Goal: Task Accomplishment & Management: Use online tool/utility

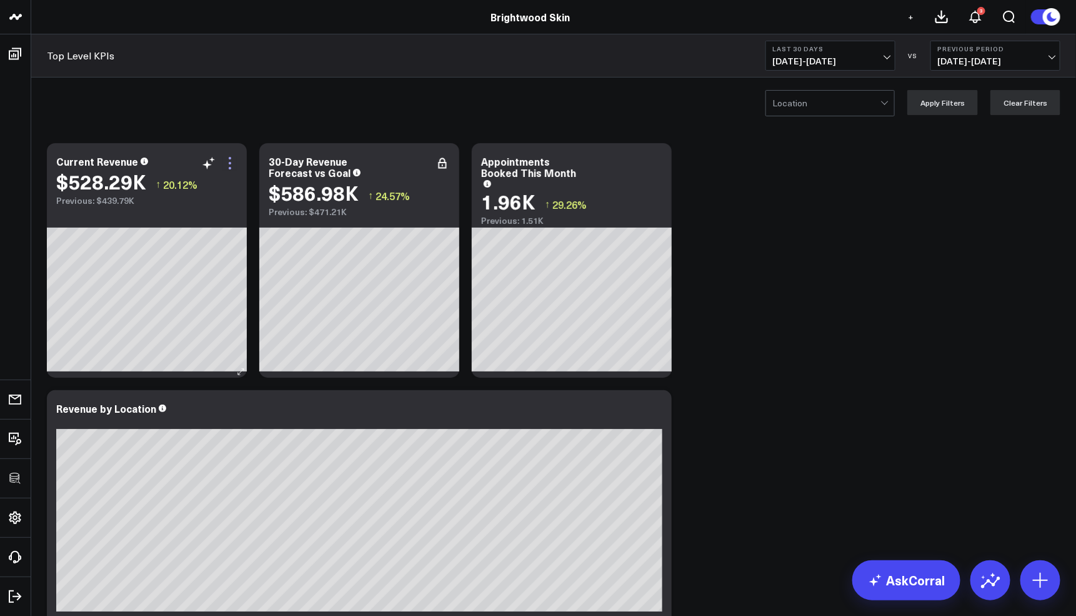
click at [226, 165] on icon at bounding box center [230, 163] width 15 height 15
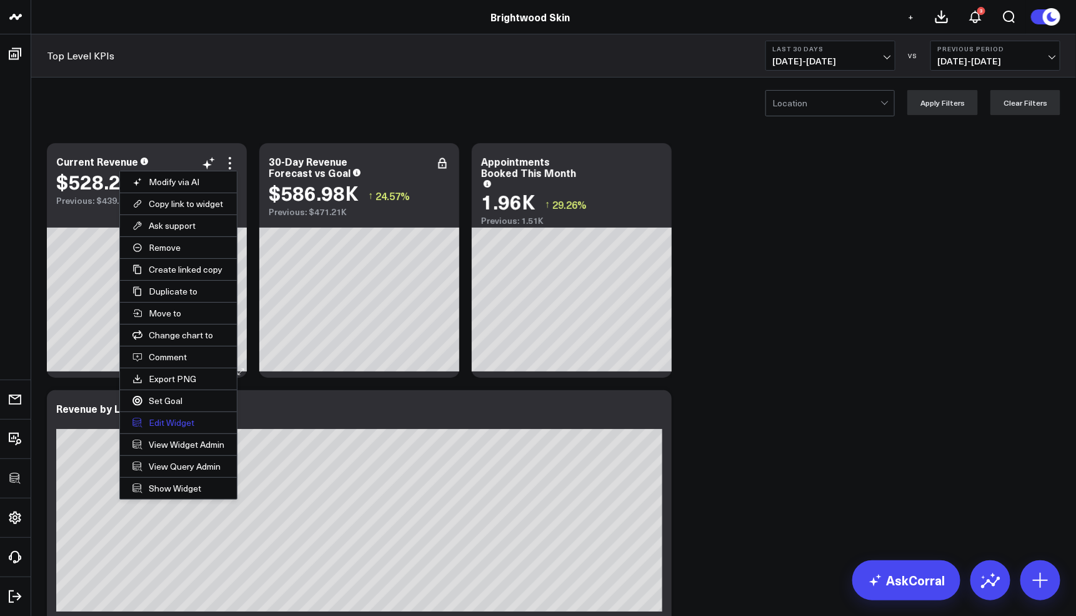
click at [179, 416] on button "Edit Widget" at bounding box center [178, 422] width 117 height 21
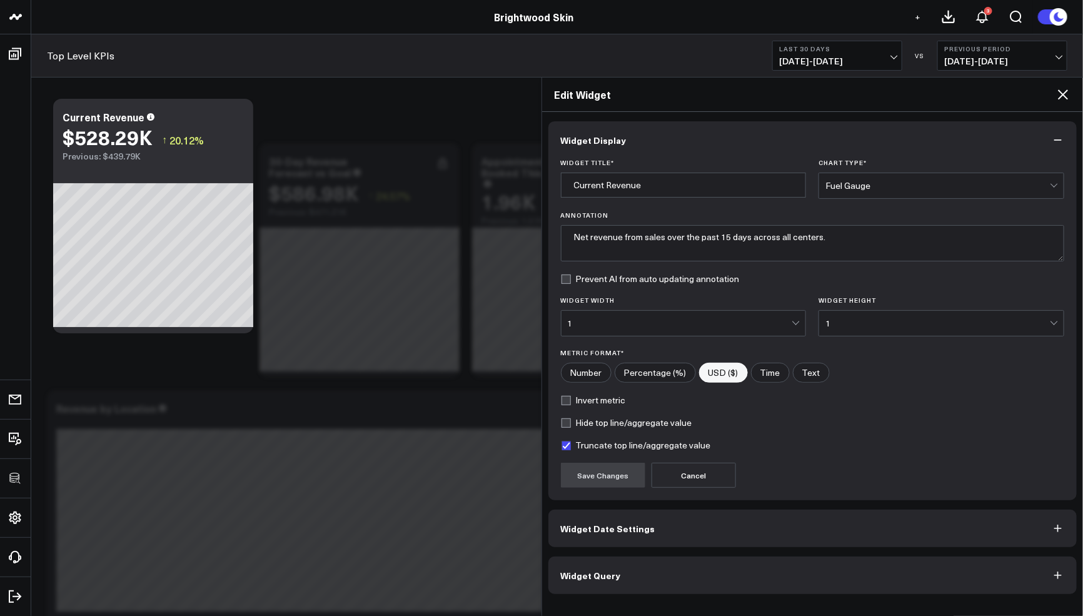
click at [705, 589] on button "Widget Query" at bounding box center [812, 575] width 529 height 38
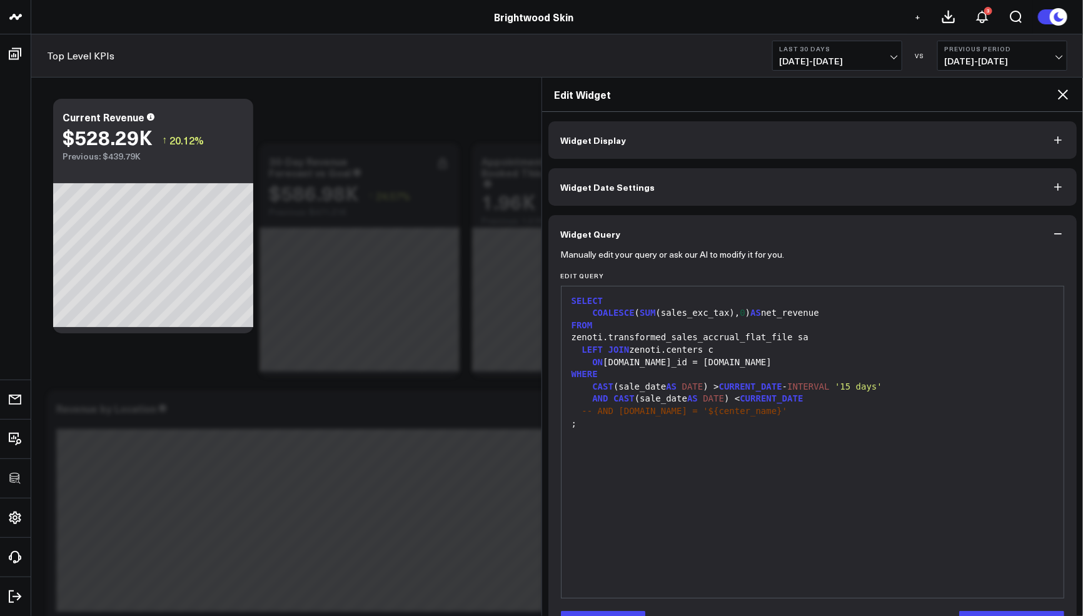
click at [1064, 106] on div "Edit Widget" at bounding box center [812, 95] width 541 height 34
click at [1063, 101] on div "Edit Widget" at bounding box center [812, 95] width 541 height 34
click at [1066, 96] on icon at bounding box center [1063, 94] width 10 height 10
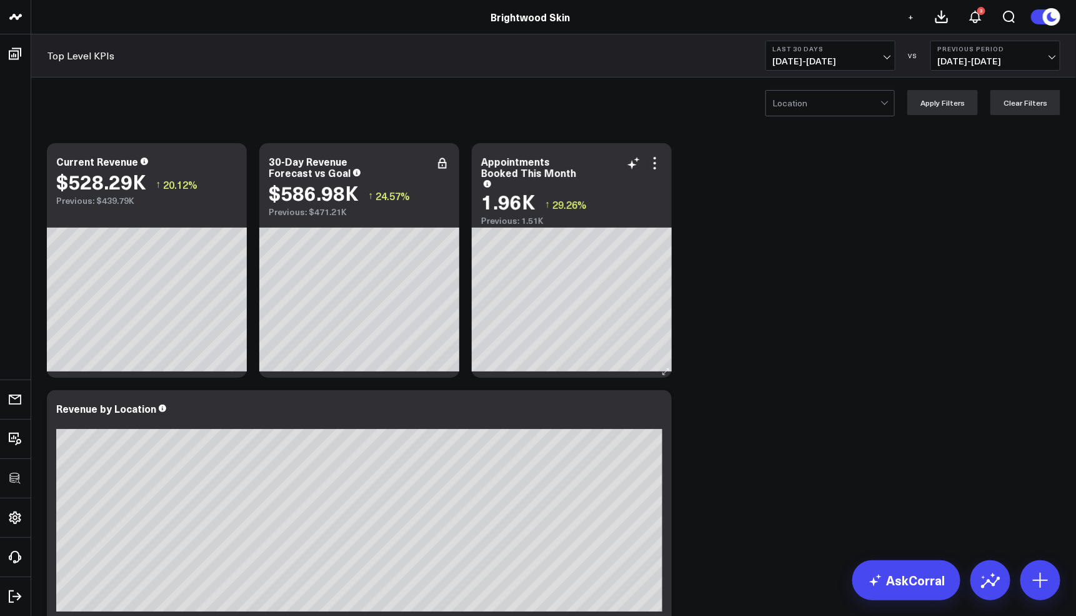
click at [659, 163] on icon at bounding box center [655, 163] width 15 height 15
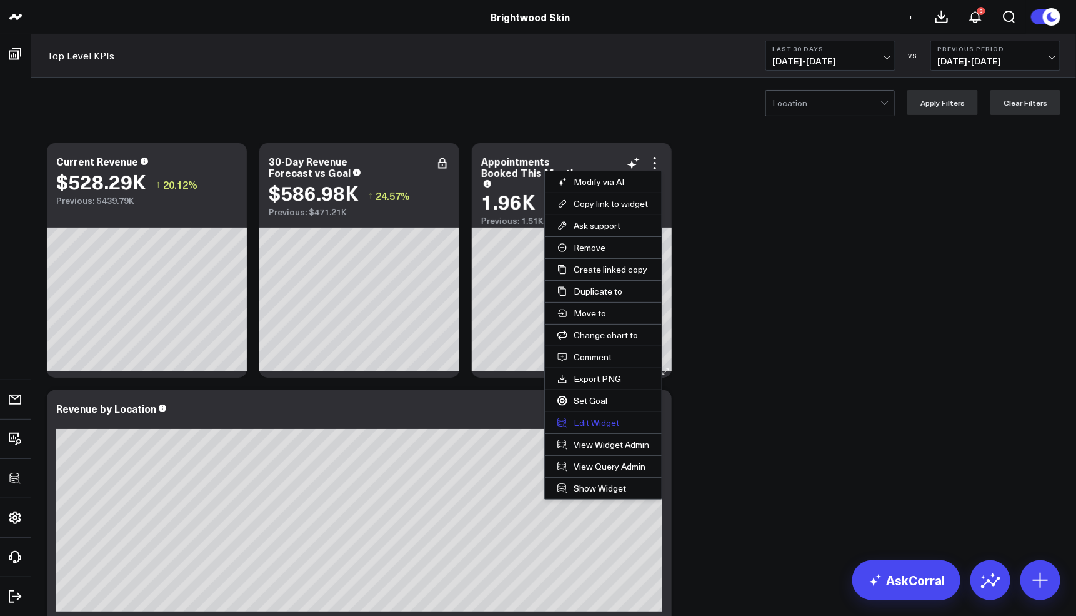
click at [584, 419] on button "Edit Widget" at bounding box center [603, 422] width 117 height 21
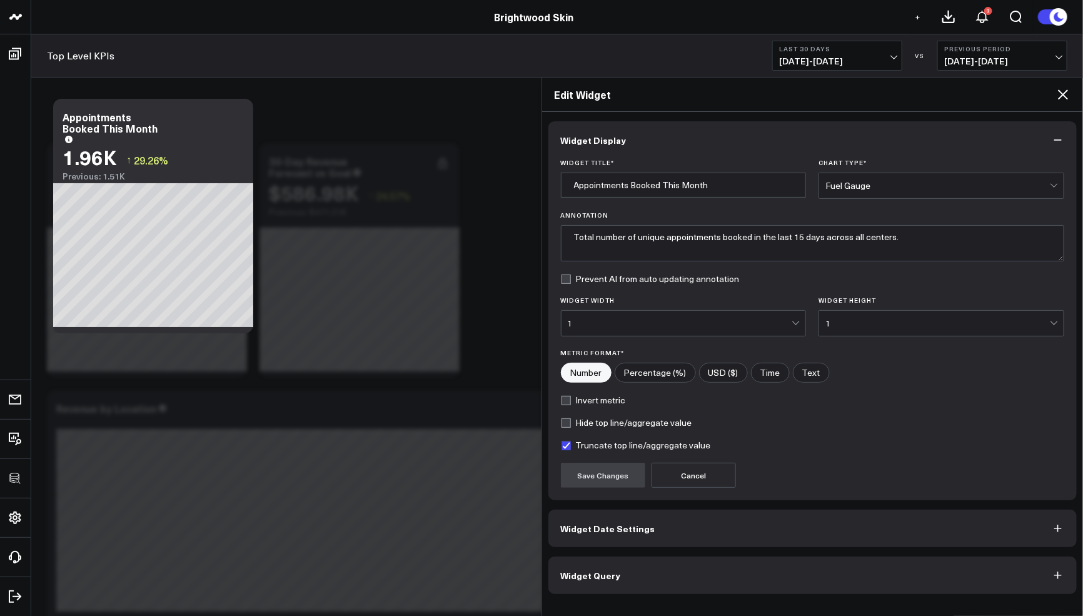
click at [679, 568] on button "Widget Query" at bounding box center [812, 575] width 529 height 38
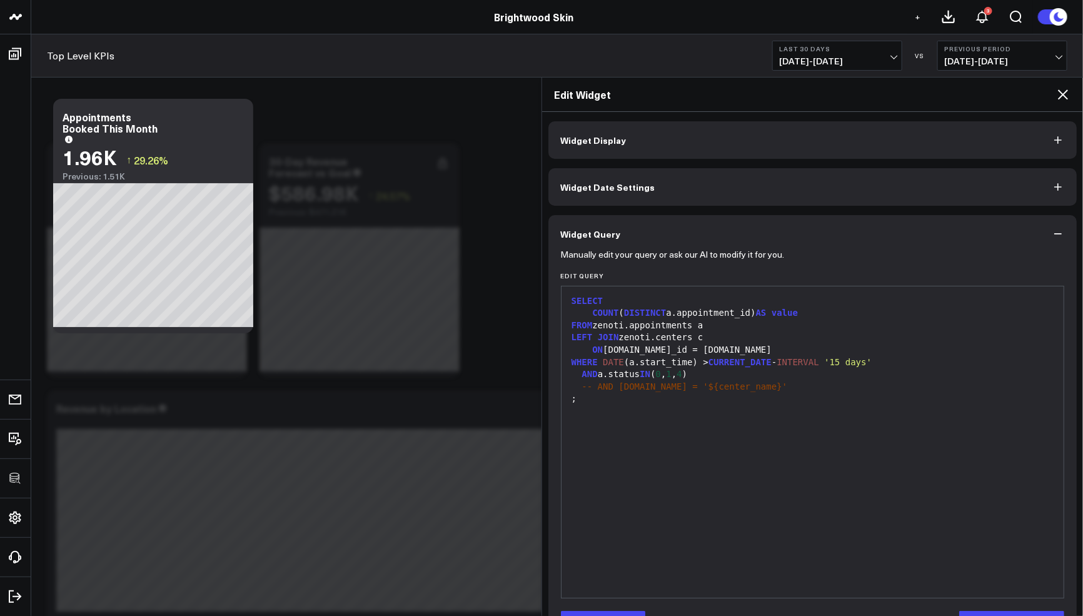
click at [1060, 94] on icon at bounding box center [1062, 94] width 15 height 15
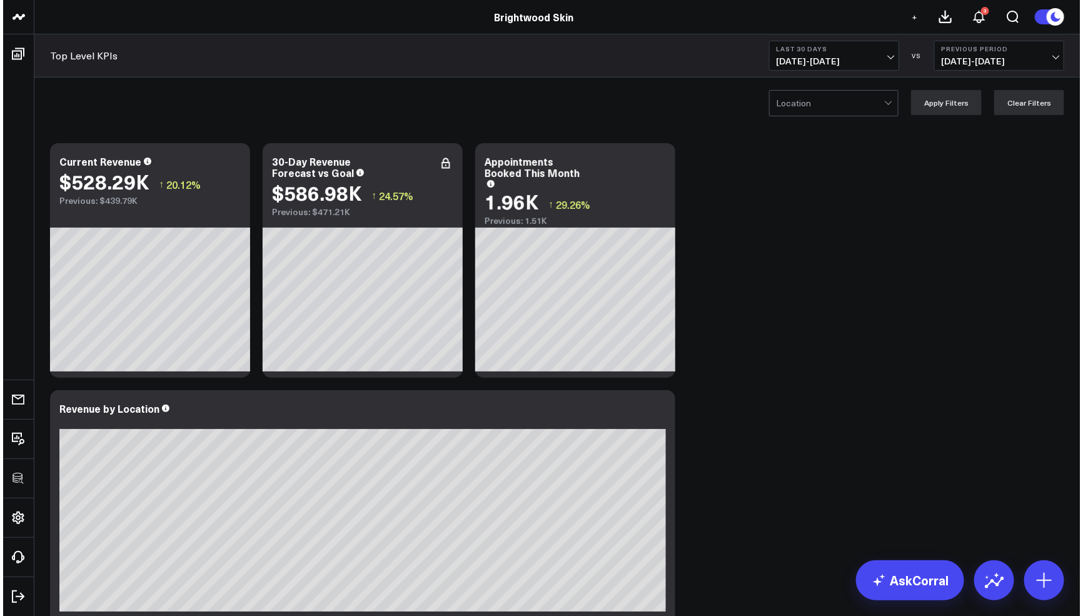
scroll to position [222, 0]
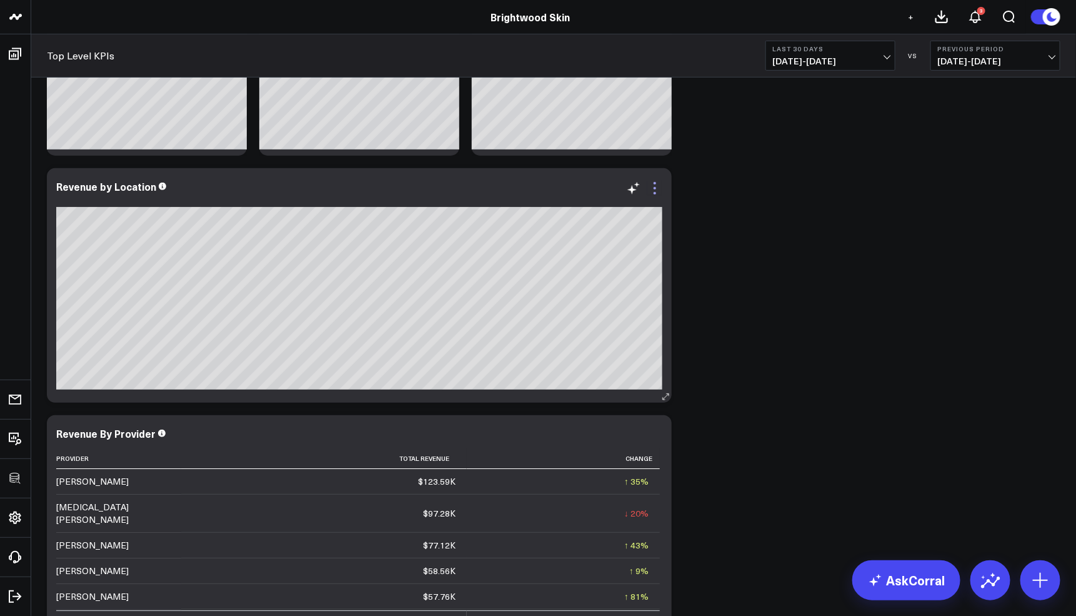
click at [654, 193] on icon at bounding box center [655, 193] width 3 height 3
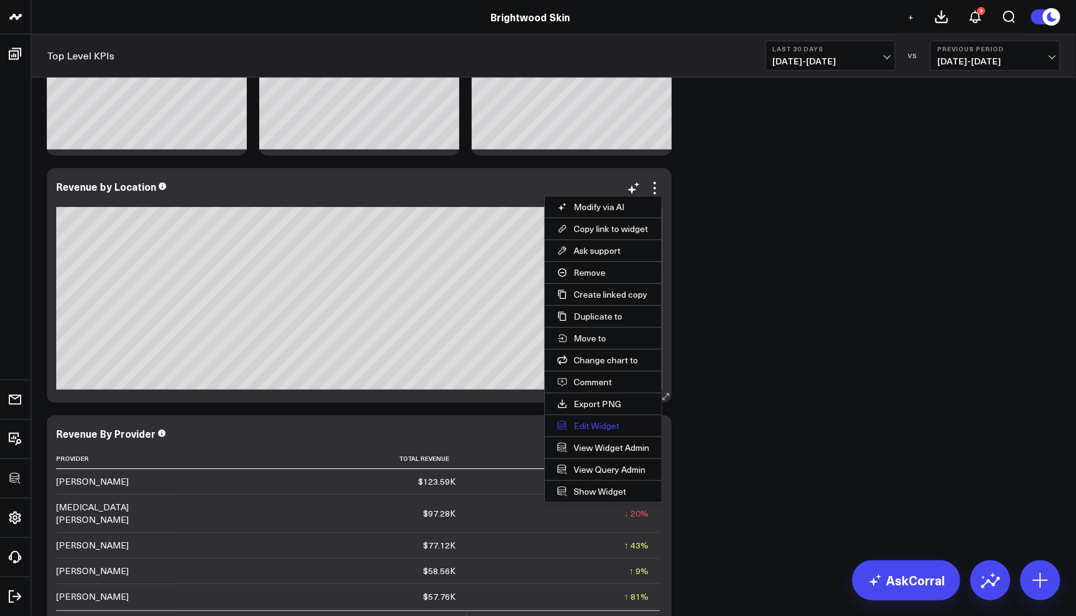
click at [606, 428] on button "Edit Widget" at bounding box center [603, 425] width 117 height 21
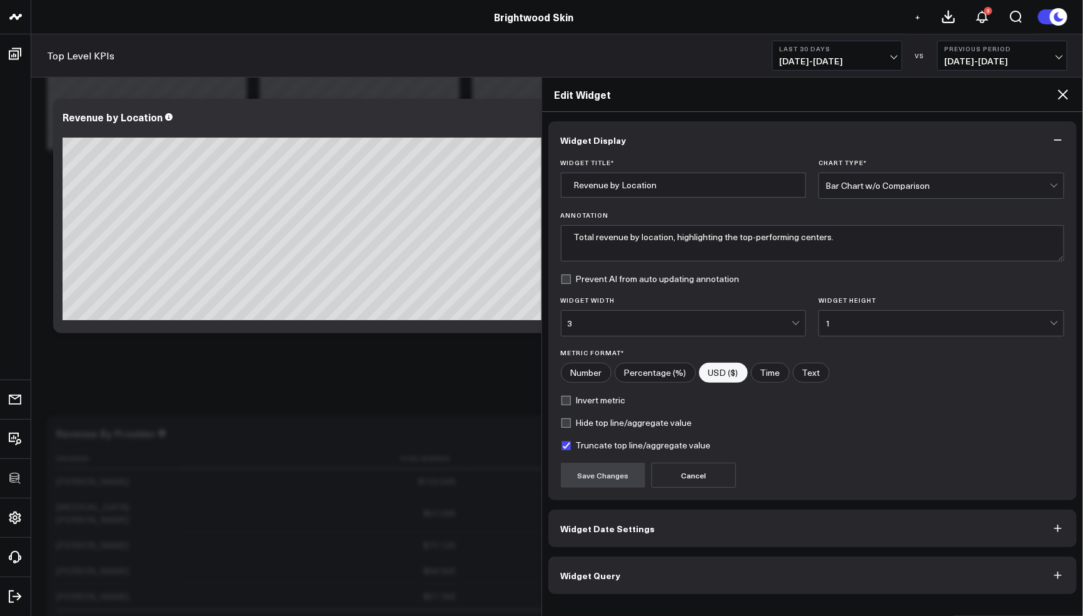
click at [628, 552] on div "Widget Display Widget Title * Revenue by Location Chart Type * Bar Chart w/o Co…" at bounding box center [812, 357] width 529 height 473
click at [632, 577] on button "Widget Query" at bounding box center [812, 575] width 529 height 38
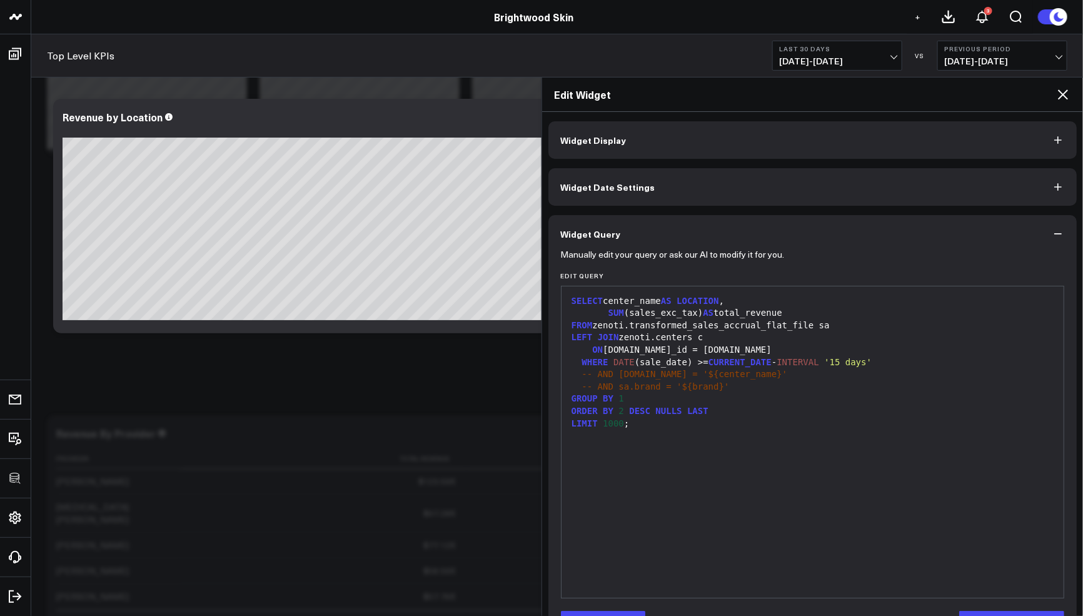
scroll to position [41, 0]
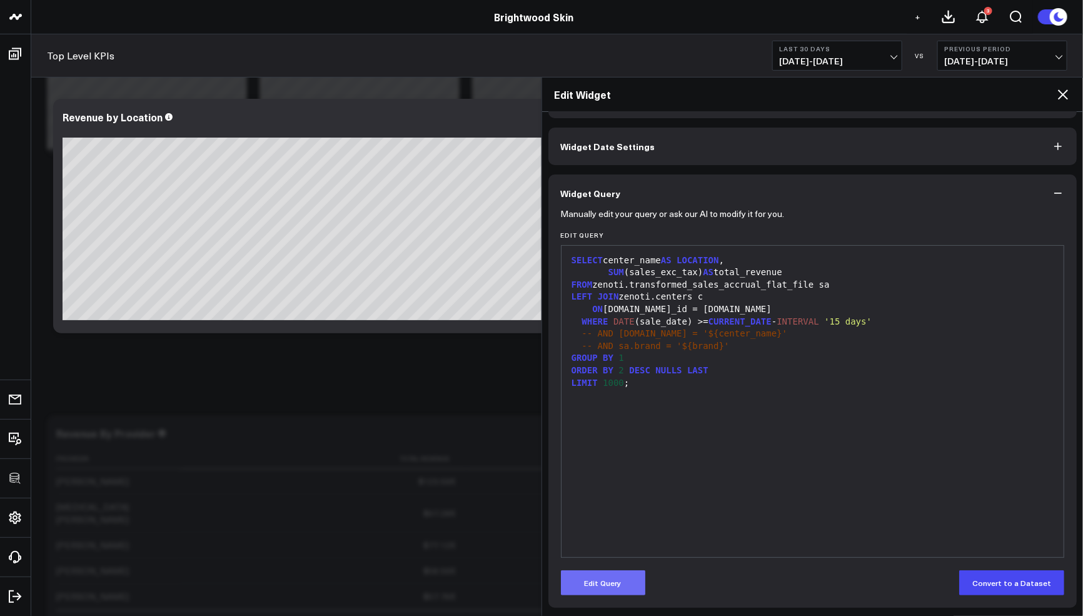
click at [603, 584] on button "Edit Query" at bounding box center [603, 582] width 84 height 25
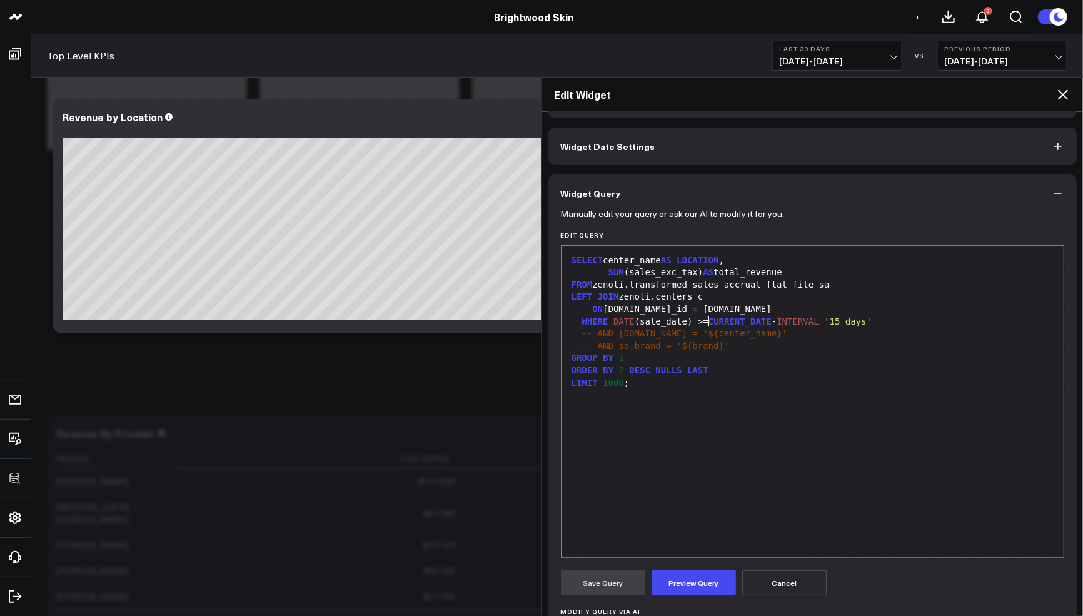
click at [709, 318] on div "WHERE DATE (sale_date) >= CURRENT_DATE - INTERVAL '15 days'" at bounding box center [813, 322] width 490 height 13
click at [683, 592] on button "Preview Query" at bounding box center [693, 582] width 84 height 25
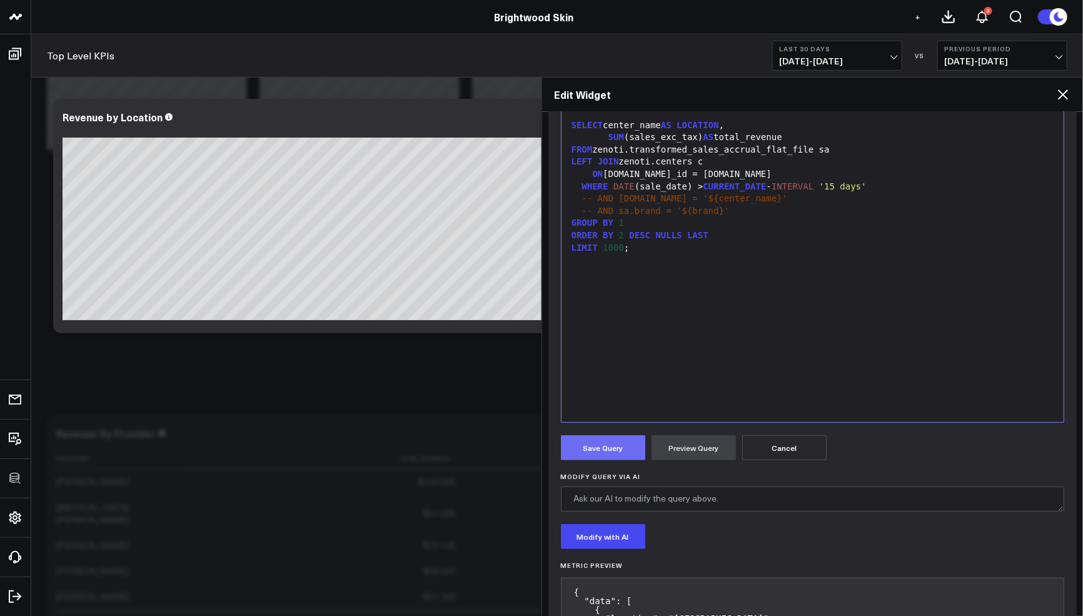
click at [586, 446] on button "Save Query" at bounding box center [603, 447] width 84 height 25
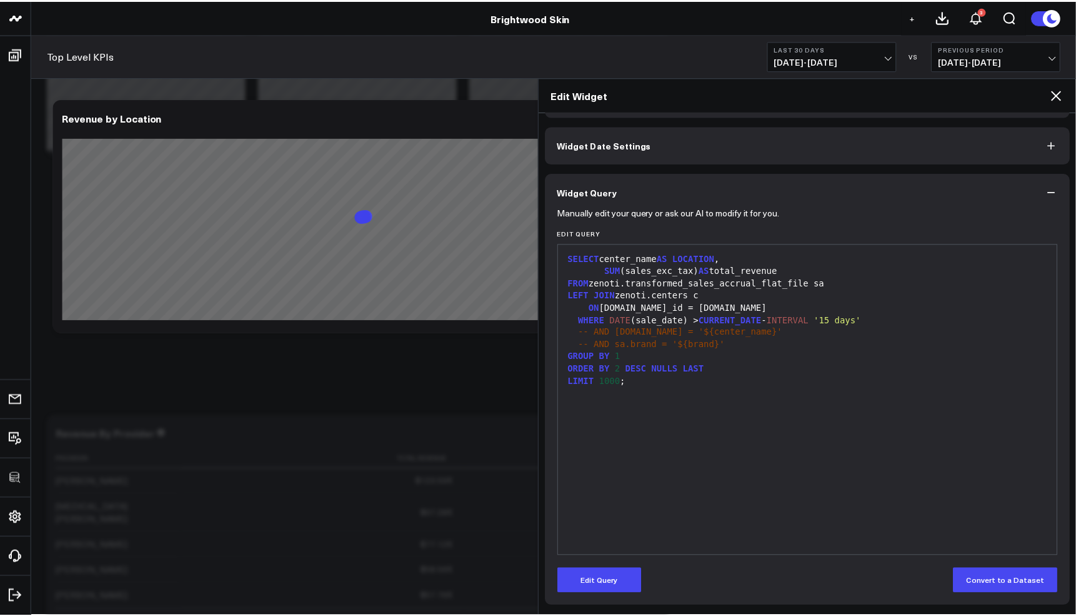
scroll to position [31, 0]
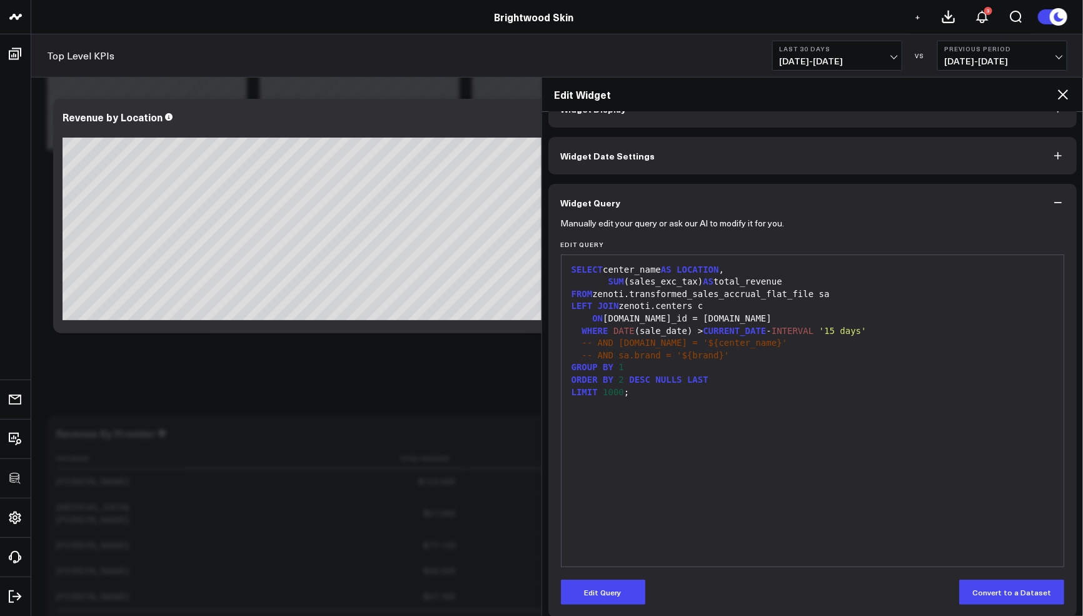
click at [1061, 91] on icon at bounding box center [1062, 94] width 15 height 15
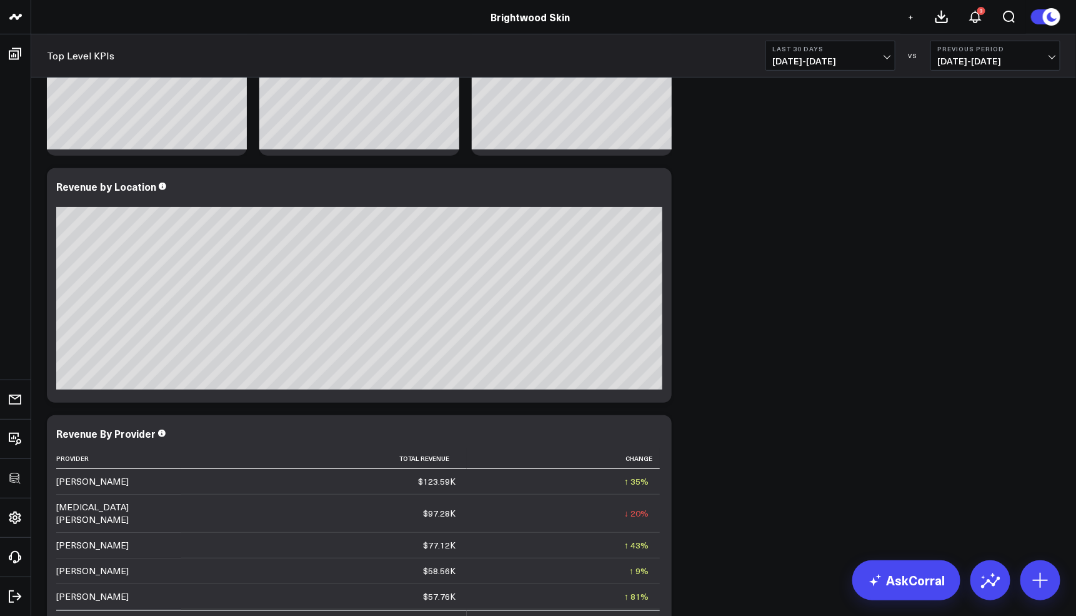
scroll to position [529, 0]
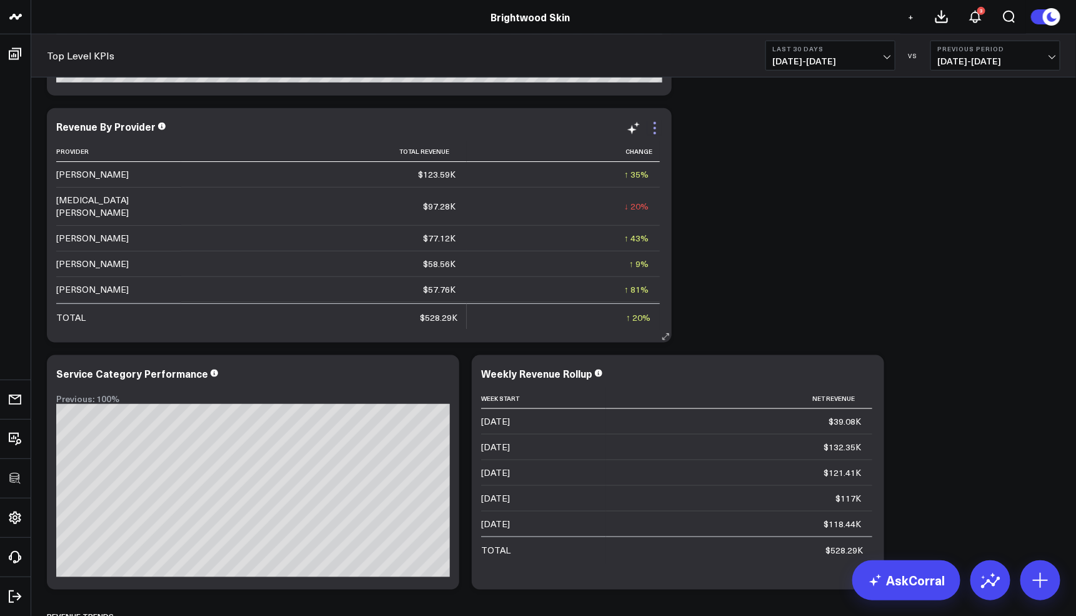
click at [655, 124] on icon at bounding box center [655, 128] width 15 height 15
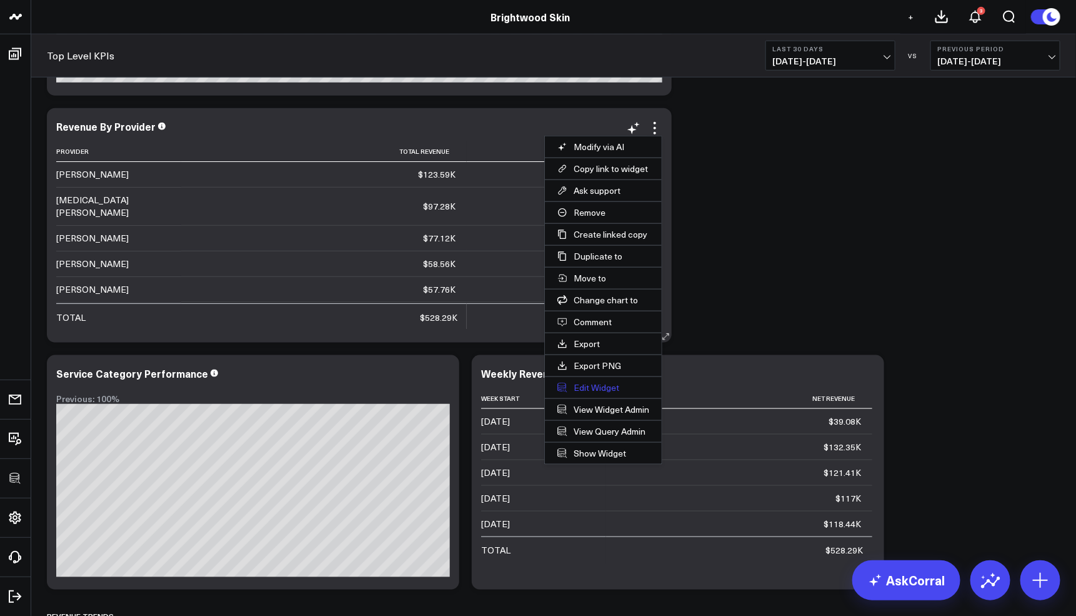
click at [592, 385] on button "Edit Widget" at bounding box center [603, 387] width 117 height 21
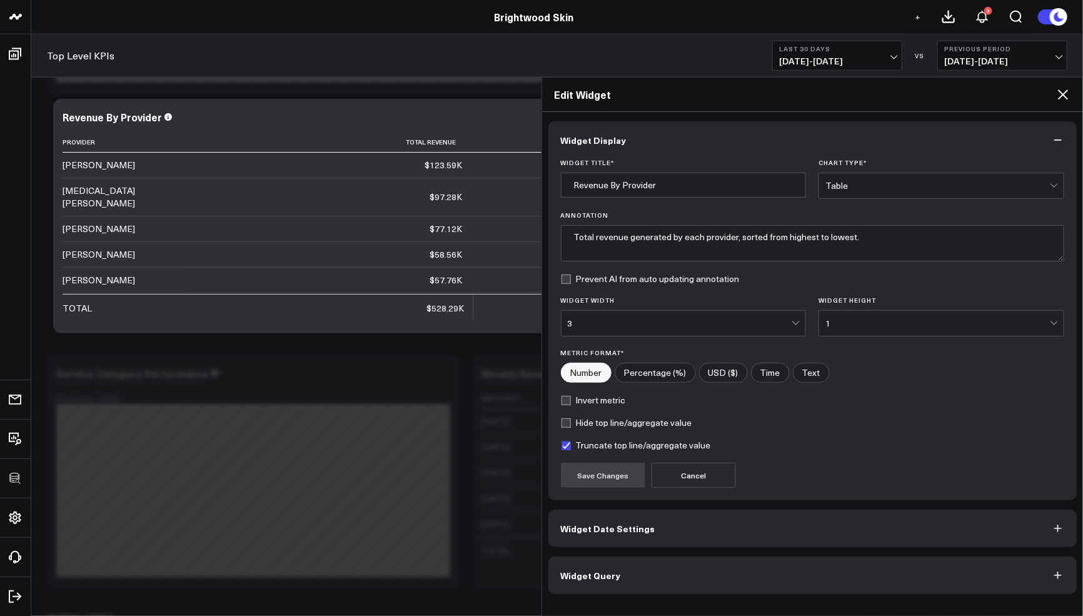
click at [627, 573] on button "Widget Query" at bounding box center [812, 575] width 529 height 38
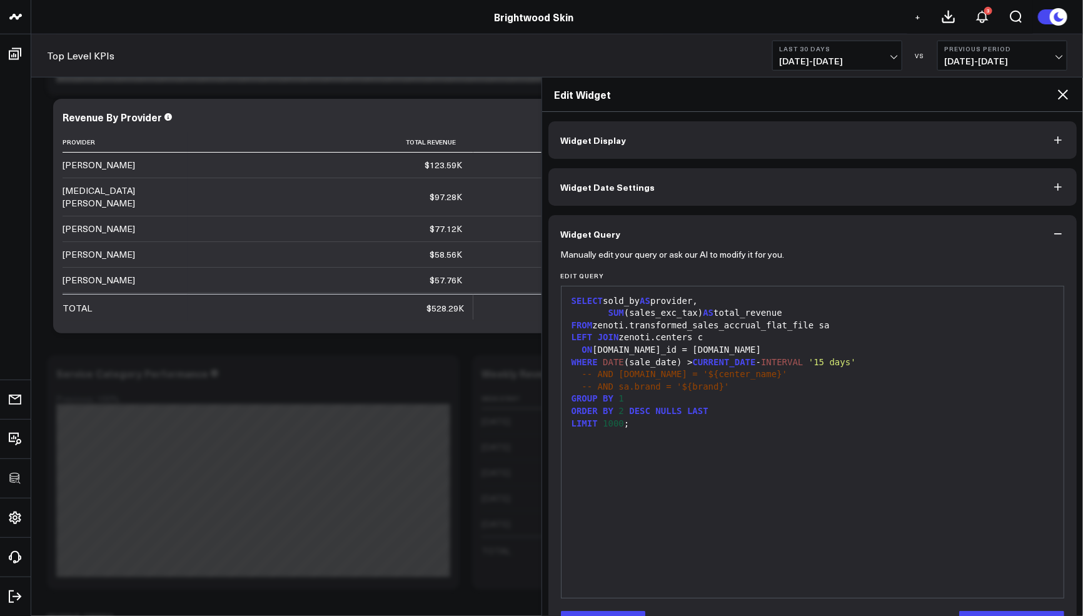
click at [1059, 93] on icon at bounding box center [1062, 94] width 15 height 15
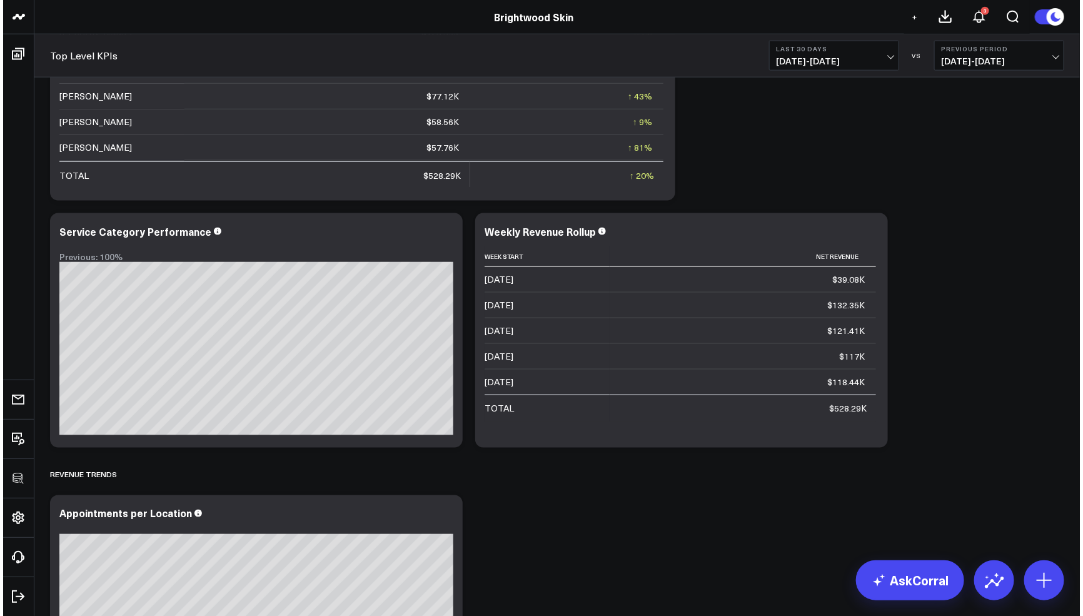
scroll to position [751, 0]
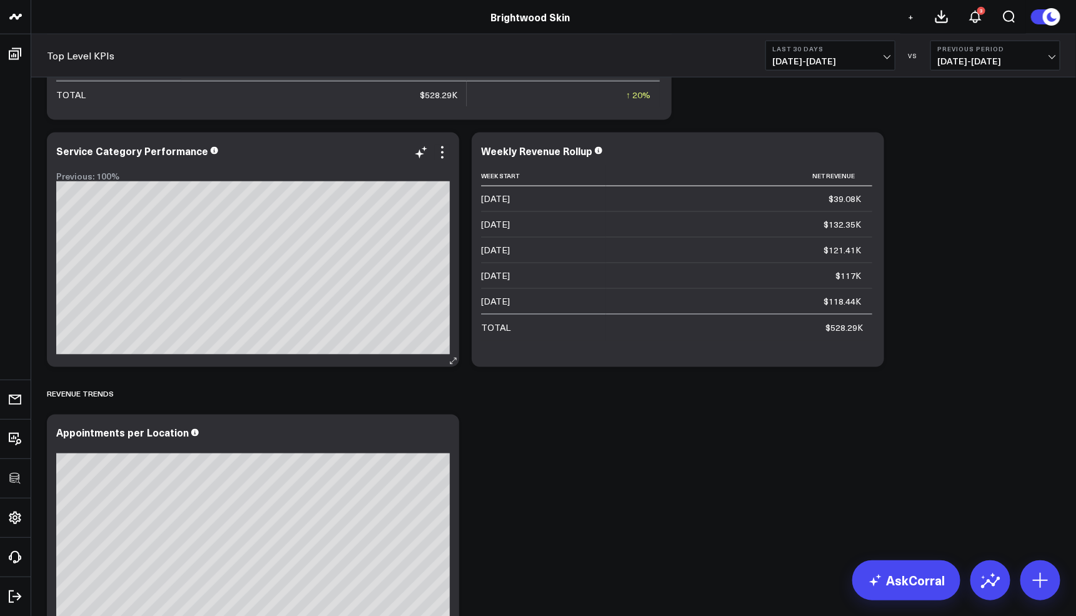
click at [446, 164] on div at bounding box center [253, 163] width 394 height 9
click at [443, 158] on icon at bounding box center [442, 152] width 15 height 15
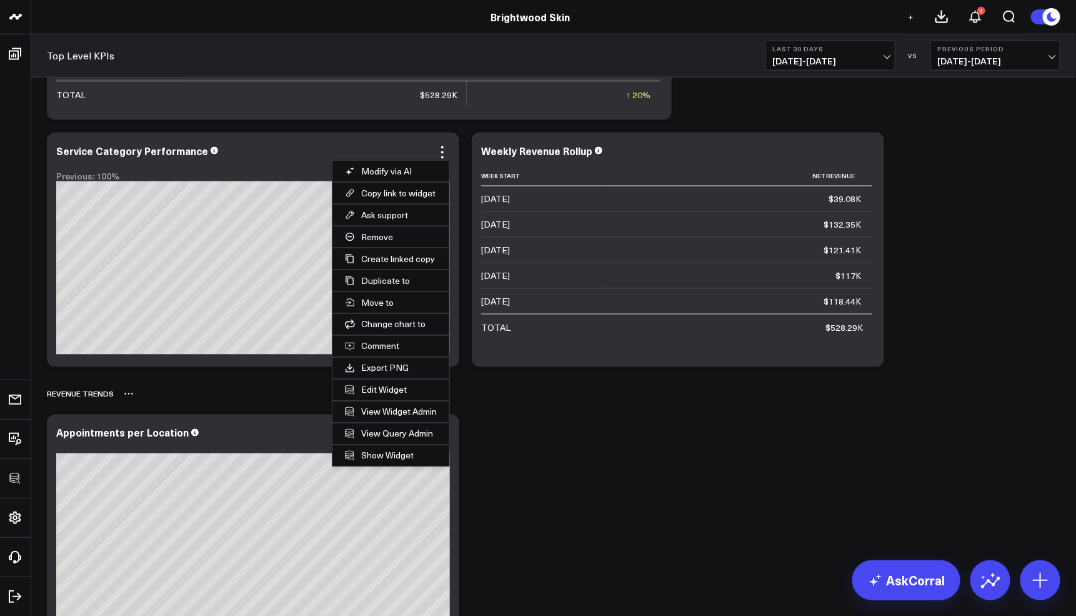
click at [394, 389] on button "Edit Widget" at bounding box center [391, 389] width 117 height 21
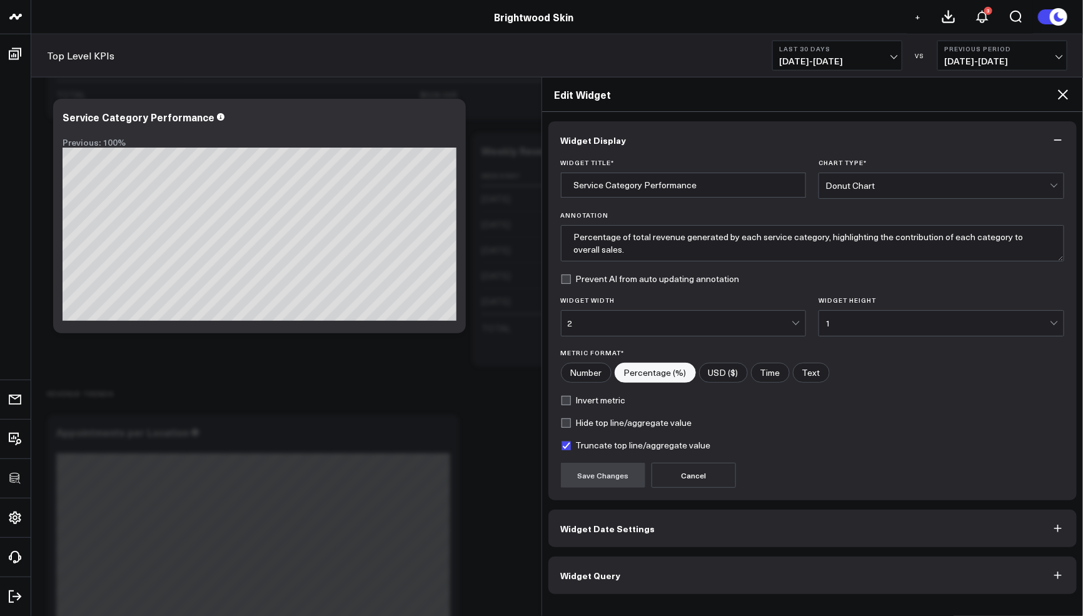
click at [645, 569] on button "Widget Query" at bounding box center [812, 575] width 529 height 38
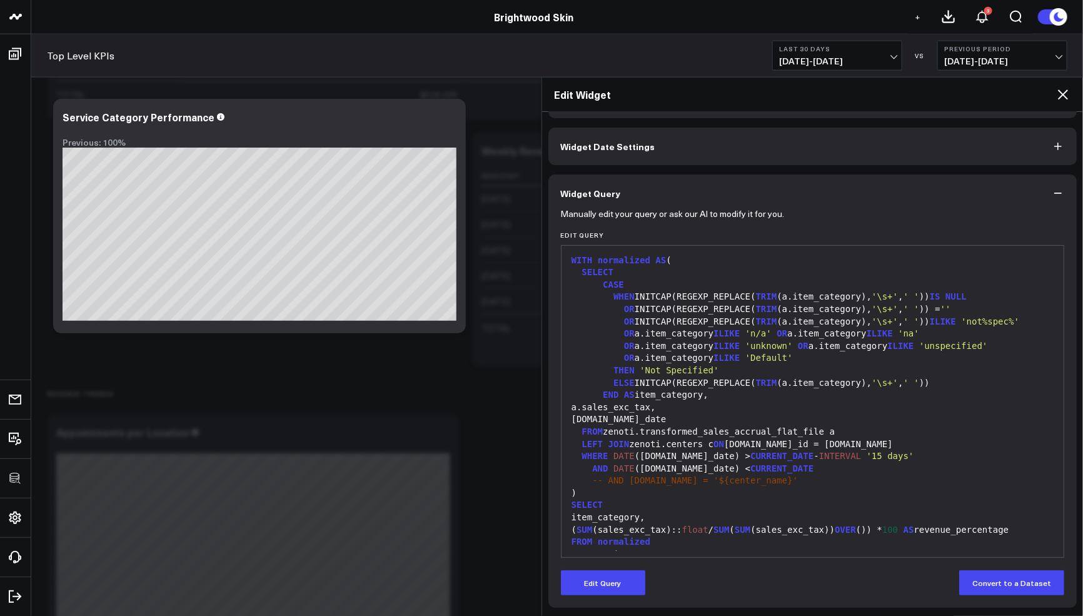
click at [912, 414] on div "a.sale_date" at bounding box center [813, 419] width 490 height 13
click at [181, 118] on div "Service Category Performance" at bounding box center [144, 117] width 163 height 14
click at [181, 118] on div "Service Category Performance" at bounding box center [140, 117] width 154 height 14
click at [1063, 98] on icon at bounding box center [1062, 94] width 15 height 15
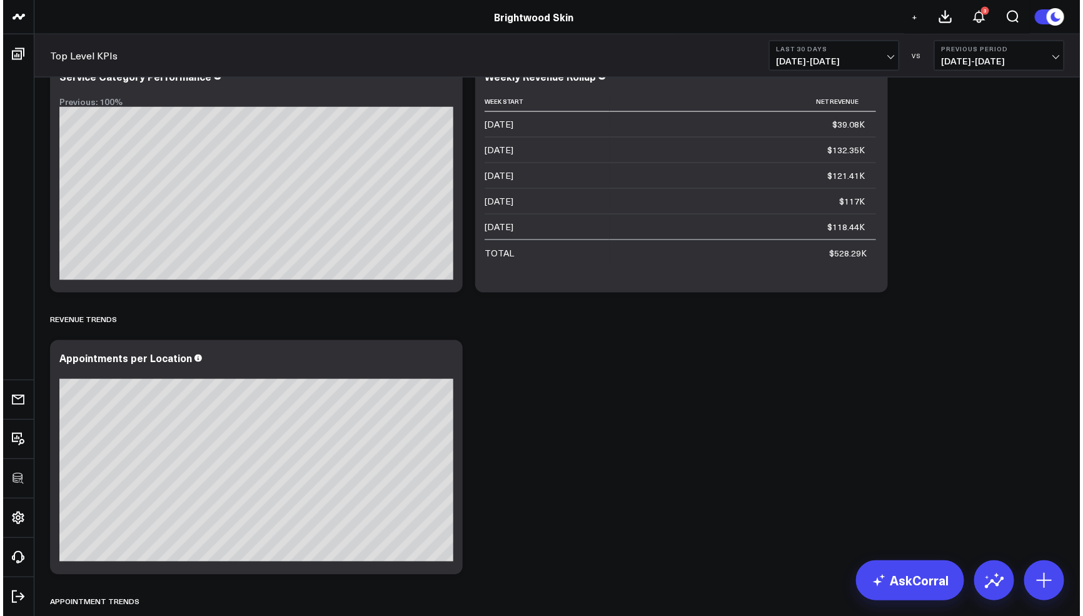
scroll to position [976, 0]
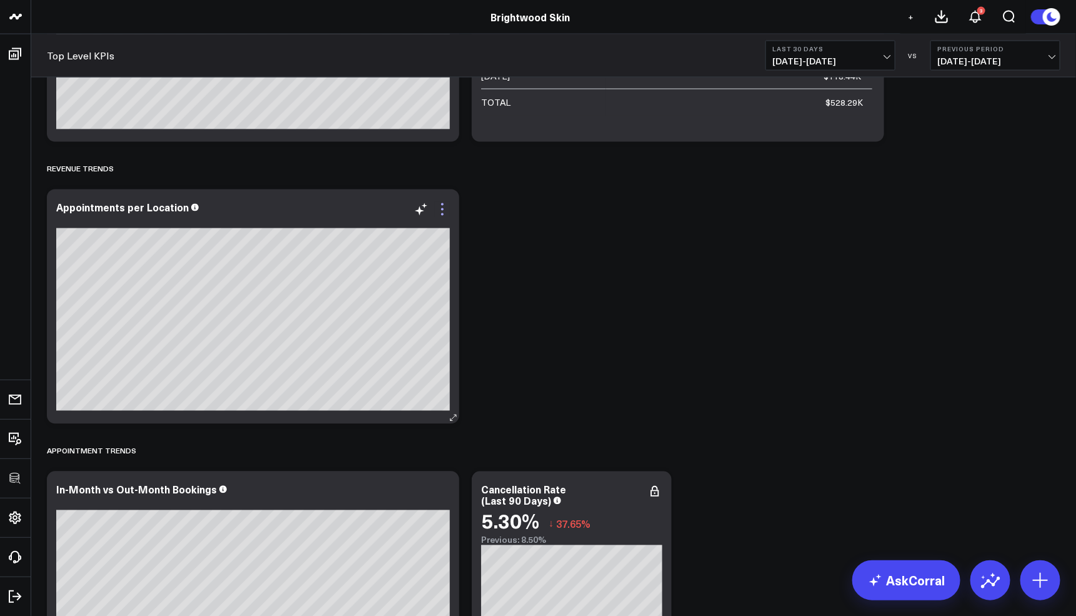
click at [439, 205] on icon at bounding box center [442, 209] width 15 height 15
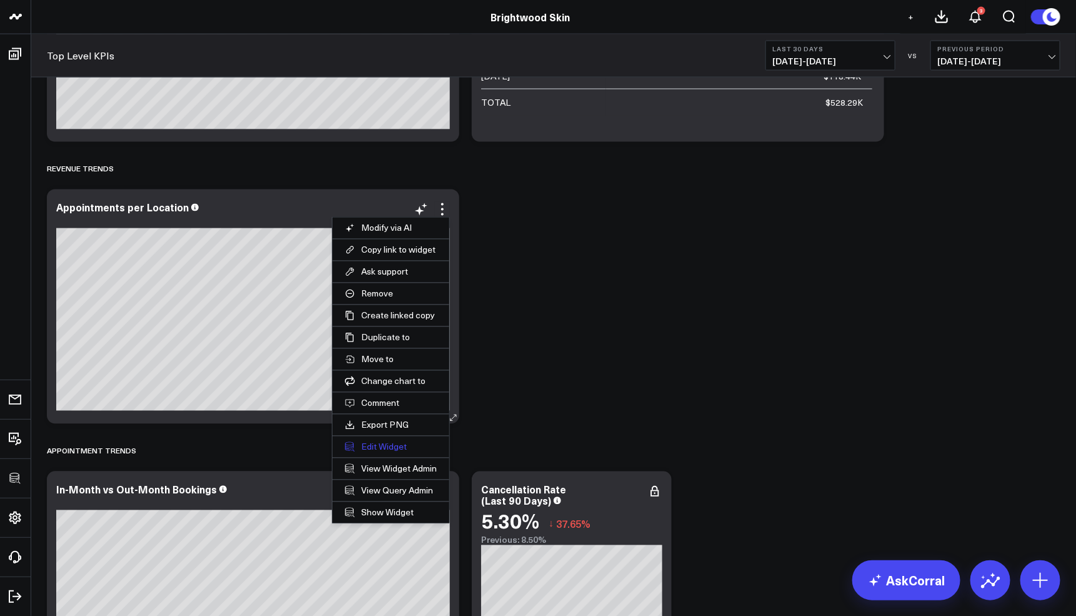
click at [382, 444] on button "Edit Widget" at bounding box center [391, 446] width 117 height 21
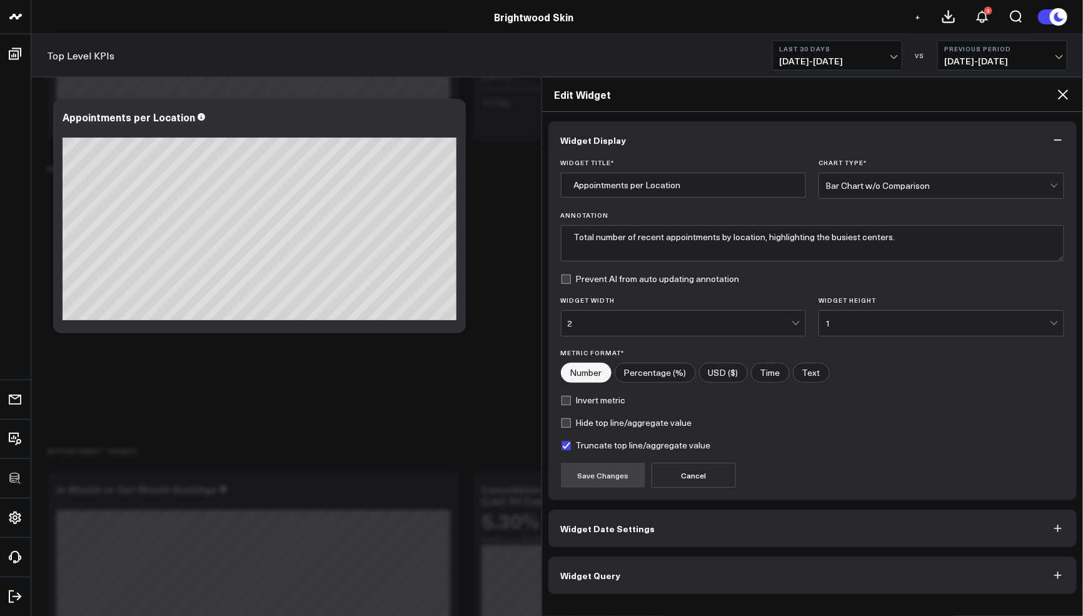
click at [659, 563] on button "Widget Query" at bounding box center [812, 575] width 529 height 38
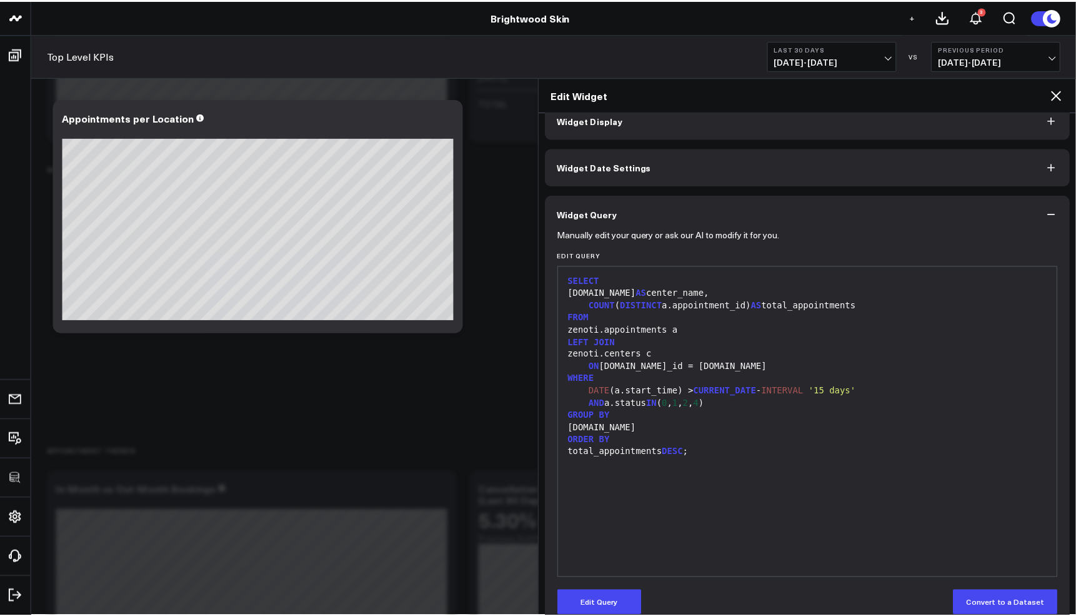
scroll to position [41, 0]
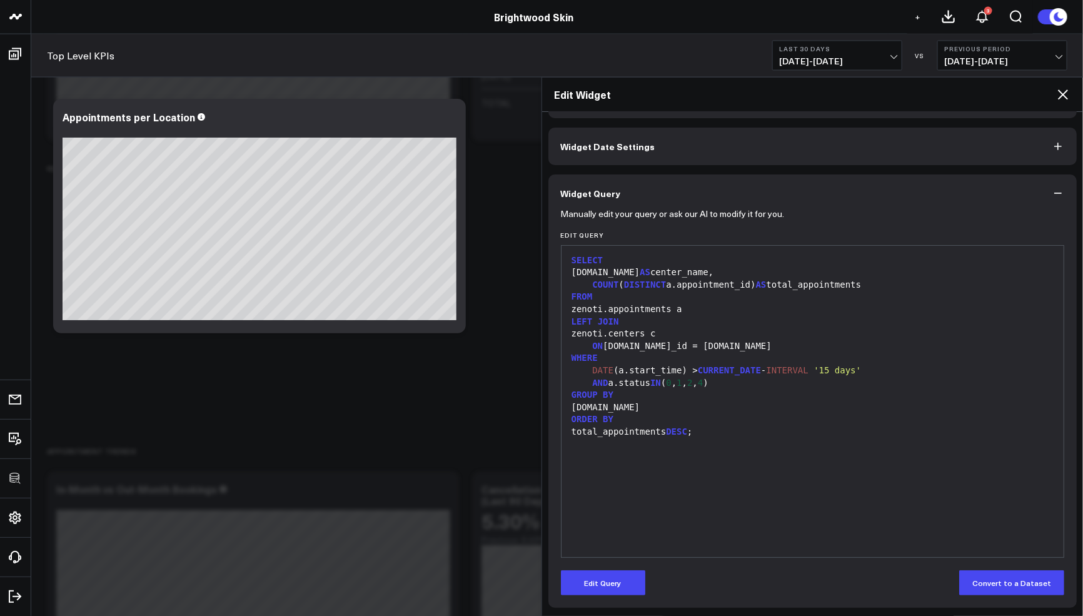
click at [851, 408] on div "c.name" at bounding box center [813, 407] width 490 height 13
click at [1060, 94] on icon at bounding box center [1062, 94] width 15 height 15
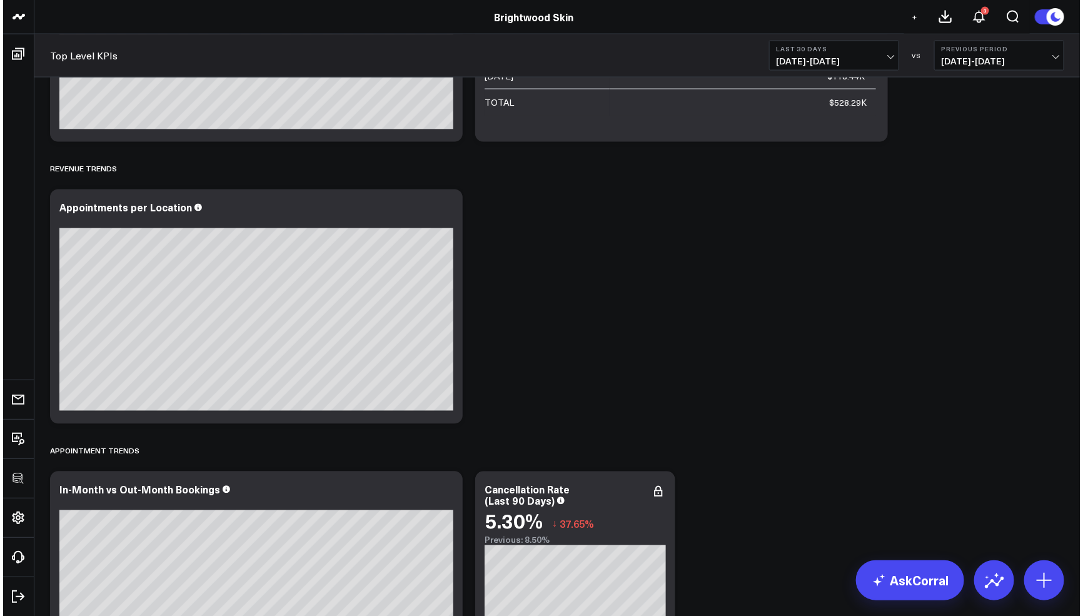
scroll to position [1269, 0]
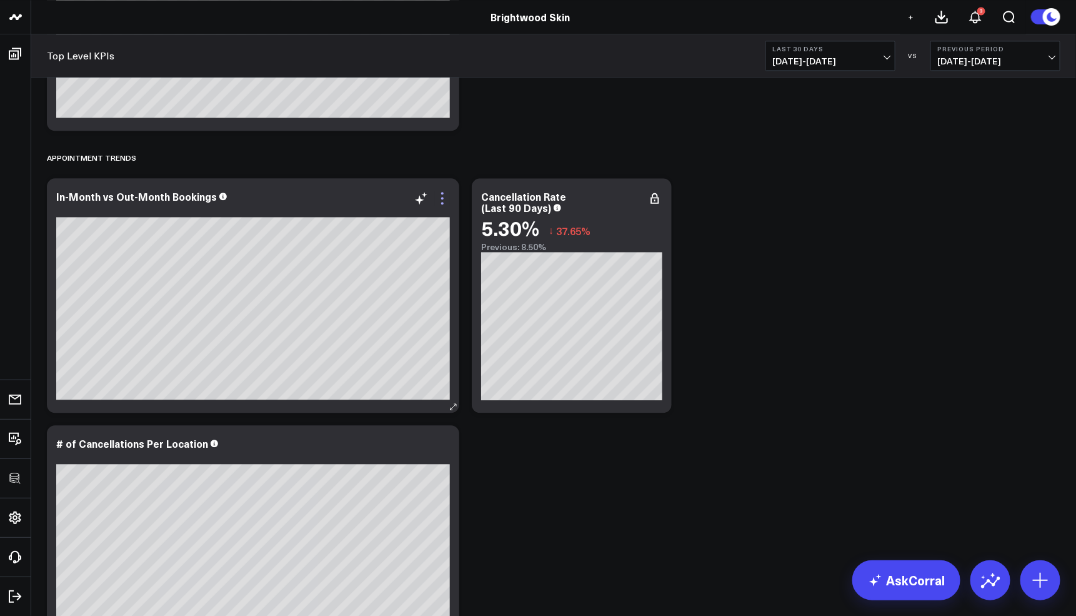
click at [446, 201] on icon at bounding box center [442, 198] width 15 height 15
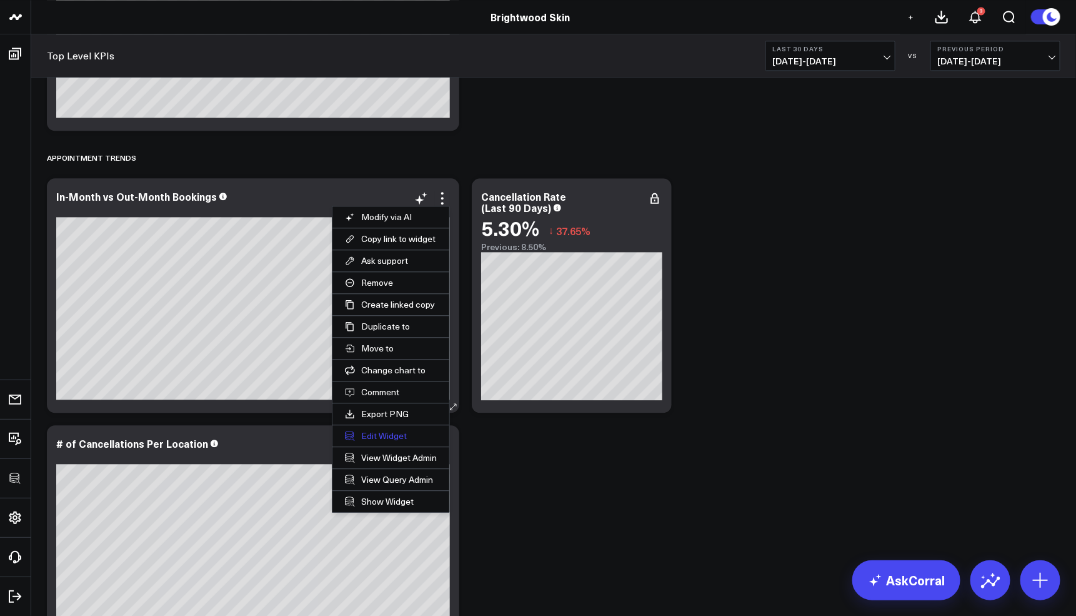
click at [386, 431] on button "Edit Widget" at bounding box center [391, 435] width 117 height 21
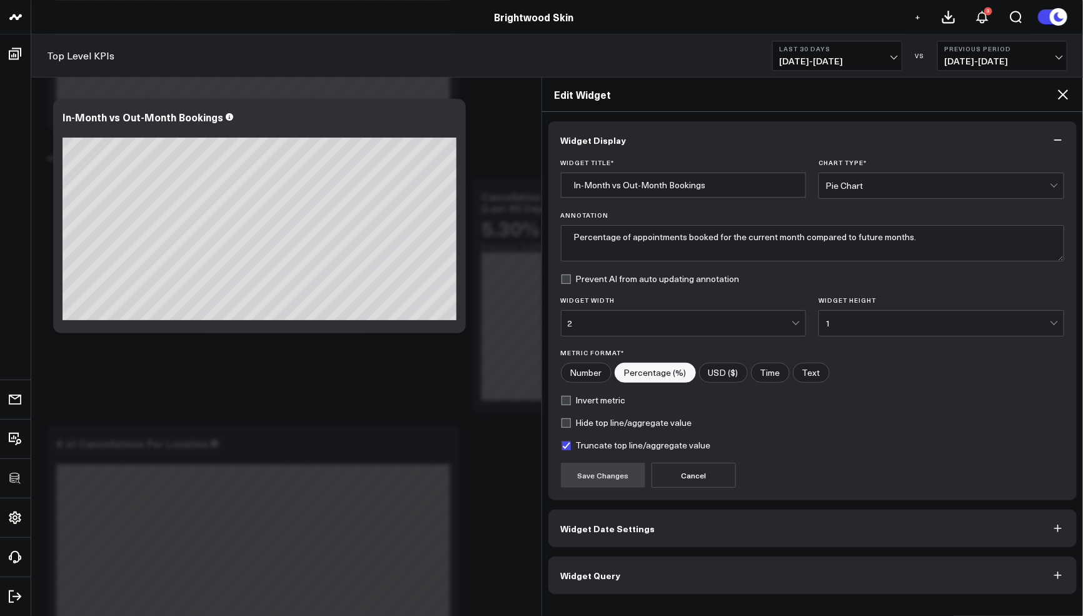
click at [713, 583] on button "Widget Query" at bounding box center [812, 575] width 529 height 38
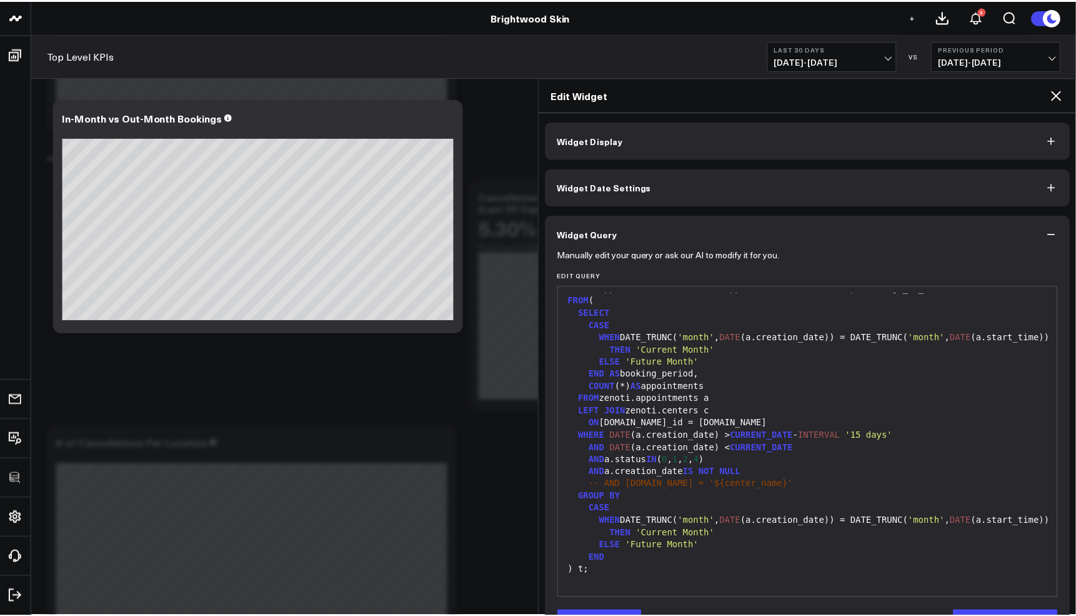
scroll to position [41, 0]
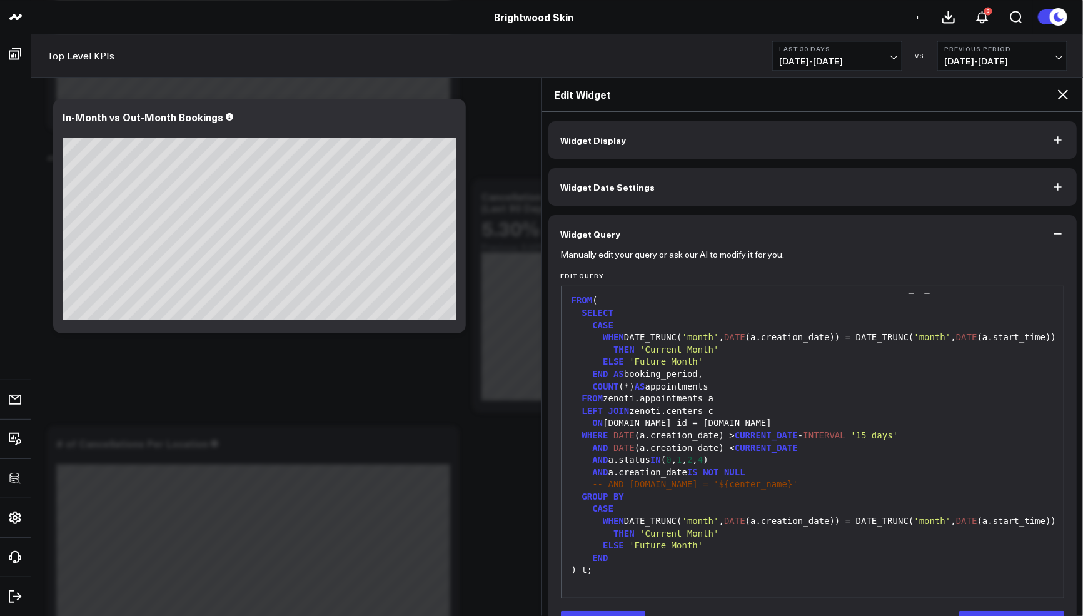
click at [1066, 91] on icon at bounding box center [1063, 94] width 10 height 10
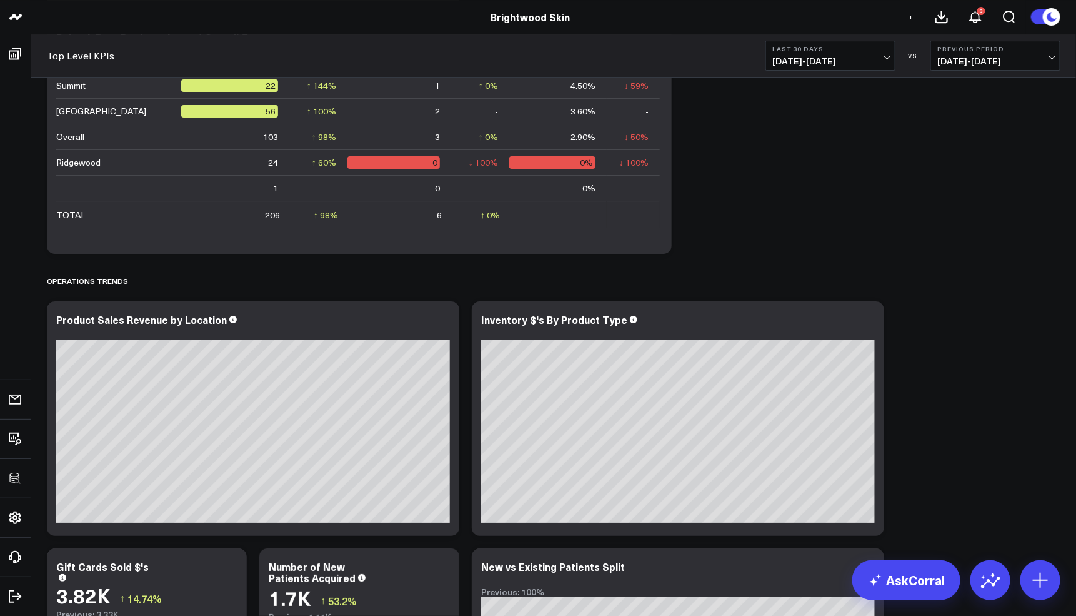
scroll to position [2145, 0]
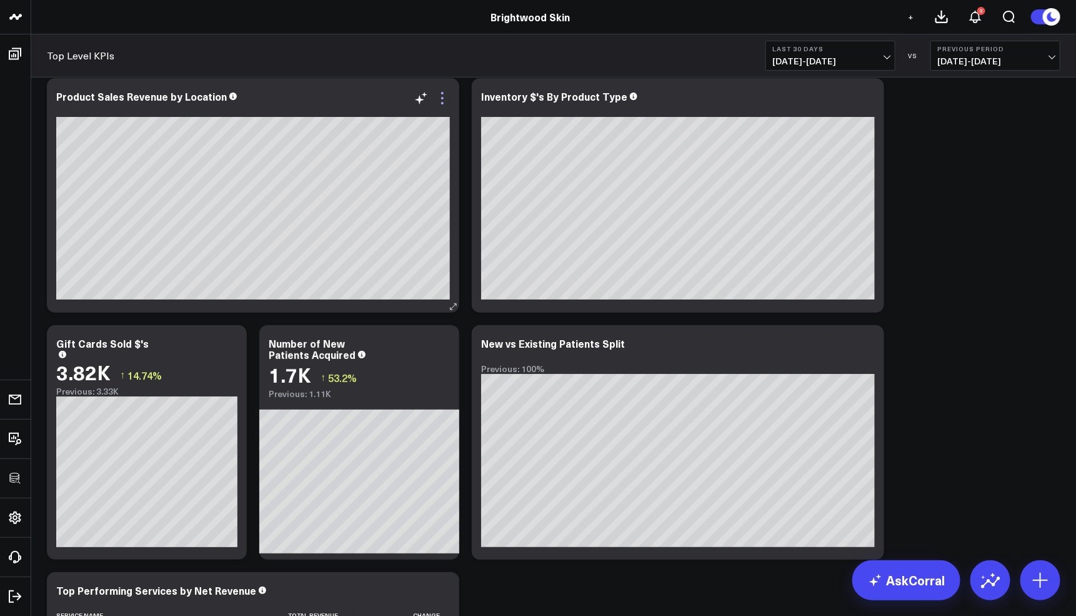
click at [444, 98] on icon at bounding box center [442, 98] width 15 height 15
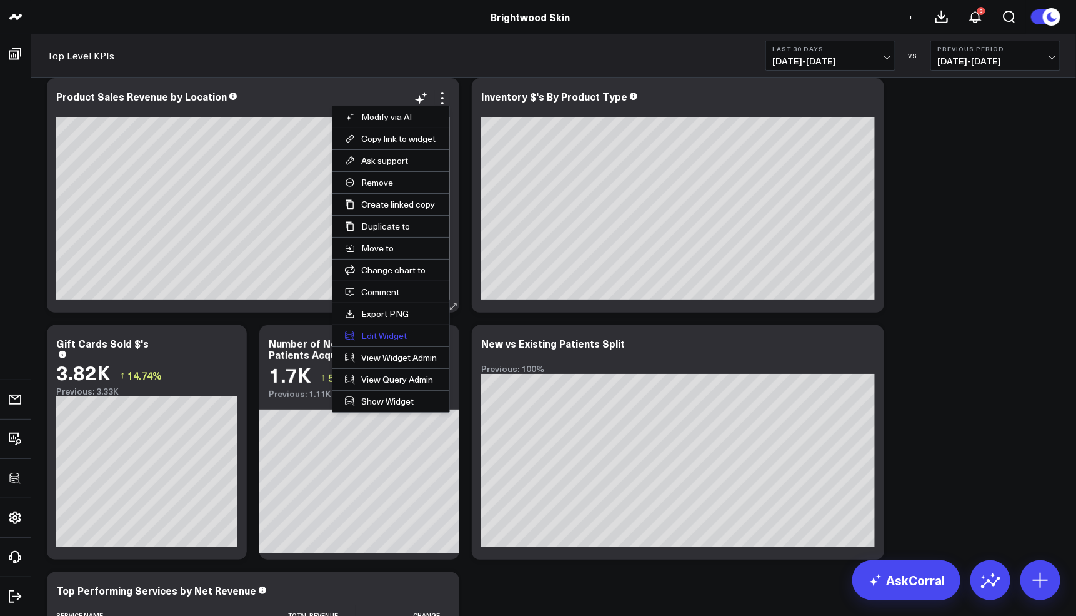
click at [388, 329] on button "Edit Widget" at bounding box center [391, 335] width 117 height 21
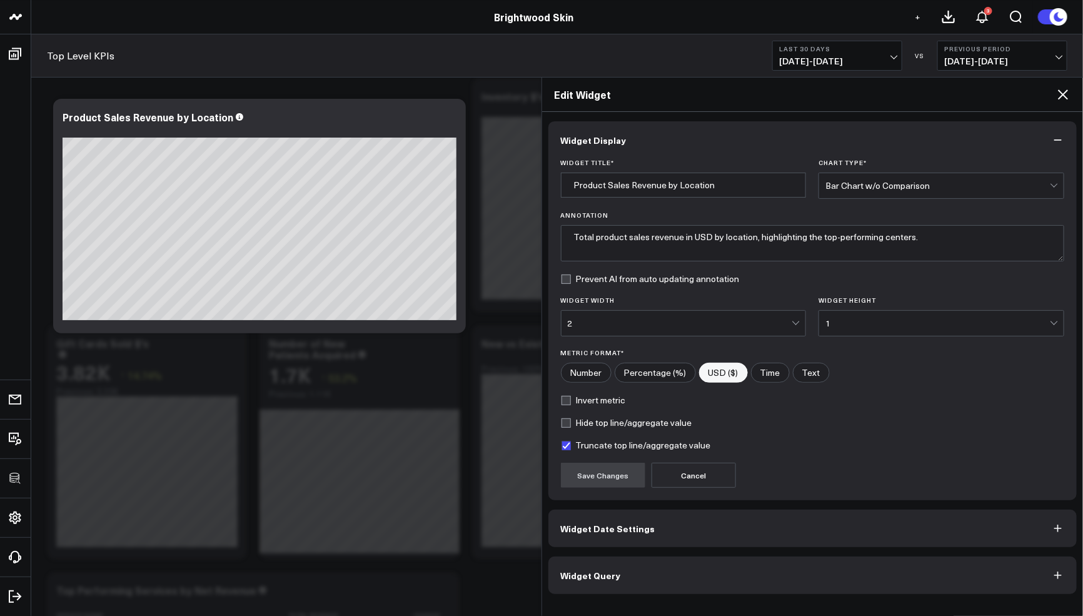
drag, startPoint x: 692, startPoint y: 561, endPoint x: 1071, endPoint y: 311, distance: 453.8
click at [692, 561] on button "Widget Query" at bounding box center [812, 575] width 529 height 38
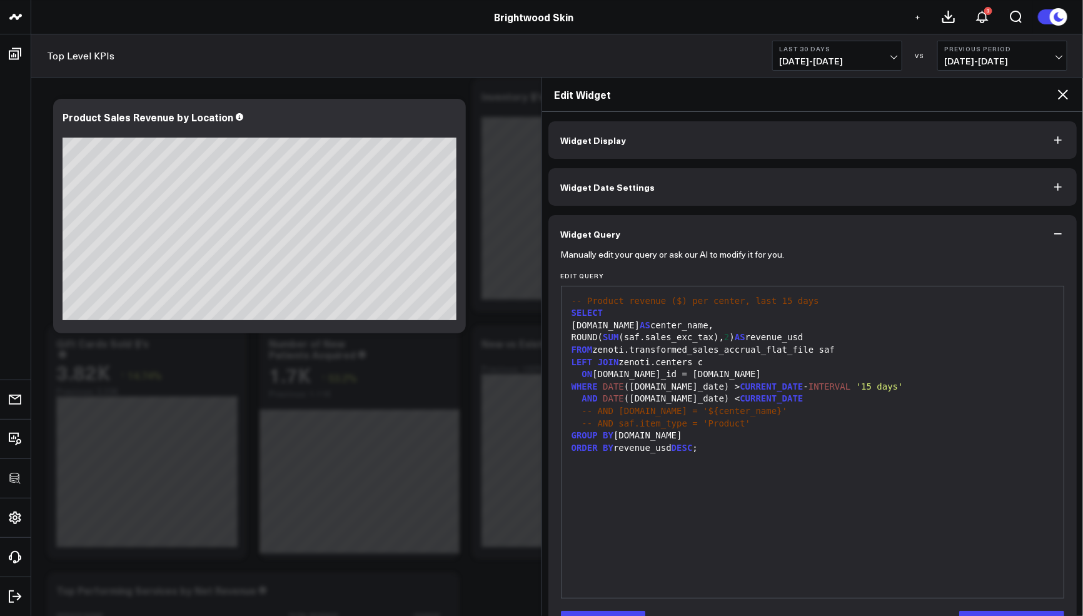
click at [1056, 97] on icon at bounding box center [1062, 94] width 15 height 15
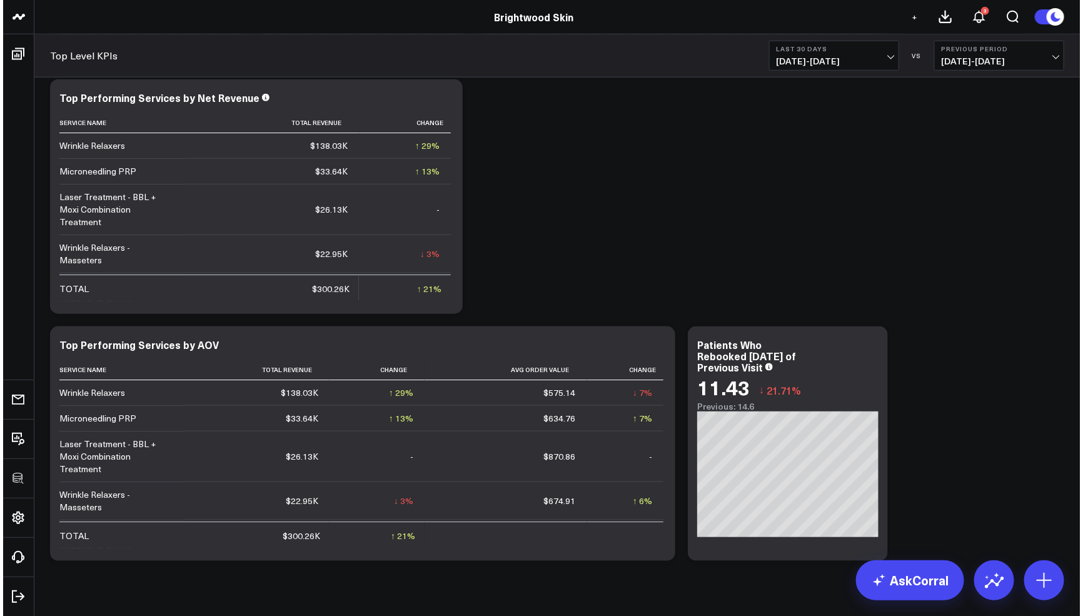
scroll to position [2663, 0]
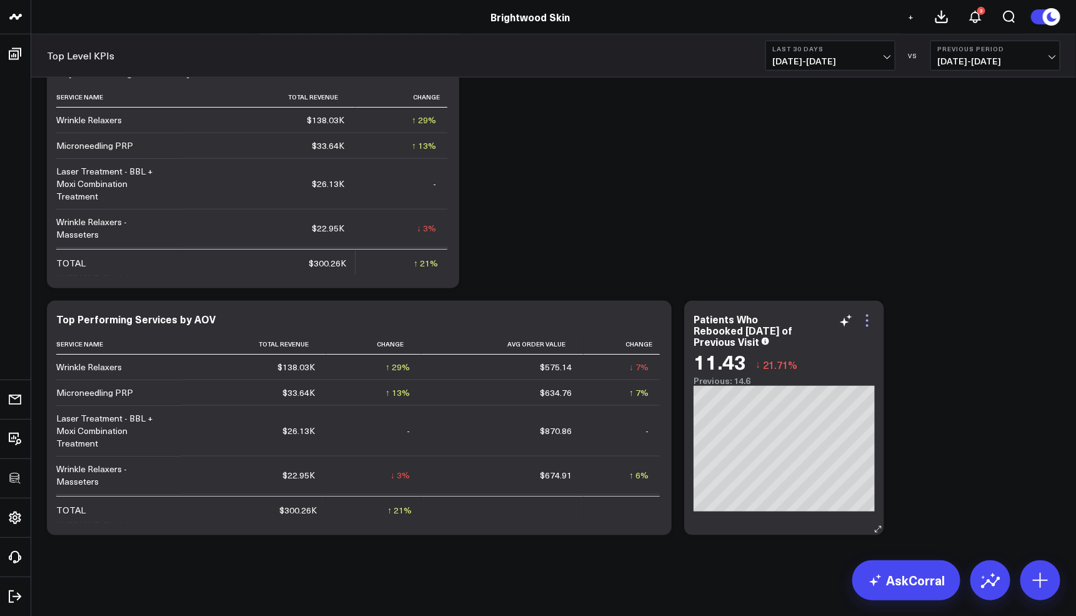
click at [863, 321] on icon at bounding box center [867, 320] width 15 height 15
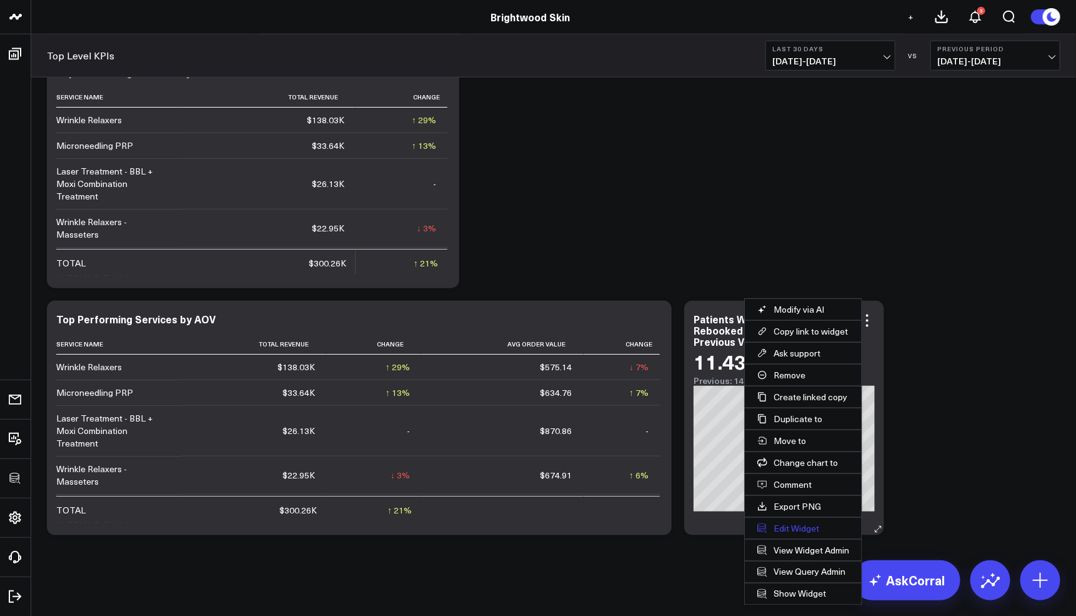
click at [799, 529] on button "Edit Widget" at bounding box center [803, 528] width 117 height 21
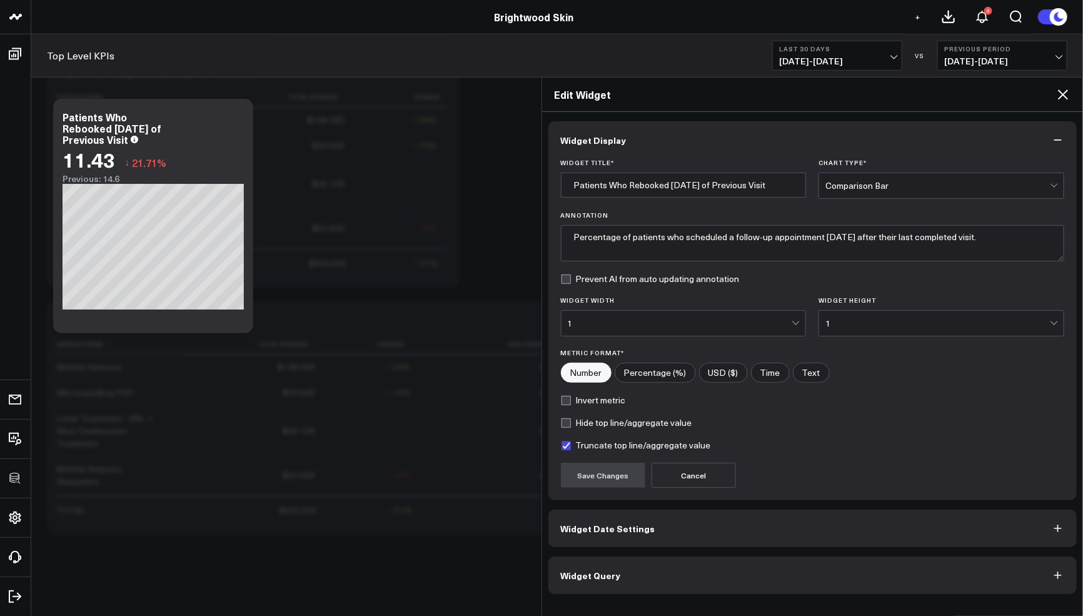
click at [678, 570] on button "Widget Query" at bounding box center [812, 575] width 529 height 38
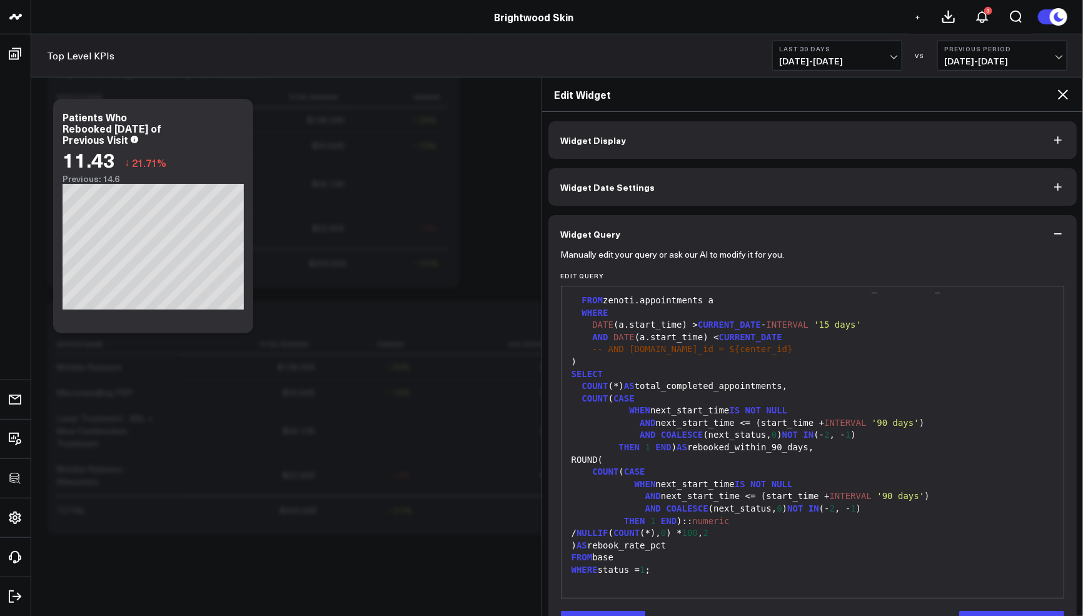
scroll to position [20, 0]
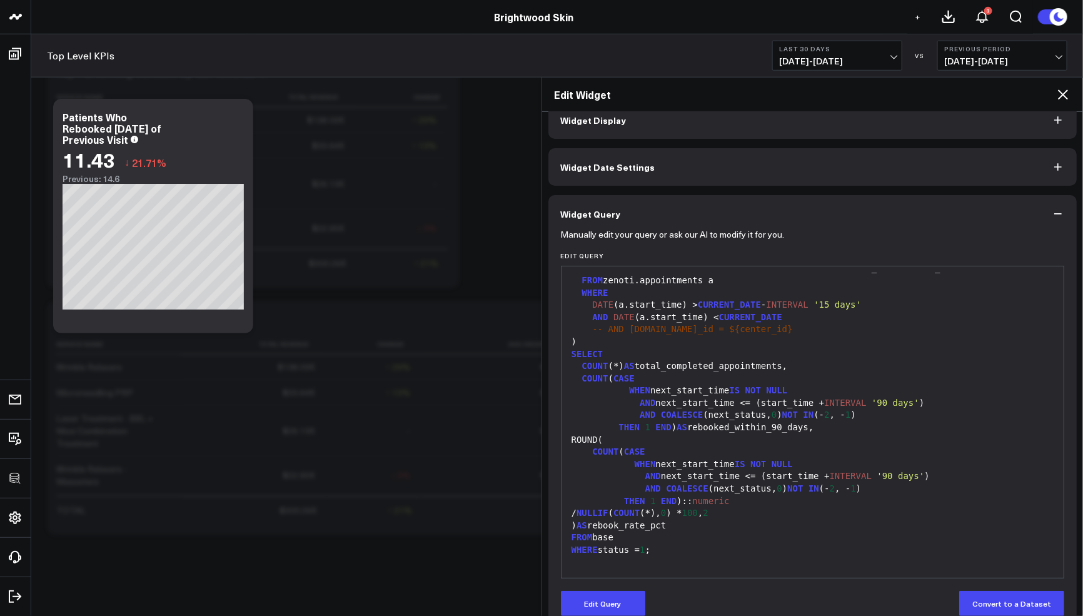
click at [770, 111] on button "Widget Display" at bounding box center [812, 120] width 529 height 38
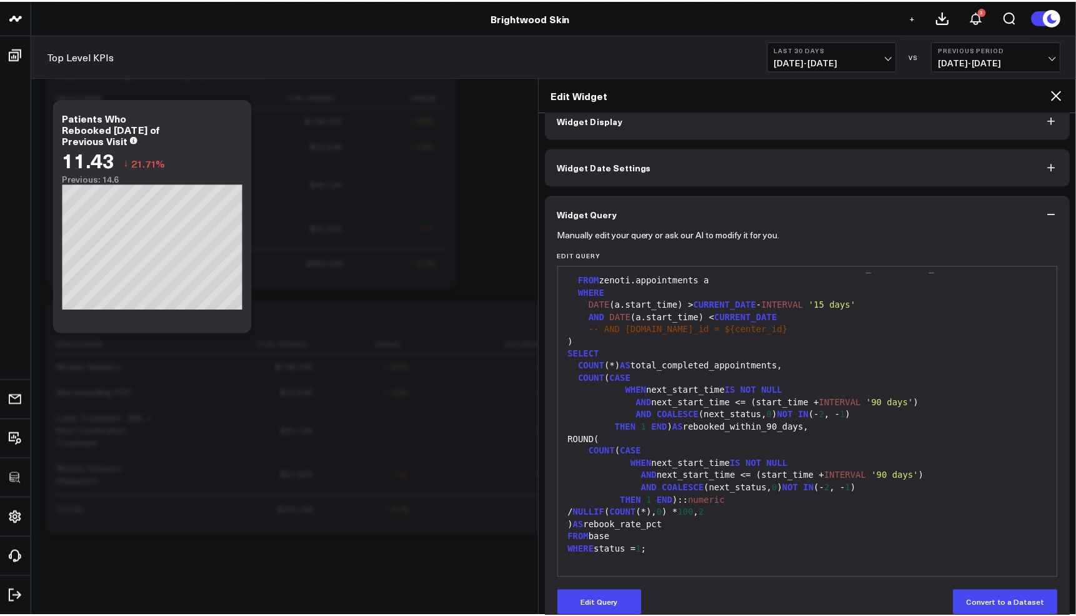
scroll to position [0, 0]
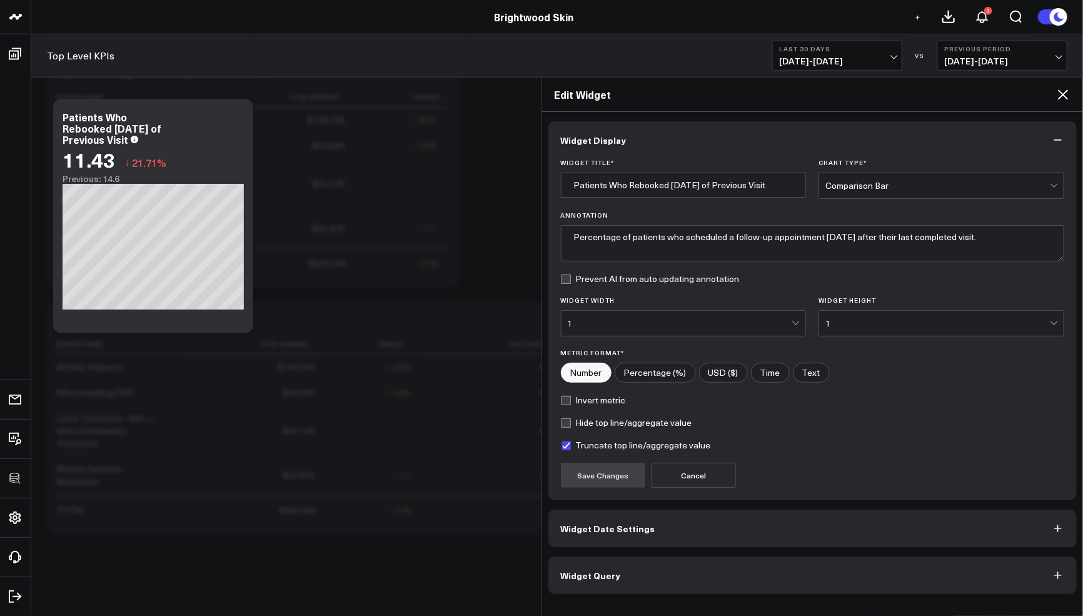
click at [671, 372] on input"] "Percentage (%)" at bounding box center [655, 372] width 80 height 19
radio input"] "true"
drag, startPoint x: 612, startPoint y: 478, endPoint x: 628, endPoint y: 471, distance: 16.8
click at [612, 478] on button "Save Changes" at bounding box center [603, 475] width 84 height 25
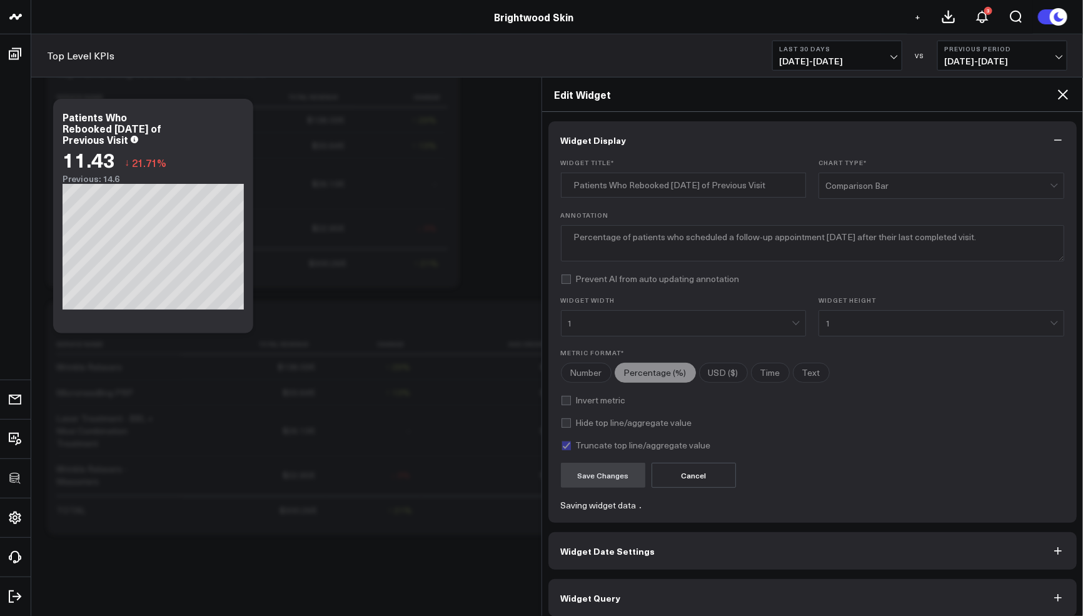
radio input"] "true"
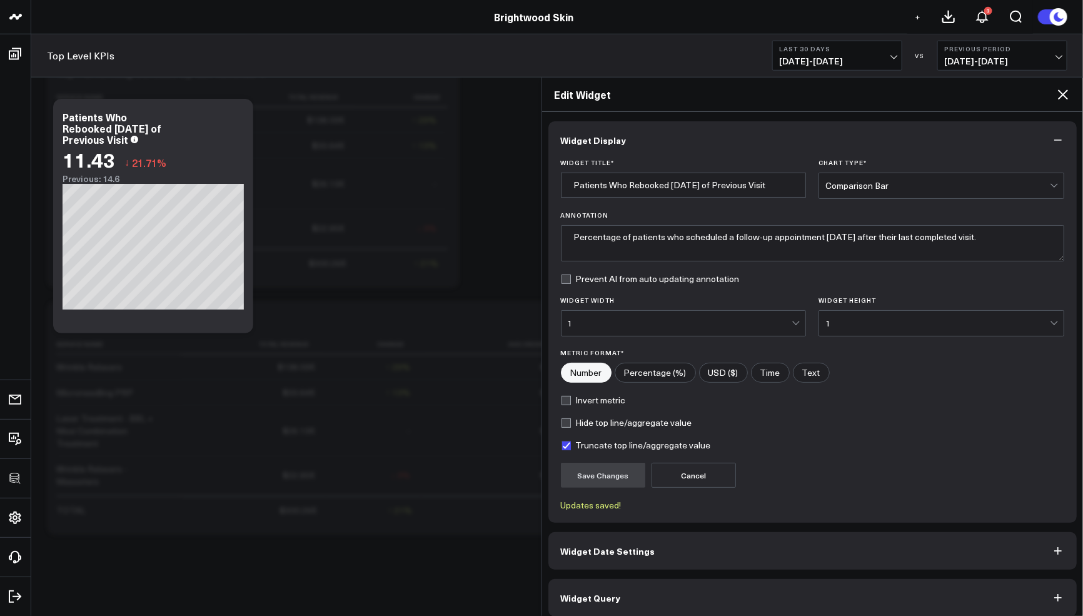
radio input"] "true"
click at [1063, 95] on icon at bounding box center [1063, 94] width 10 height 10
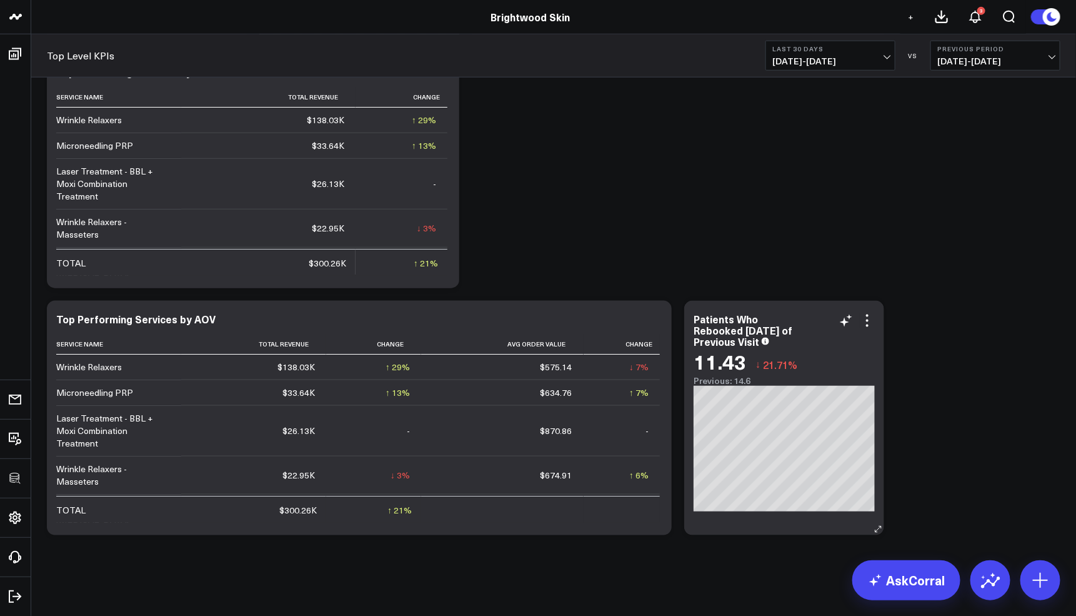
click at [693, 318] on div "Patients Who Rebooked Within 3 Months of Previous Visit 11.43 ↓ 21.71% Previous…" at bounding box center [784, 418] width 200 height 234
click at [694, 319] on div "Patients Who Rebooked Within 3 Months of Previous Visit" at bounding box center [743, 330] width 99 height 36
click at [698, 320] on div "Patients Who Rebooked Within 3 Months of Previous Visit" at bounding box center [743, 330] width 99 height 36
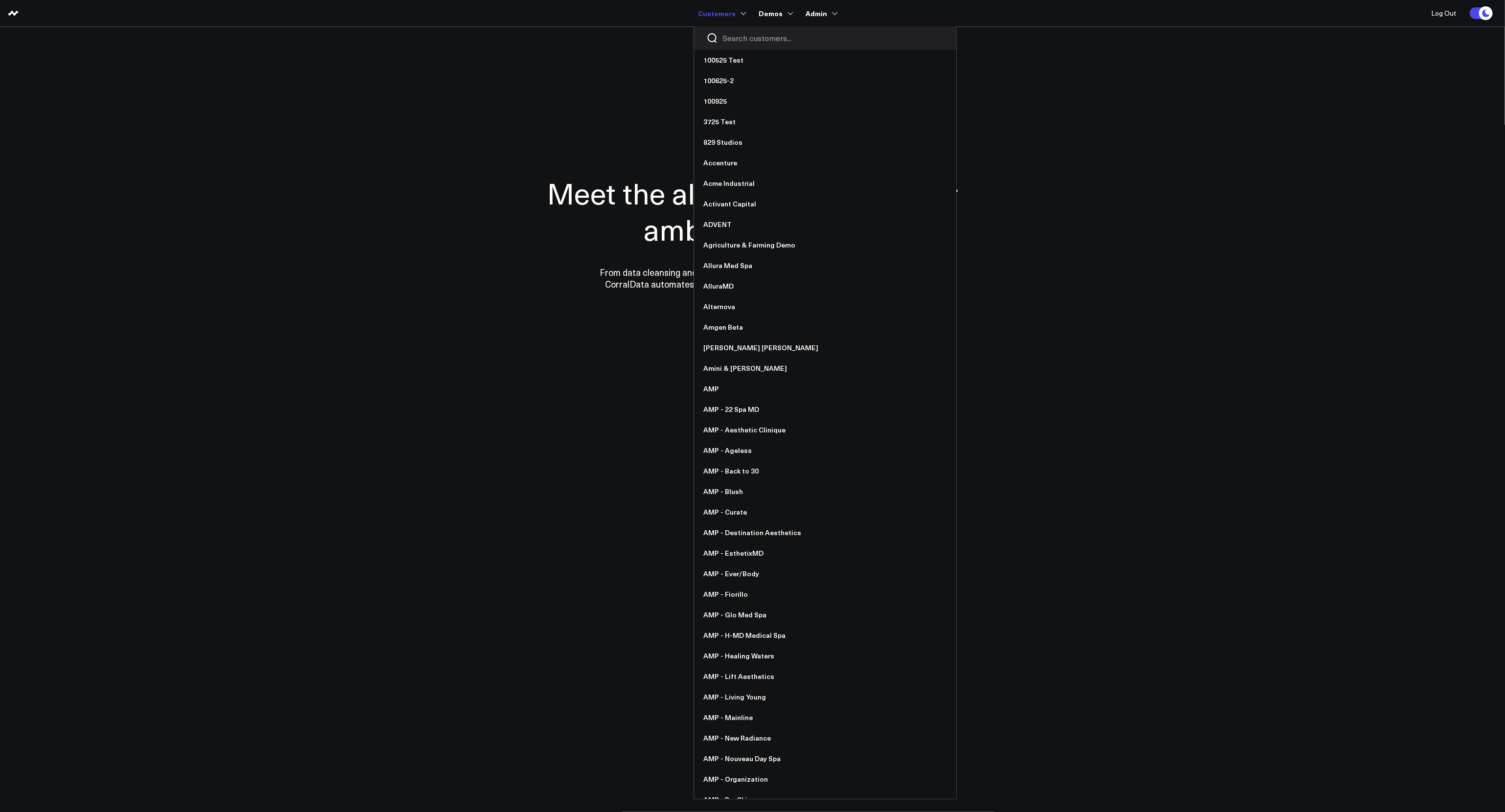
click at [740, 38] on input "Search customers input" at bounding box center [834, 38] width 221 height 11
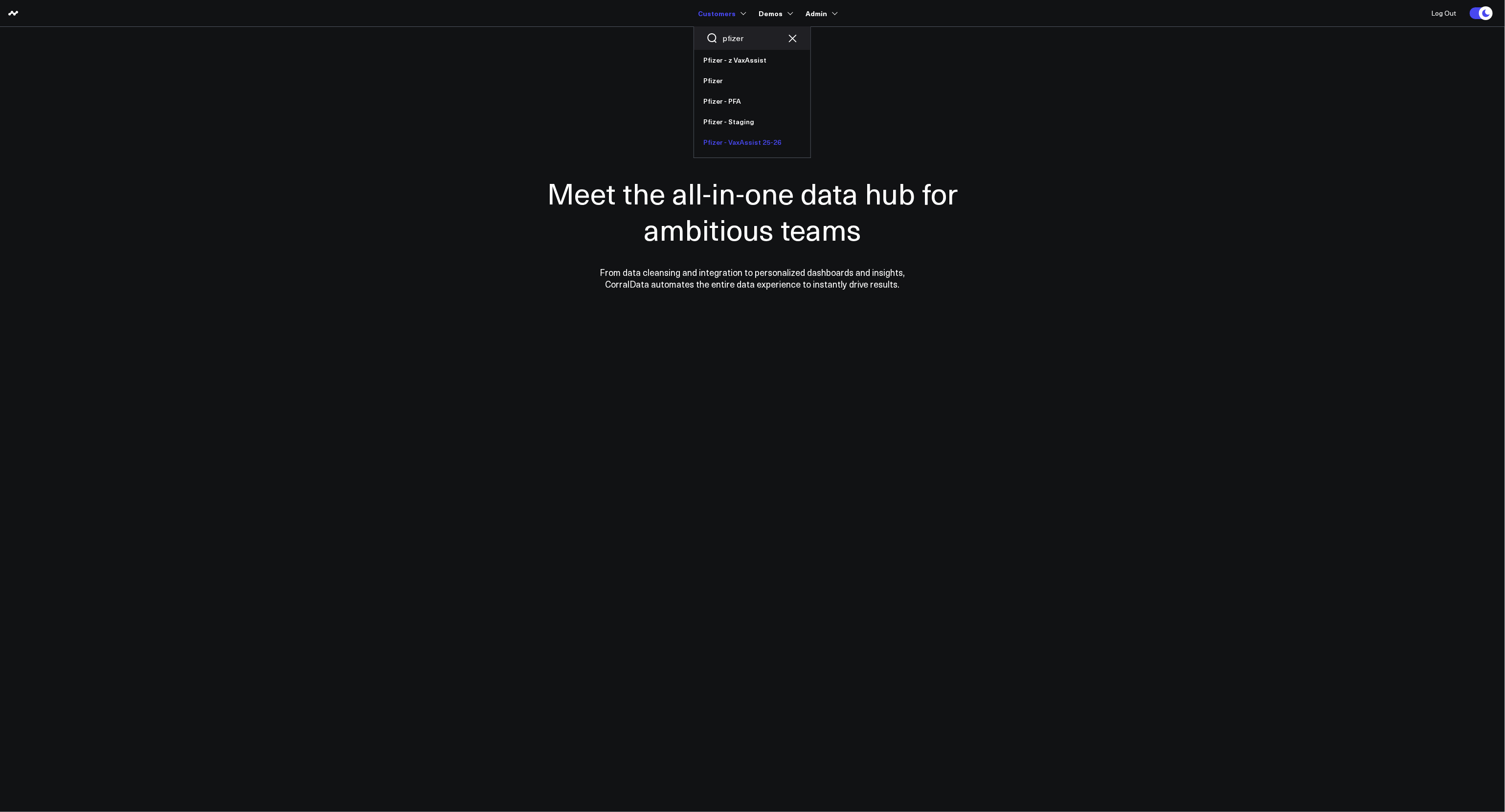
type input "pfizer"
click at [736, 143] on link "Pfizer - VaxAssist 25-26" at bounding box center [752, 142] width 117 height 20
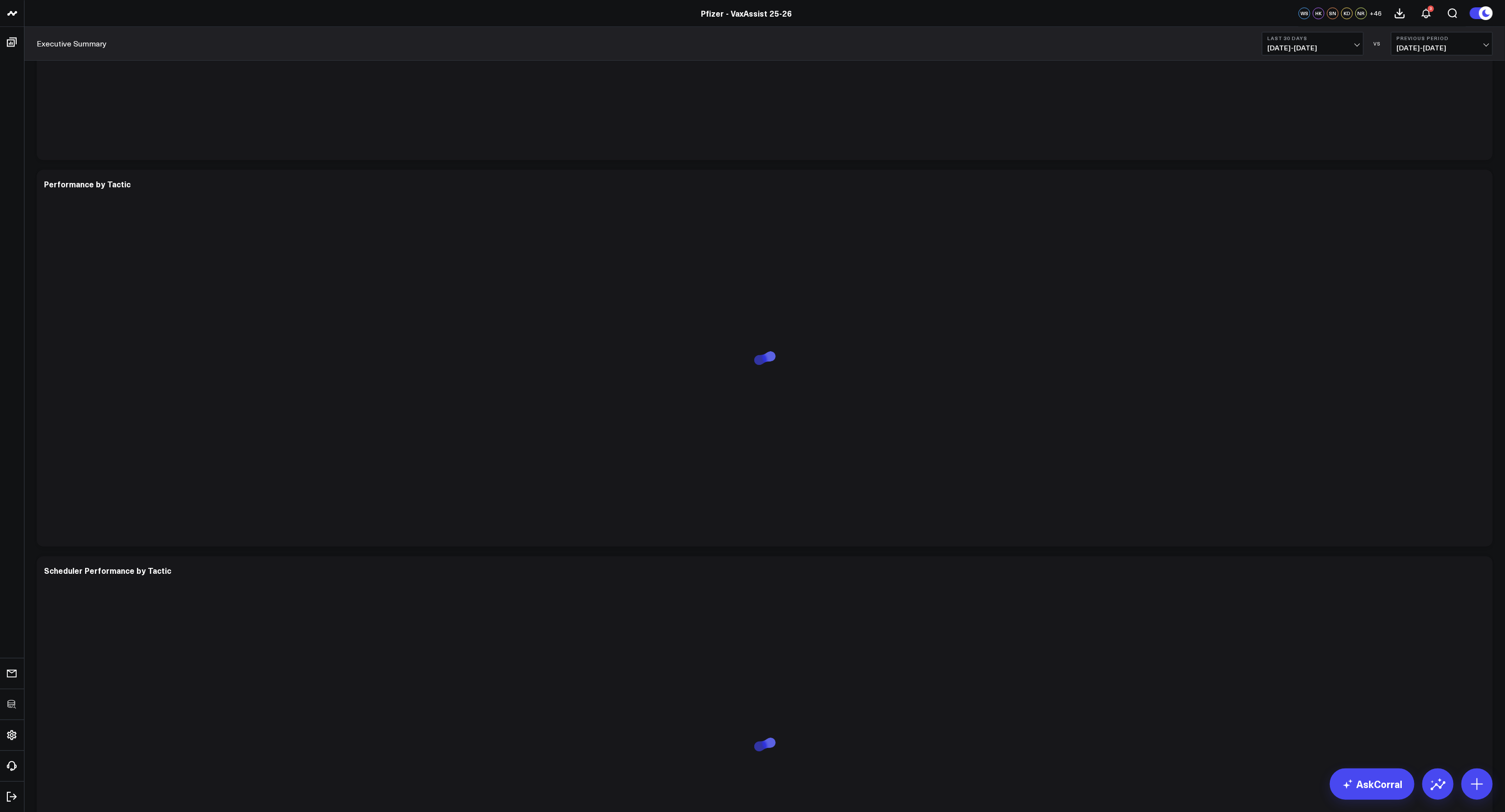
scroll to position [2046, 0]
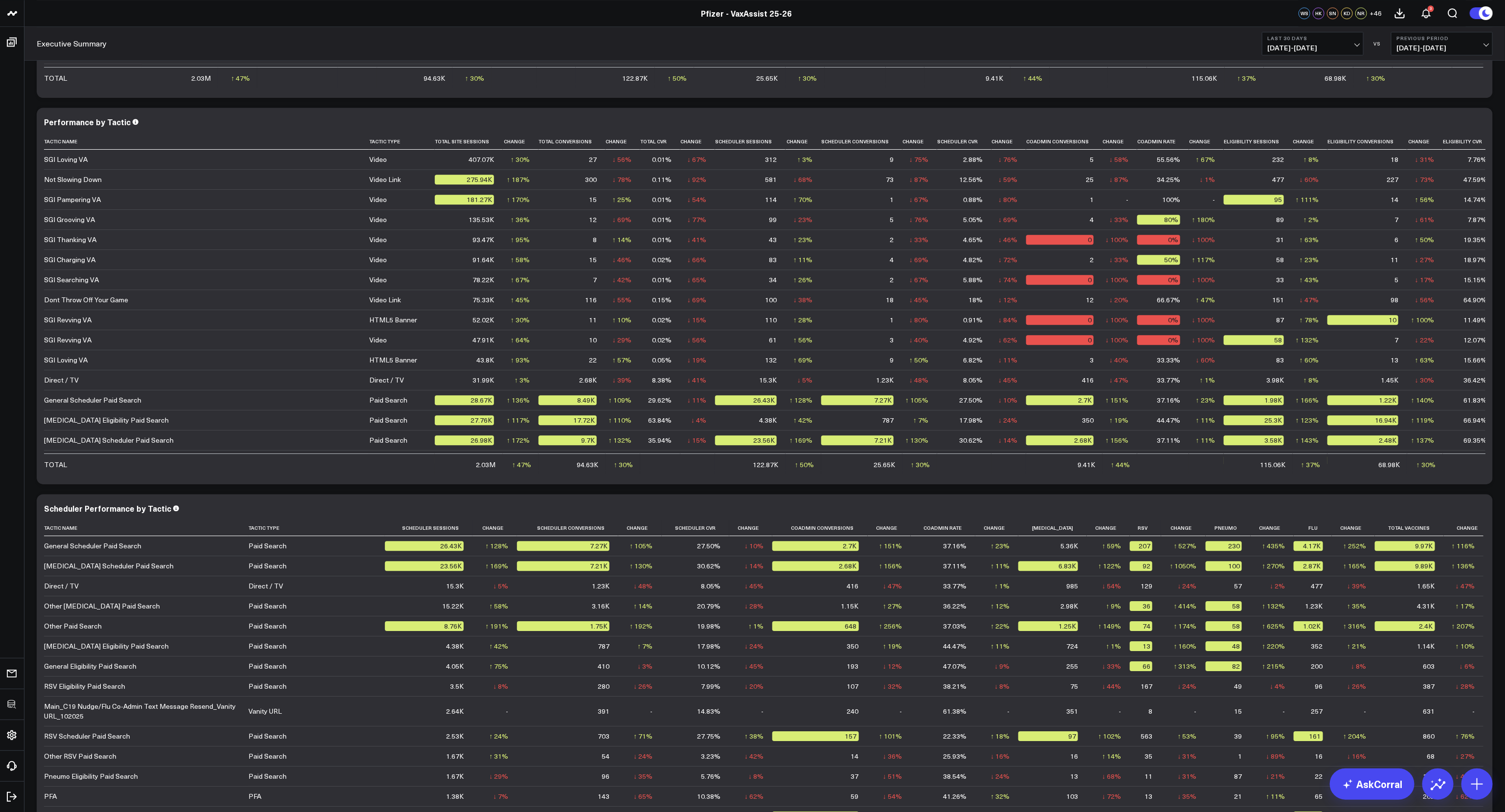
click at [1352, 42] on button "Last 30 Days [DATE] - [DATE]" at bounding box center [1313, 44] width 102 height 23
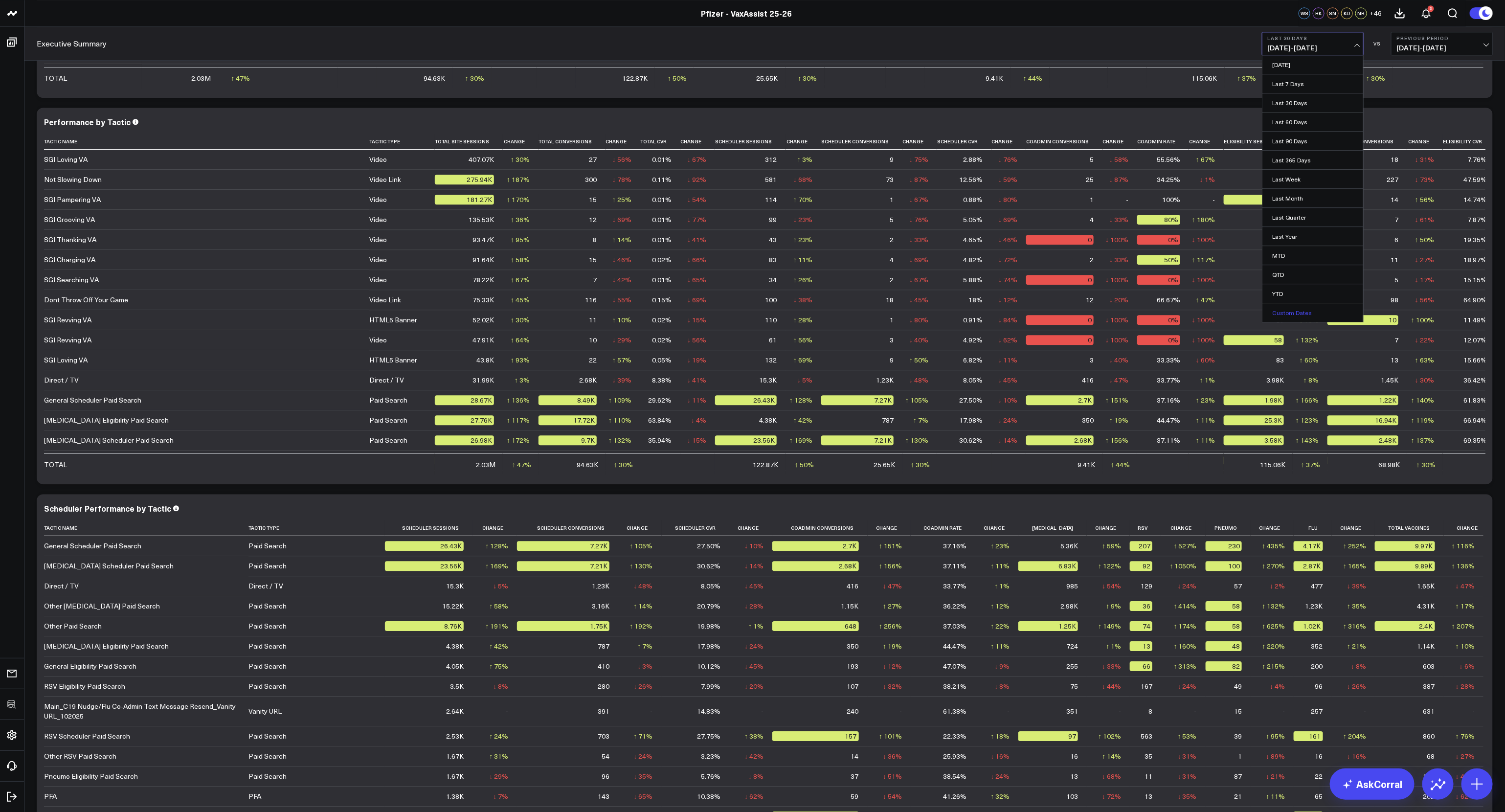
click at [1303, 306] on link "Custom Dates" at bounding box center [1312, 313] width 101 height 19
select select "9"
select select "2025"
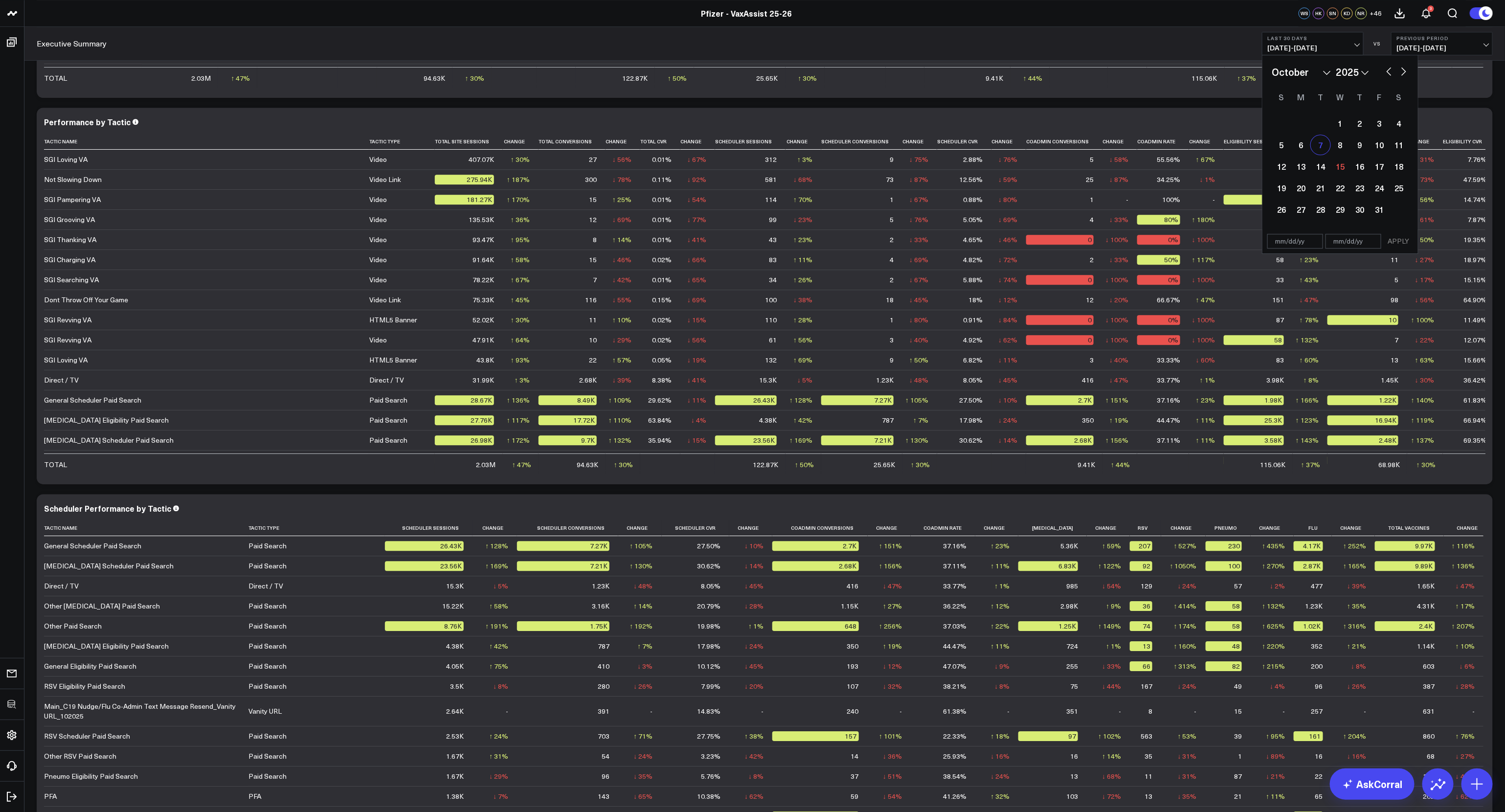
click at [1327, 148] on div "7" at bounding box center [1320, 145] width 20 height 20
type input "10/07/25"
select select "9"
select select "2025"
click at [1304, 163] on div "13" at bounding box center [1301, 166] width 20 height 20
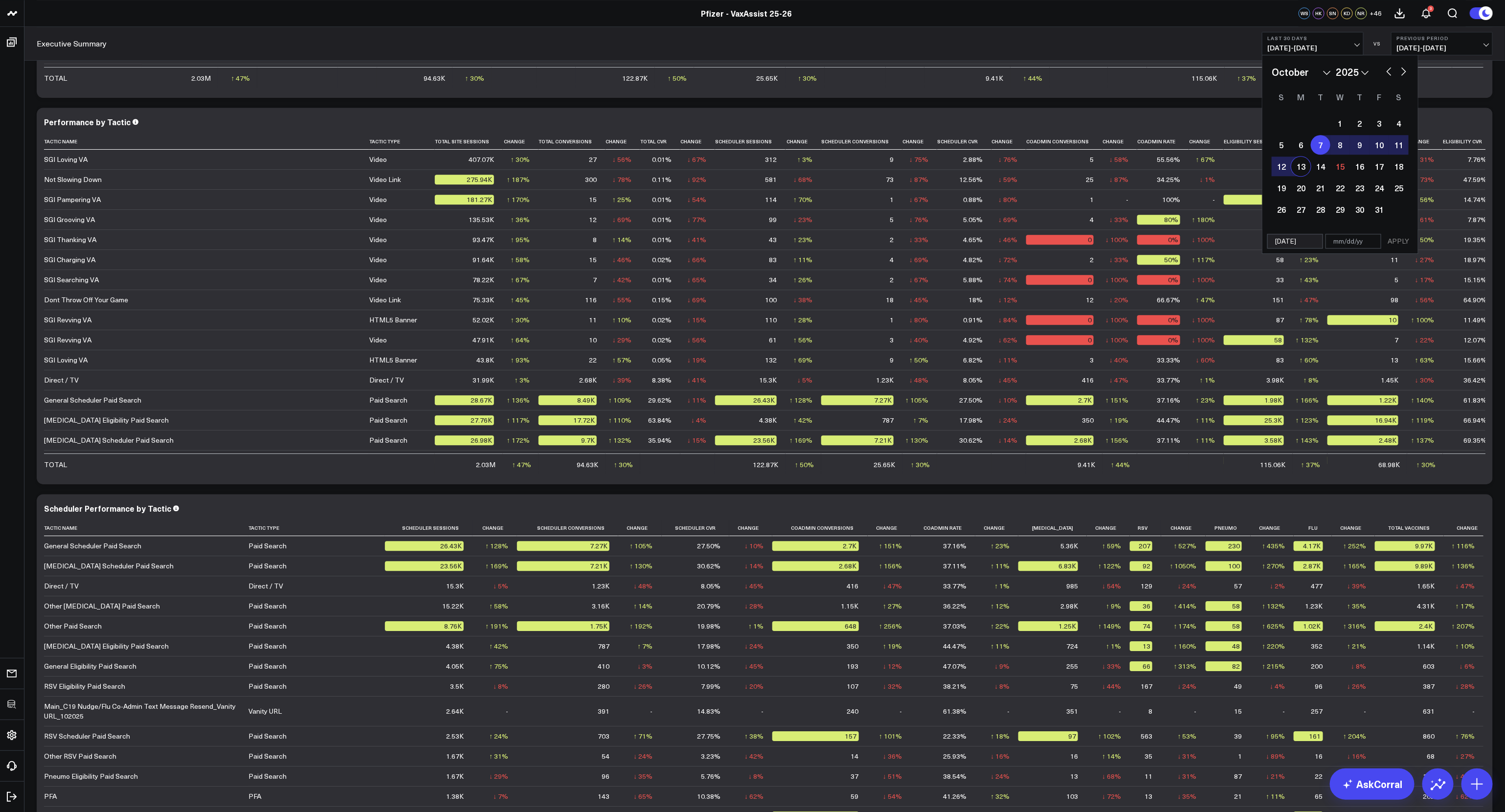
type input "[DATE]"
select select "9"
select select "2025"
click at [1395, 237] on button "APPLY" at bounding box center [1399, 241] width 30 height 15
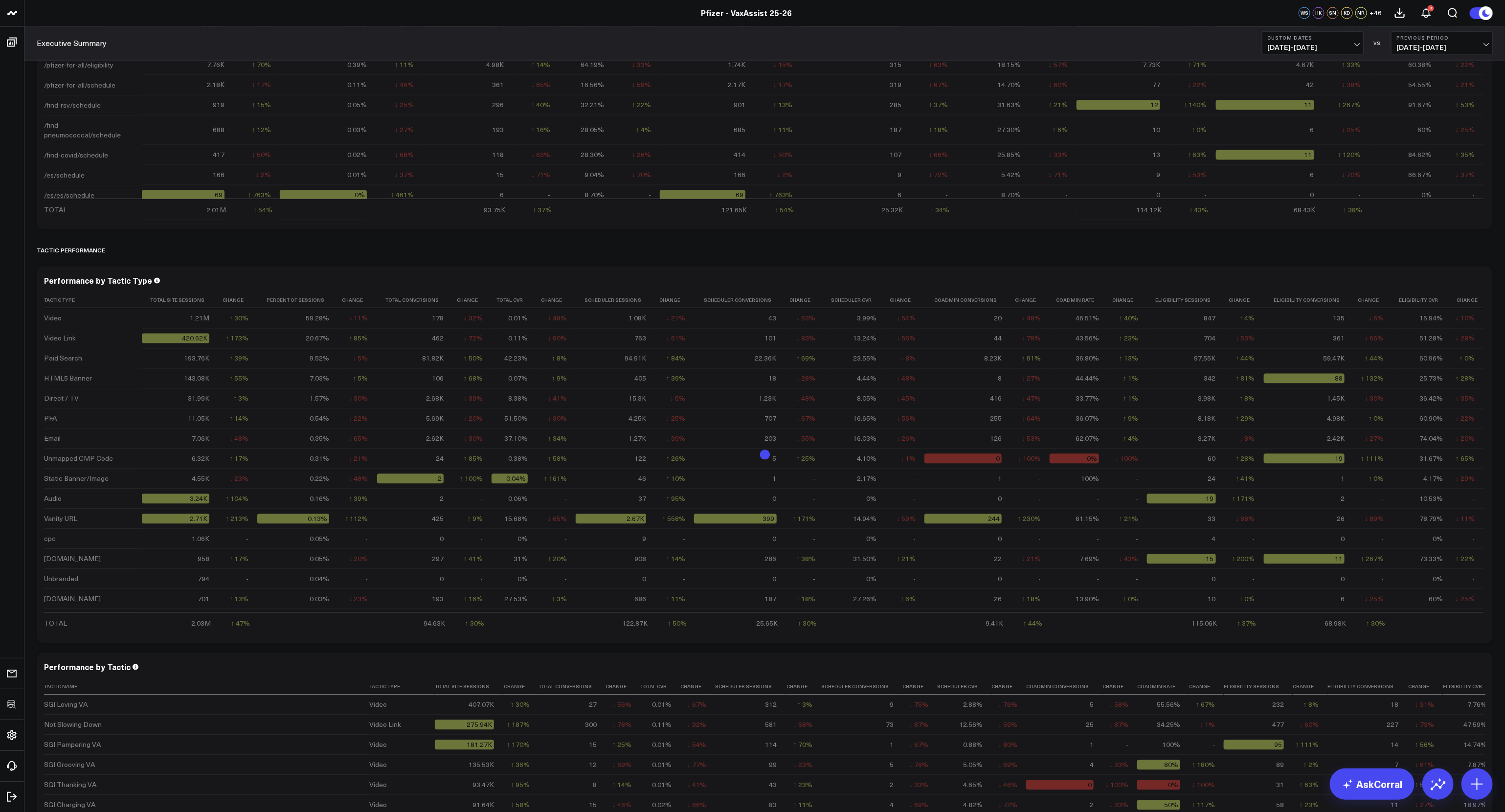
scroll to position [732, 0]
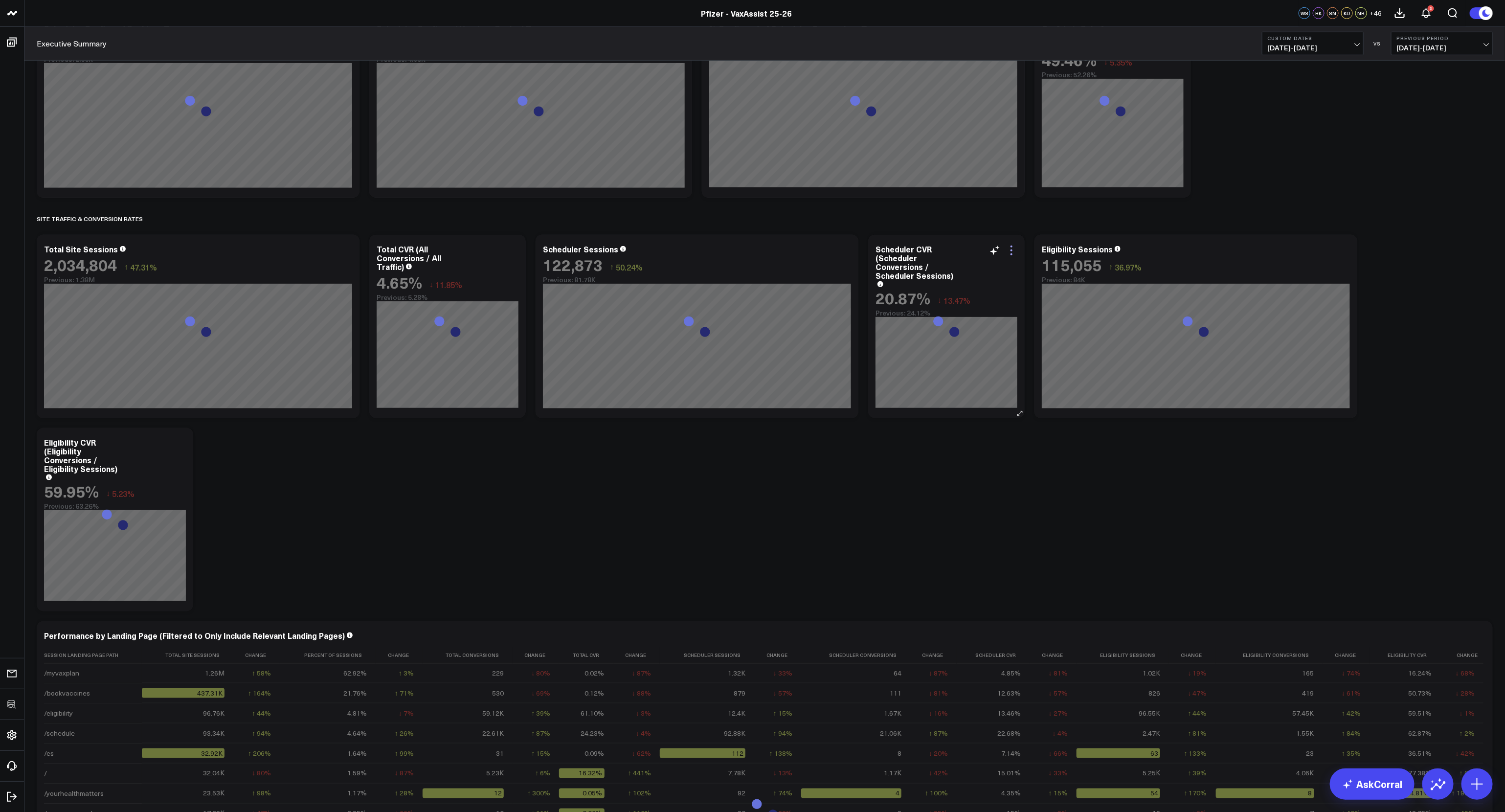
click at [1012, 253] on icon at bounding box center [1011, 250] width 12 height 12
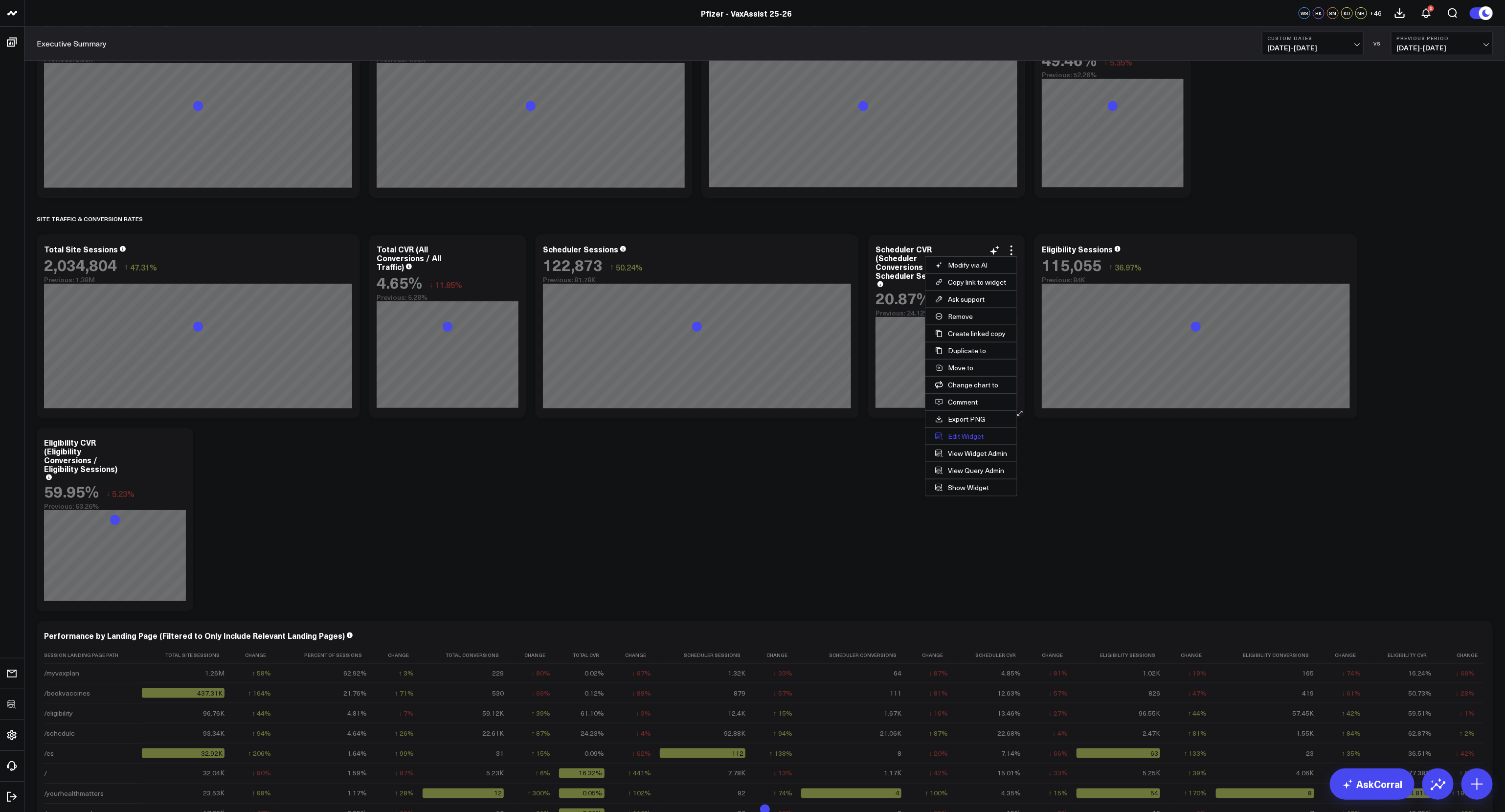
click at [973, 435] on button "Edit Widget" at bounding box center [971, 436] width 92 height 16
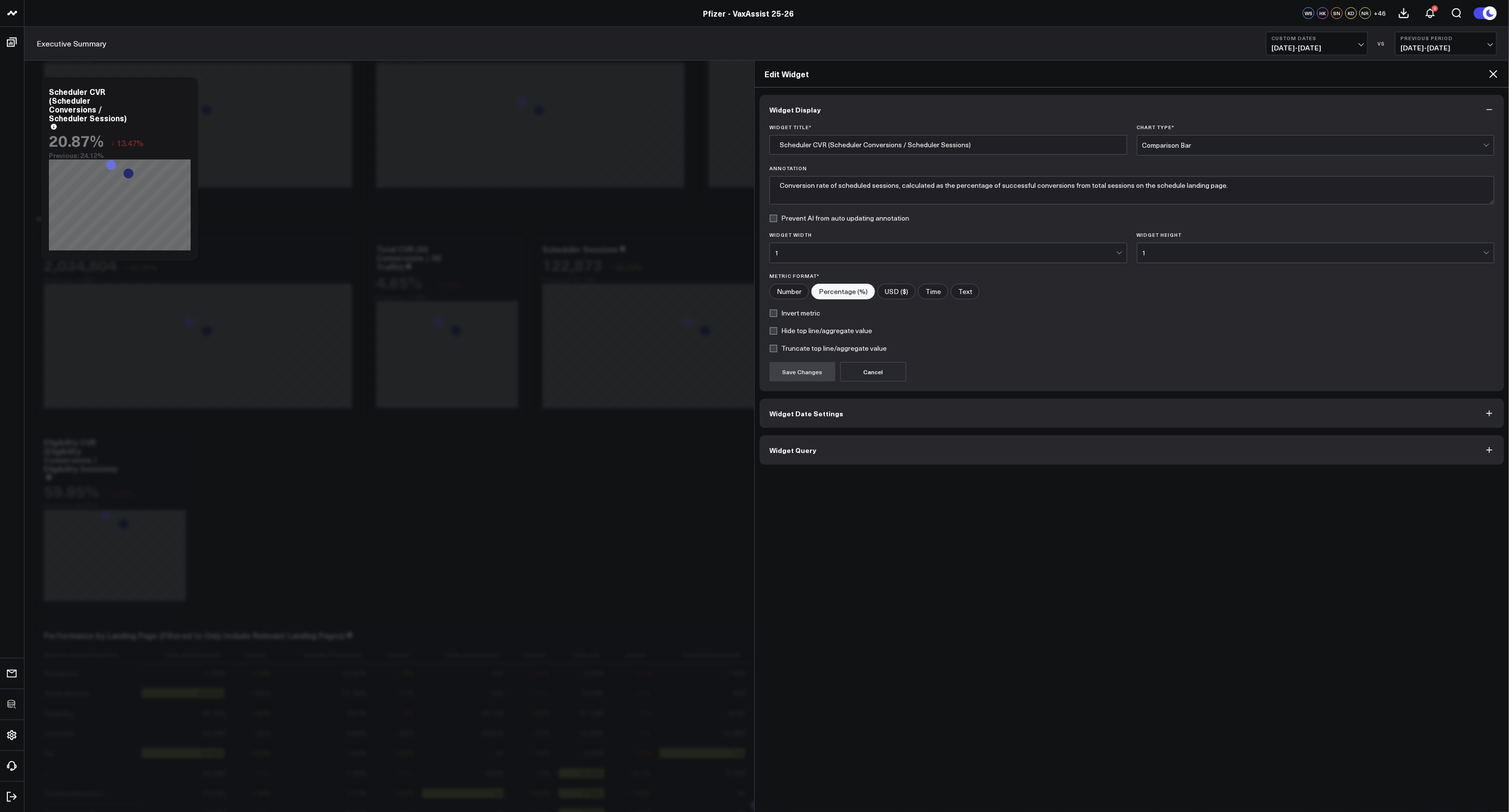
click at [864, 445] on button "Widget Query" at bounding box center [1132, 450] width 745 height 30
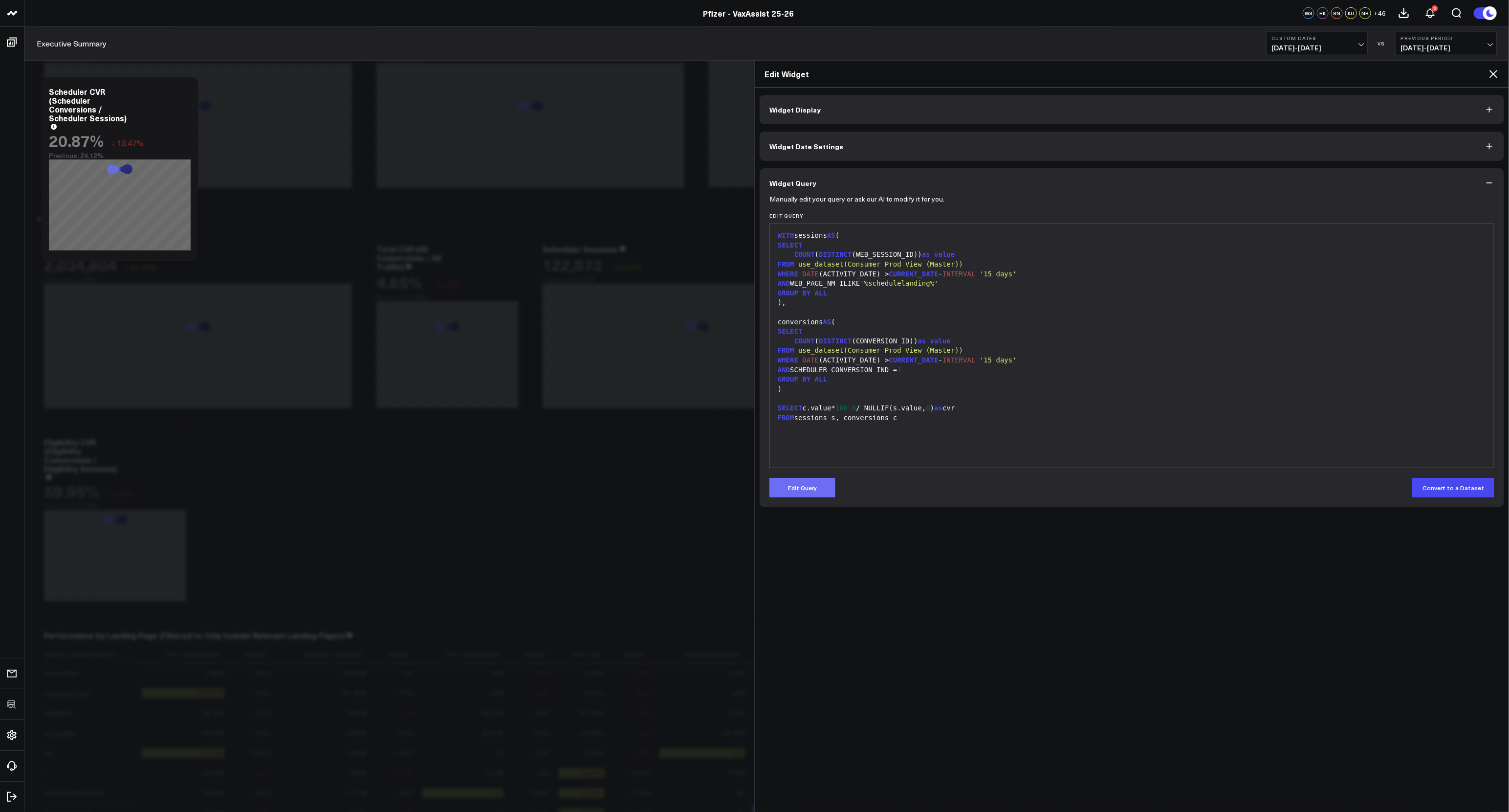
click at [822, 495] on button "Edit Query" at bounding box center [803, 487] width 66 height 20
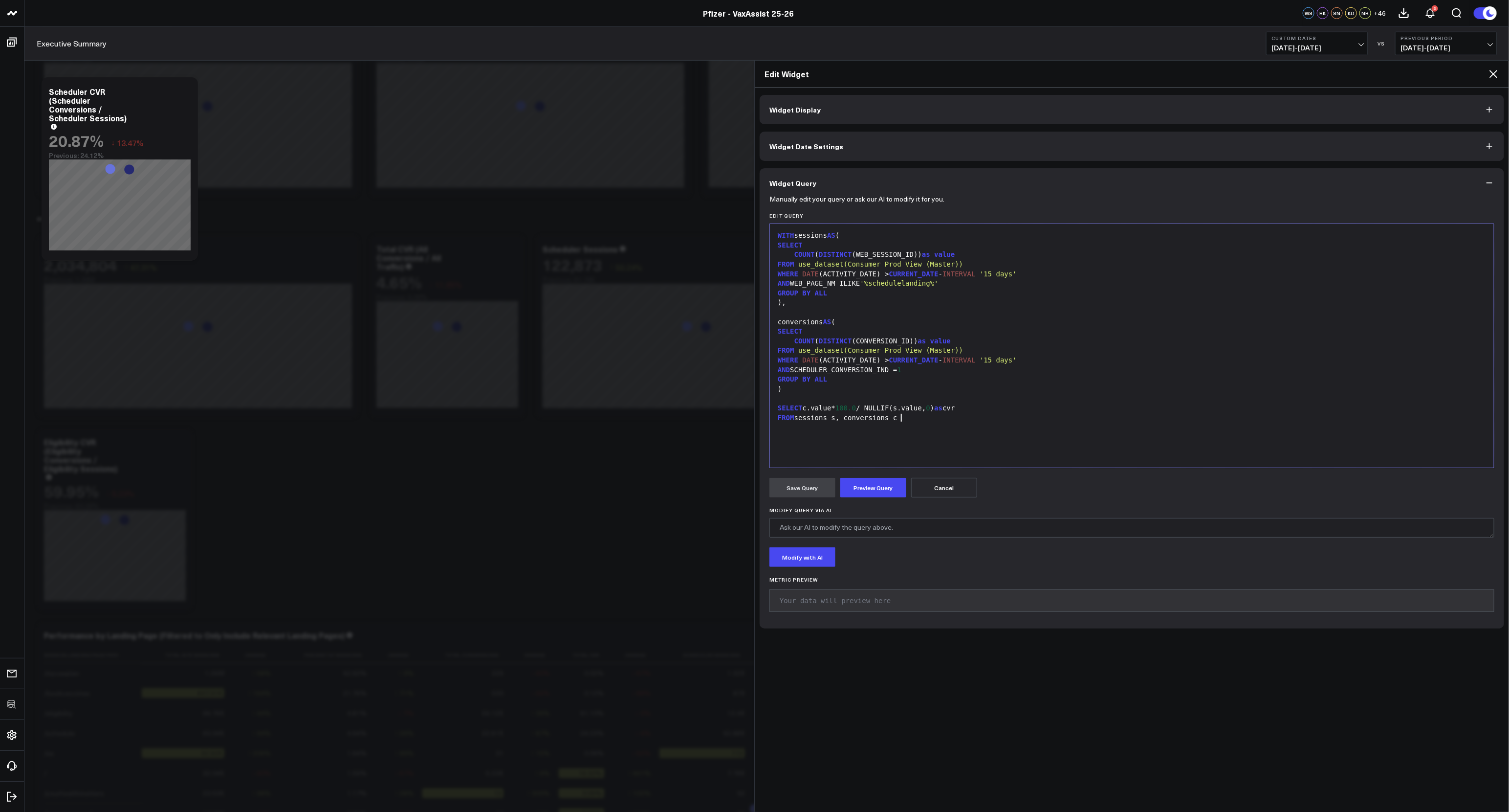
click at [954, 447] on div "WITH sessions AS ( SELECT COUNT ( DISTINCT (WEB_SESSION_ID)) as value FROM use_…" at bounding box center [1132, 346] width 714 height 234
click at [857, 341] on div "COUNT ( DISTINCT (CONVERSION_ID)) as value" at bounding box center [1132, 341] width 714 height 10
click at [947, 343] on span ")" at bounding box center [949, 341] width 4 height 8
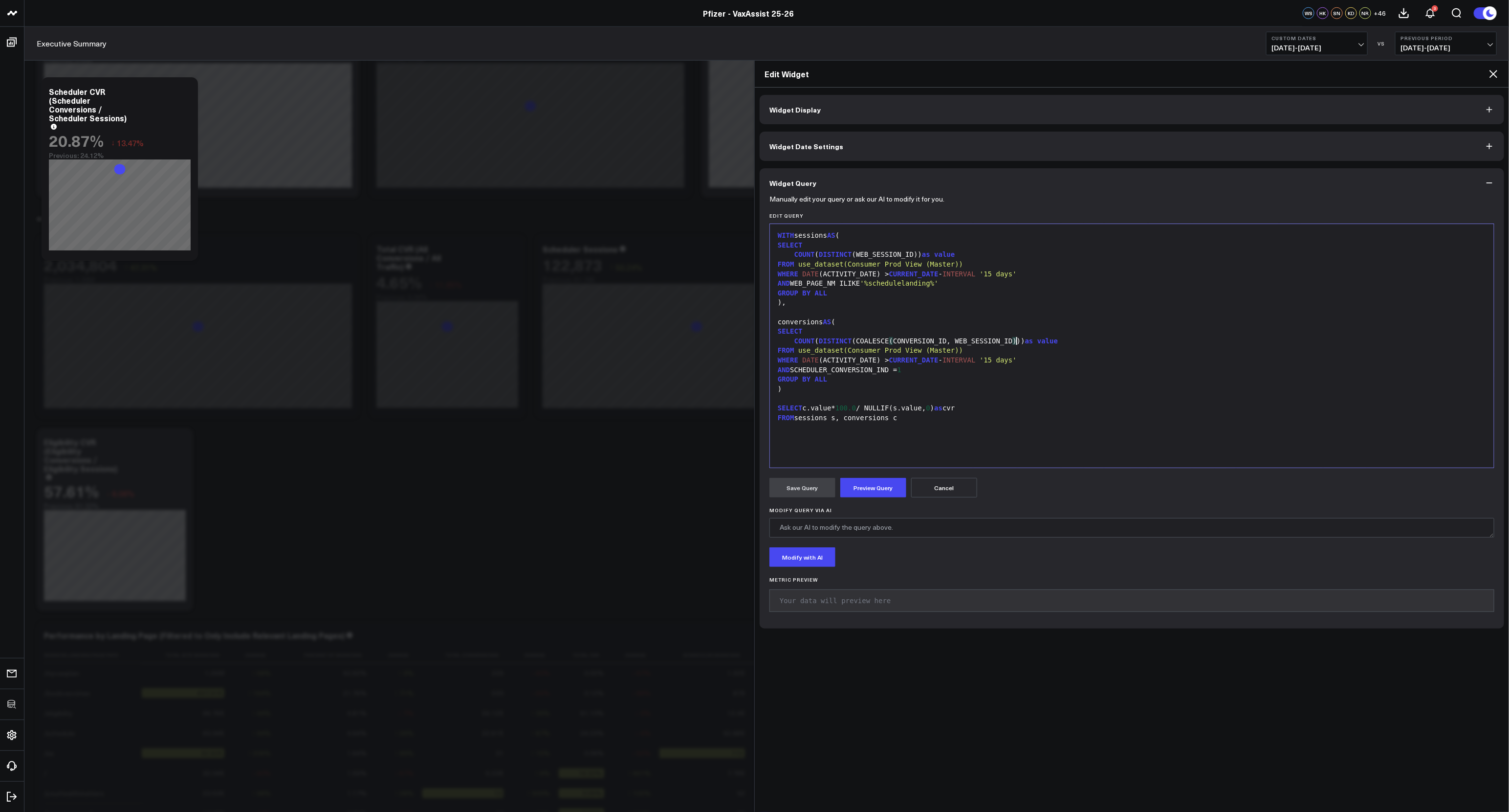
click at [975, 340] on div "COUNT ( DISTINCT (COALESCE ( CONVERSION_ID, WEB_SESSION_ID ) )) as value" at bounding box center [1132, 341] width 714 height 10
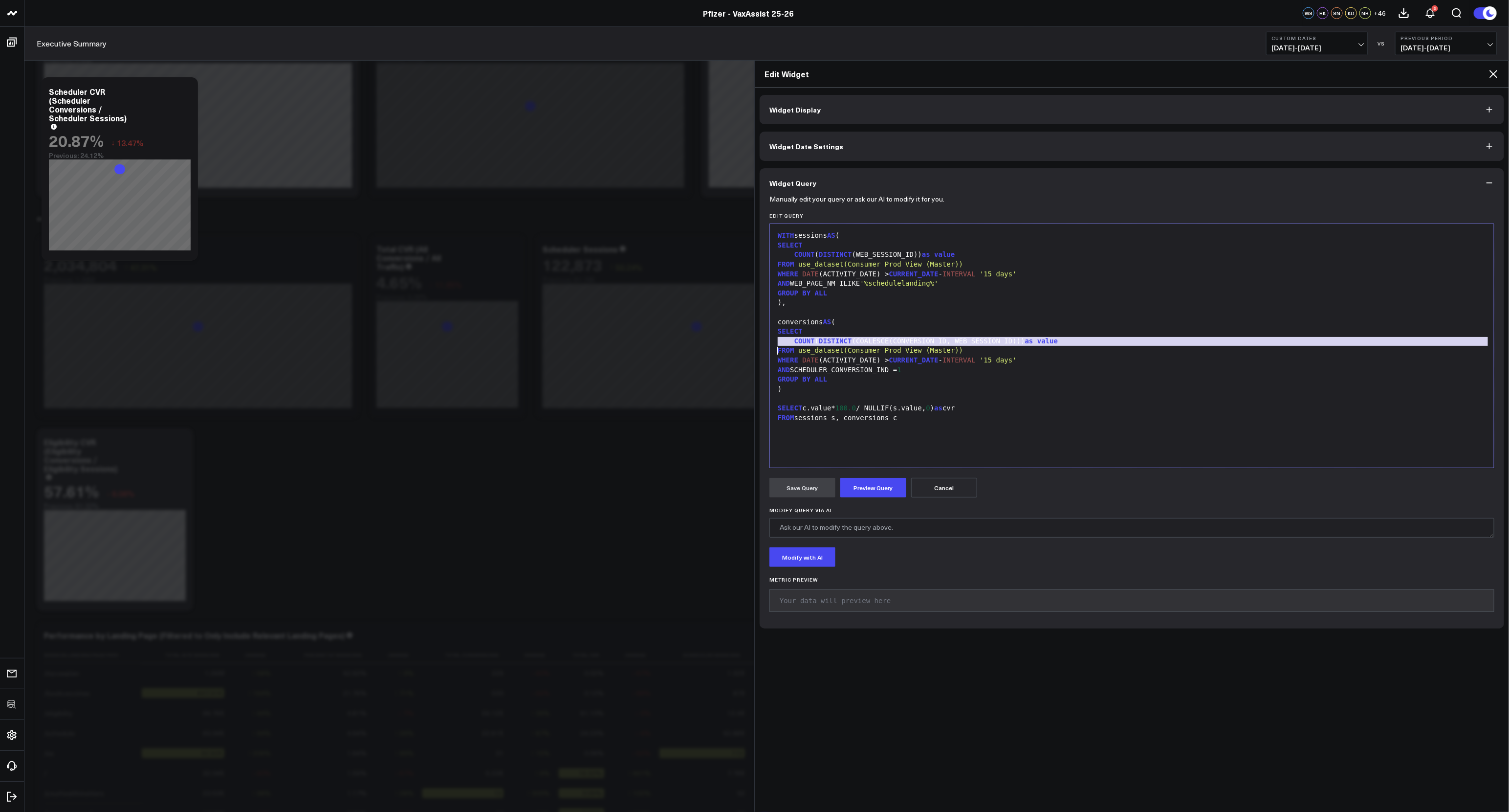
copy div "COUNT ( DISTINCT (COALESCE(CONVERSION_ID, WEB_SESSION_ID))) as value"
click at [1047, 332] on div "SELECT" at bounding box center [1132, 332] width 714 height 10
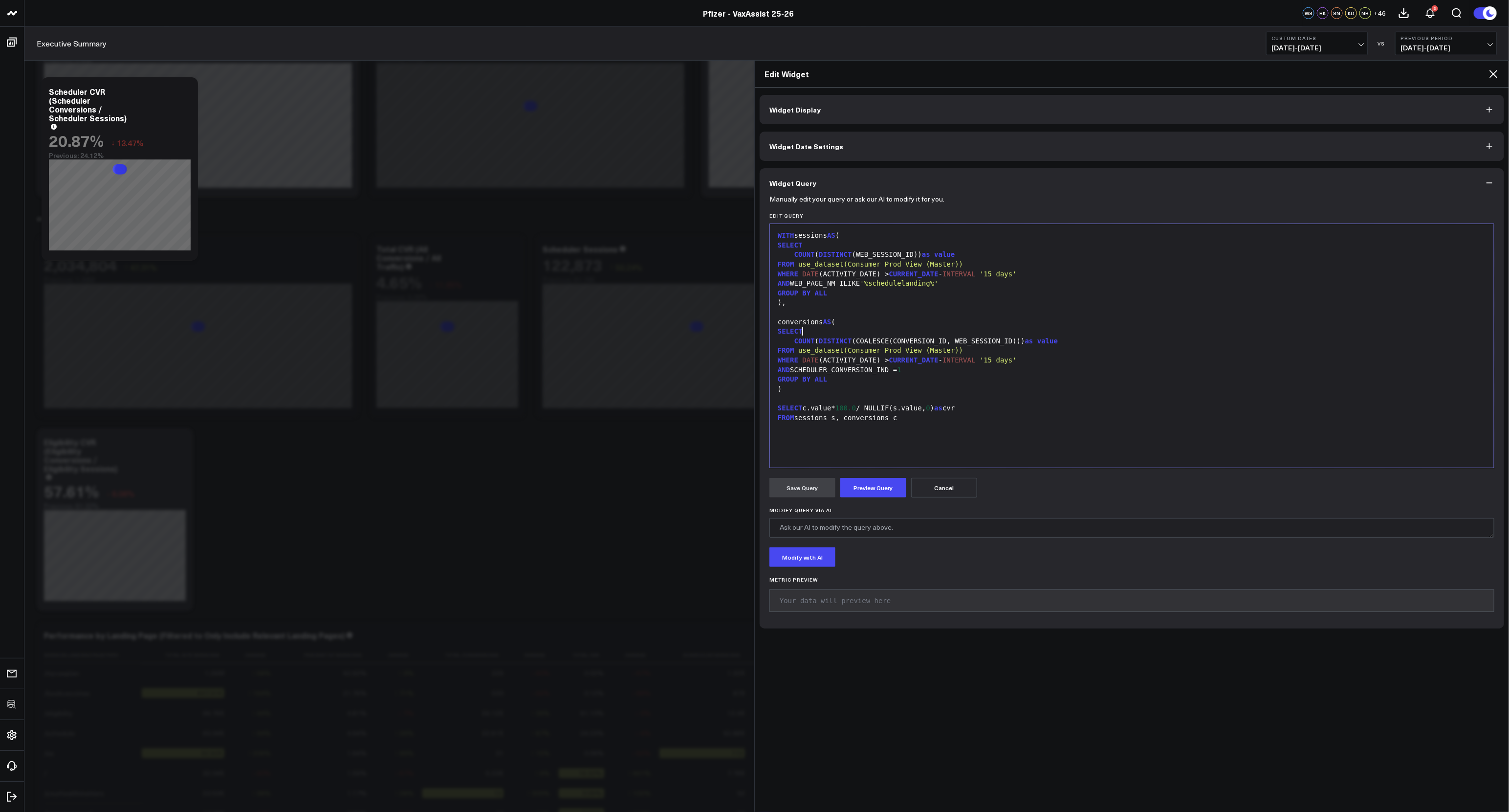
click at [1495, 77] on icon at bounding box center [1493, 74] width 12 height 12
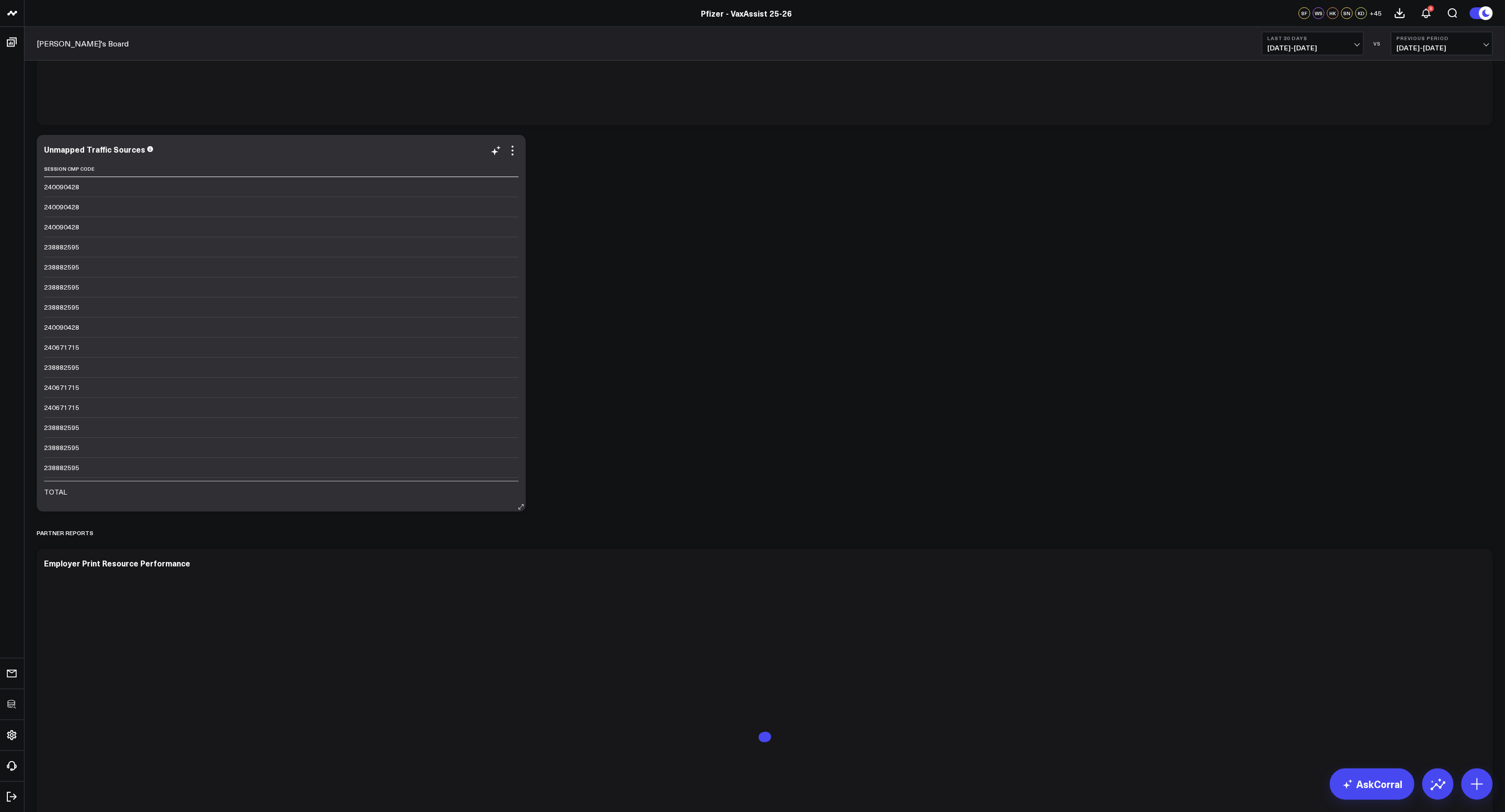
scroll to position [1524, 0]
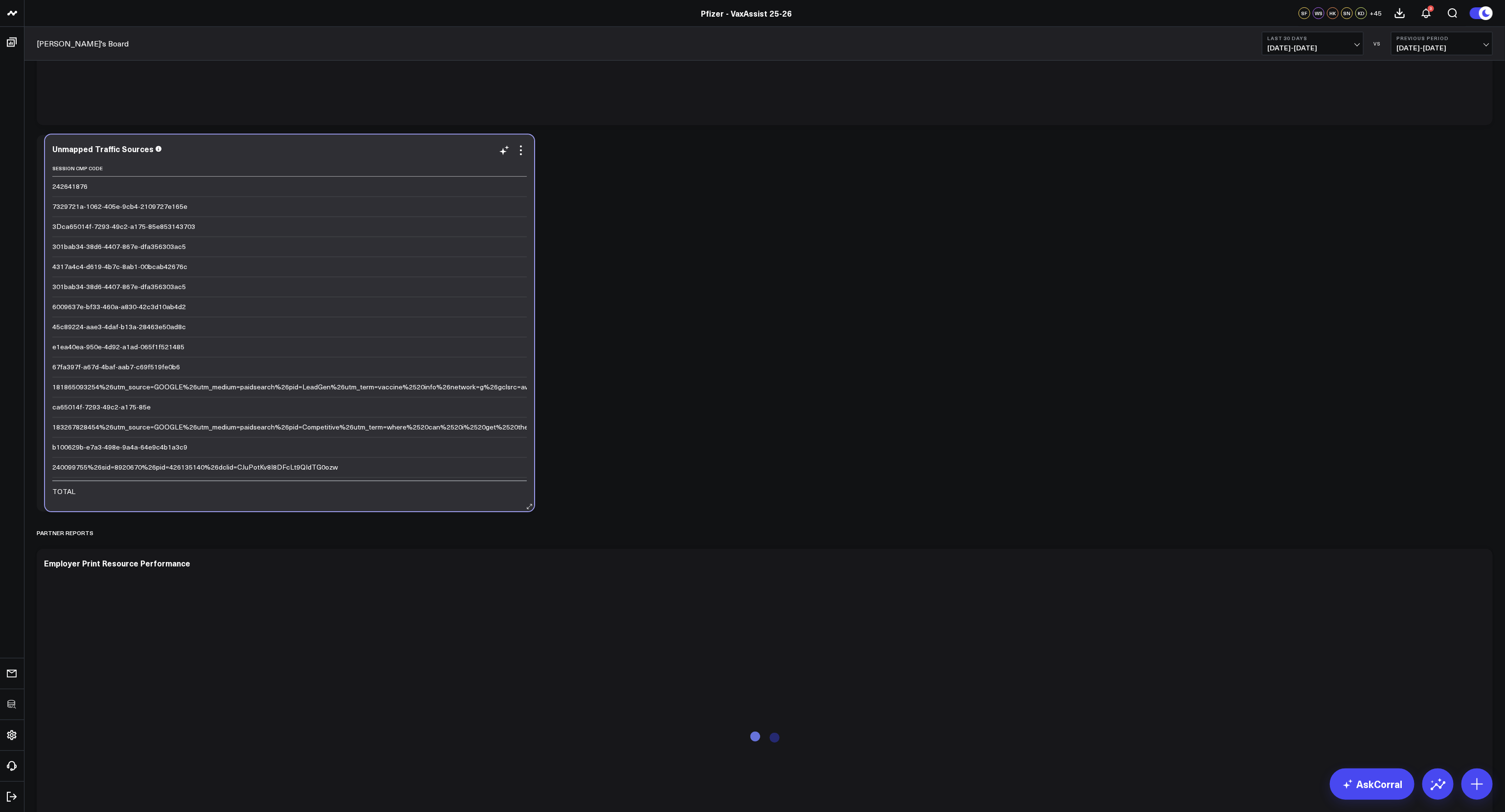
drag, startPoint x: 106, startPoint y: 501, endPoint x: 116, endPoint y: 501, distance: 10.0
click at [116, 501] on div "Unmapped Traffic Sources Session Cmp Code Session Pid Code Session Sid Code Ses…" at bounding box center [290, 322] width 489 height 376
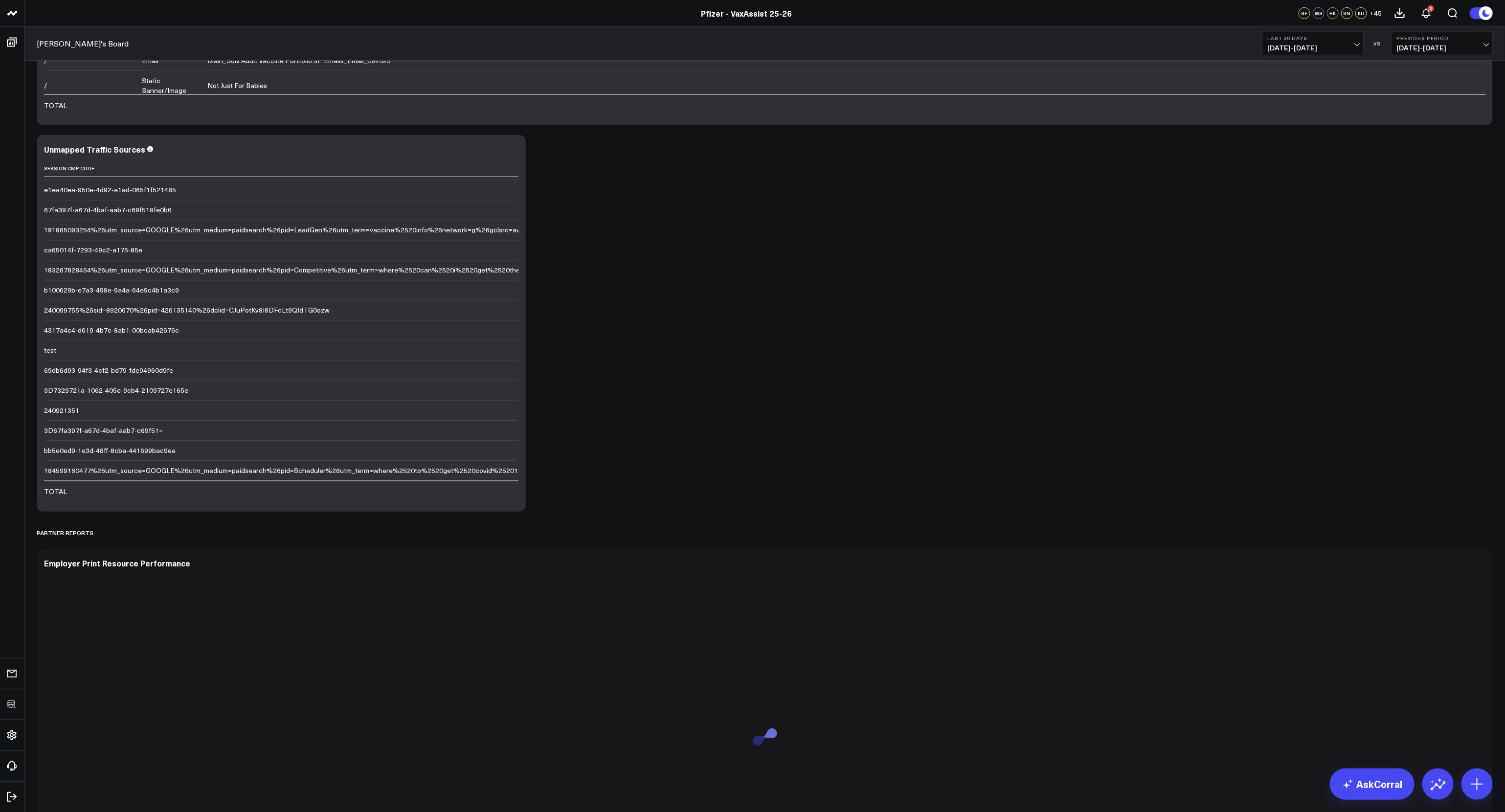
scroll to position [465, 0]
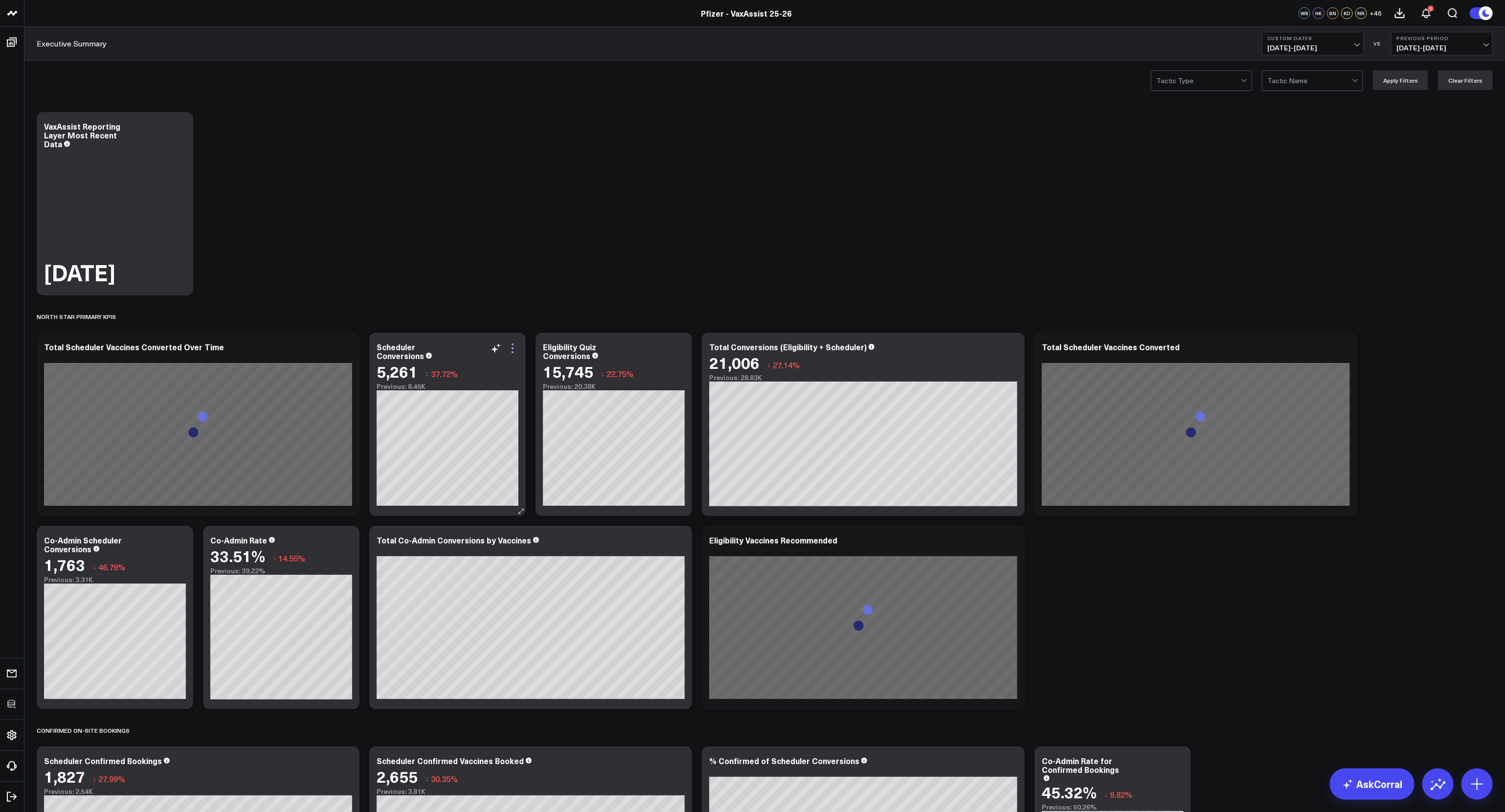
click at [518, 351] on div "Modify via AI Copy link to widget Ask support Remove Create linked copy Executi…" at bounding box center [448, 424] width 157 height 183
click at [516, 351] on div "Scheduler Conversions 5,261 ↓ 37.72% Previous: 8.45K" at bounding box center [445, 423] width 157 height 183
click at [513, 350] on icon at bounding box center [513, 348] width 12 height 12
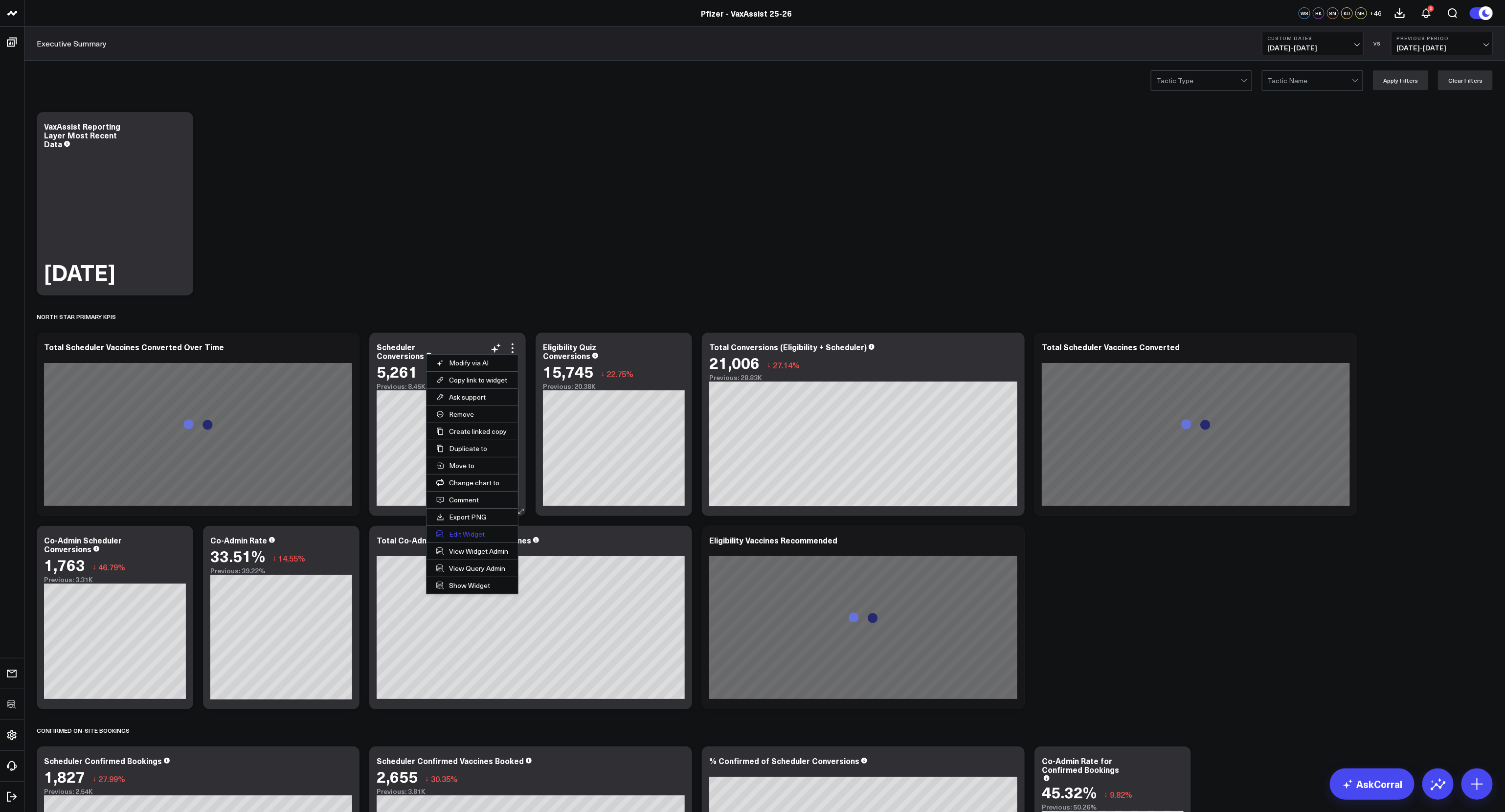
click at [464, 534] on button "Edit Widget" at bounding box center [472, 534] width 92 height 16
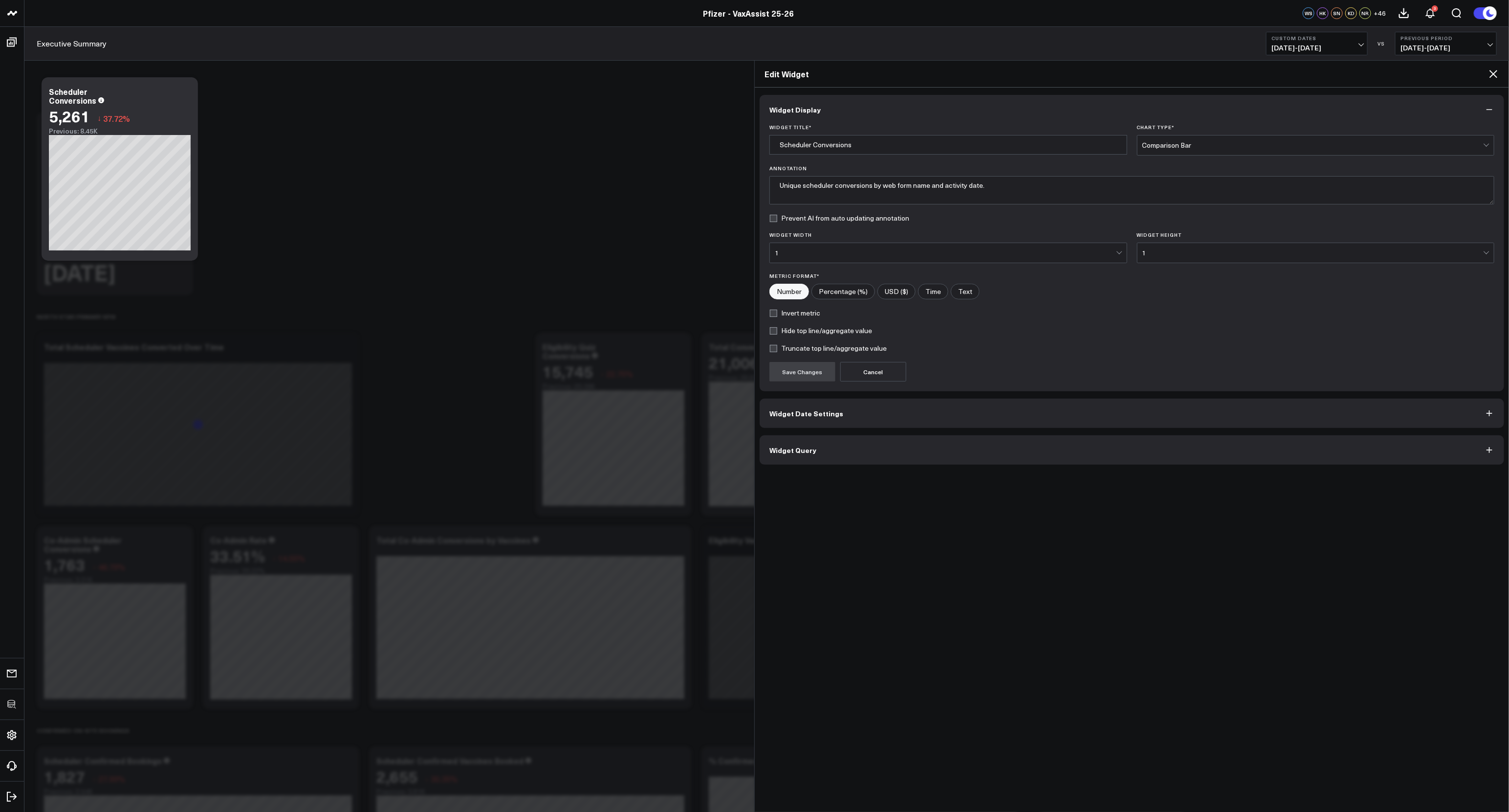
click at [828, 451] on button "Widget Query" at bounding box center [1132, 450] width 745 height 30
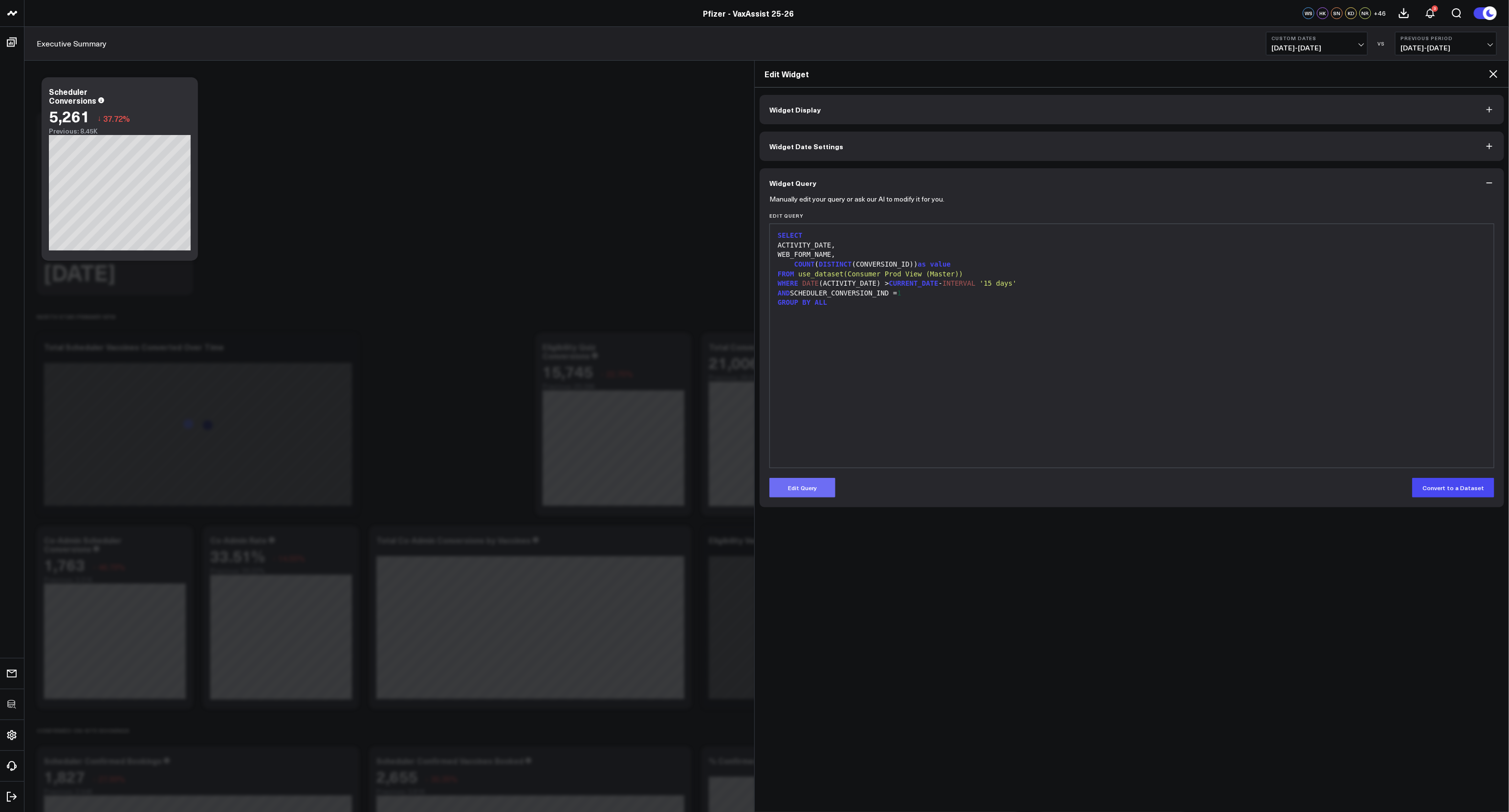
click at [789, 480] on button "Edit Query" at bounding box center [803, 487] width 66 height 20
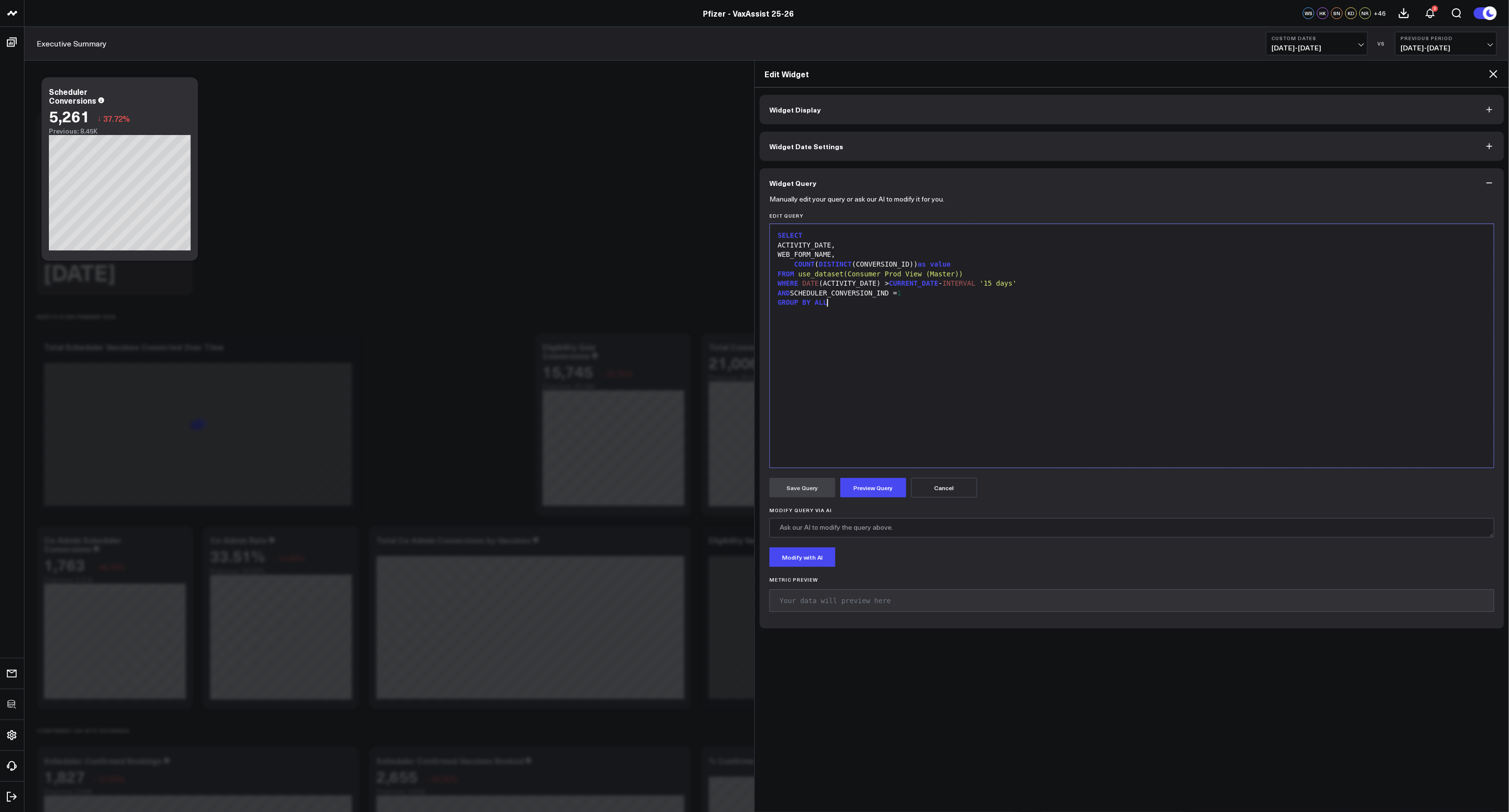
click at [834, 300] on div "GROUP BY ALL" at bounding box center [1132, 303] width 714 height 10
click at [856, 264] on div "COUNT ( DISTINCT (CONVERSION_ID)) as value" at bounding box center [1132, 264] width 714 height 10
click at [947, 267] on span ")" at bounding box center [949, 264] width 4 height 8
click at [888, 484] on button "Preview Query" at bounding box center [873, 487] width 66 height 20
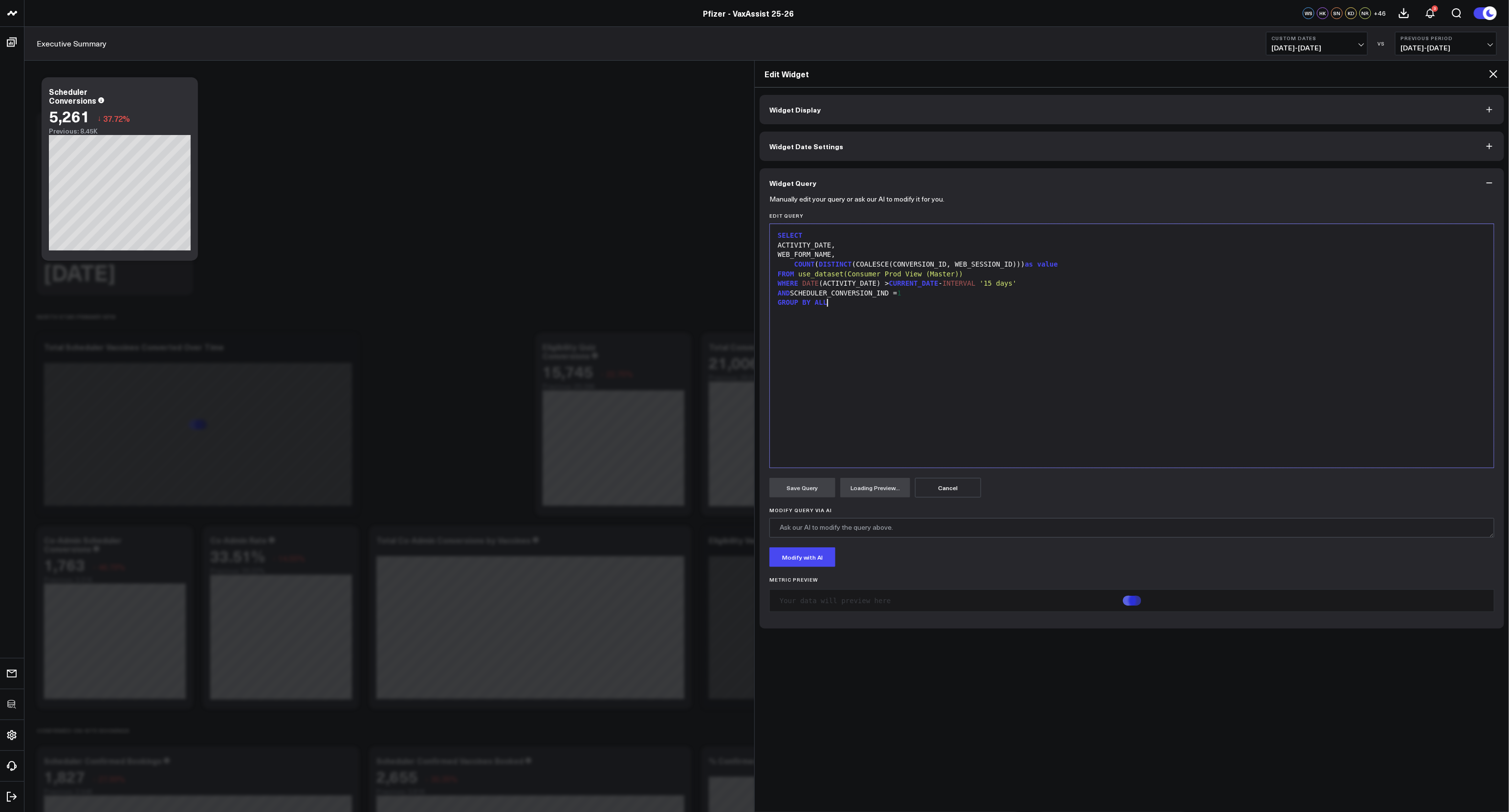
click at [996, 397] on div "SELECT ACTIVITY_DATE, WEB_FORM_NAME, COUNT ( DISTINCT (COALESCE(CONVERSION_ID, …" at bounding box center [1132, 346] width 714 height 234
click at [995, 397] on div "SELECT ACTIVITY_DATE, WEB_FORM_NAME, COUNT ( DISTINCT (COALESCE(CONVERSION_ID, …" at bounding box center [1132, 346] width 714 height 234
click at [893, 405] on div "SELECT ACTIVITY_DATE, WEB_FORM_NAME, COUNT ( DISTINCT (COALESCE(CONVERSION_ID, …" at bounding box center [1132, 346] width 714 height 234
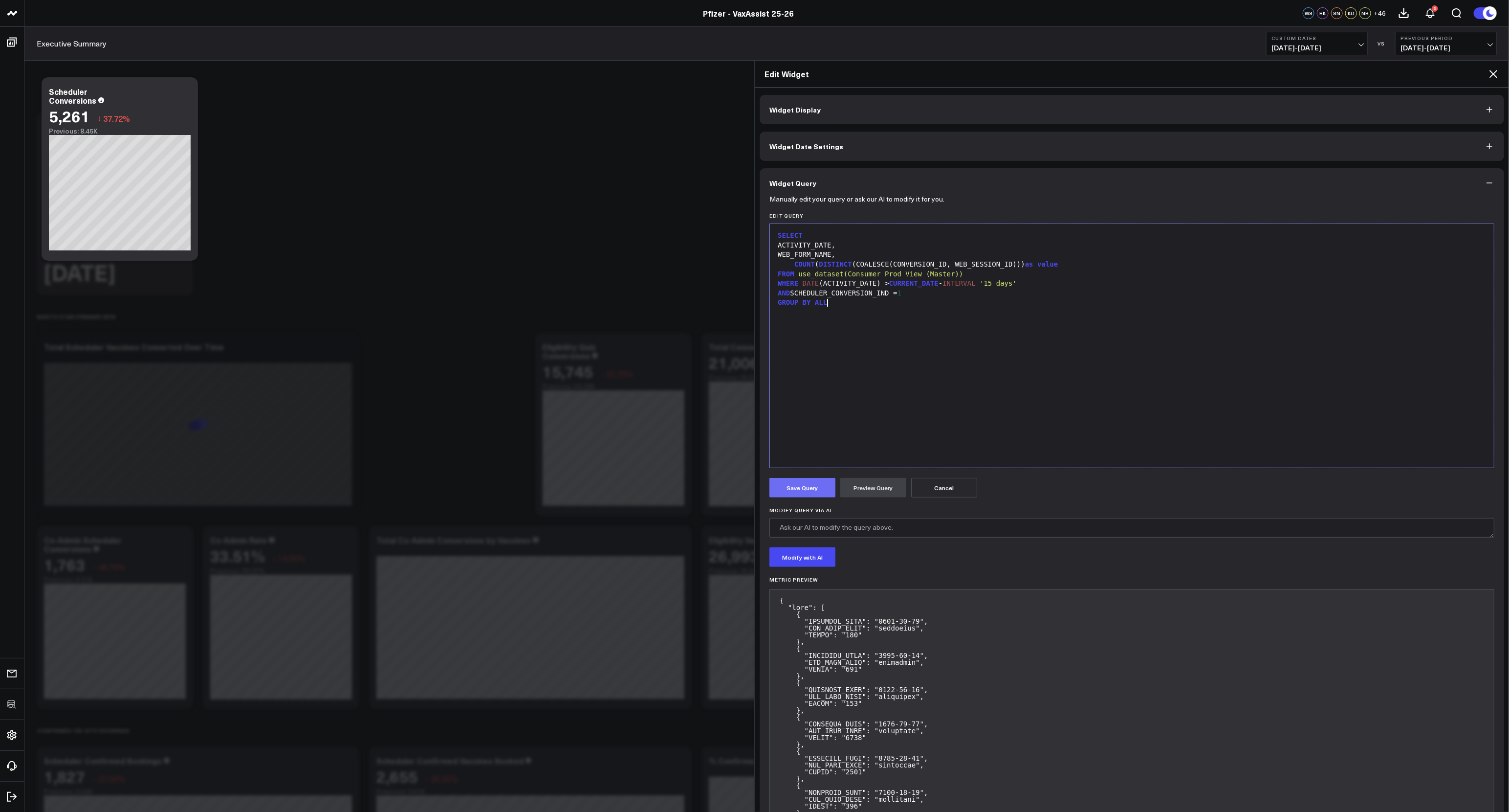
click at [805, 483] on button "Save Query" at bounding box center [803, 487] width 66 height 20
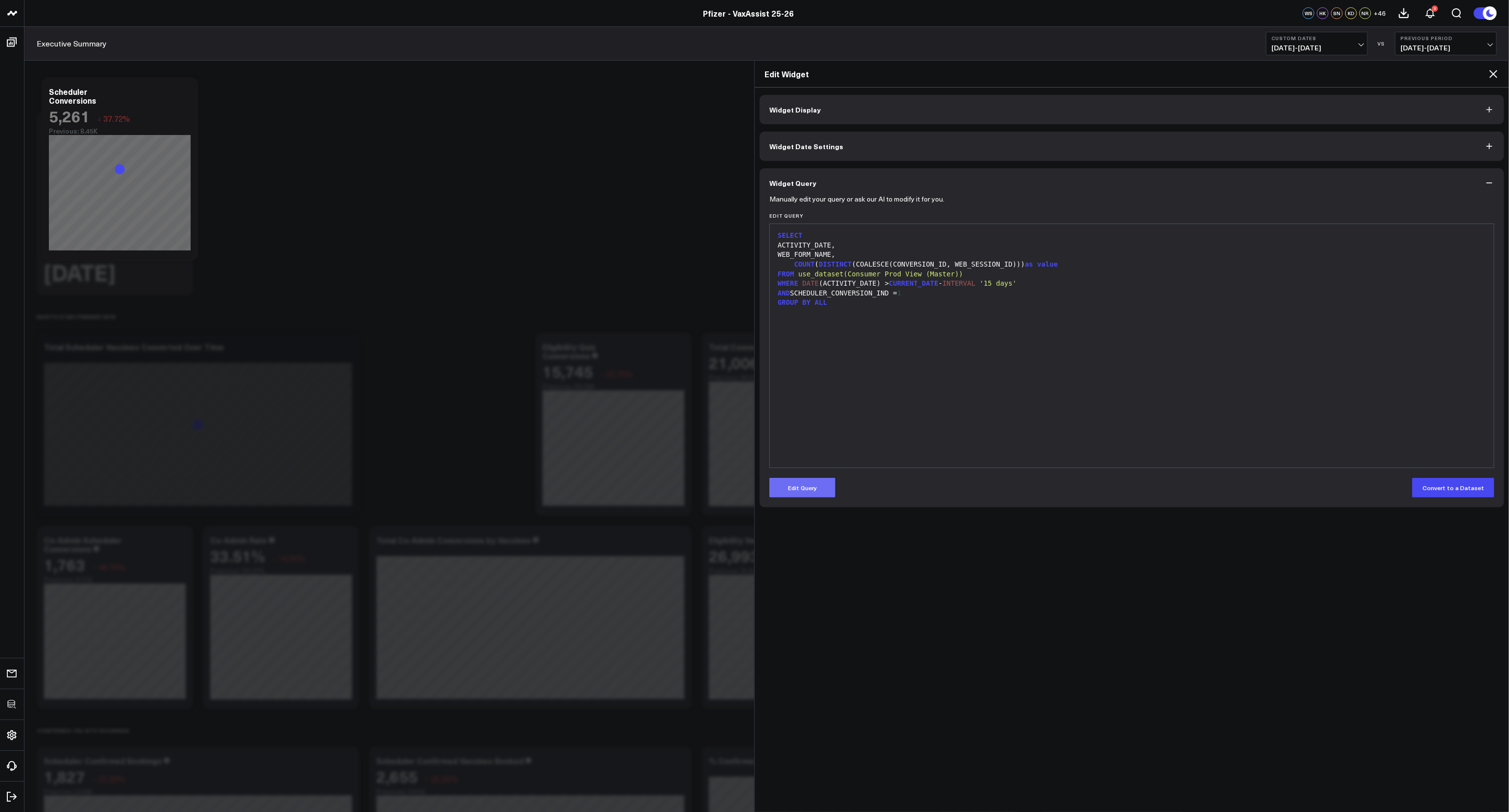
click at [816, 490] on button "Edit Query" at bounding box center [803, 487] width 66 height 20
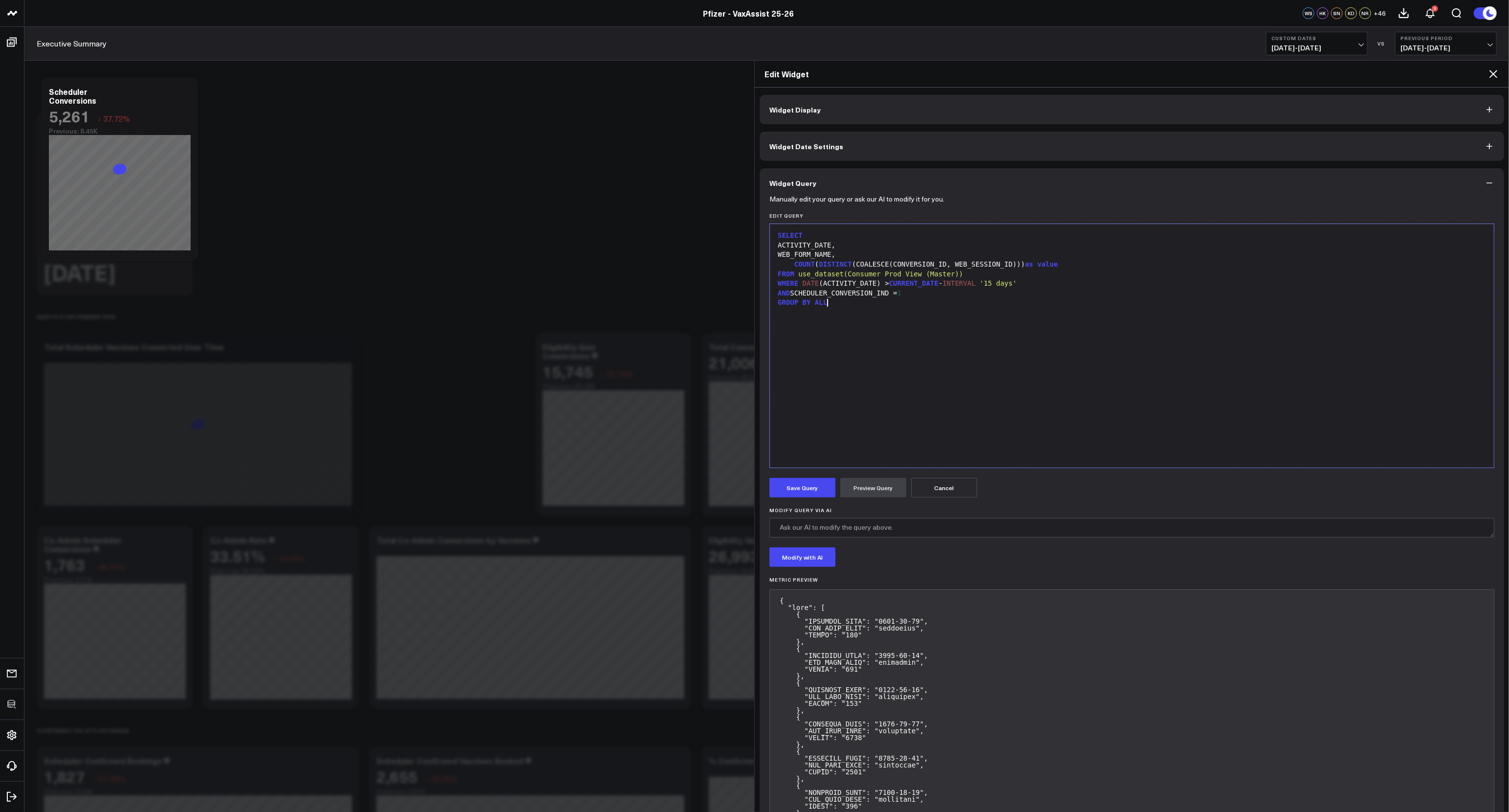
click at [952, 361] on div "SELECT ACTIVITY_DATE, WEB_FORM_NAME, COUNT ( DISTINCT (COALESCE(CONVERSION_ID, …" at bounding box center [1132, 346] width 714 height 234
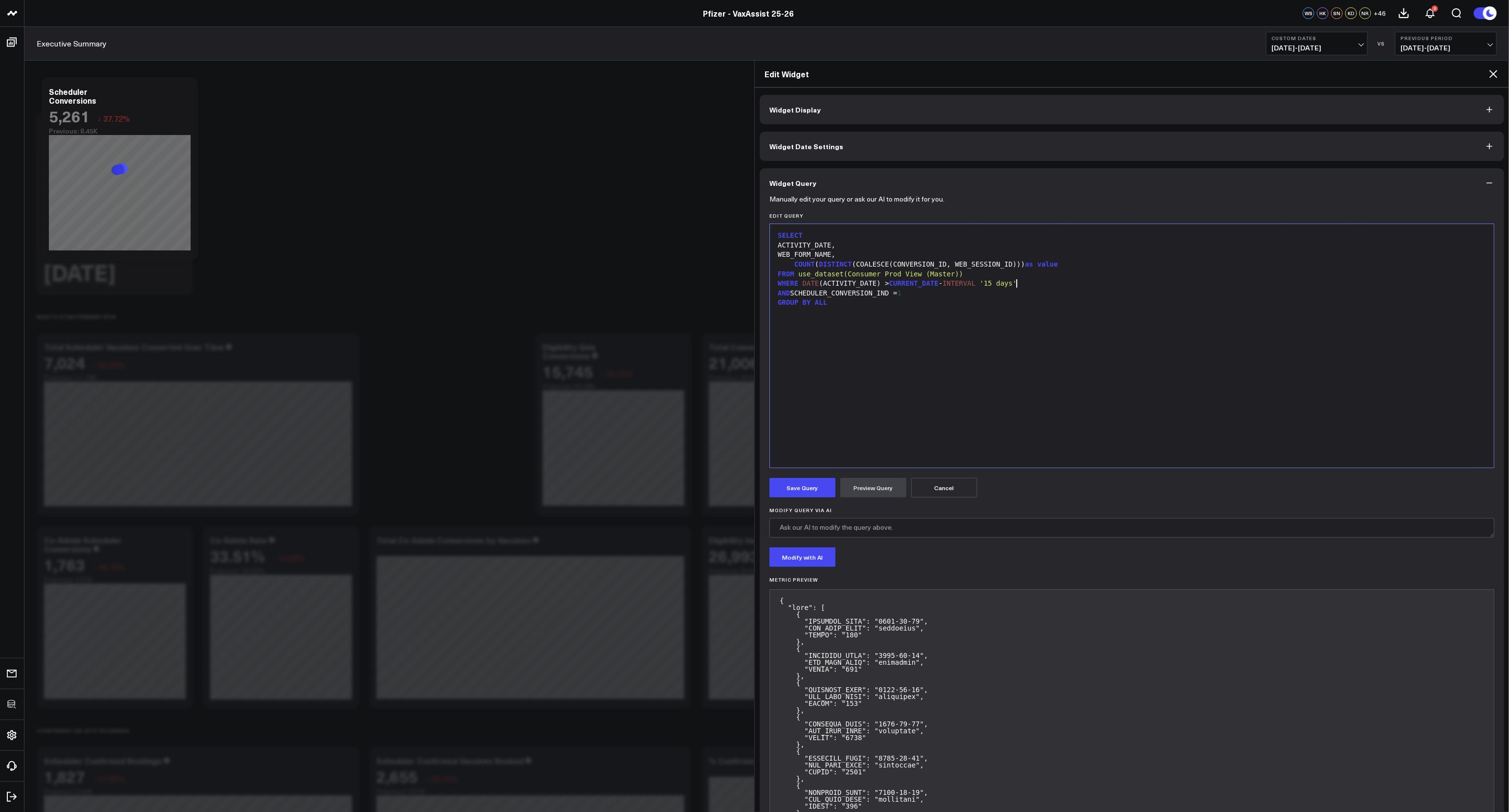
click at [1016, 286] on span "'15 days'" at bounding box center [999, 283] width 38 height 8
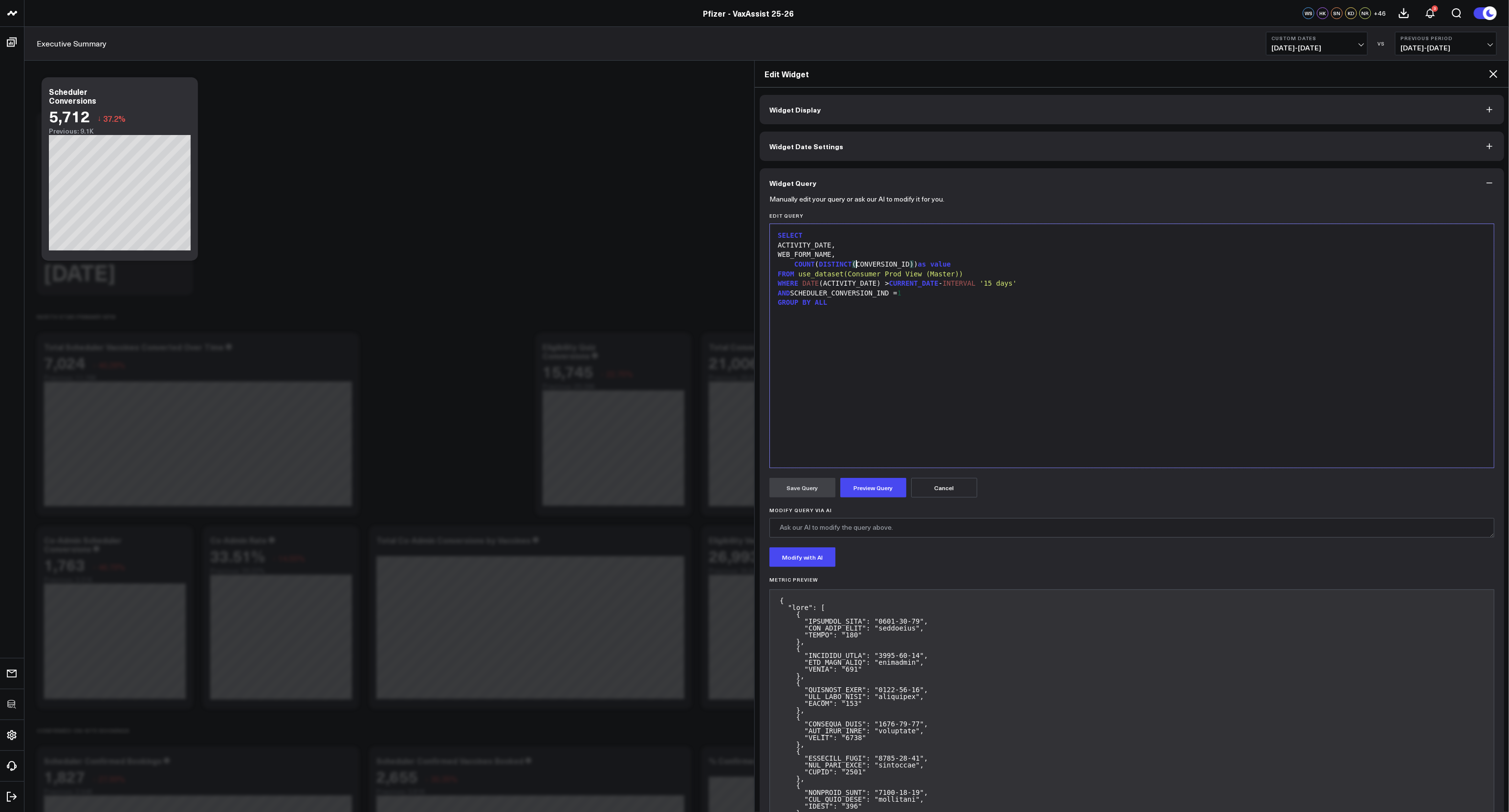
click at [965, 365] on div "SELECT ACTIVITY_DATE, WEB_FORM_NAME, COUNT ( DISTINCT ( CONVERSION_ID ) ) as va…" at bounding box center [1132, 346] width 714 height 234
click at [868, 480] on button "Preview Query" at bounding box center [873, 487] width 66 height 20
click at [807, 494] on button "Save Query" at bounding box center [803, 487] width 66 height 20
click at [1105, 397] on div "SELECT ACTIVITY_DATE, WEB_FORM_NAME, COUNT ( DISTINCT (CONVERSION_ID)) as value…" at bounding box center [1132, 346] width 714 height 234
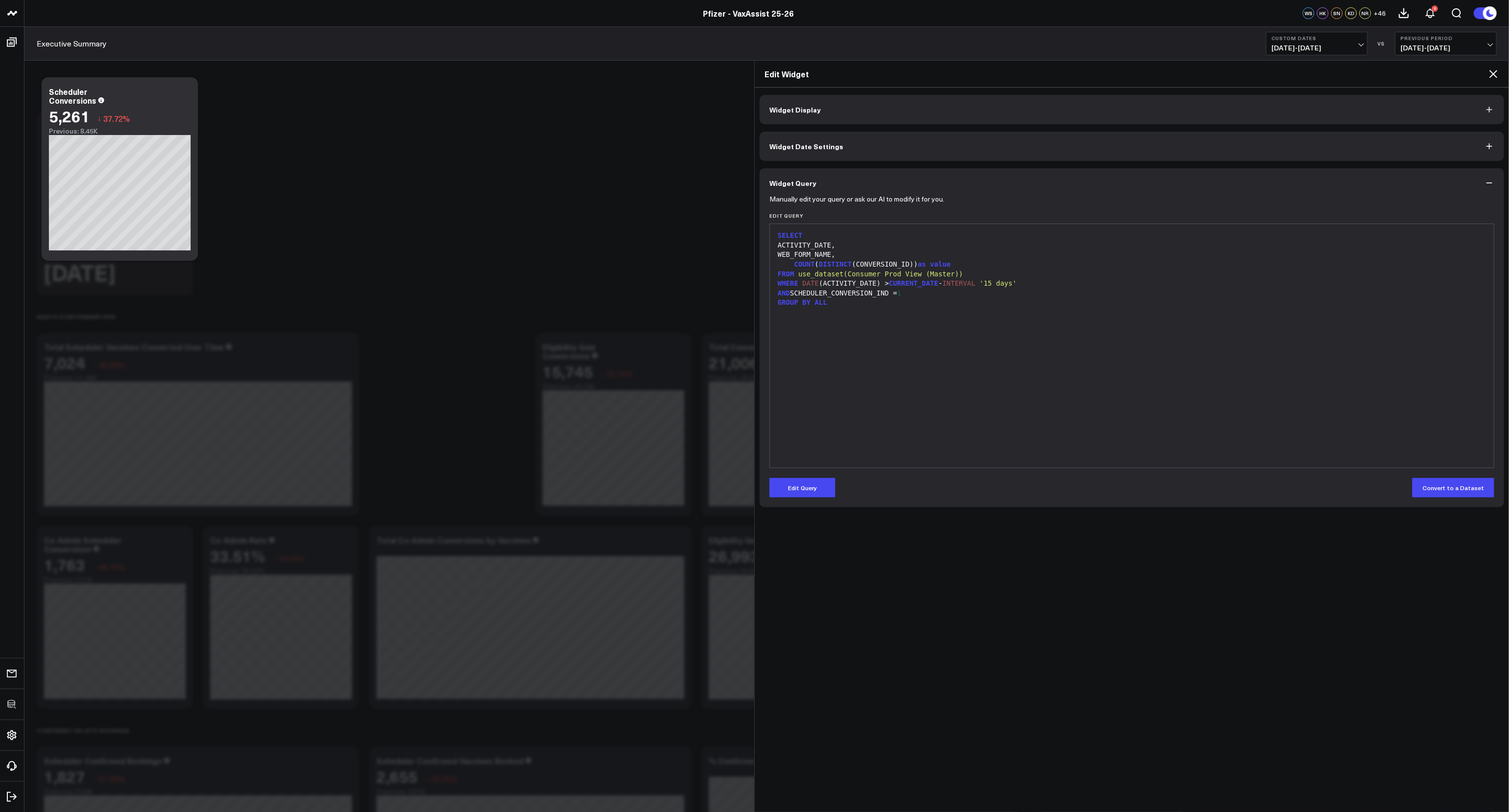
click at [1489, 73] on icon at bounding box center [1493, 74] width 12 height 12
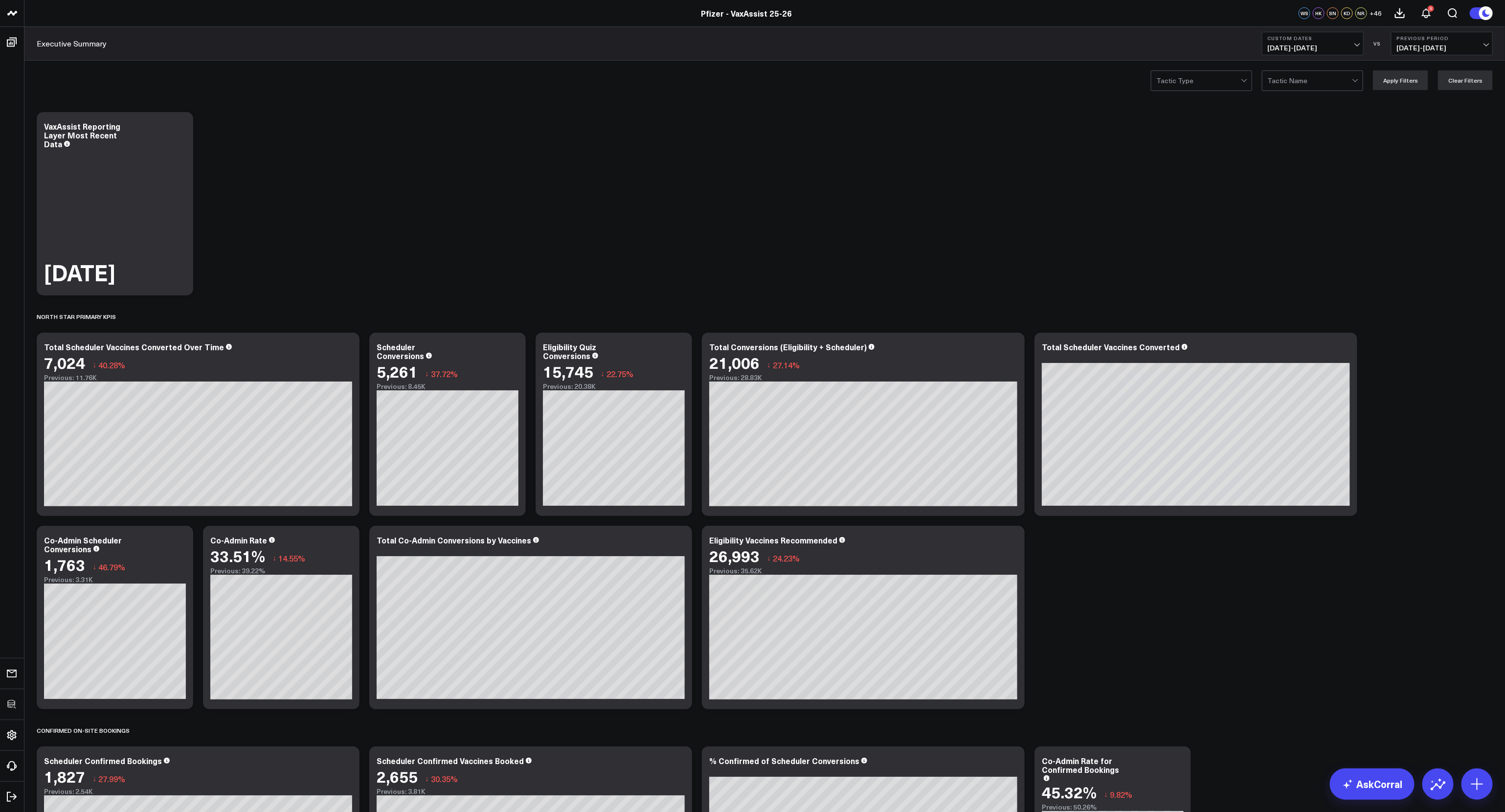
click at [1269, 53] on button "Custom Dates 10/07/25 - 10/13/25" at bounding box center [1313, 44] width 102 height 23
click at [1299, 199] on link "Last Month" at bounding box center [1312, 198] width 101 height 19
click at [1317, 47] on span "09/01/25 - 09/30/25" at bounding box center [1312, 48] width 91 height 8
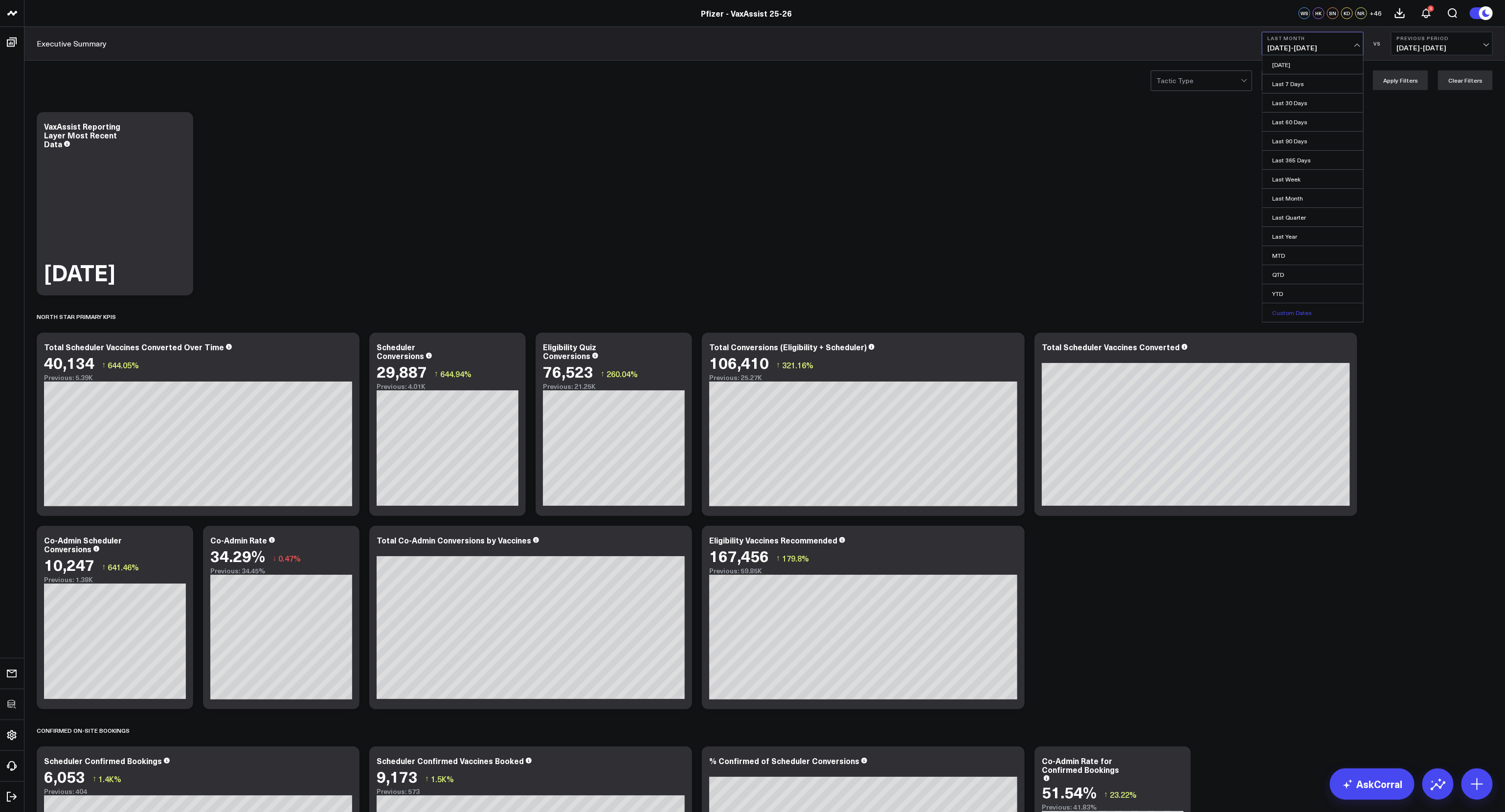
click at [1300, 311] on link "Custom Dates" at bounding box center [1312, 313] width 101 height 19
select select "9"
select select "2025"
click at [1340, 122] on div "1" at bounding box center [1340, 123] width 20 height 20
type input "10/01/25"
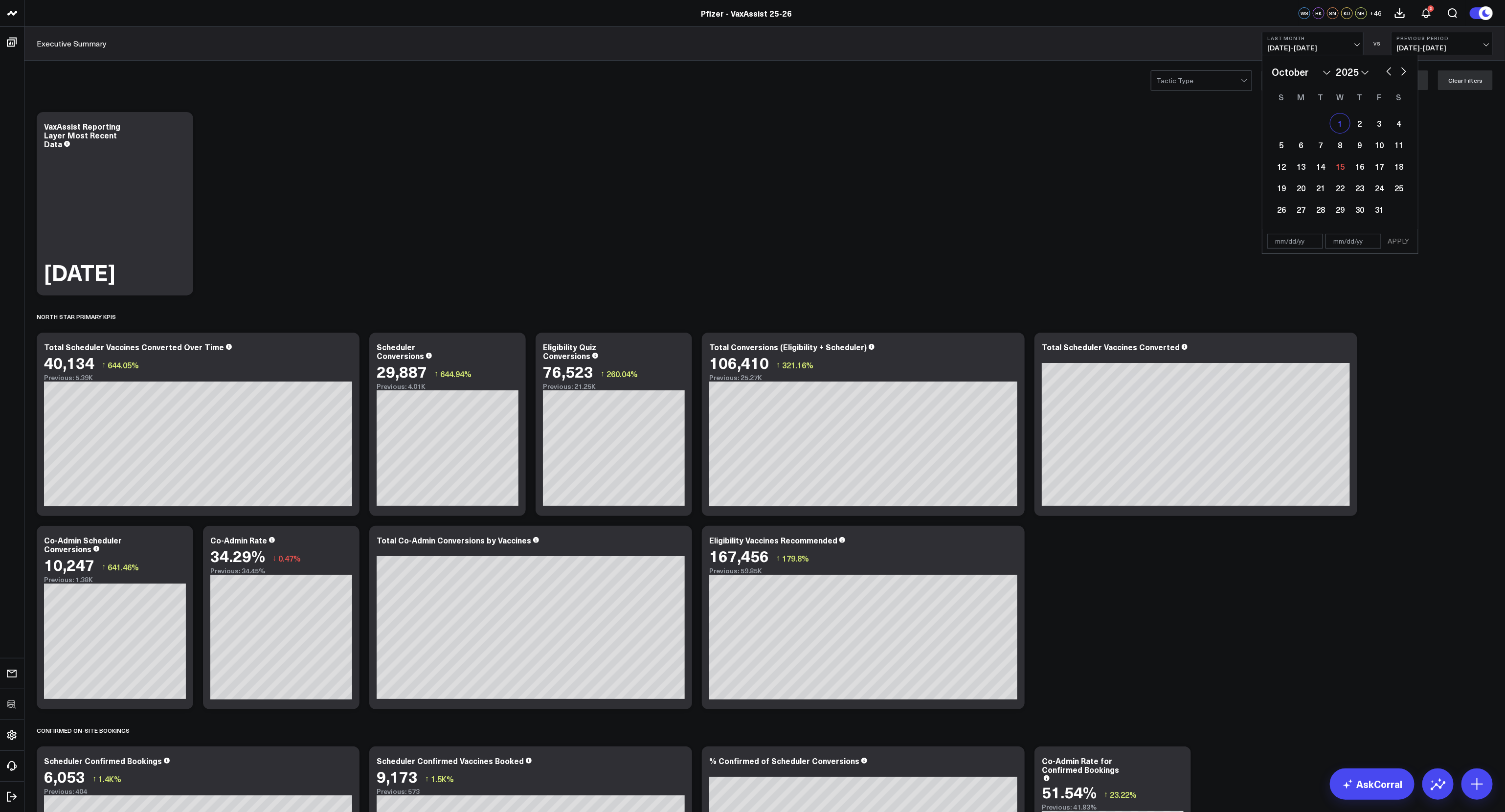
select select "9"
select select "2025"
click at [1302, 151] on div "6" at bounding box center [1301, 145] width 20 height 20
type input "10/06/25"
select select "9"
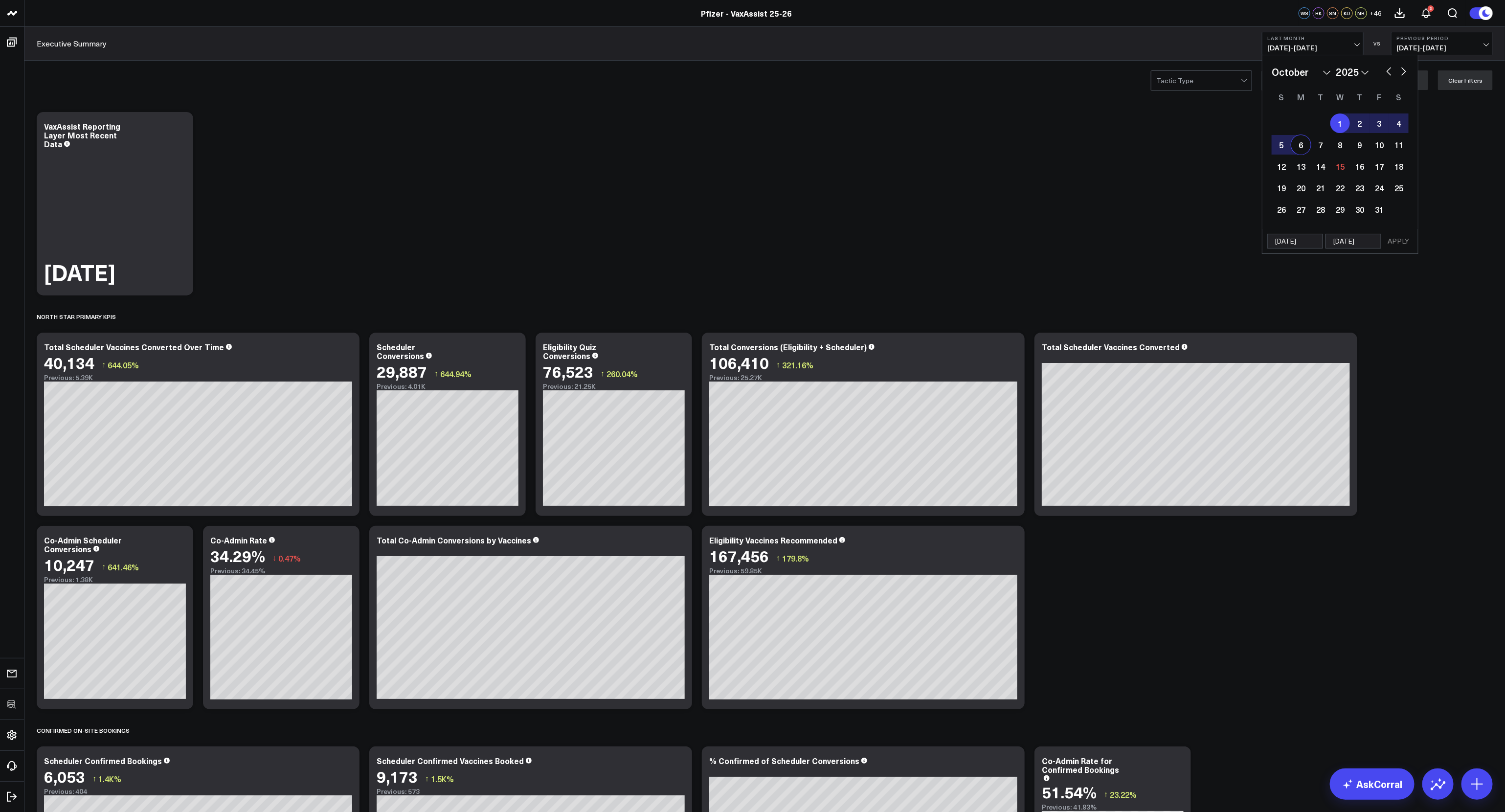
select select "2025"
click at [1400, 239] on button "APPLY" at bounding box center [1399, 241] width 30 height 15
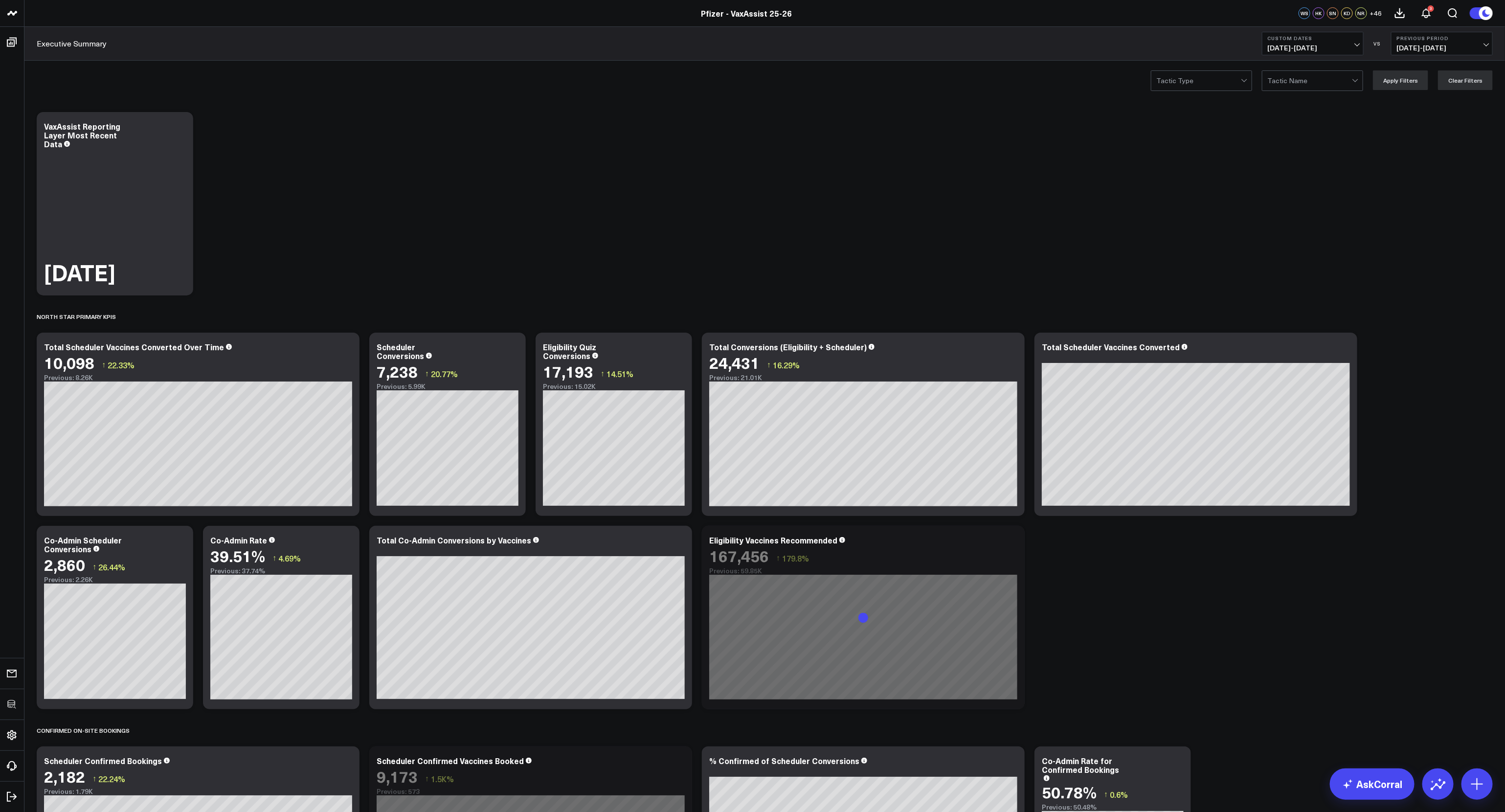
click at [1310, 44] on span "10/01/25 - 10/06/25" at bounding box center [1312, 48] width 91 height 8
click at [1279, 310] on link "Custom Dates" at bounding box center [1312, 313] width 101 height 19
select select "9"
select select "2025"
click at [1326, 149] on div "7" at bounding box center [1320, 145] width 20 height 20
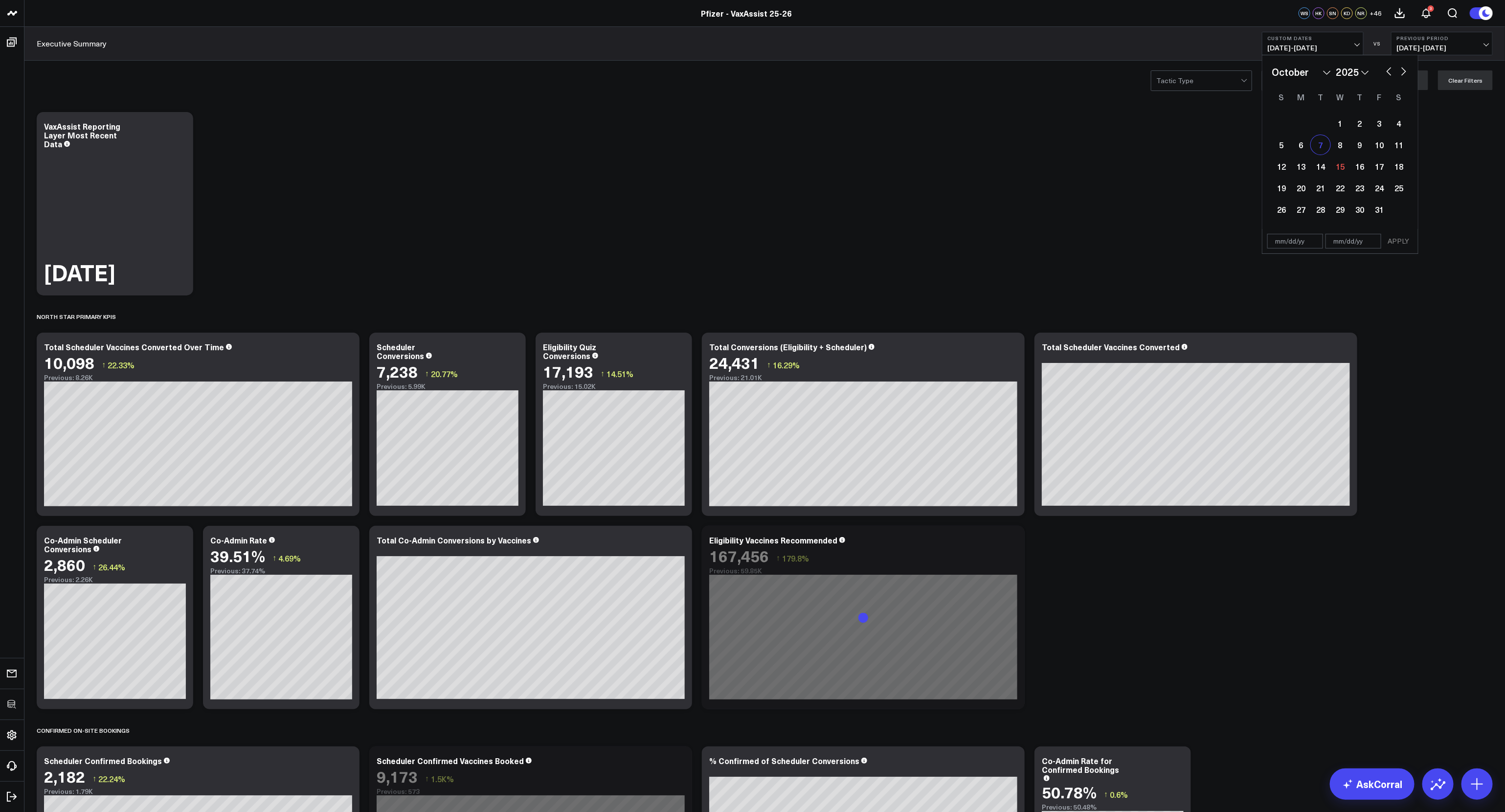
type input "10/07/25"
select select "9"
select select "2025"
click at [1306, 167] on div "13" at bounding box center [1301, 166] width 20 height 20
type input "10/13/25"
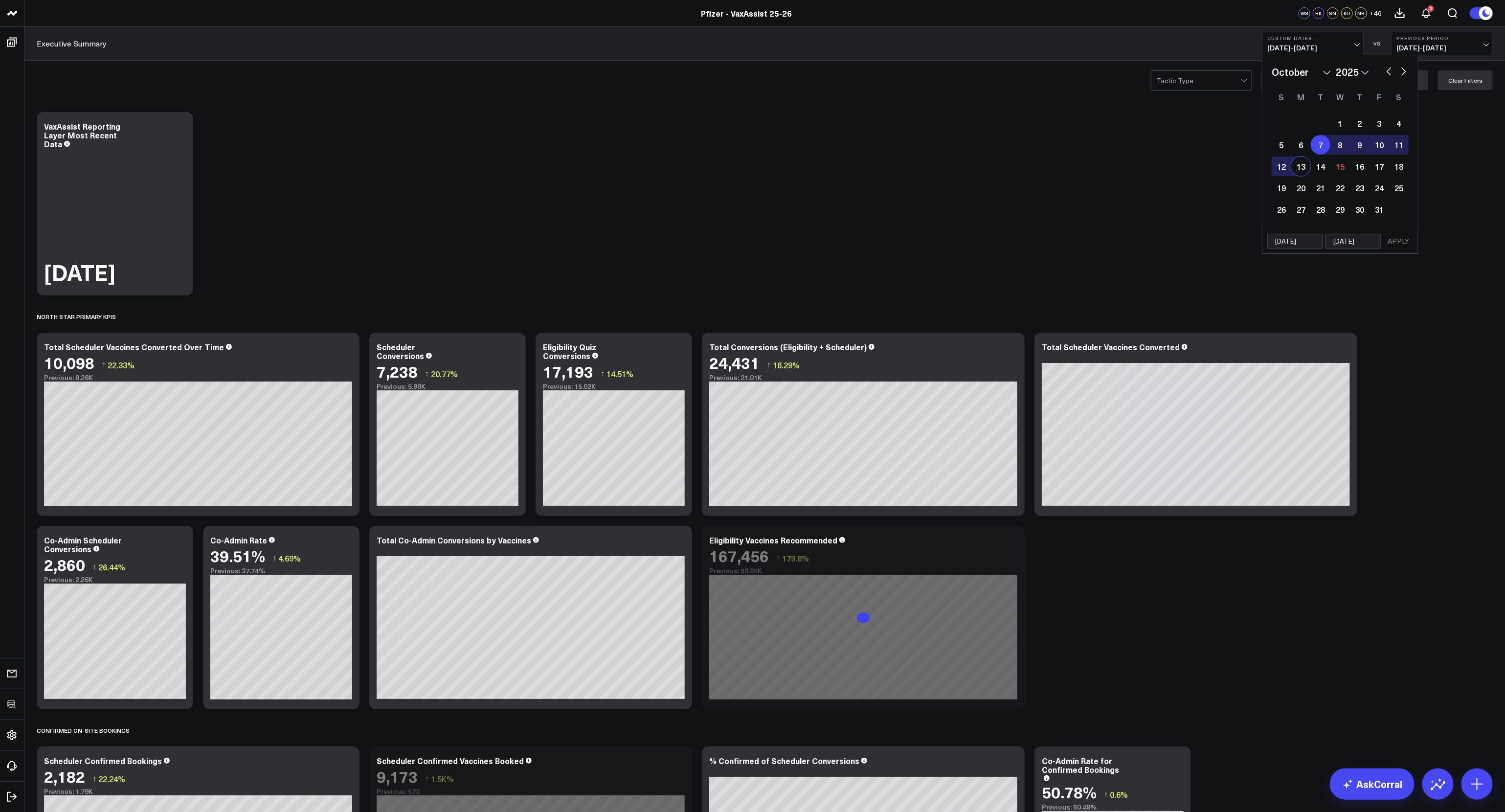
select select "9"
select select "2025"
click at [1401, 243] on button "APPLY" at bounding box center [1399, 241] width 30 height 15
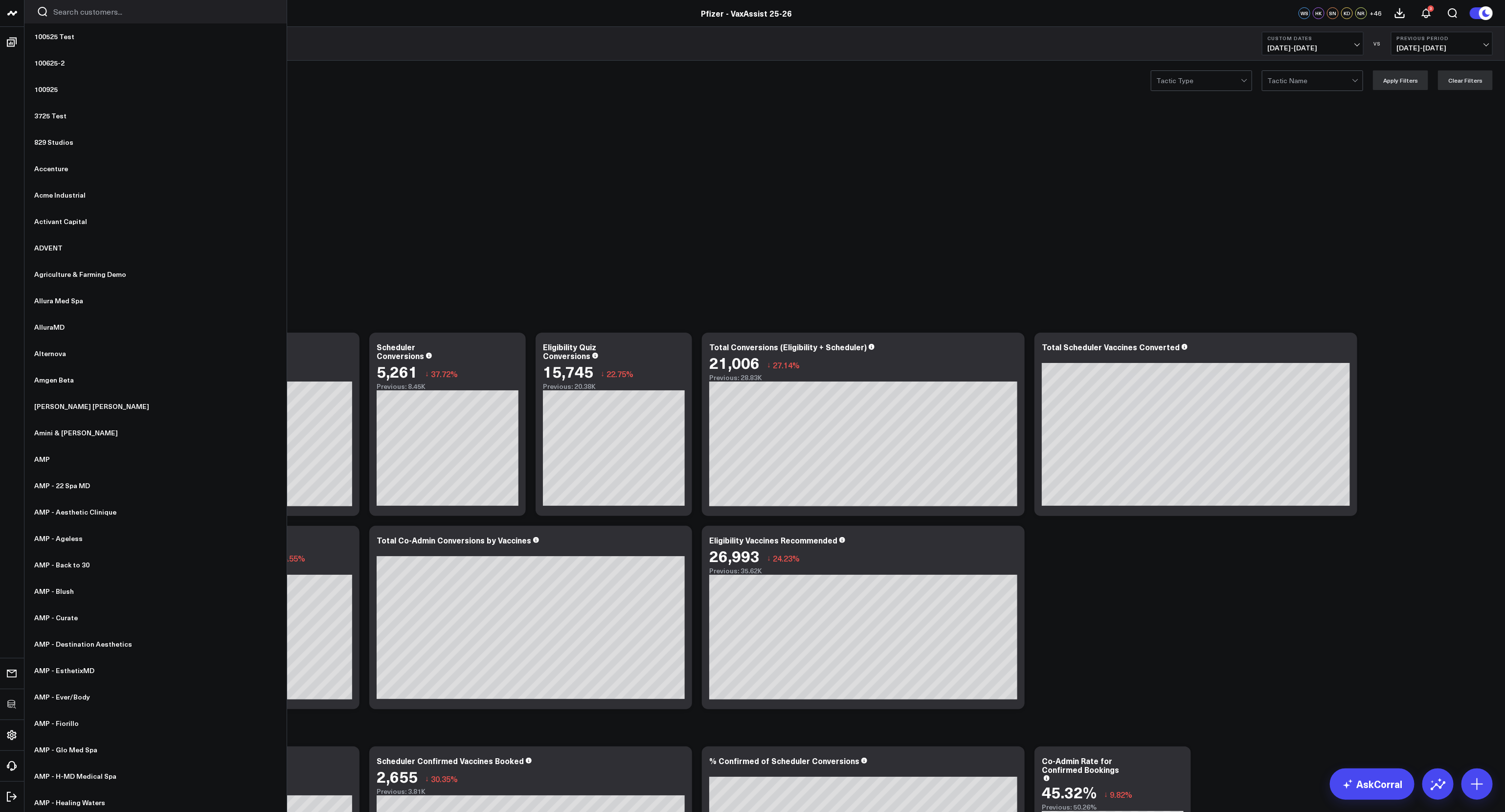
click at [63, 5] on div at bounding box center [155, 12] width 262 height 23
click at [63, 9] on input "Search customers input" at bounding box center [164, 12] width 221 height 11
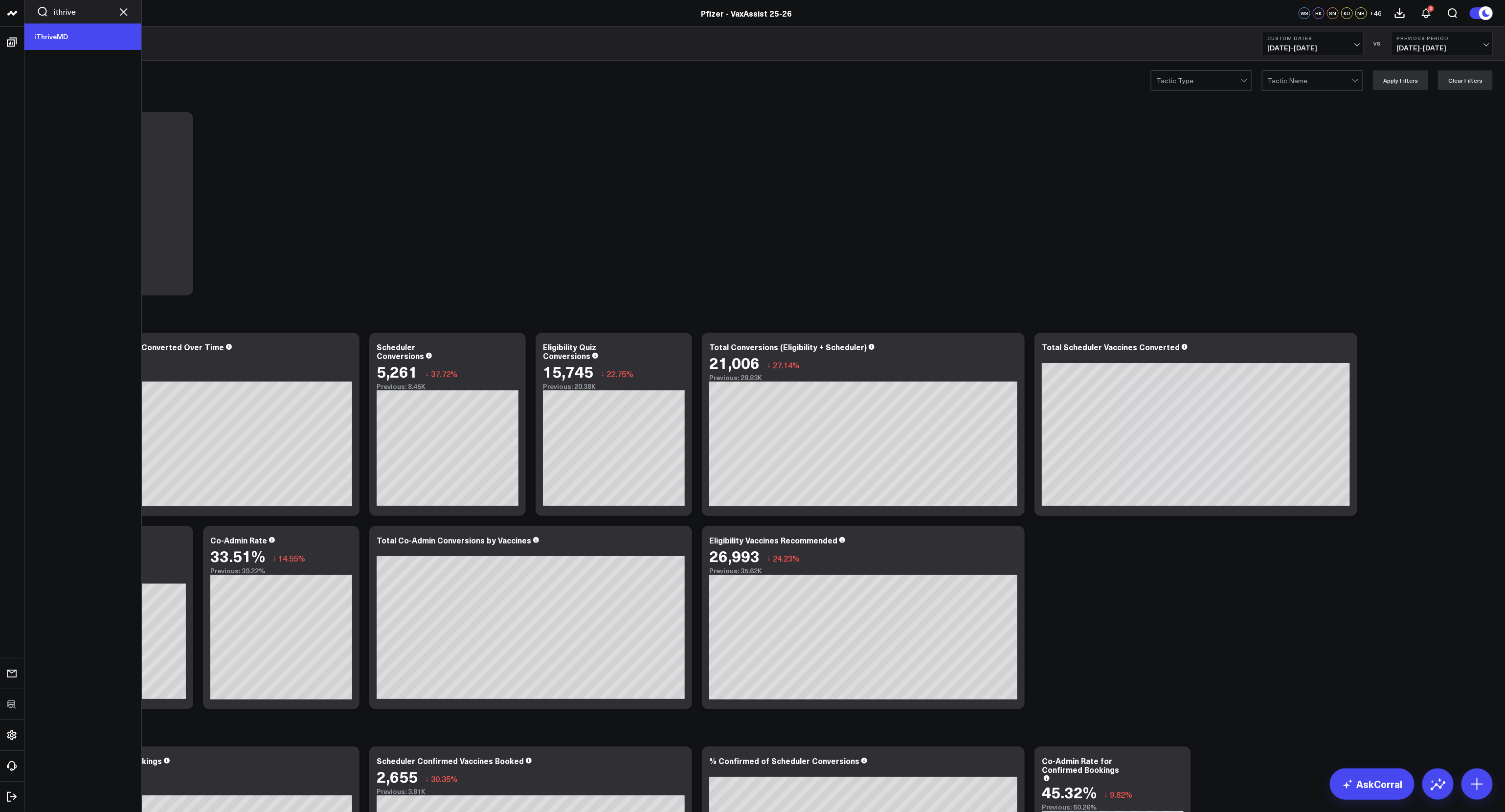
type input "ithrive"
click at [52, 41] on link "iThriveMD" at bounding box center [82, 37] width 117 height 27
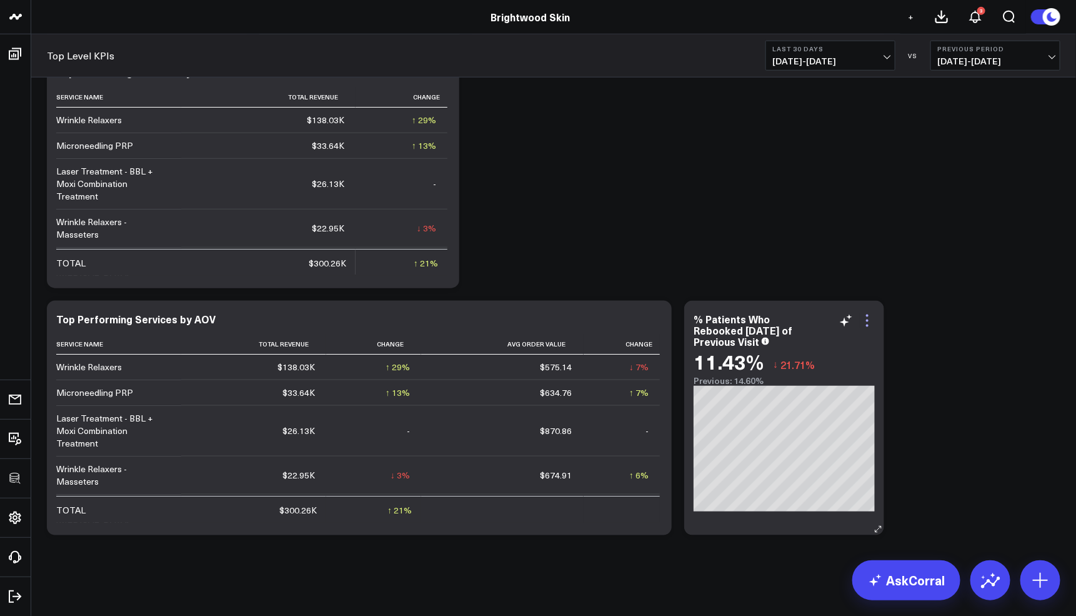
click at [866, 318] on icon at bounding box center [867, 320] width 15 height 15
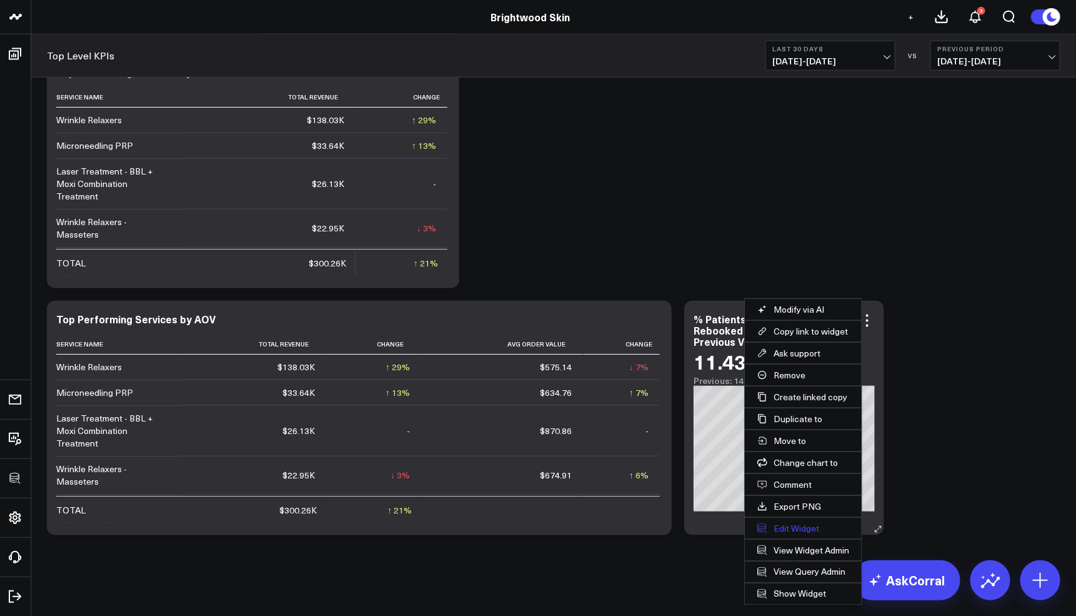
click at [794, 527] on button "Edit Widget" at bounding box center [803, 528] width 117 height 21
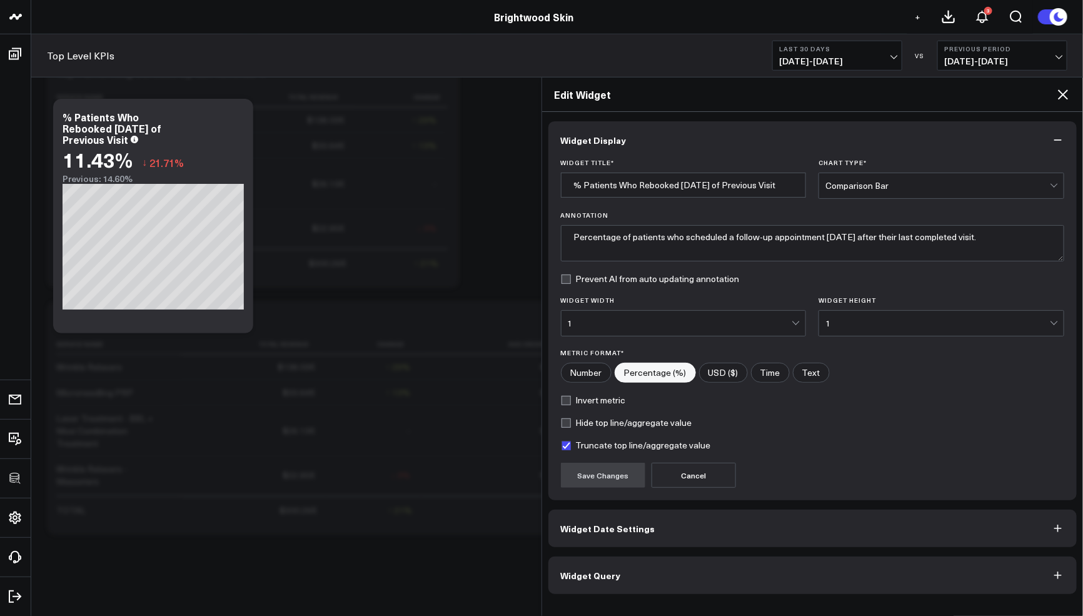
click at [690, 583] on button "Widget Query" at bounding box center [812, 575] width 529 height 38
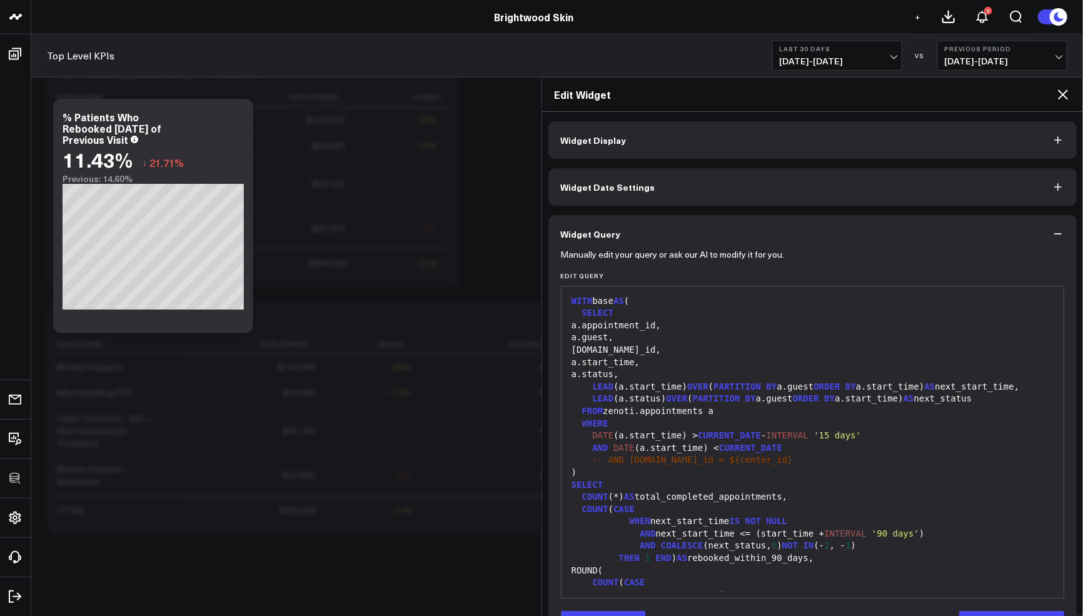
click at [1062, 94] on icon at bounding box center [1063, 94] width 10 height 10
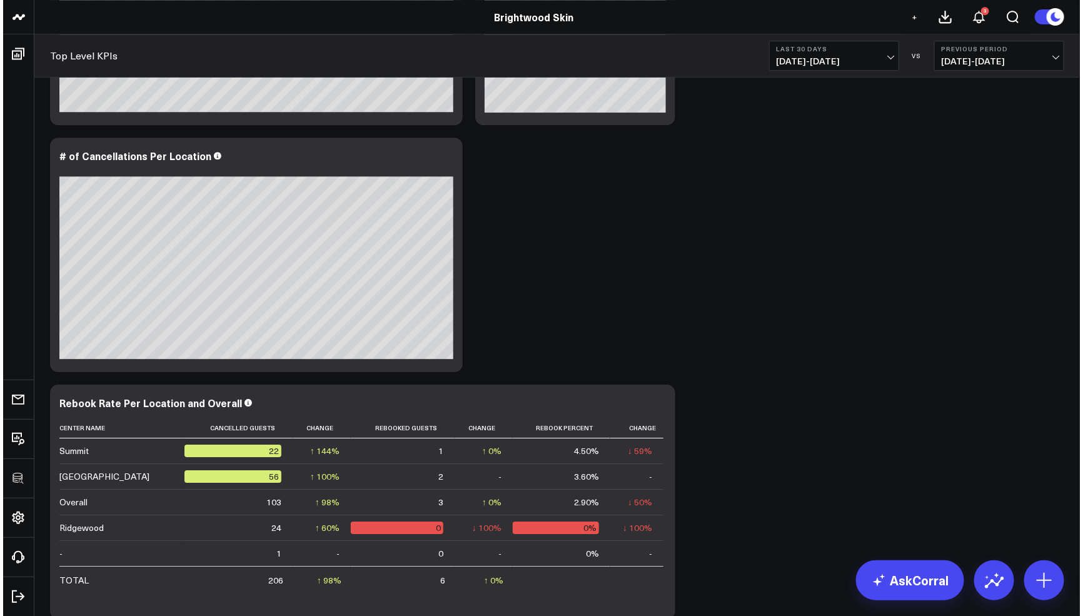
scroll to position [1784, 0]
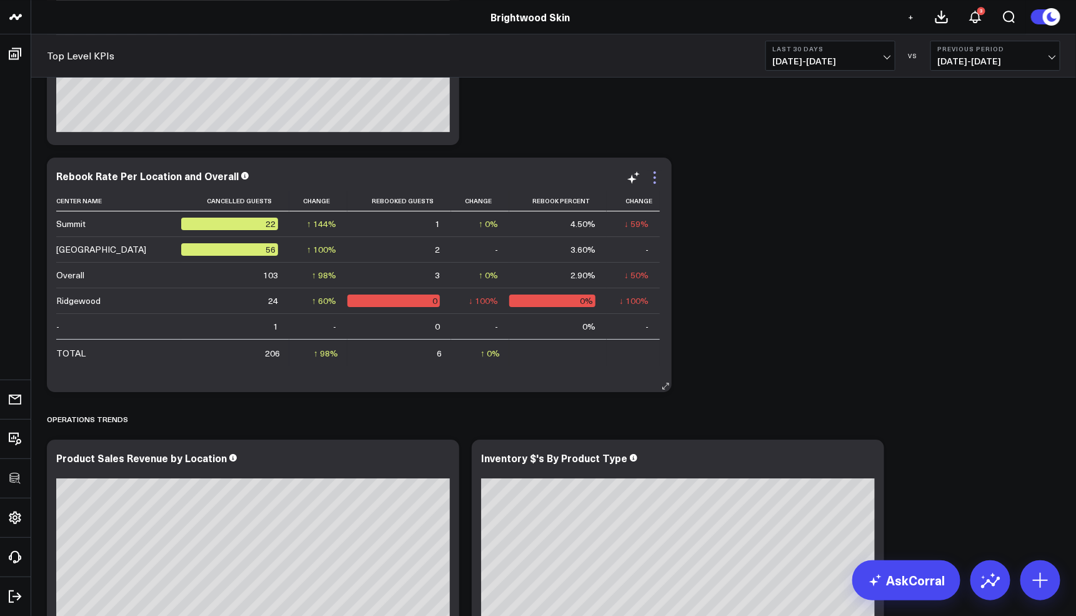
click at [654, 183] on icon at bounding box center [655, 177] width 15 height 15
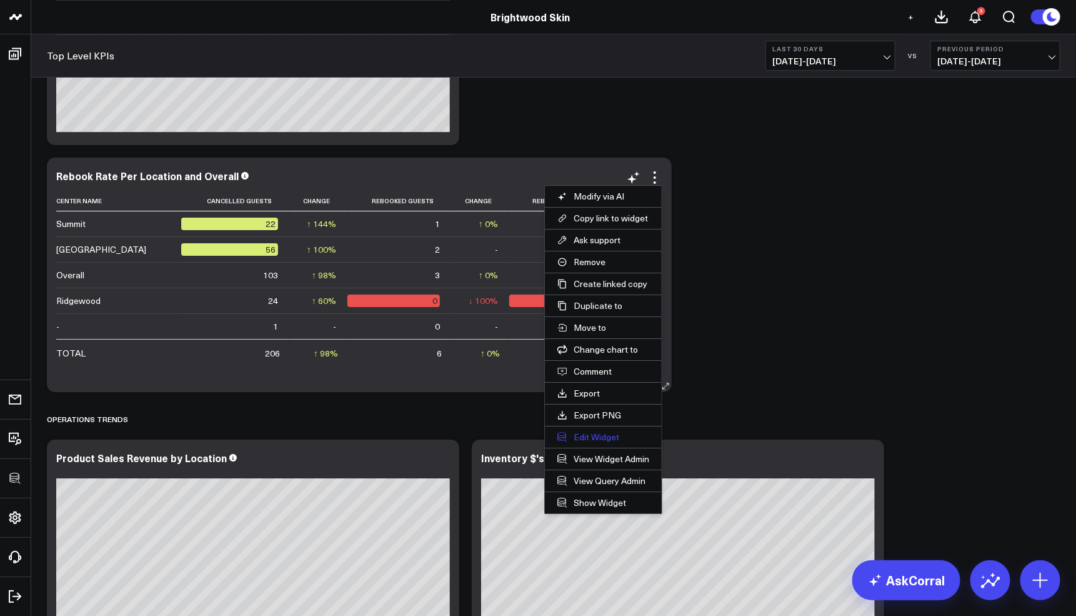
click at [594, 431] on button "Edit Widget" at bounding box center [603, 436] width 117 height 21
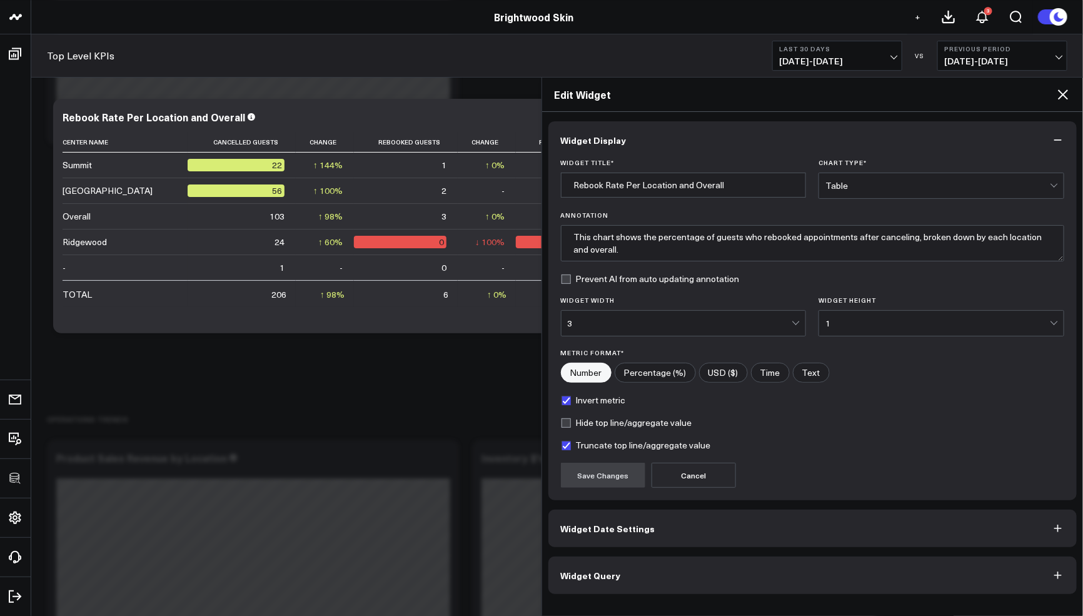
click at [694, 569] on button "Widget Query" at bounding box center [812, 575] width 529 height 38
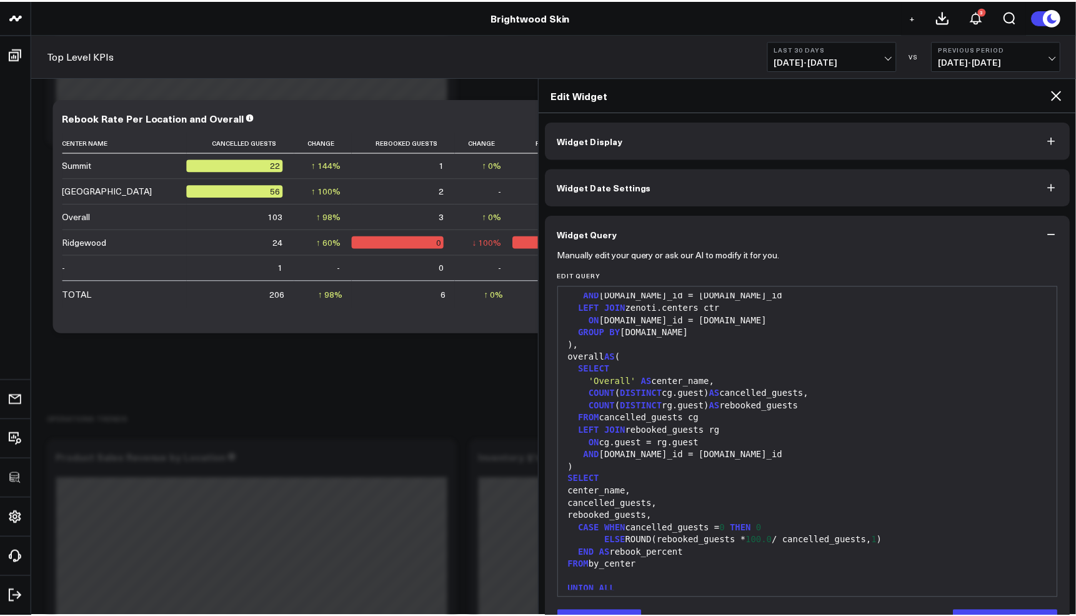
scroll to position [514, 0]
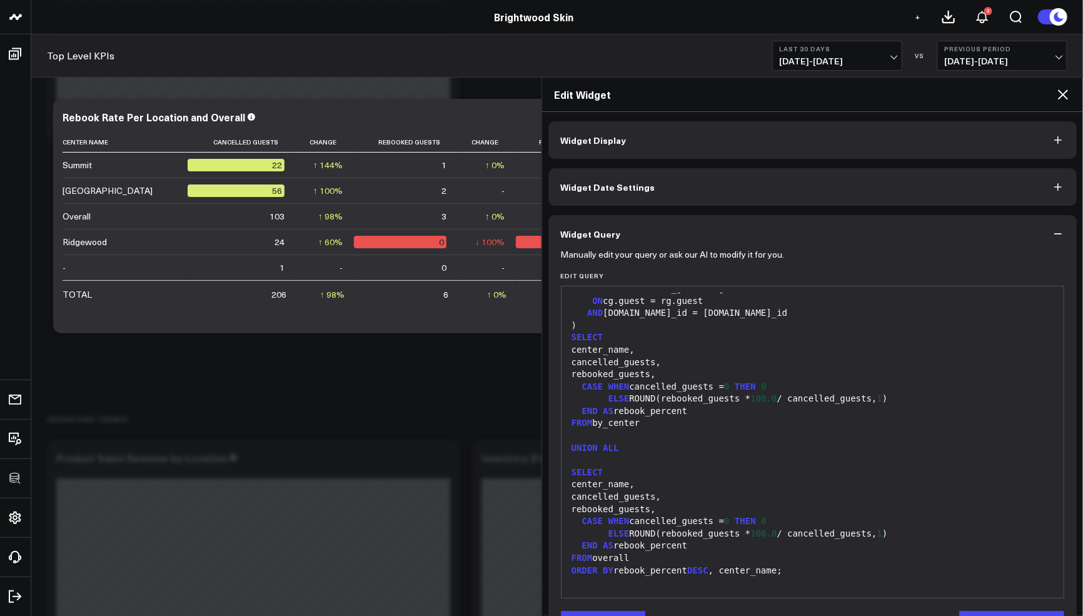
click at [1060, 96] on icon at bounding box center [1063, 94] width 10 height 10
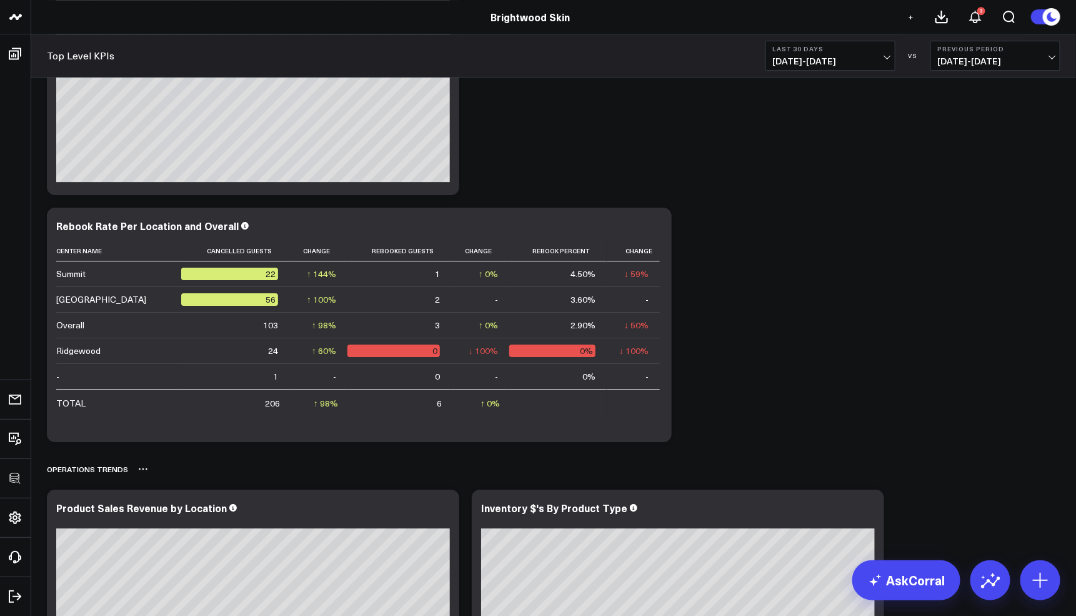
scroll to position [1724, 0]
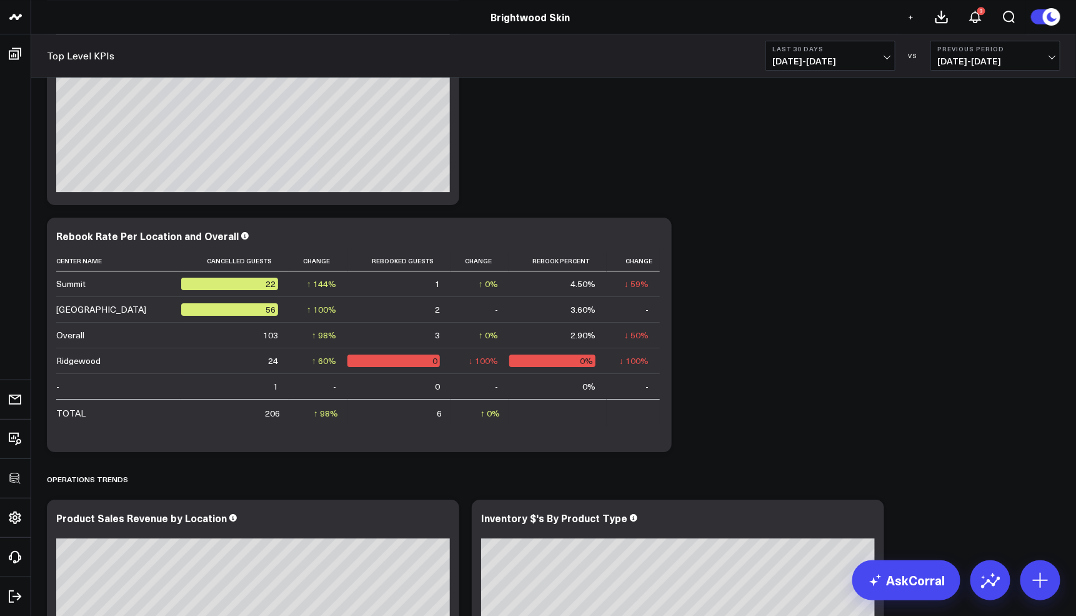
click at [793, 64] on span "[DATE] - [DATE]" at bounding box center [831, 61] width 116 height 10
click at [810, 254] on link "Last Month" at bounding box center [830, 253] width 129 height 24
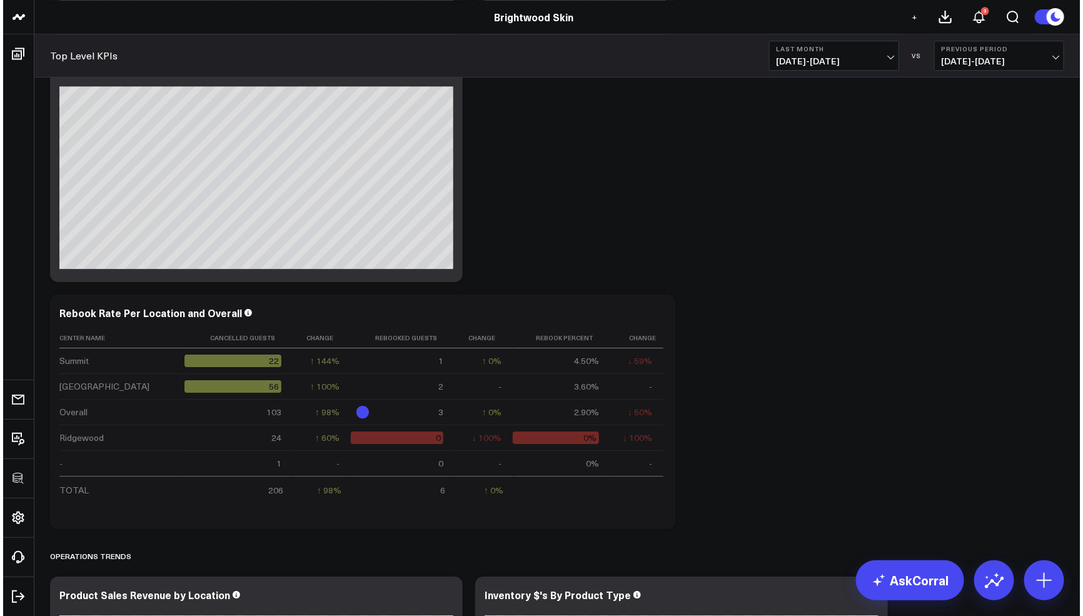
scroll to position [1668, 0]
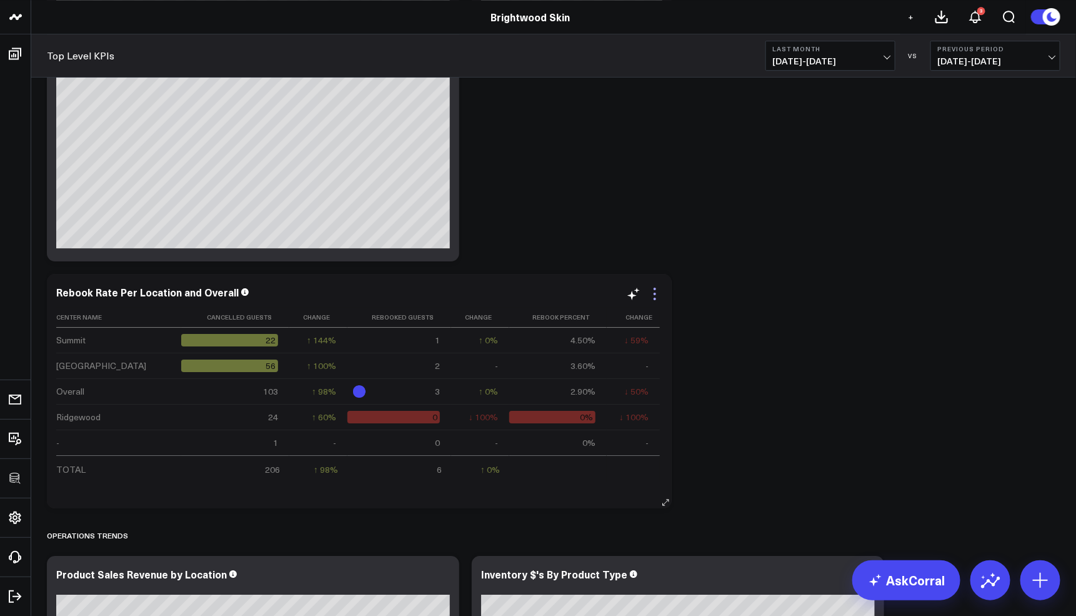
click at [657, 287] on icon at bounding box center [655, 293] width 15 height 15
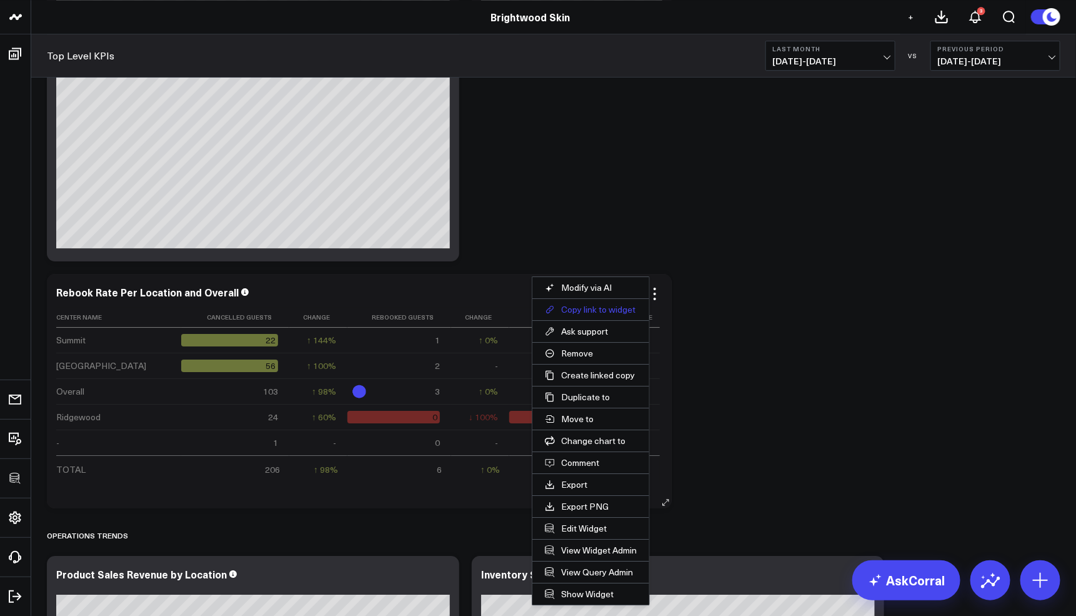
click at [603, 313] on button "Copy link to widget" at bounding box center [591, 309] width 117 height 21
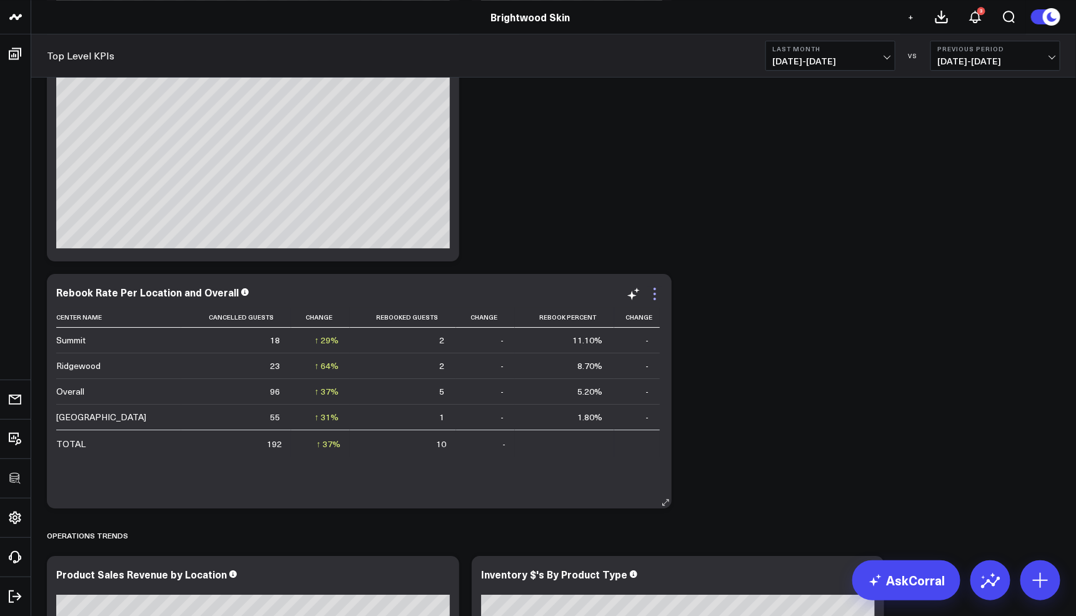
click at [659, 293] on icon at bounding box center [655, 293] width 15 height 15
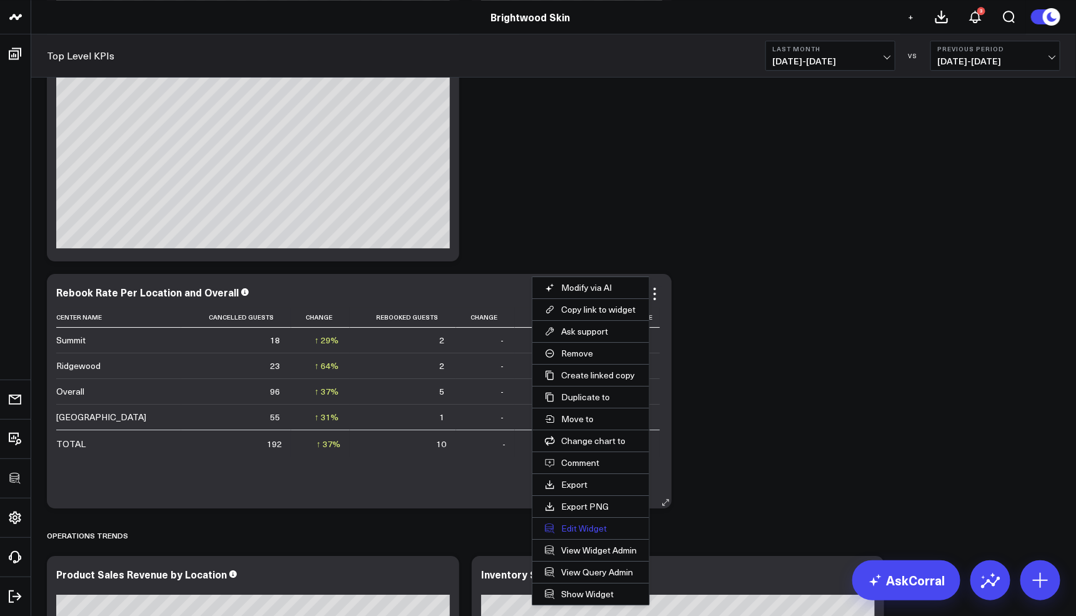
click at [595, 526] on button "Edit Widget" at bounding box center [591, 528] width 117 height 21
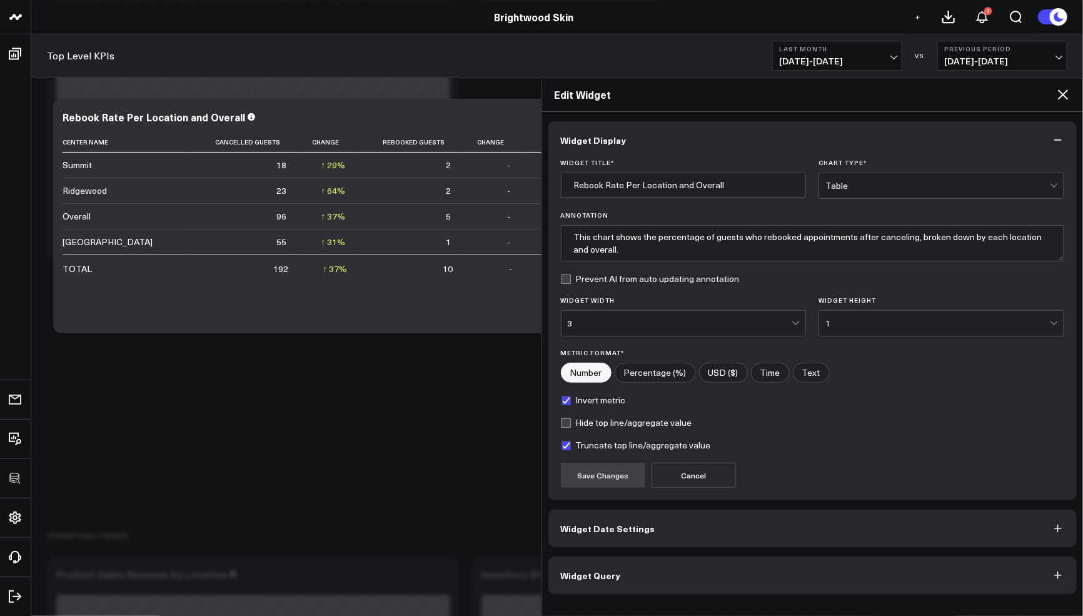
click at [658, 578] on button "Widget Query" at bounding box center [812, 575] width 529 height 38
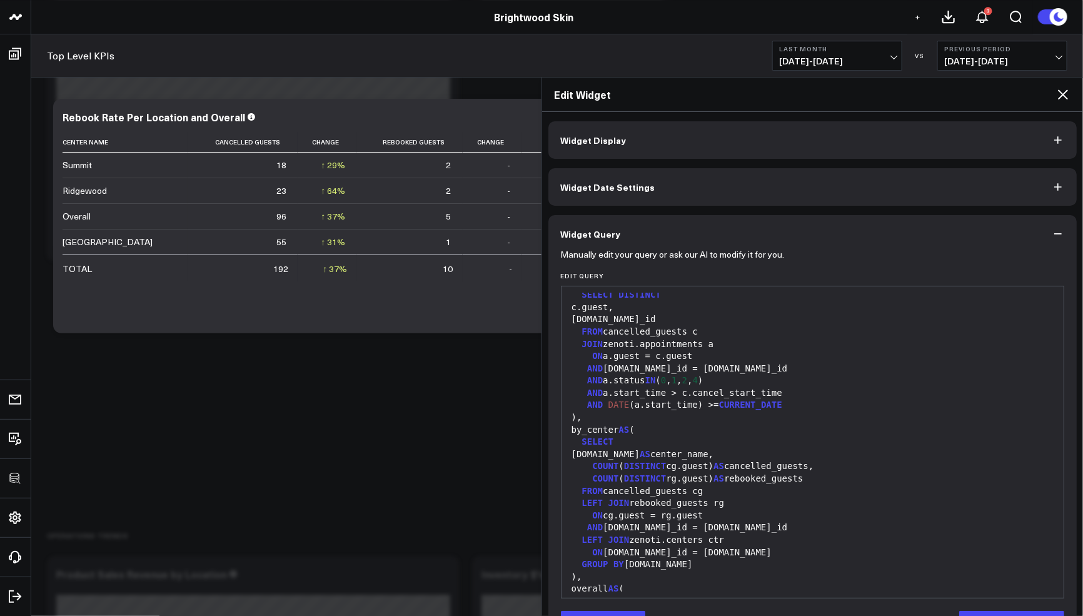
scroll to position [120, 0]
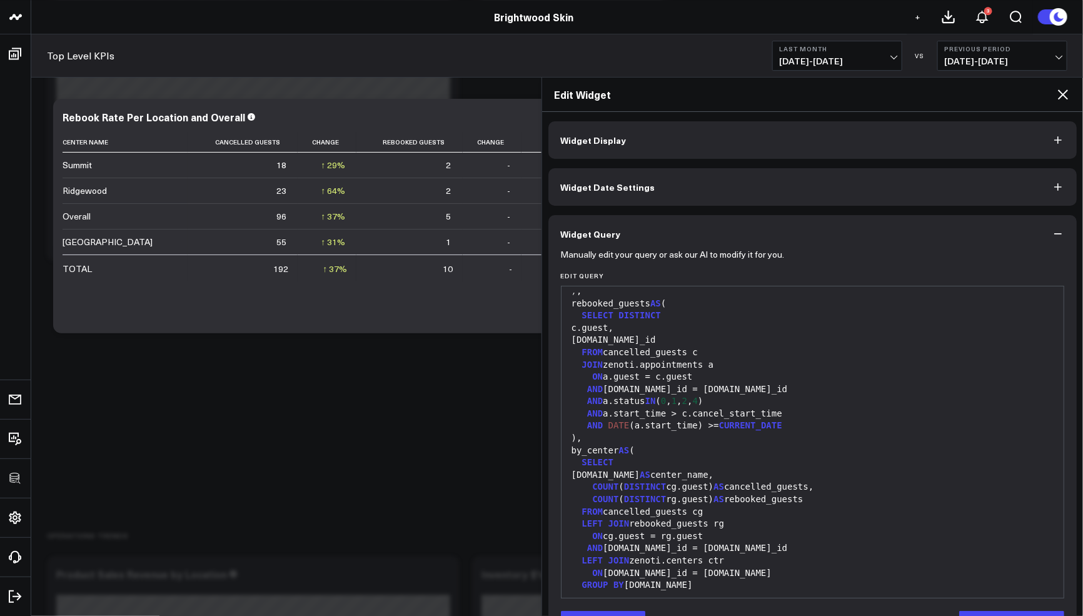
click at [768, 425] on span "CURRENT_DATE" at bounding box center [750, 425] width 63 height 10
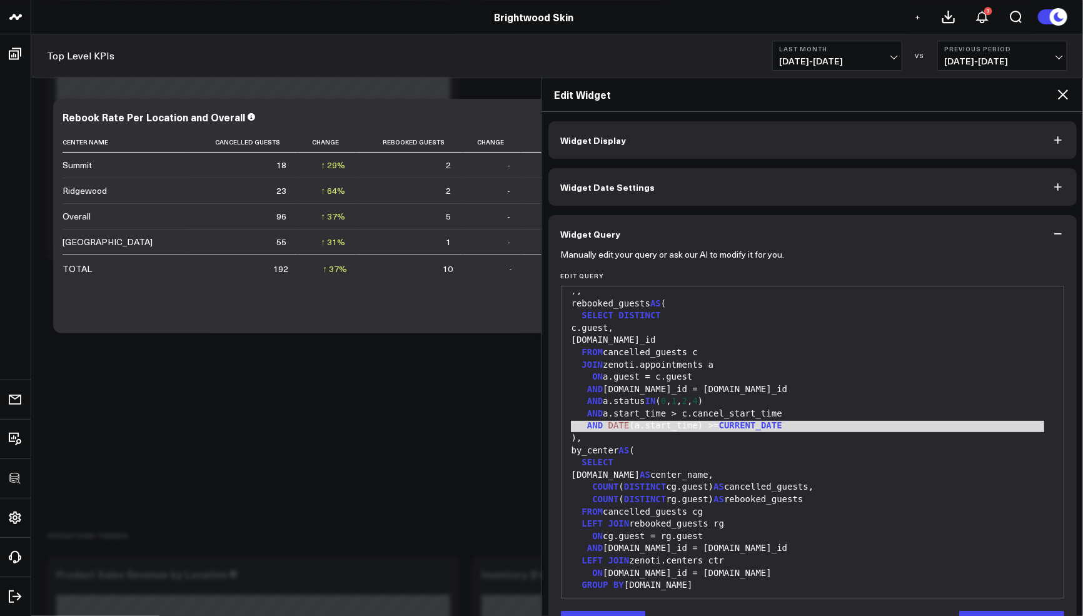
click at [808, 409] on div "AND a.start_time > c.cancel_start_time" at bounding box center [813, 414] width 490 height 13
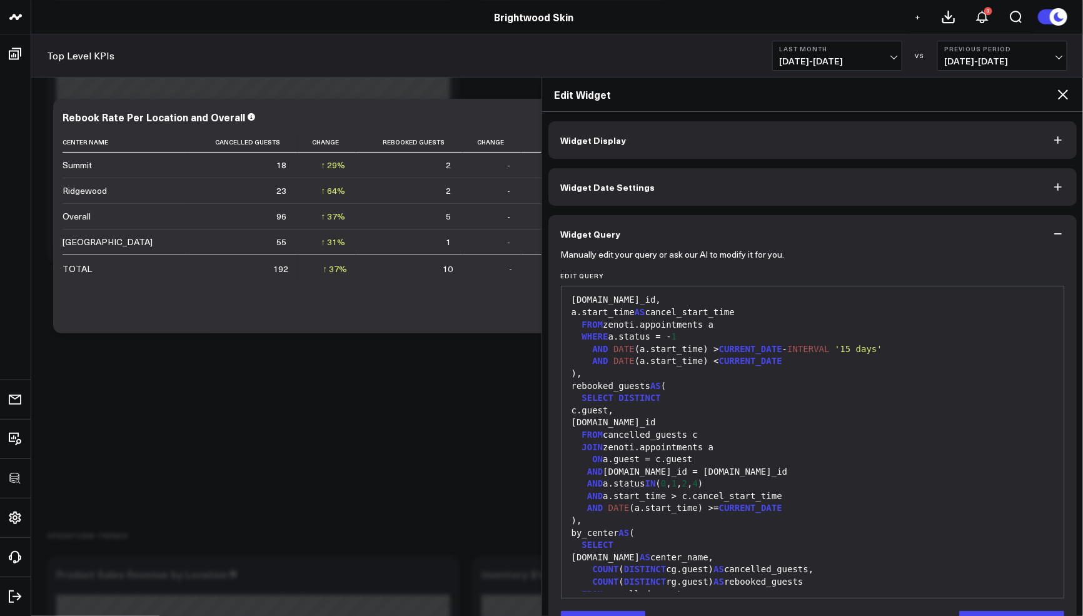
scroll to position [17, 0]
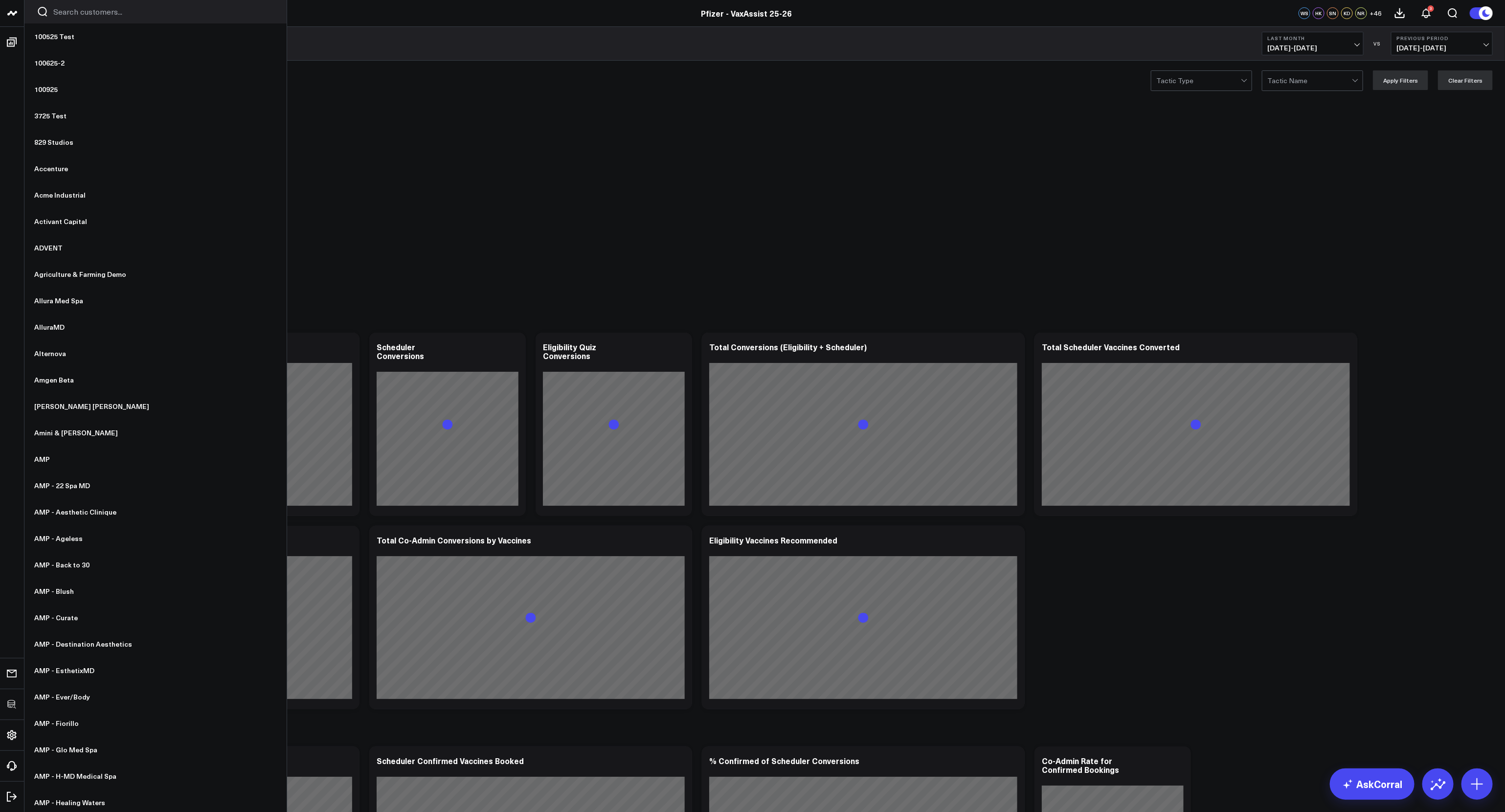
click at [85, 13] on input "Search customers input" at bounding box center [164, 12] width 221 height 11
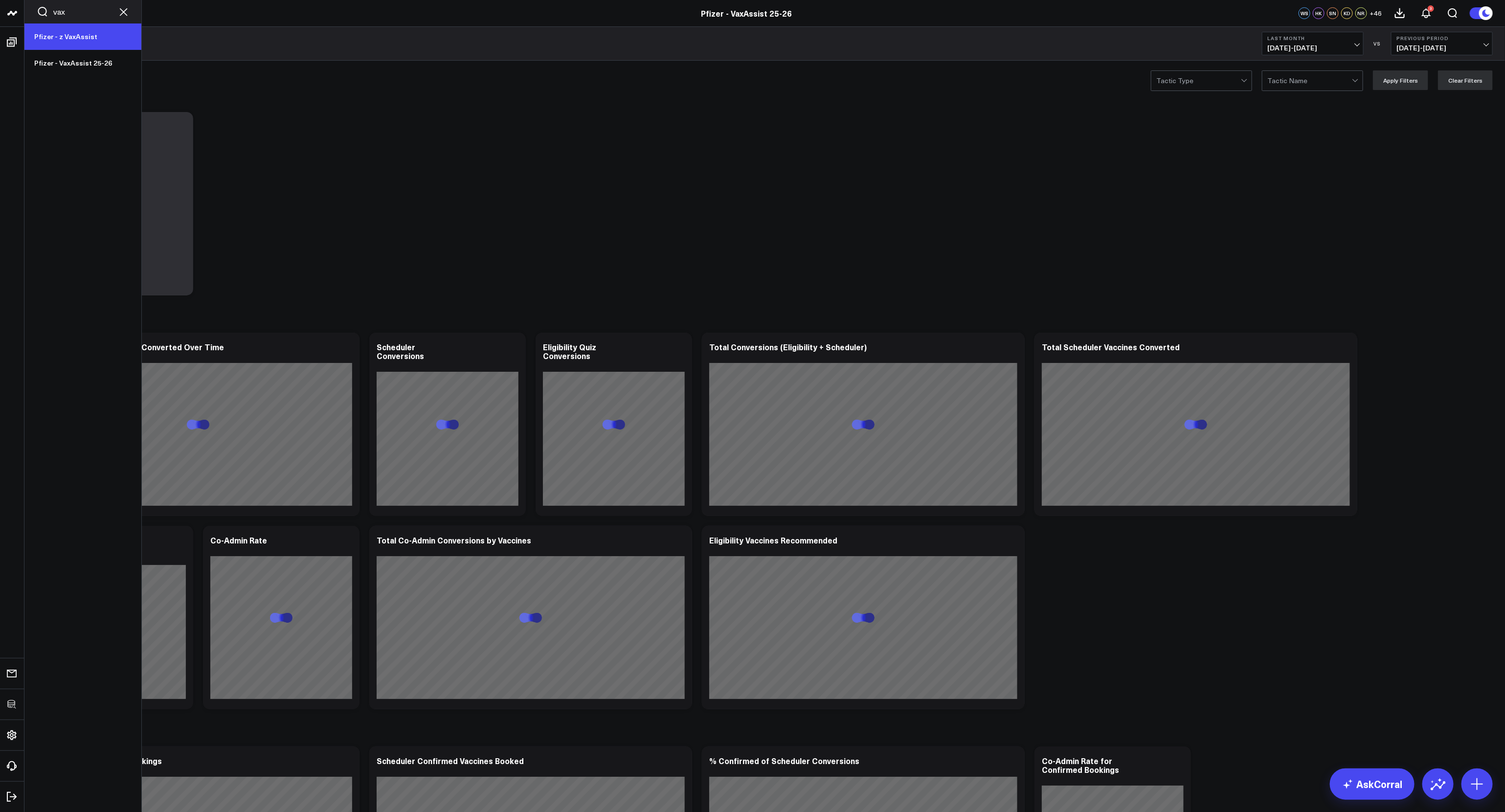
type input "vax"
click at [92, 34] on link "Pfizer - z VaxAssist" at bounding box center [82, 37] width 117 height 27
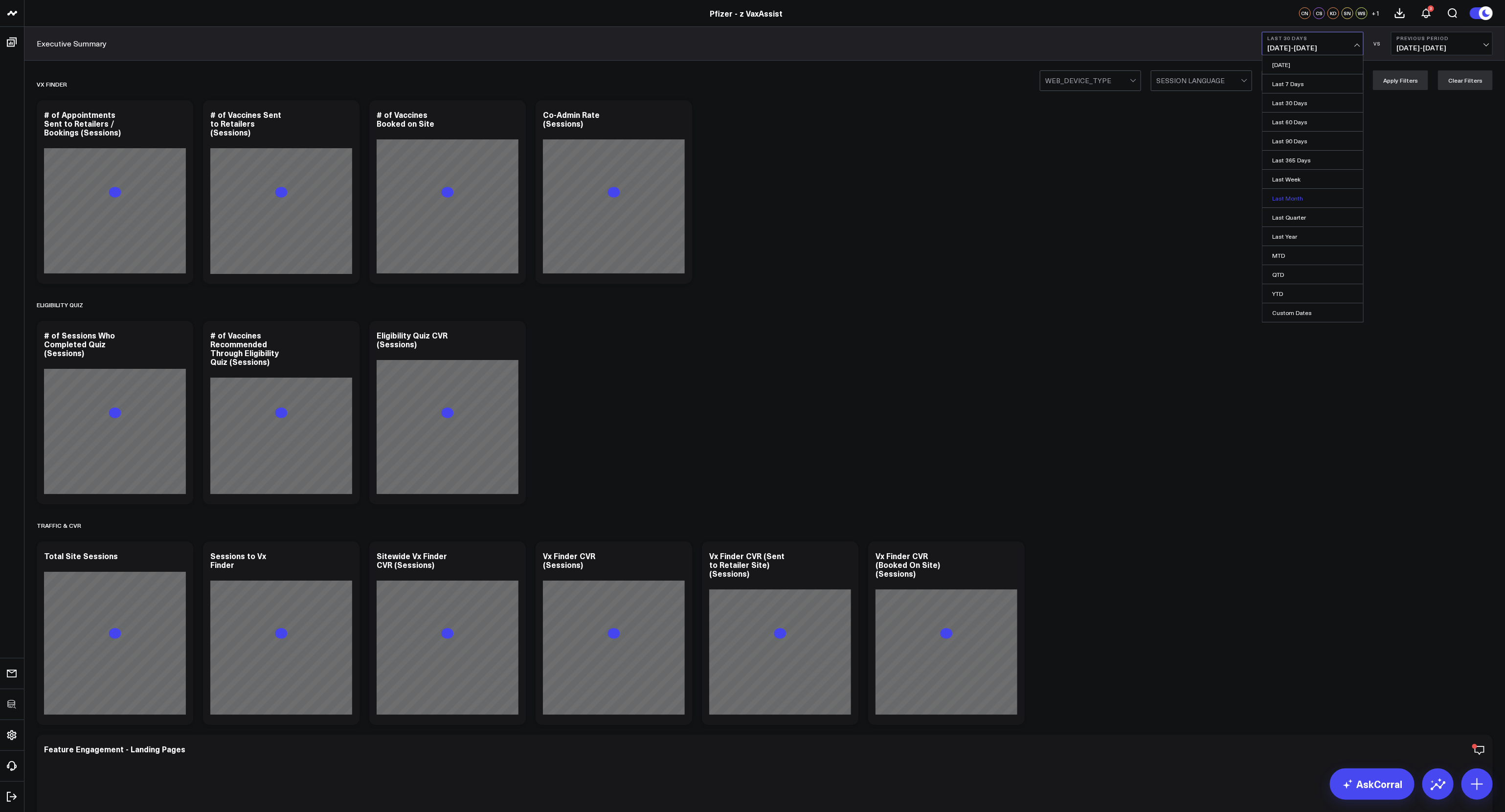
click at [1292, 201] on link "Last Month" at bounding box center [1312, 198] width 101 height 19
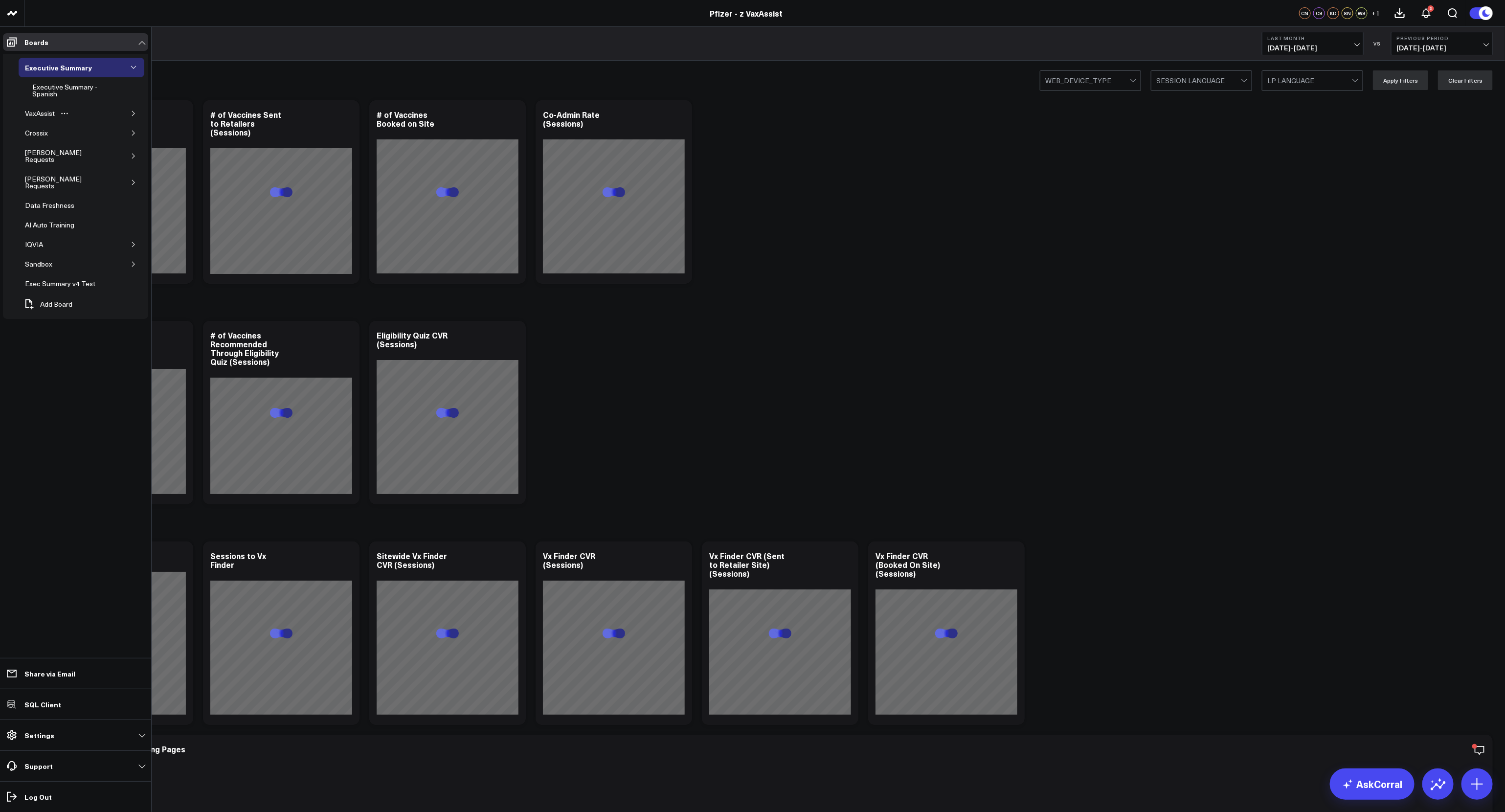
click at [126, 113] on div "VaxAssist" at bounding box center [81, 113] width 126 height 20
click at [131, 113] on icon "button" at bounding box center [134, 113] width 6 height 6
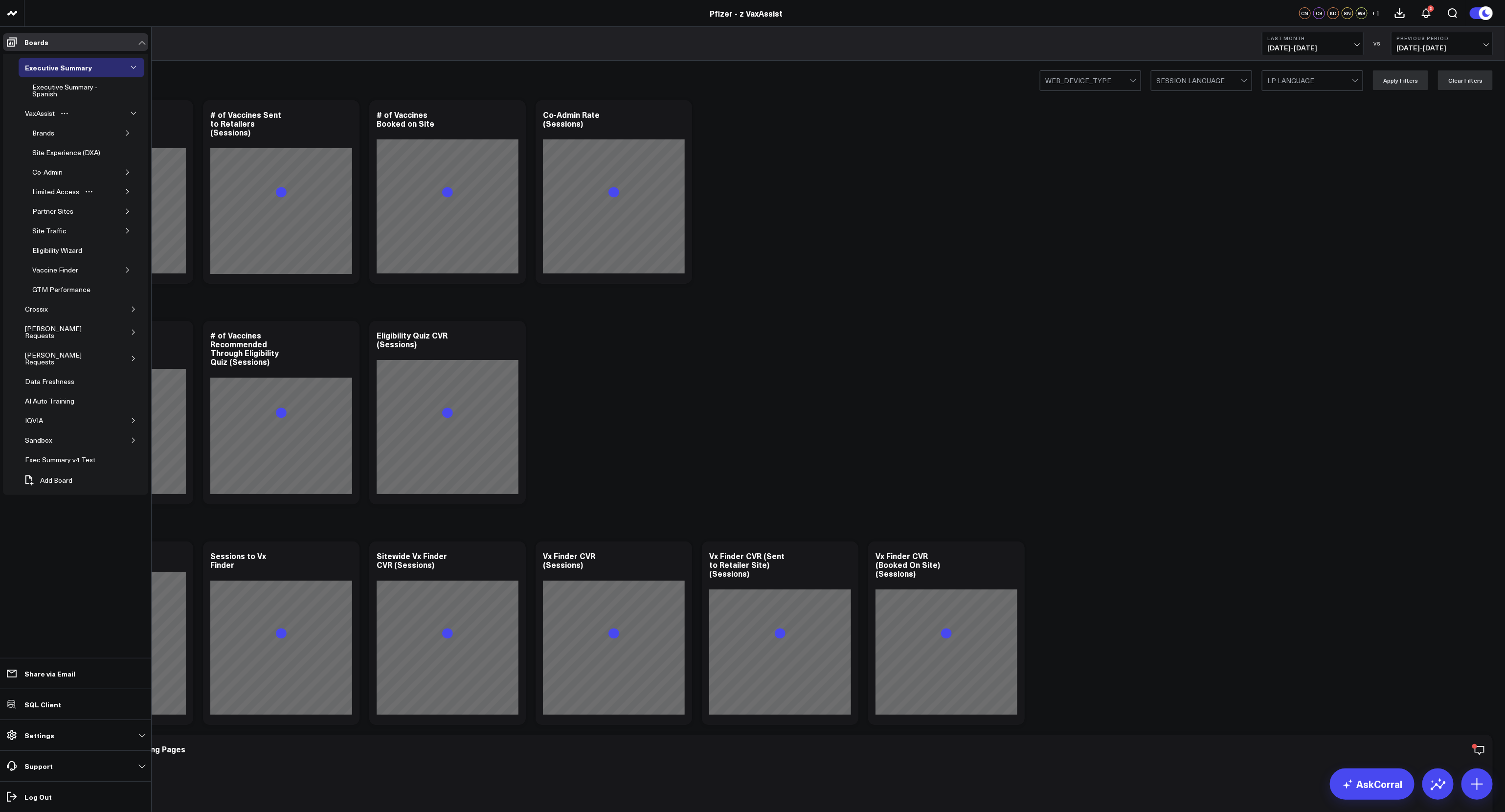
click at [124, 189] on button "button" at bounding box center [128, 192] width 10 height 10
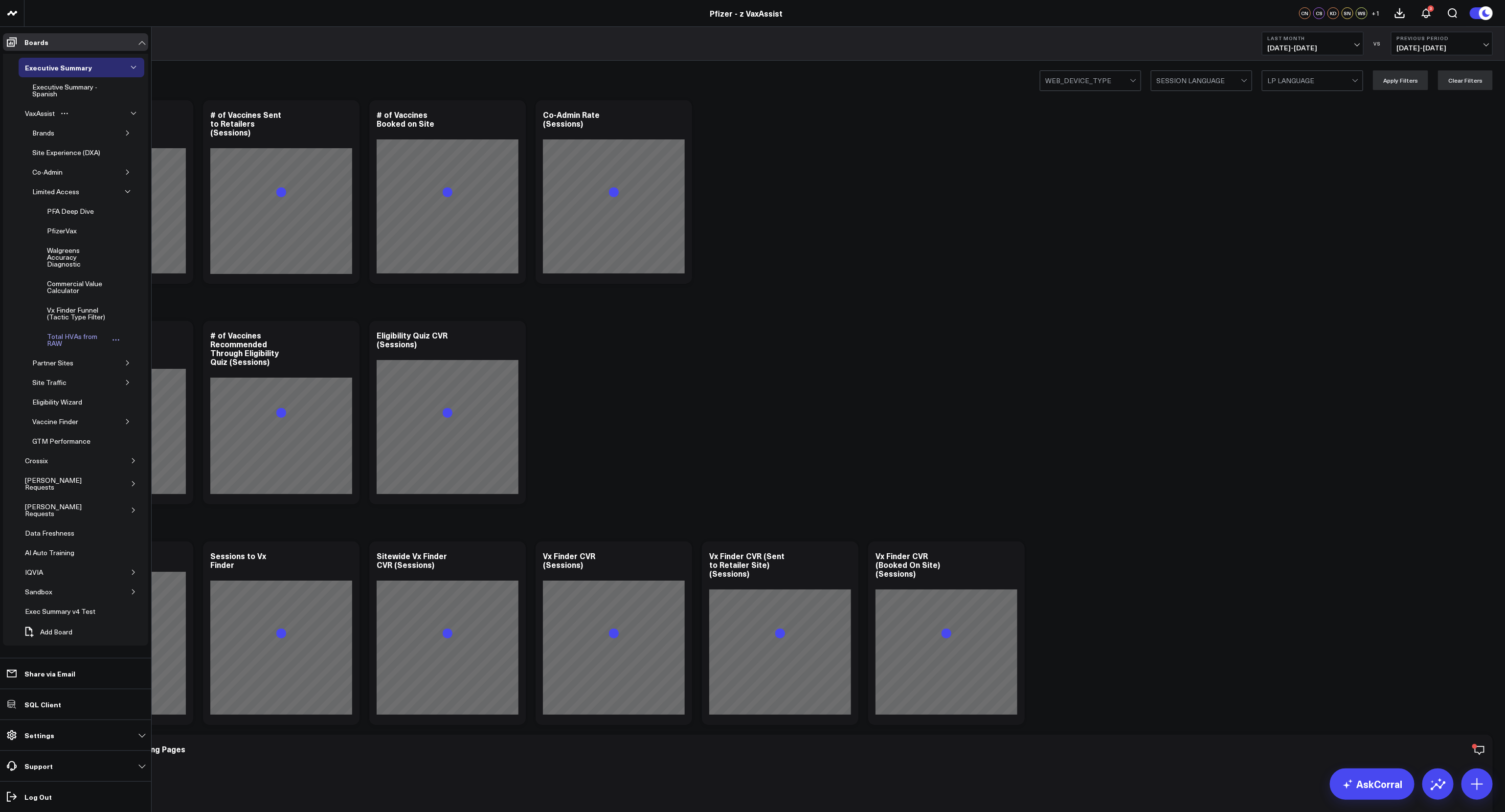
click at [74, 332] on div "Total HVAs from RAW" at bounding box center [77, 340] width 65 height 19
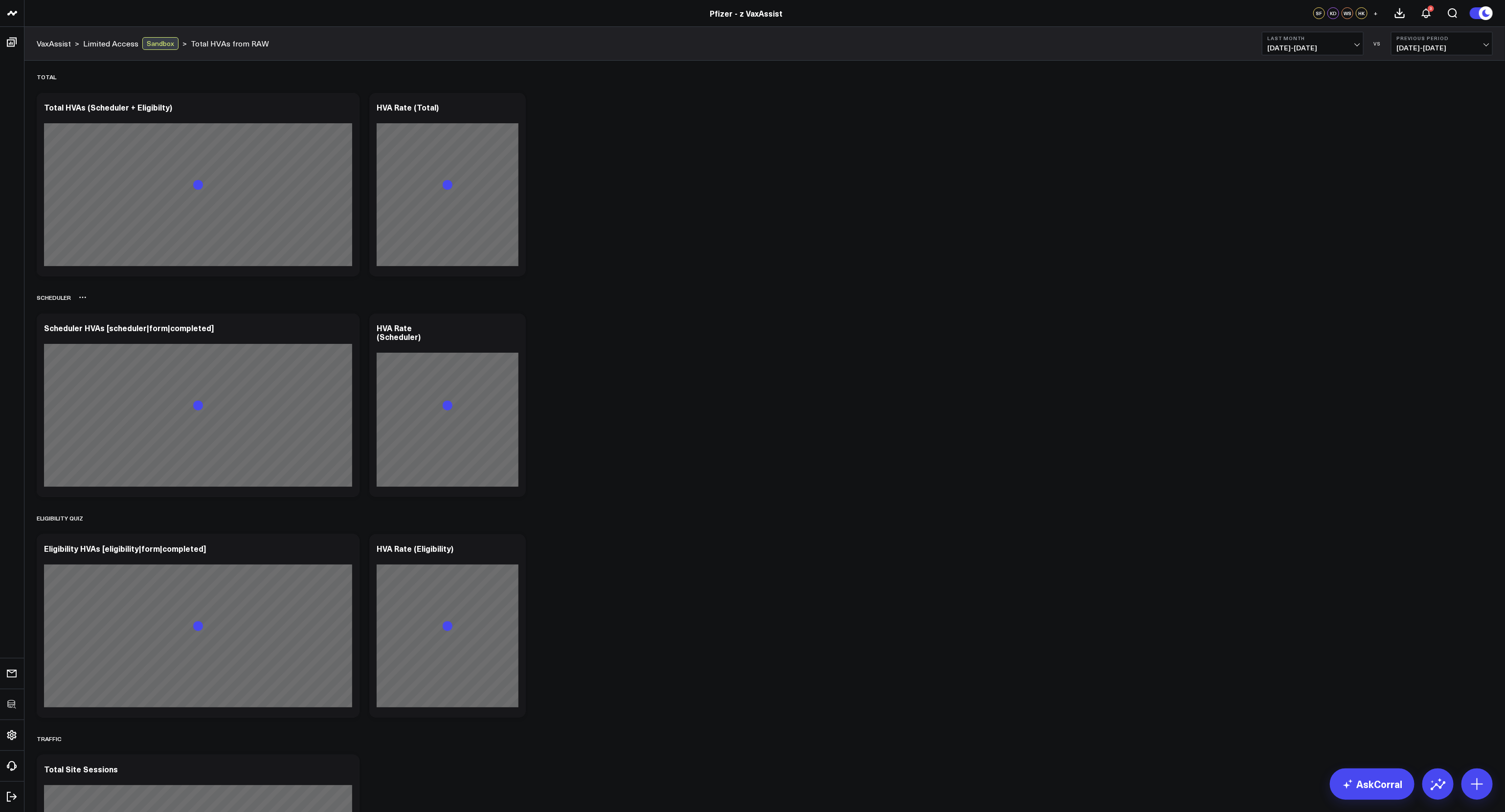
click at [848, 290] on div "Scheduler" at bounding box center [765, 297] width 1456 height 23
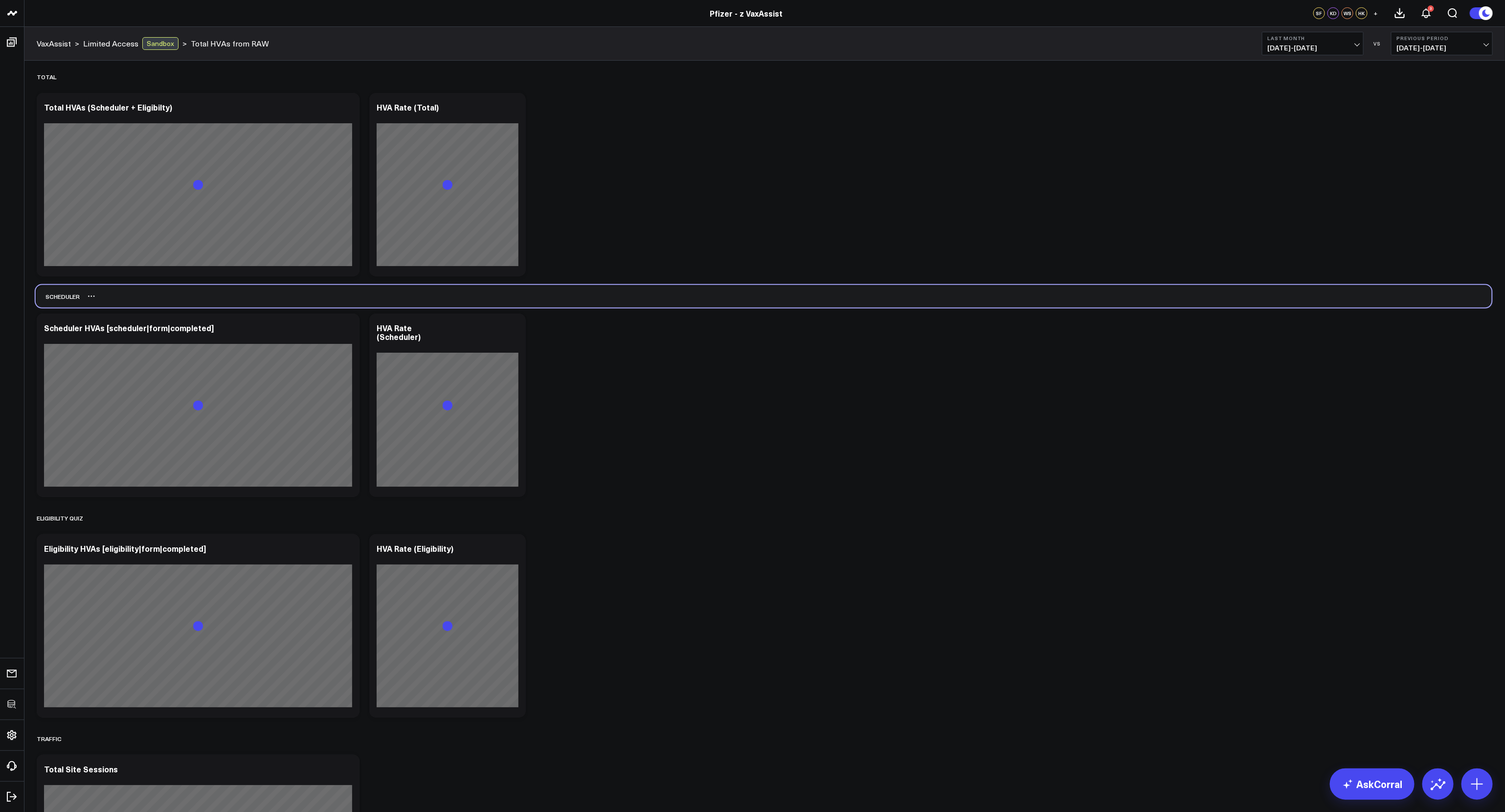
click at [847, 289] on div "Scheduler" at bounding box center [764, 296] width 1456 height 23
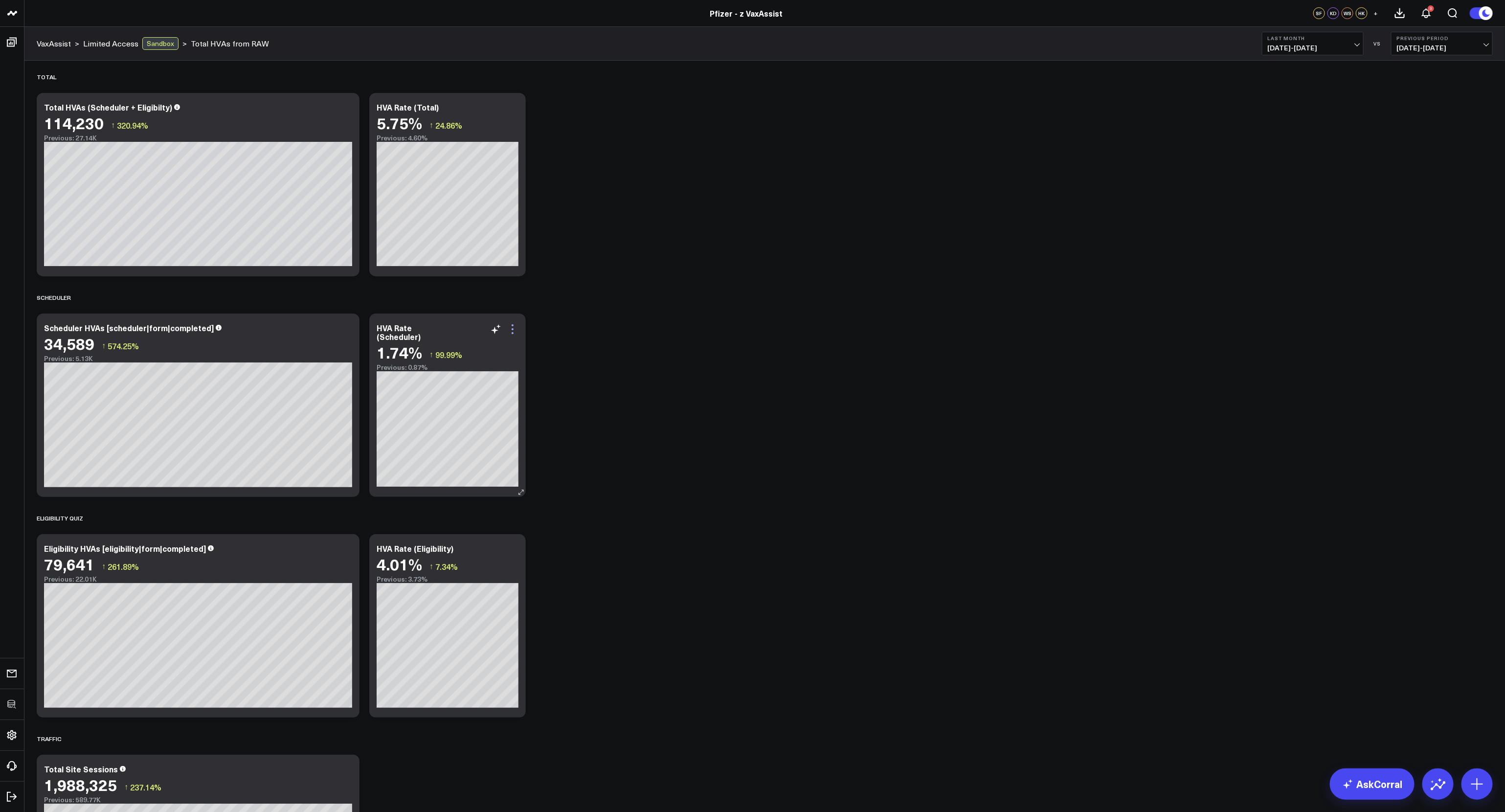
click at [516, 326] on icon at bounding box center [513, 329] width 12 height 12
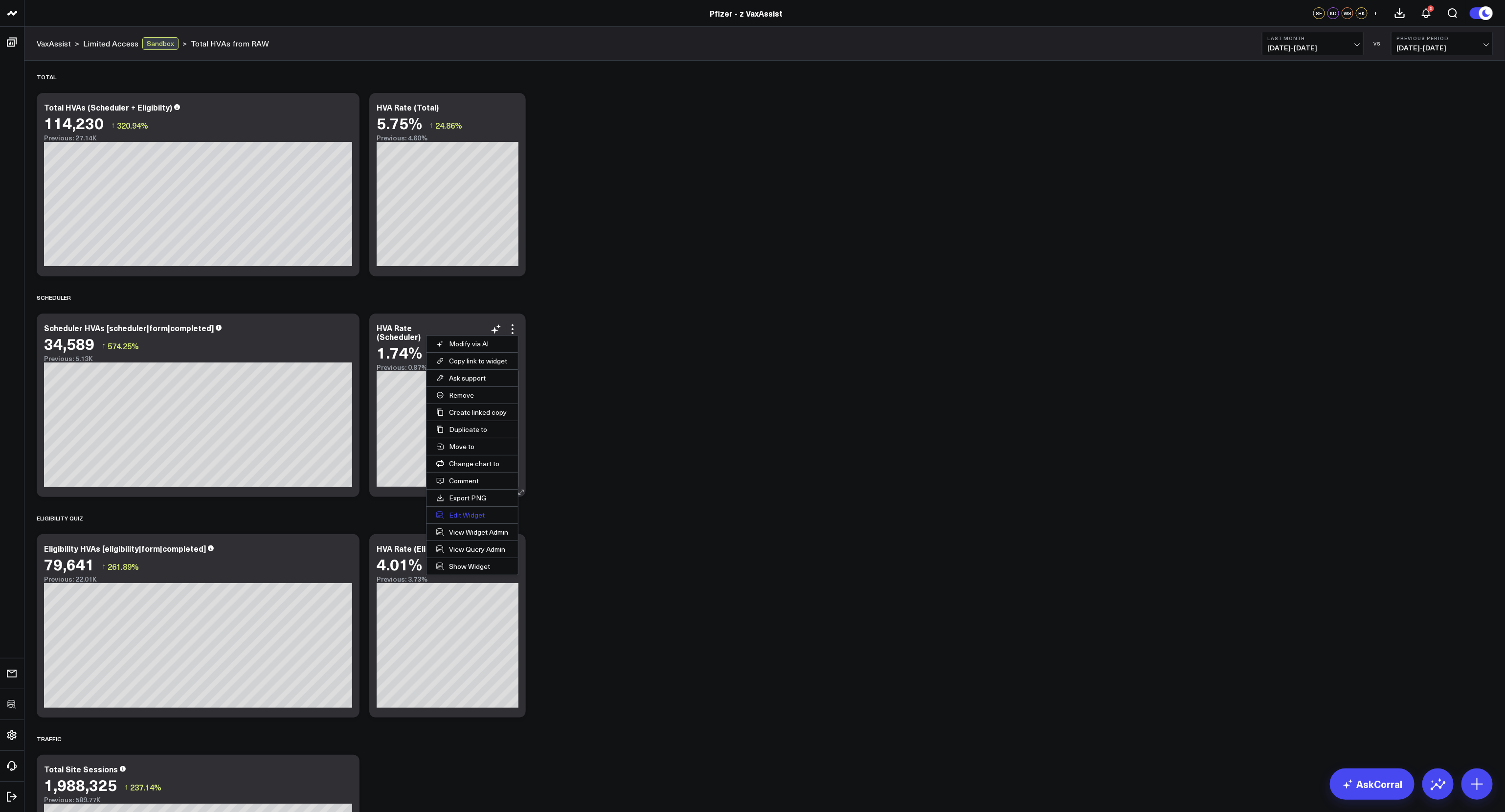
click at [470, 513] on button "Edit Widget" at bounding box center [472, 515] width 92 height 16
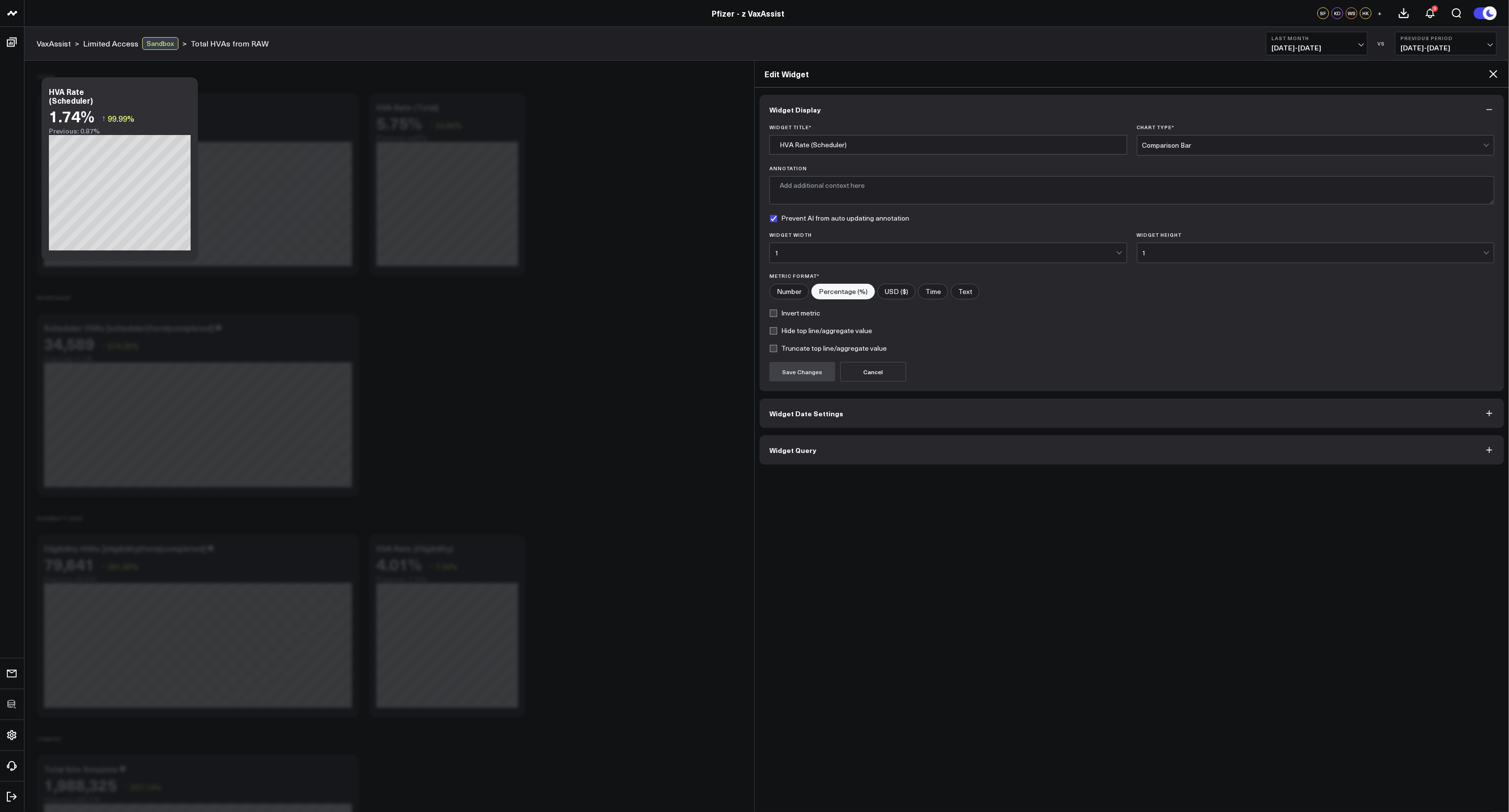
click at [945, 444] on button "Widget Query" at bounding box center [1132, 450] width 745 height 30
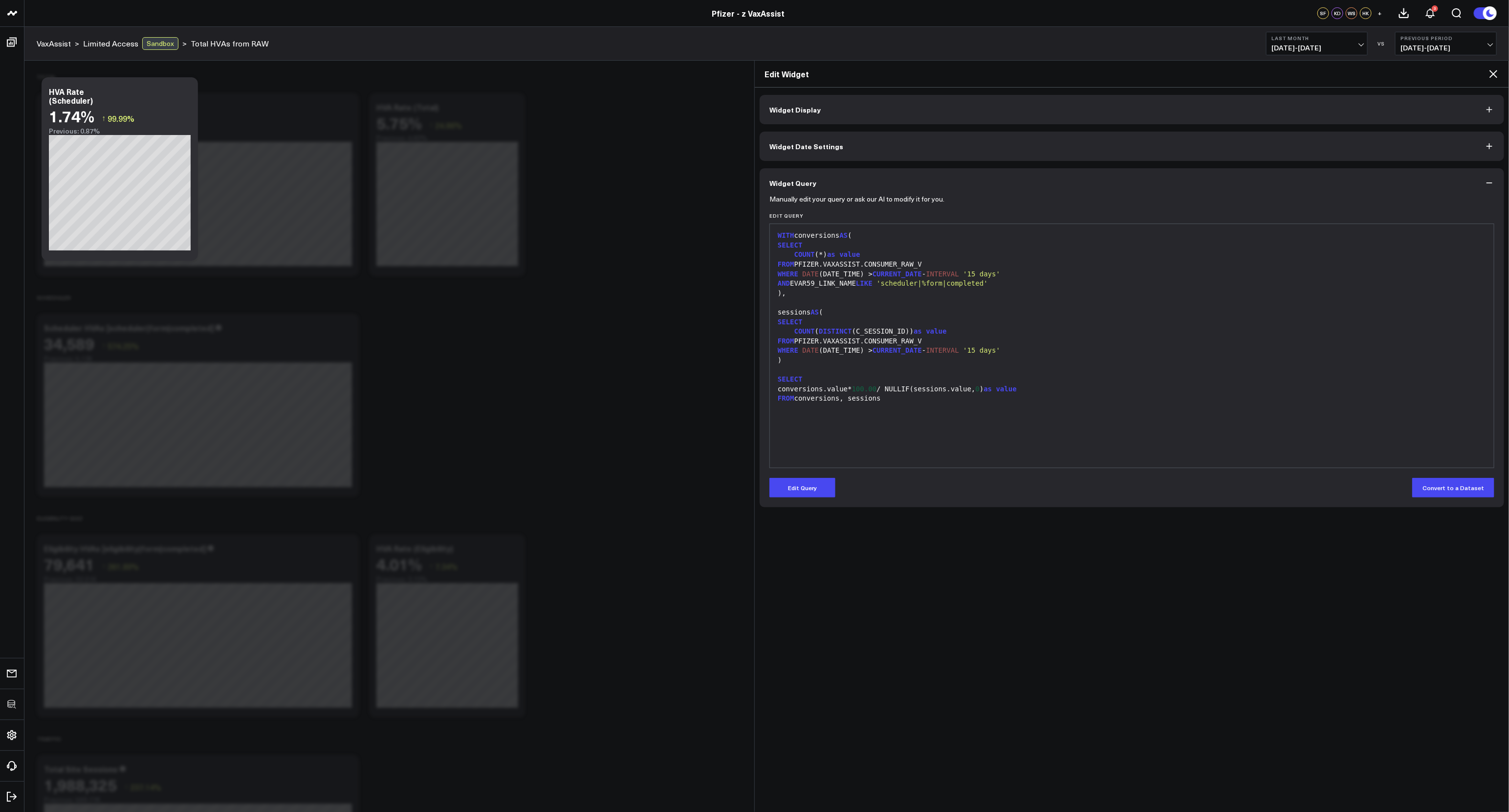
click at [968, 423] on div "WITH conversions AS ( SELECT COUNT (*) as value FROM PFIZER.VAXASSIST.CONSUMER_…" at bounding box center [1132, 346] width 714 height 234
click at [963, 415] on div "WITH conversions AS ( SELECT COUNT (*) as value FROM PFIZER.VAXASSIST.CONSUMER_…" at bounding box center [1132, 346] width 714 height 234
click at [826, 485] on button "Edit Query" at bounding box center [803, 487] width 66 height 20
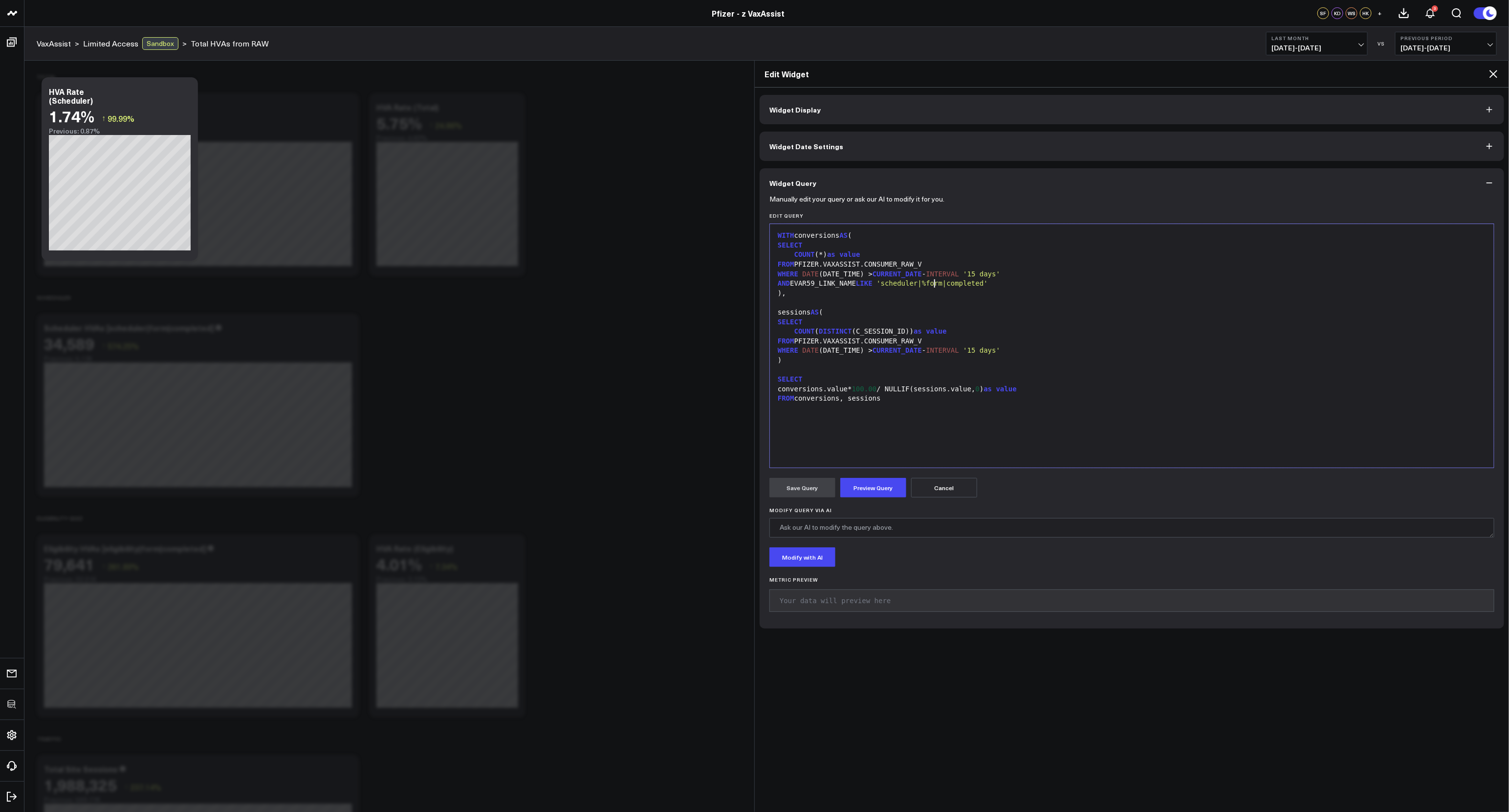
click at [936, 282] on span "'scheduler|%form|completed'" at bounding box center [932, 283] width 112 height 8
drag, startPoint x: 880, startPoint y: 284, endPoint x: 866, endPoint y: 283, distance: 14.0
click at [866, 283] on span "LIKE" at bounding box center [864, 283] width 16 height 8
click at [888, 427] on div "WITH conversions AS ( SELECT COUNT (*) as value FROM PFIZER.VAXASSIST.CONSUMER_…" at bounding box center [1132, 346] width 714 height 234
click at [892, 420] on div "WITH conversions AS ( SELECT COUNT (*) as value FROM PFIZER.VAXASSIST.CONSUMER_…" at bounding box center [1132, 346] width 714 height 234
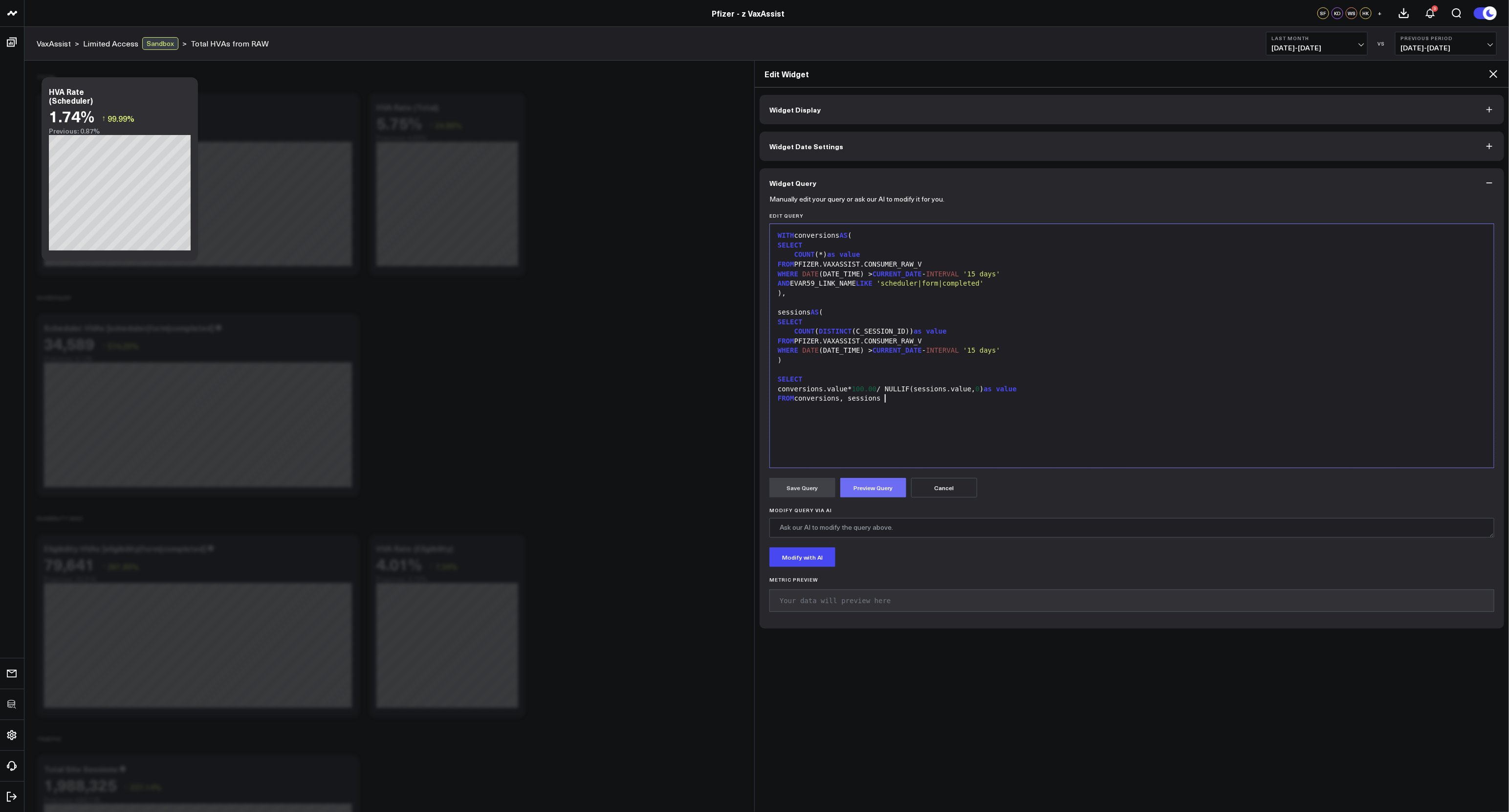
click at [872, 484] on button "Preview Query" at bounding box center [873, 487] width 66 height 20
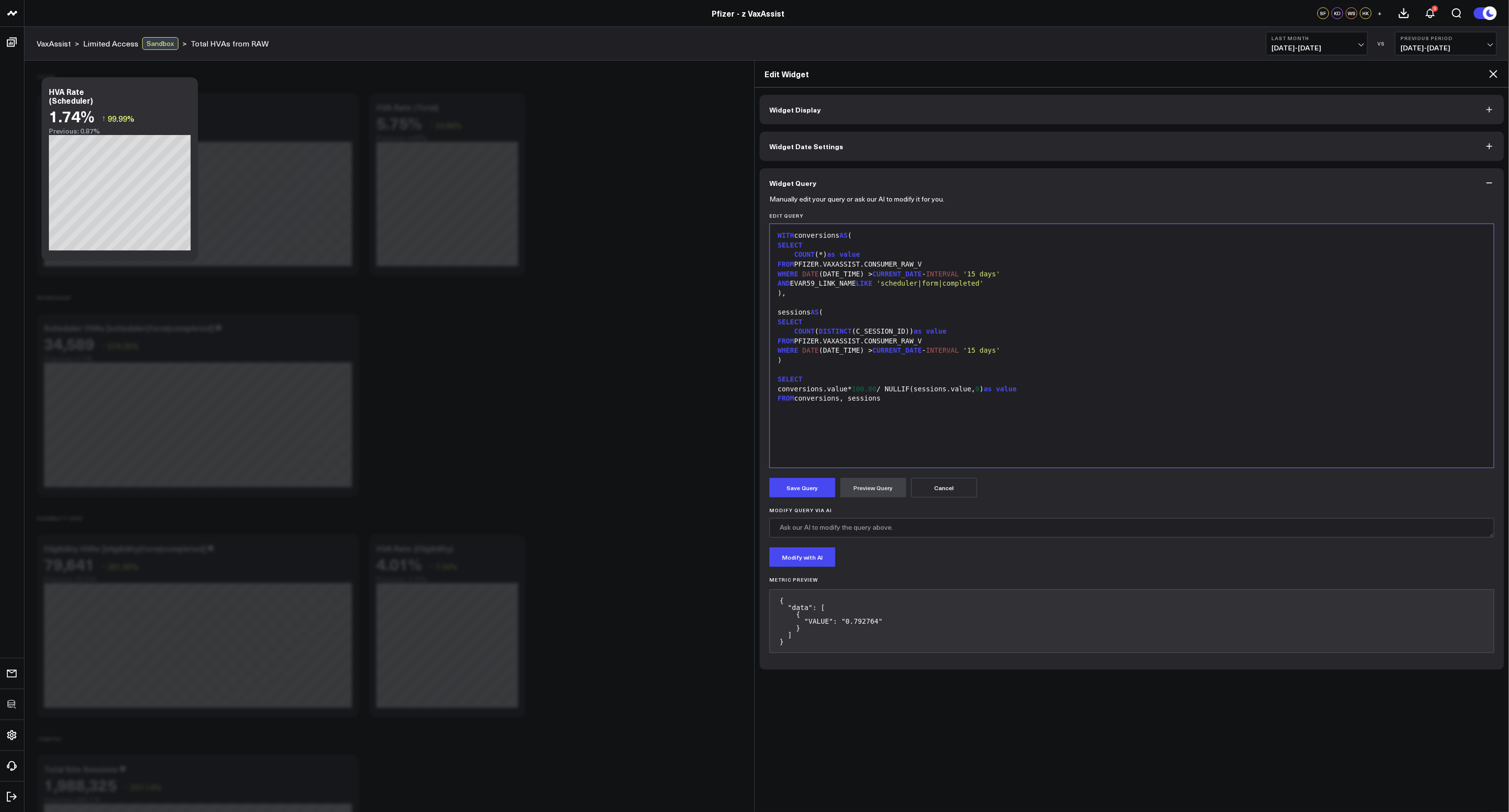
click at [1493, 75] on icon at bounding box center [1493, 74] width 8 height 8
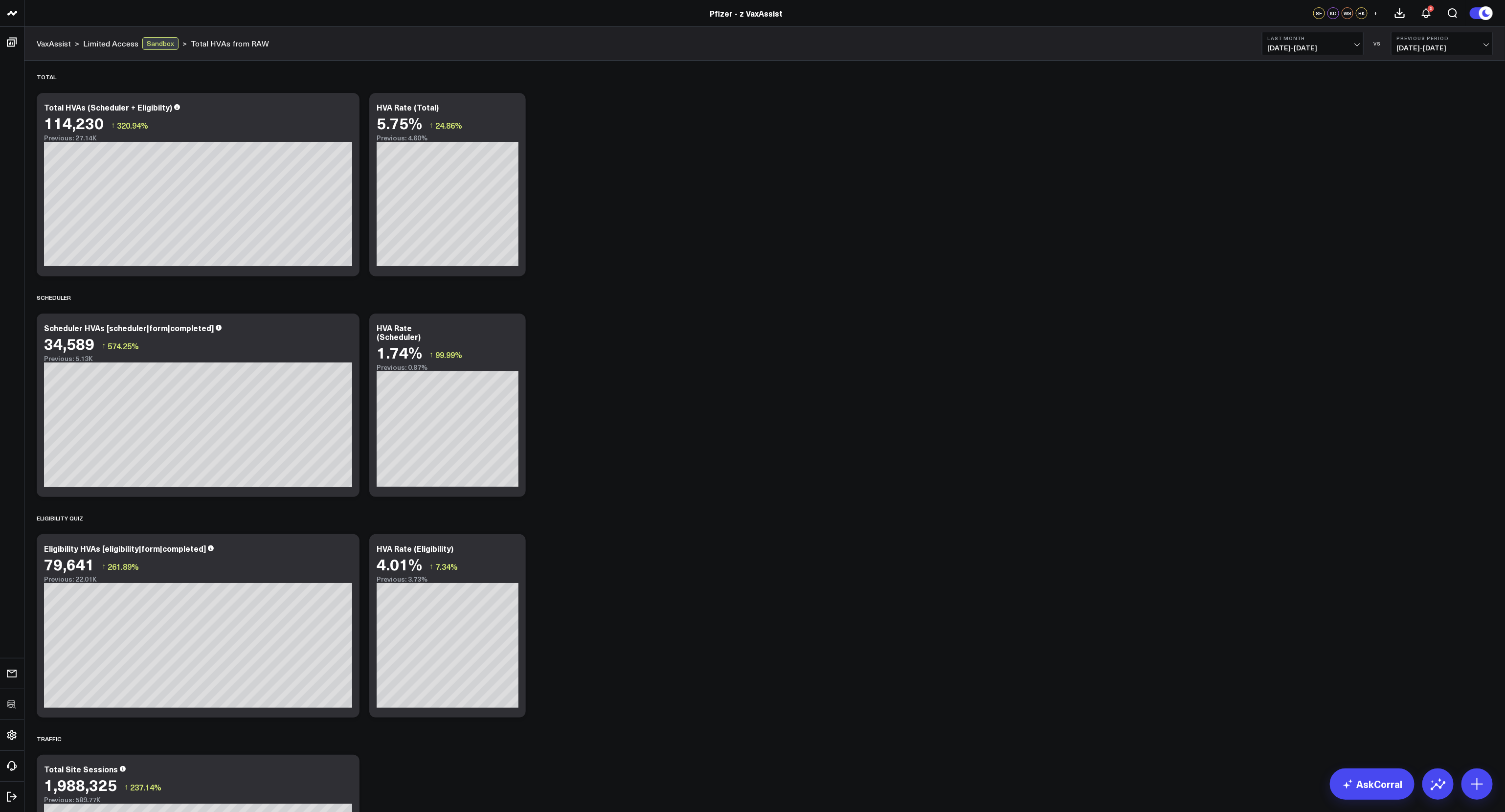
click at [674, 372] on div "Total Modify via AI Copy link to widget Ask support Remove Create linked copy E…" at bounding box center [765, 502] width 1466 height 882
click at [1287, 52] on button "Last Month [DATE] - [DATE]" at bounding box center [1313, 44] width 102 height 23
click at [1299, 317] on link "Custom Dates" at bounding box center [1312, 313] width 101 height 19
select select "9"
select select "2025"
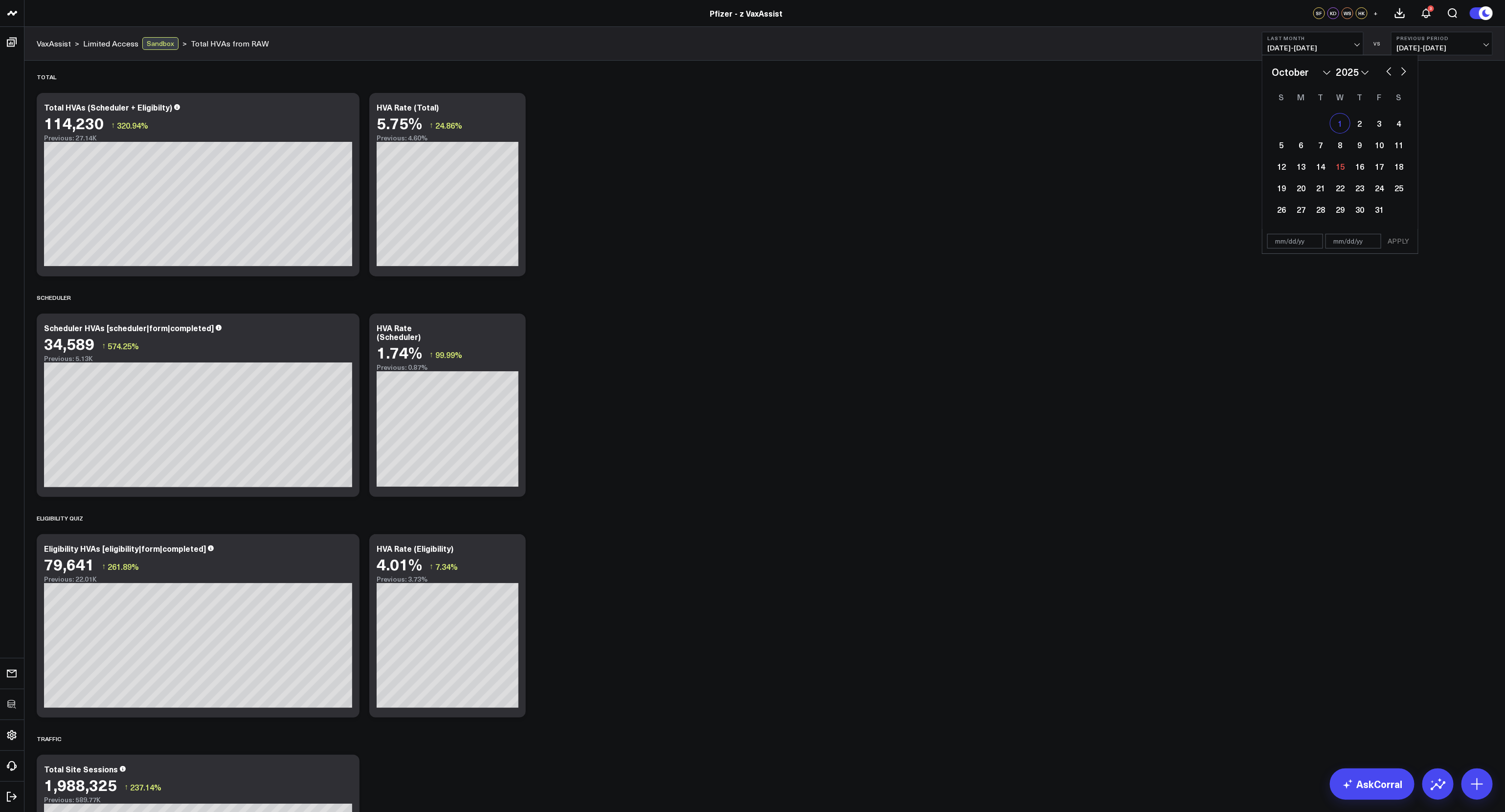
click at [1341, 120] on div "1" at bounding box center [1340, 123] width 20 height 20
type input "[DATE]"
select select "9"
select select "2025"
click at [1299, 147] on div "6" at bounding box center [1301, 145] width 20 height 20
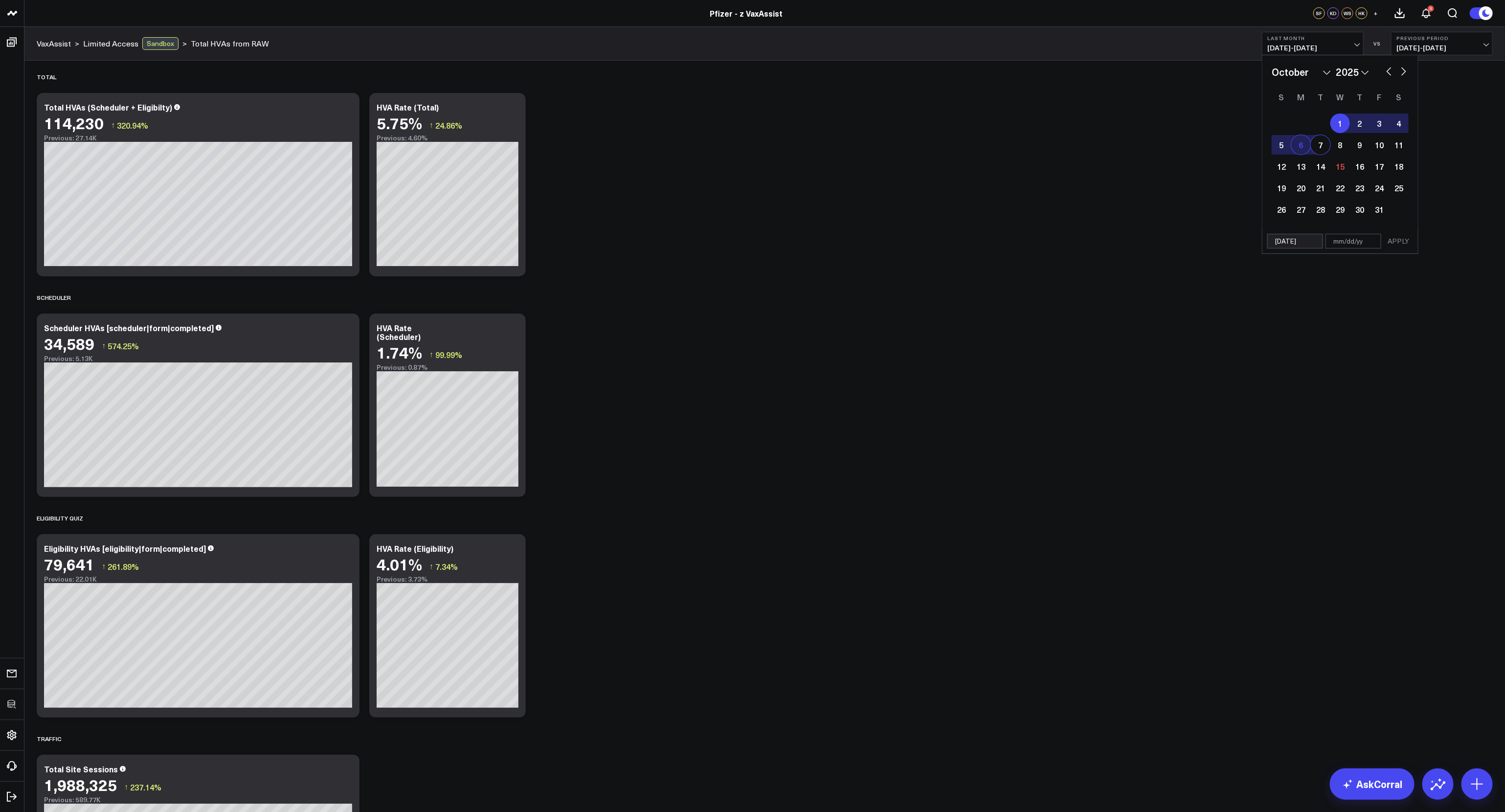
type input "[DATE]"
select select "9"
select select "2025"
click at [1393, 235] on button "APPLY" at bounding box center [1399, 241] width 30 height 15
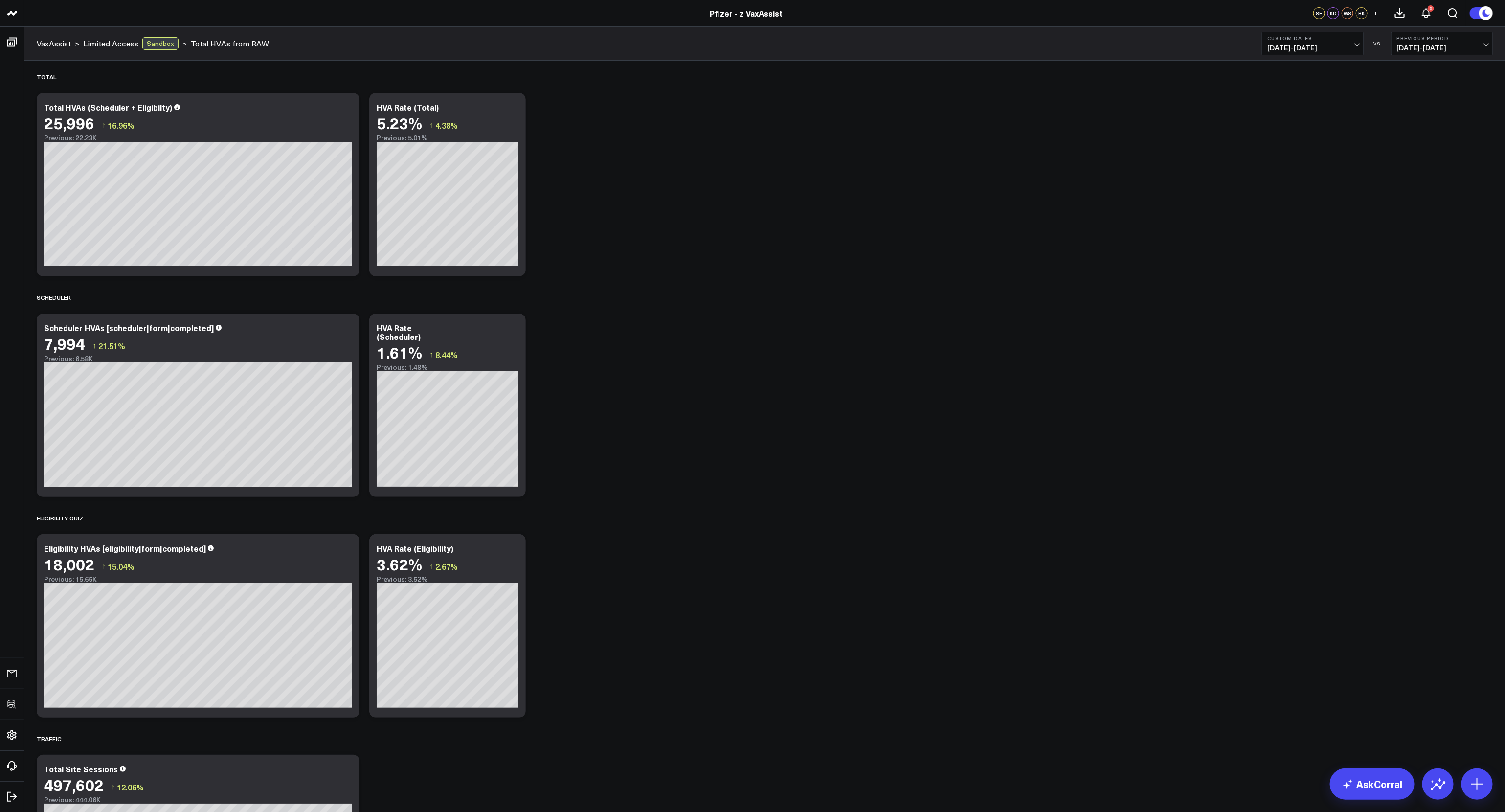
click at [686, 336] on div "Total Modify via AI Copy link to widget Ask support Remove Create linked copy E…" at bounding box center [765, 502] width 1466 height 882
click at [688, 335] on div "Total Modify via AI Copy link to widget Ask support Remove Create linked copy E…" at bounding box center [765, 502] width 1466 height 882
click at [1324, 53] on button "Custom Dates [DATE] - [DATE]" at bounding box center [1313, 44] width 102 height 23
click at [1284, 312] on link "Custom Dates" at bounding box center [1312, 313] width 101 height 19
select select "9"
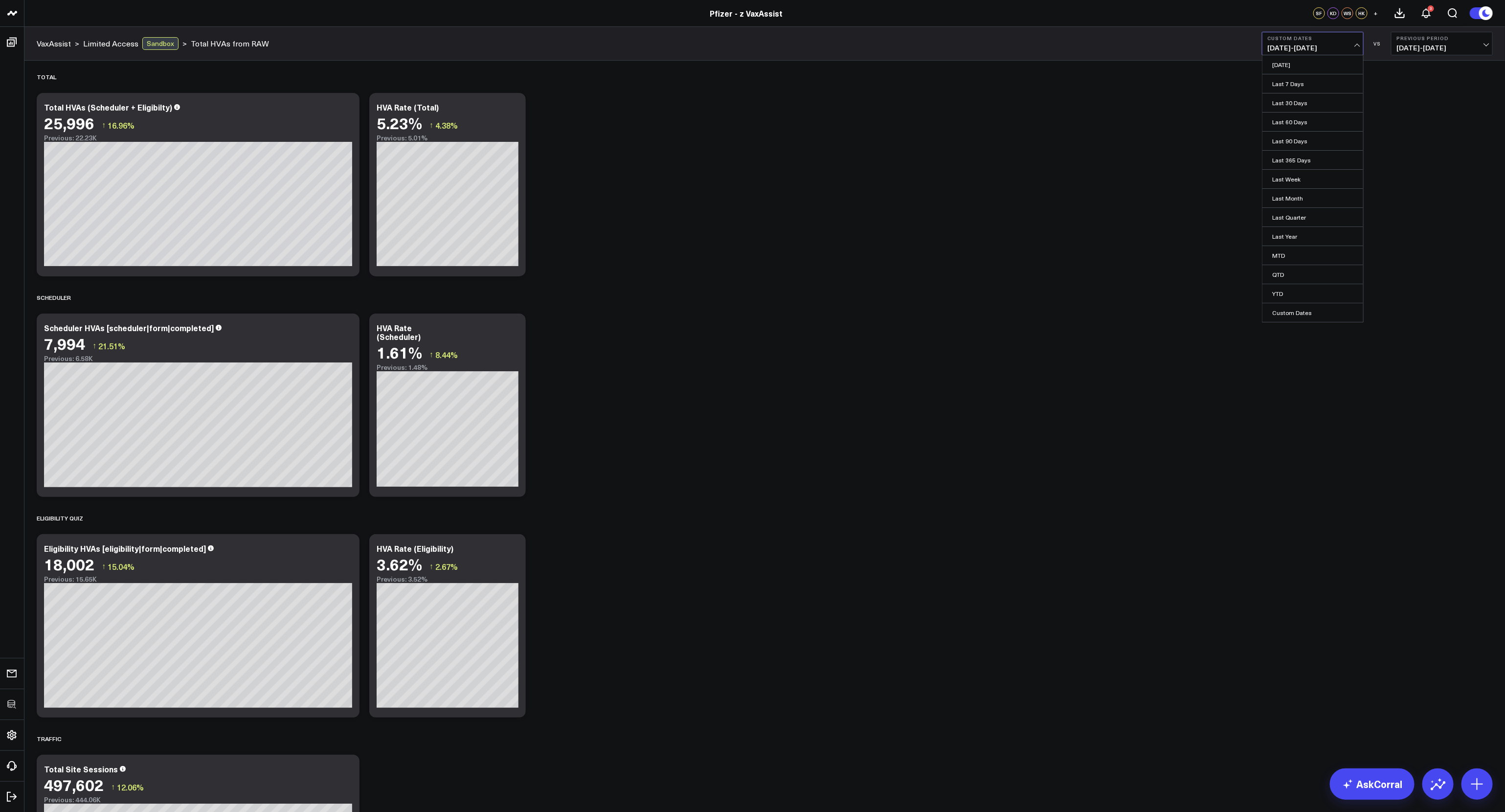
select select "2025"
click at [1312, 147] on div "7" at bounding box center [1320, 145] width 20 height 20
type input "10/07/25"
select select "9"
select select "2025"
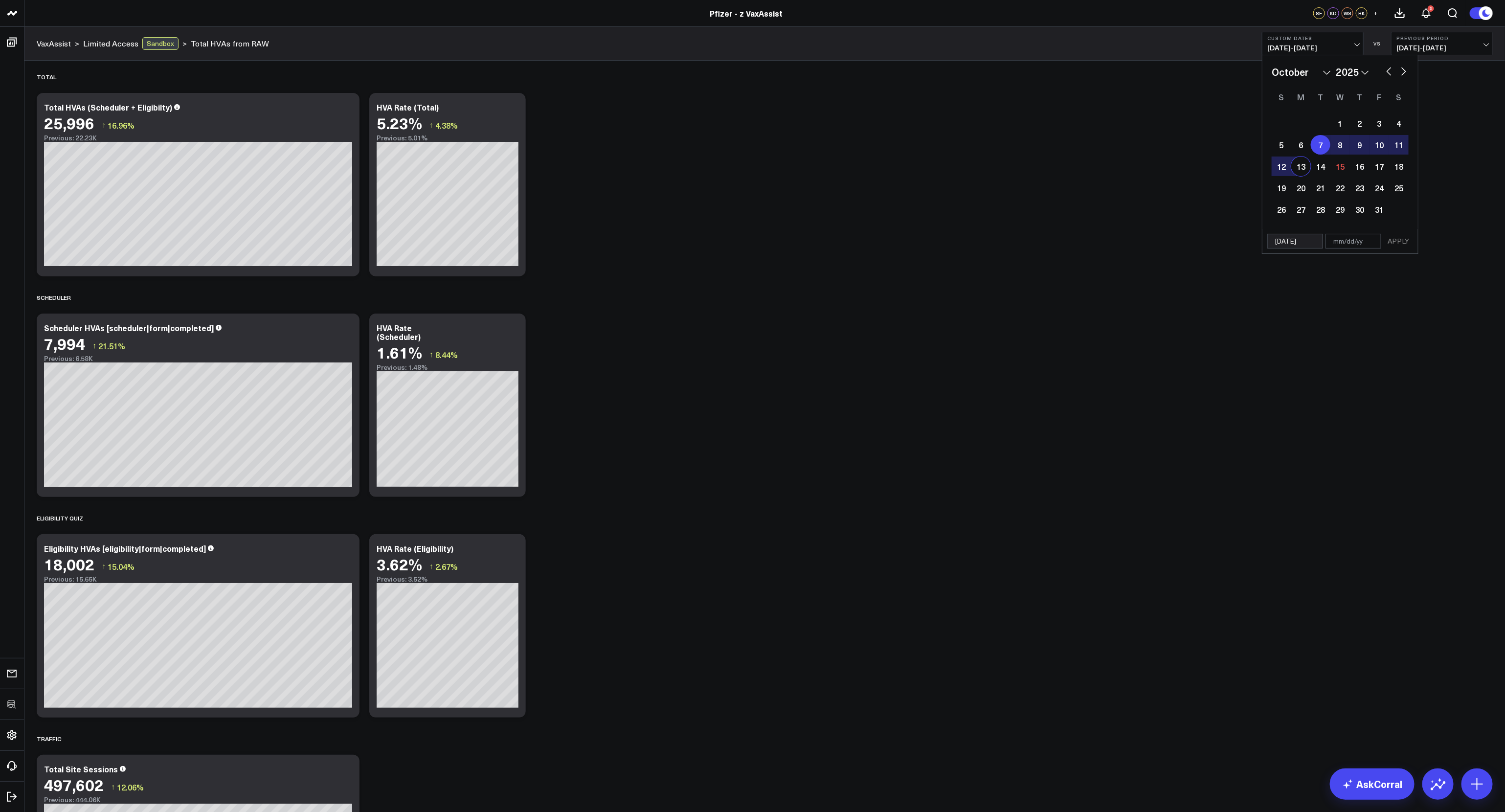
click at [1298, 173] on div "13" at bounding box center [1301, 166] width 20 height 20
type input "10/13/25"
select select "9"
select select "2025"
click at [1395, 241] on button "APPLY" at bounding box center [1399, 241] width 30 height 15
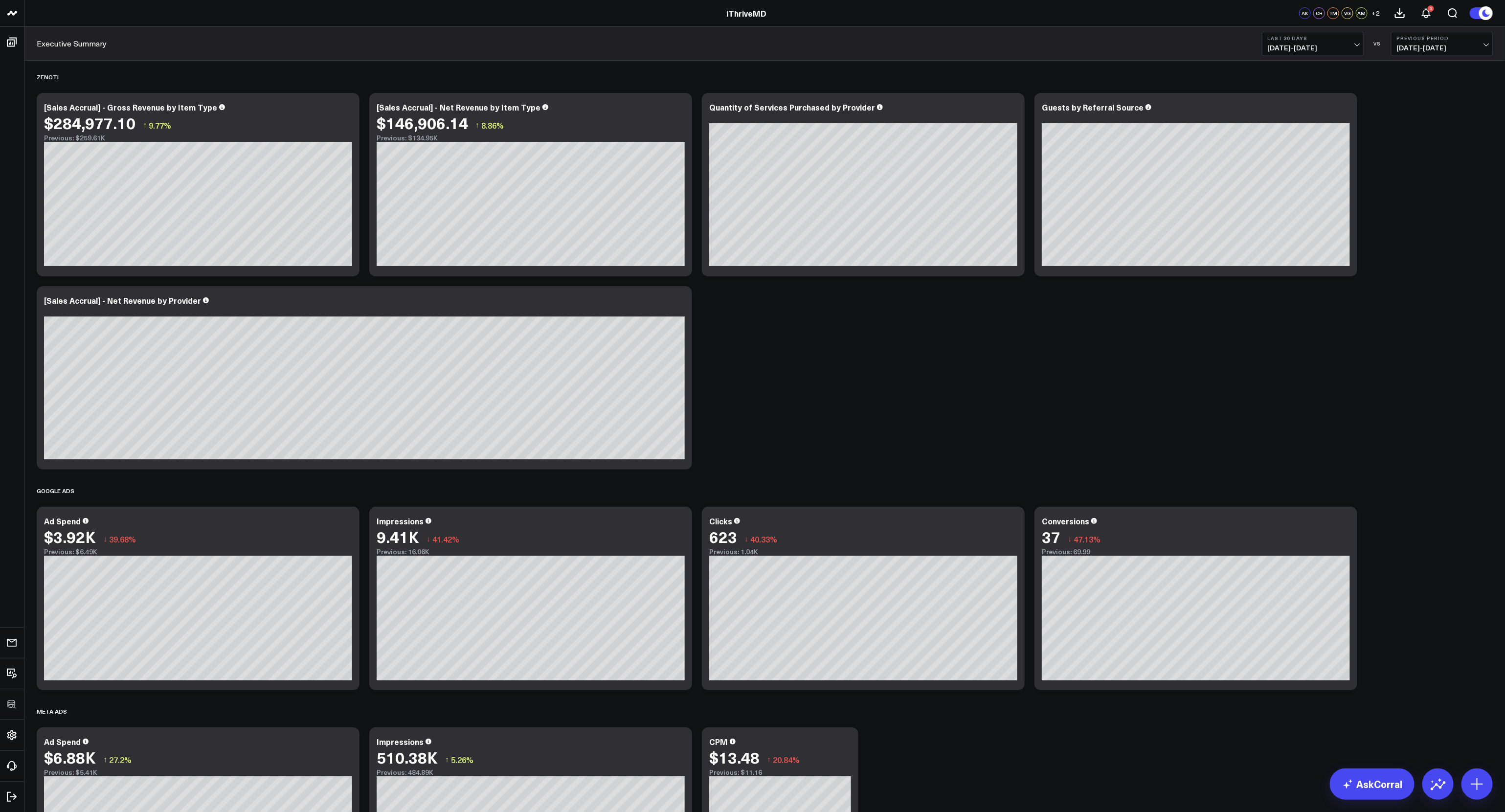
click at [1306, 47] on span "[DATE] - [DATE]" at bounding box center [1312, 48] width 91 height 8
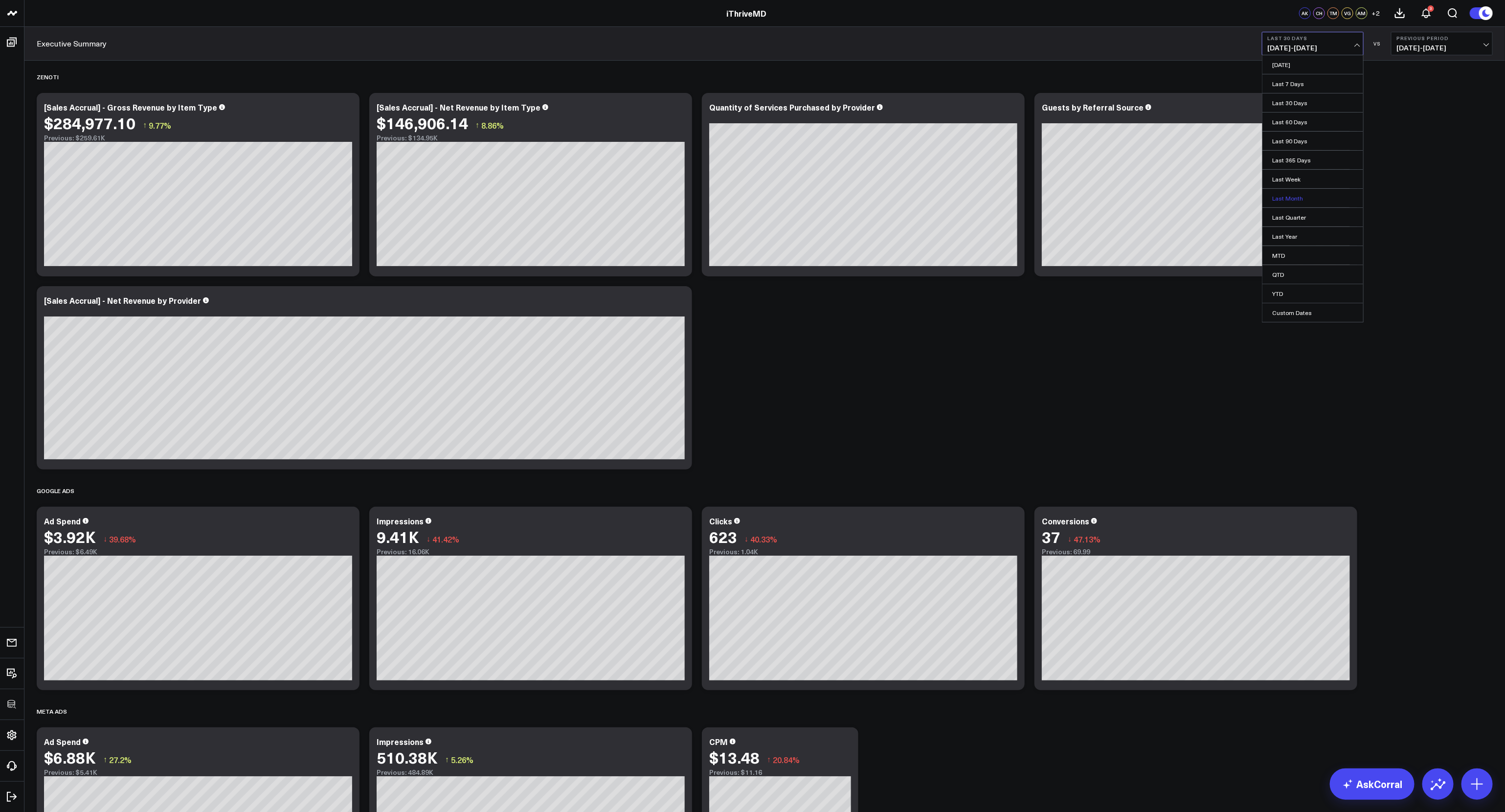
click at [1298, 199] on link "Last Month" at bounding box center [1312, 198] width 101 height 19
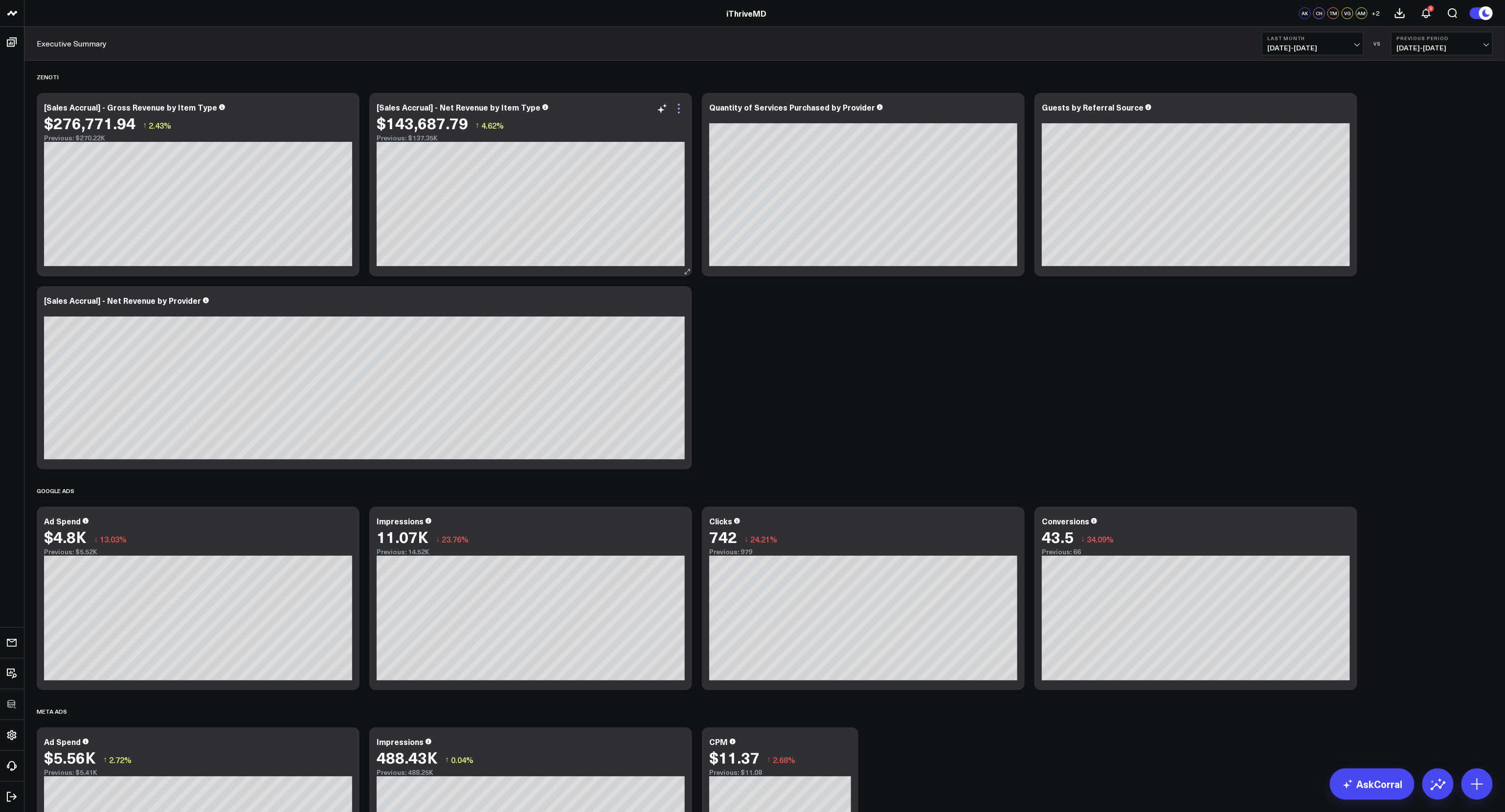
click at [674, 113] on icon at bounding box center [679, 108] width 12 height 12
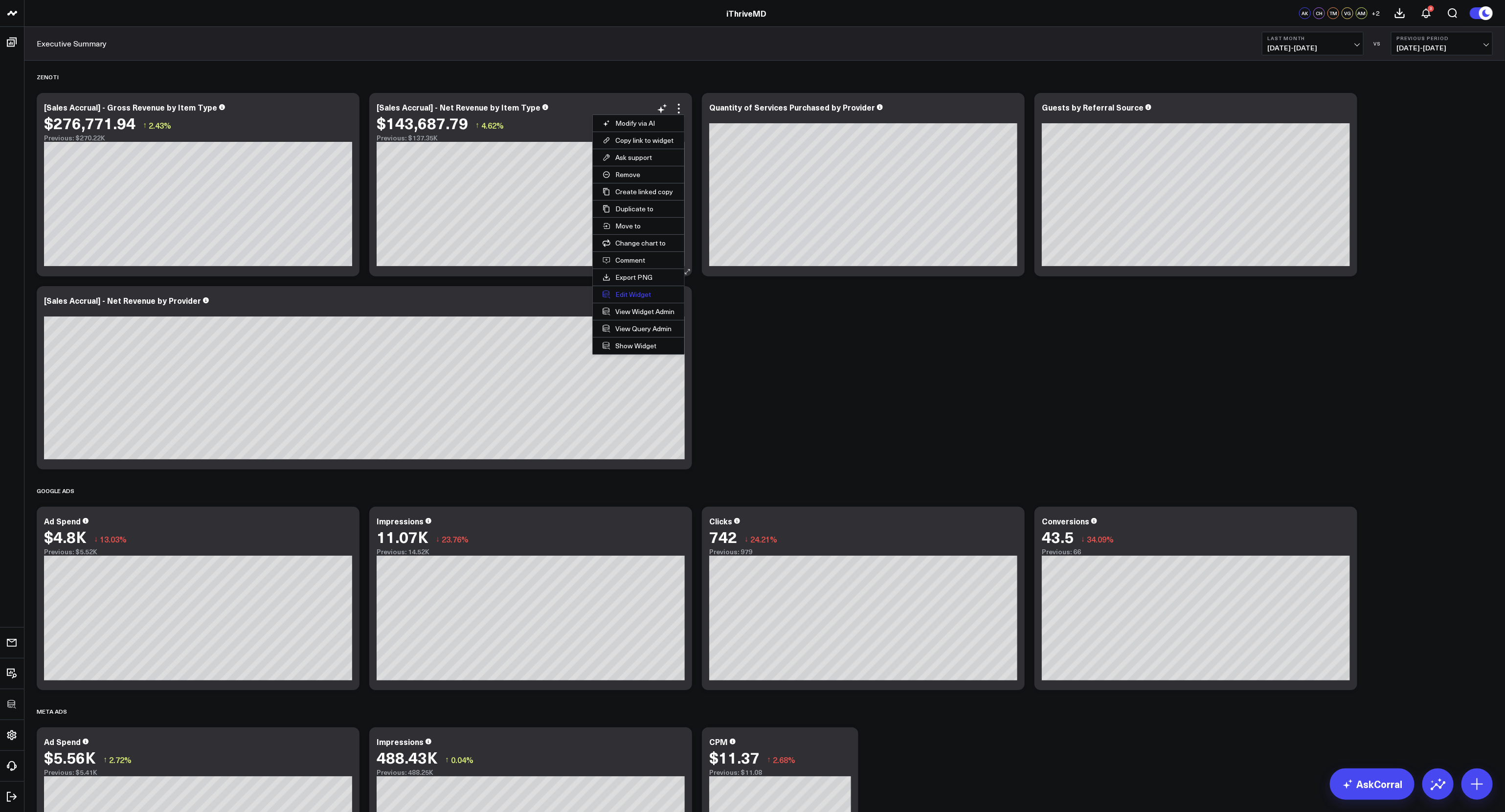
click at [639, 289] on button "Edit Widget" at bounding box center [639, 294] width 92 height 16
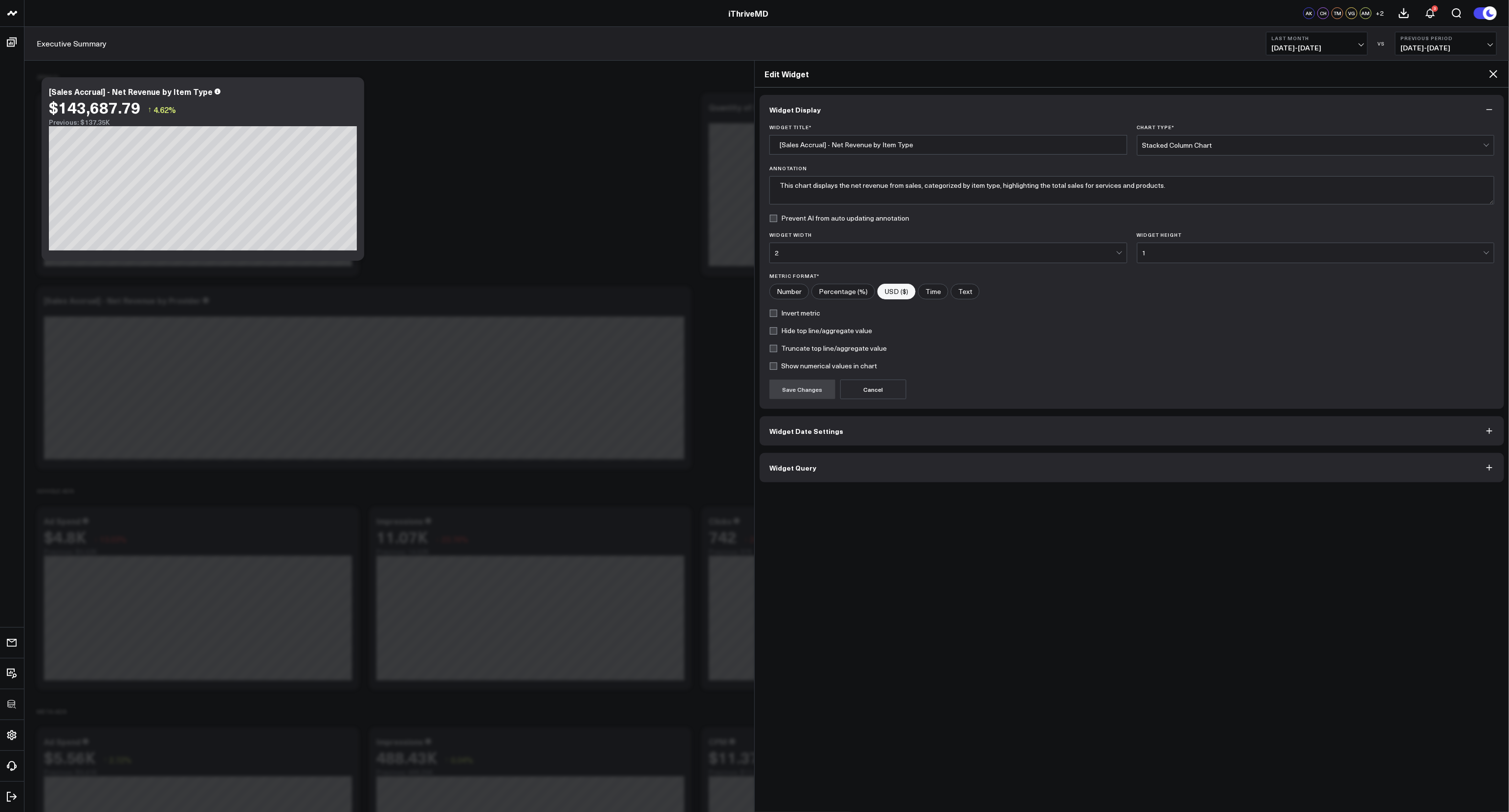
click at [1031, 469] on button "Widget Query" at bounding box center [1132, 468] width 745 height 30
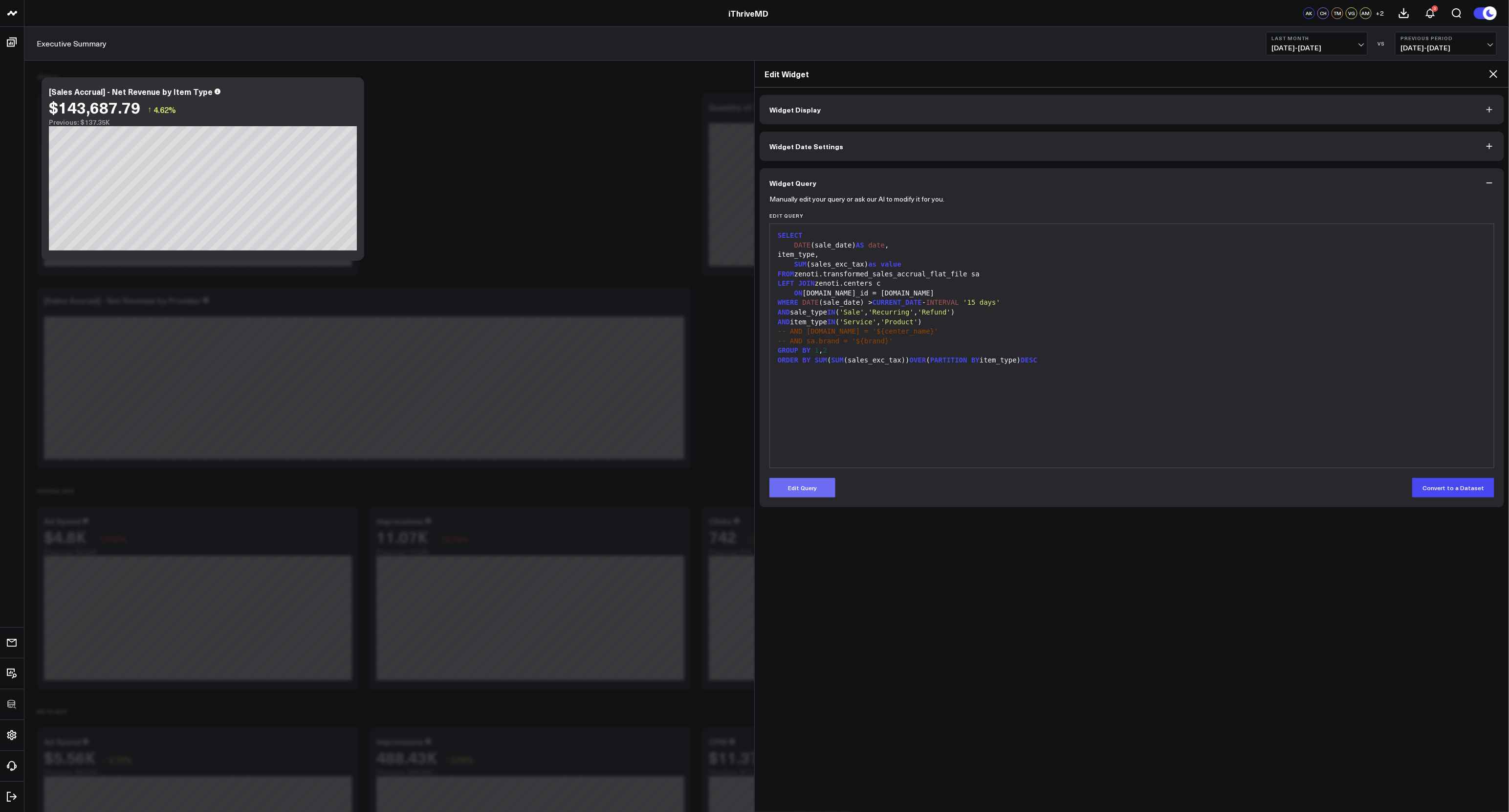
click at [821, 495] on button "Edit Query" at bounding box center [803, 487] width 66 height 20
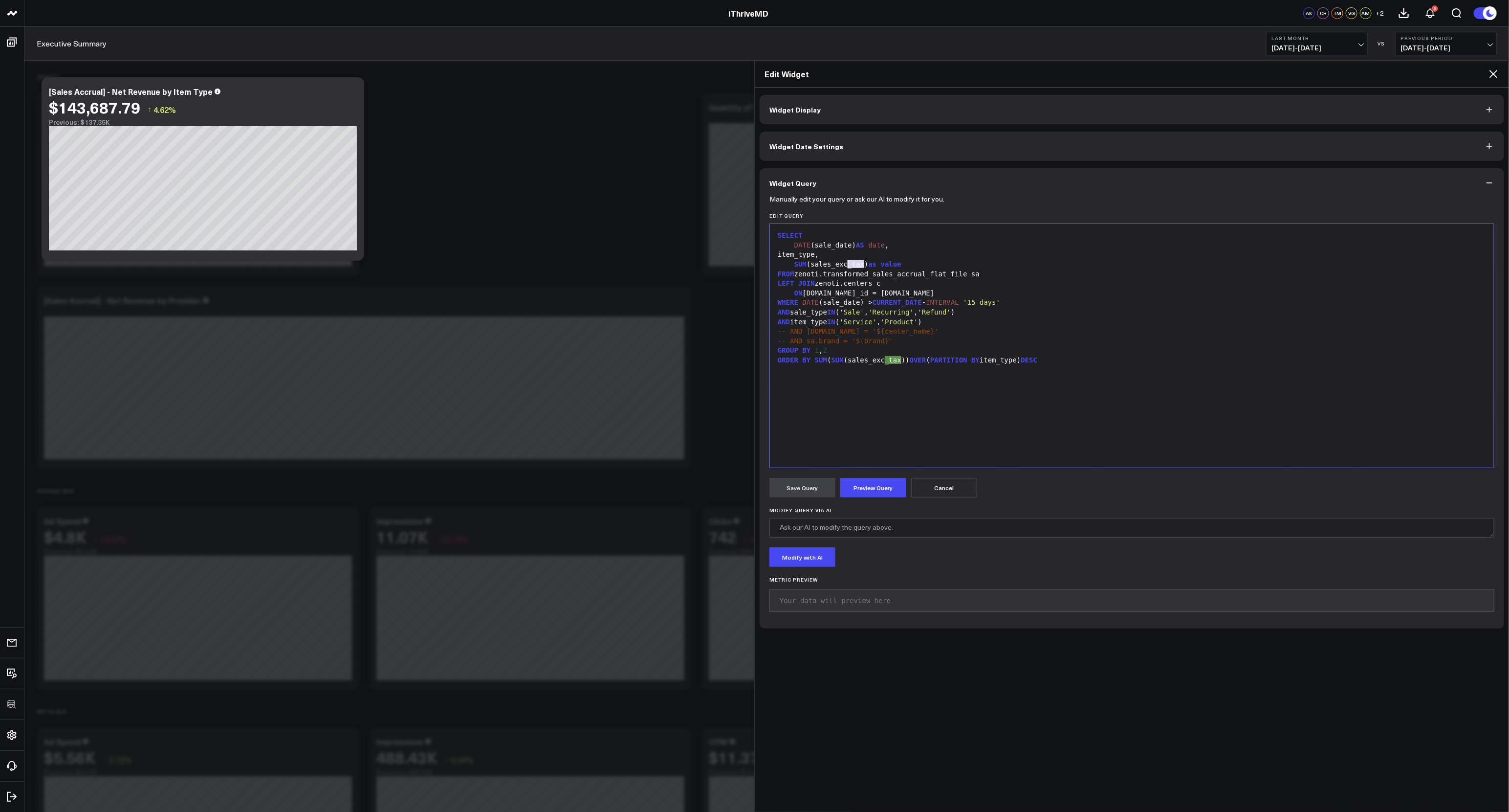
drag, startPoint x: 866, startPoint y: 265, endPoint x: 847, endPoint y: 267, distance: 19.1
click at [847, 267] on div "SUM (sales_exc_tax) as value" at bounding box center [1132, 264] width 714 height 10
click at [882, 487] on button "Preview Query" at bounding box center [873, 487] width 66 height 20
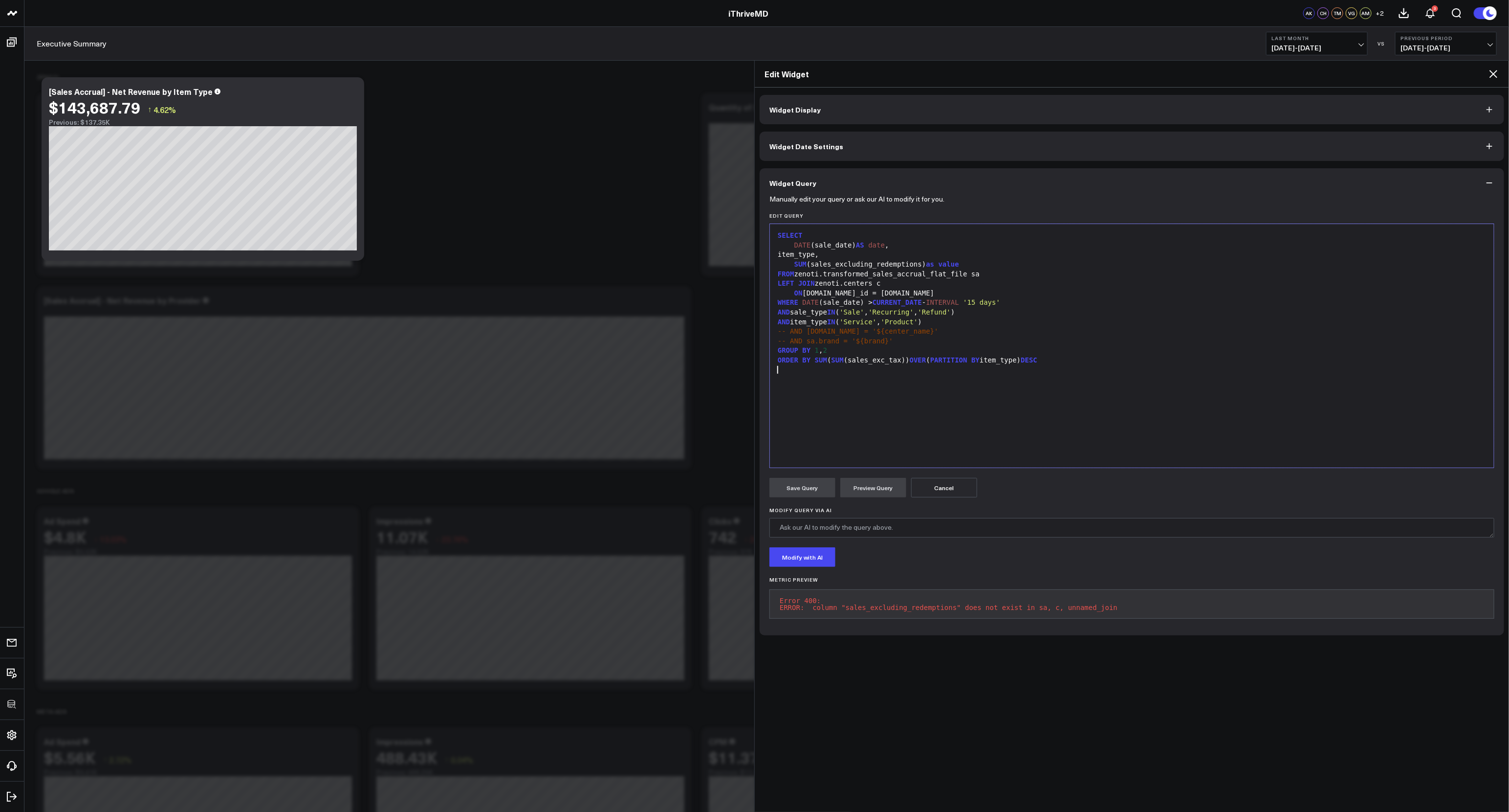
click at [881, 375] on div "SELECT DATE (sale_date) AS date , item_type, SUM (sales_excluding_redemptions) …" at bounding box center [1132, 346] width 714 height 234
click at [879, 365] on div "ORDER BY SUM ( SUM (sales_exc_tax)) OVER ( PARTITION BY item_type) DESC" at bounding box center [1132, 360] width 714 height 10
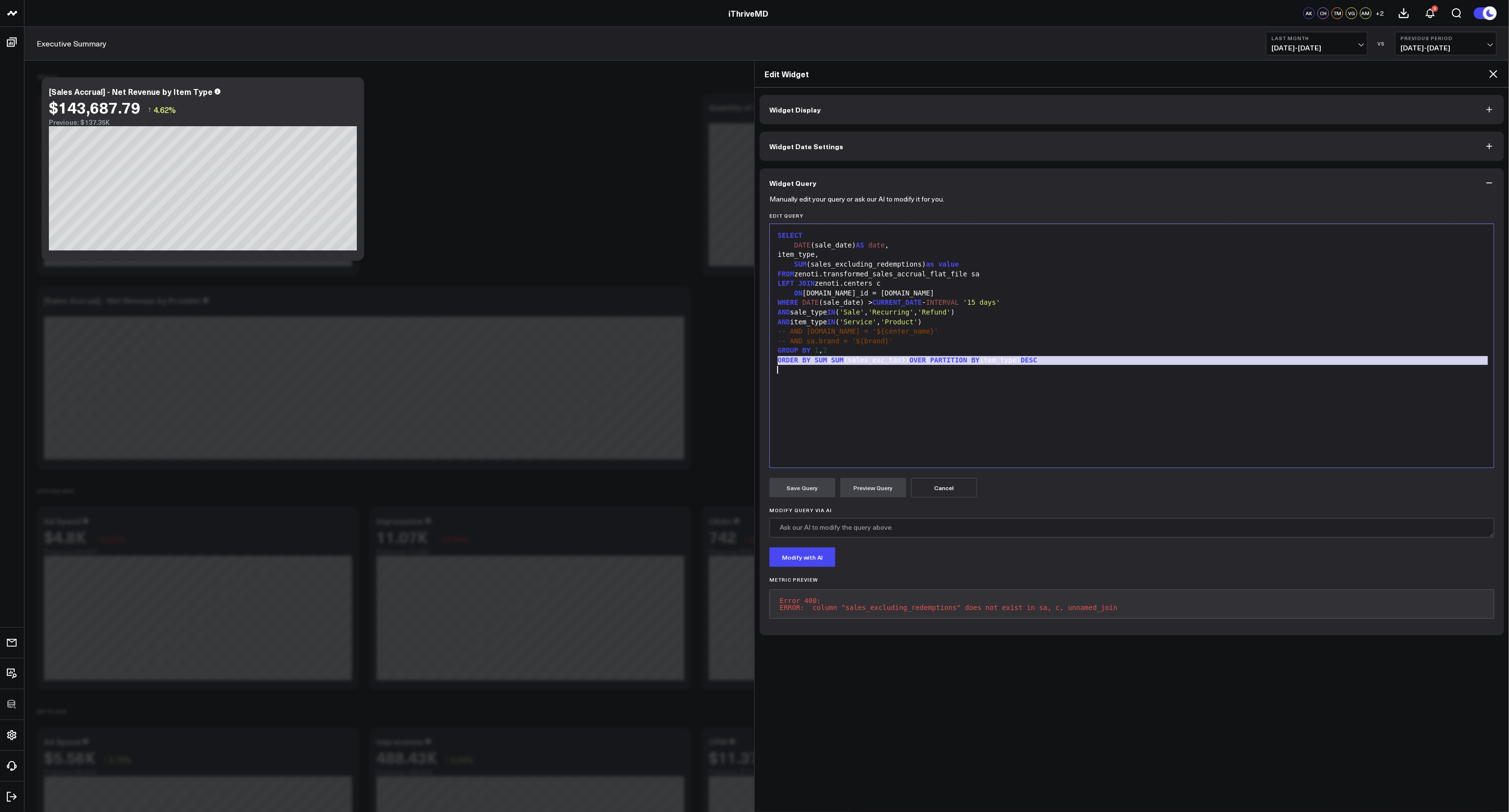
click at [879, 365] on div "ORDER BY SUM ( SUM (sales_exc_tax)) OVER ( PARTITION BY item_type) DESC" at bounding box center [1132, 360] width 714 height 10
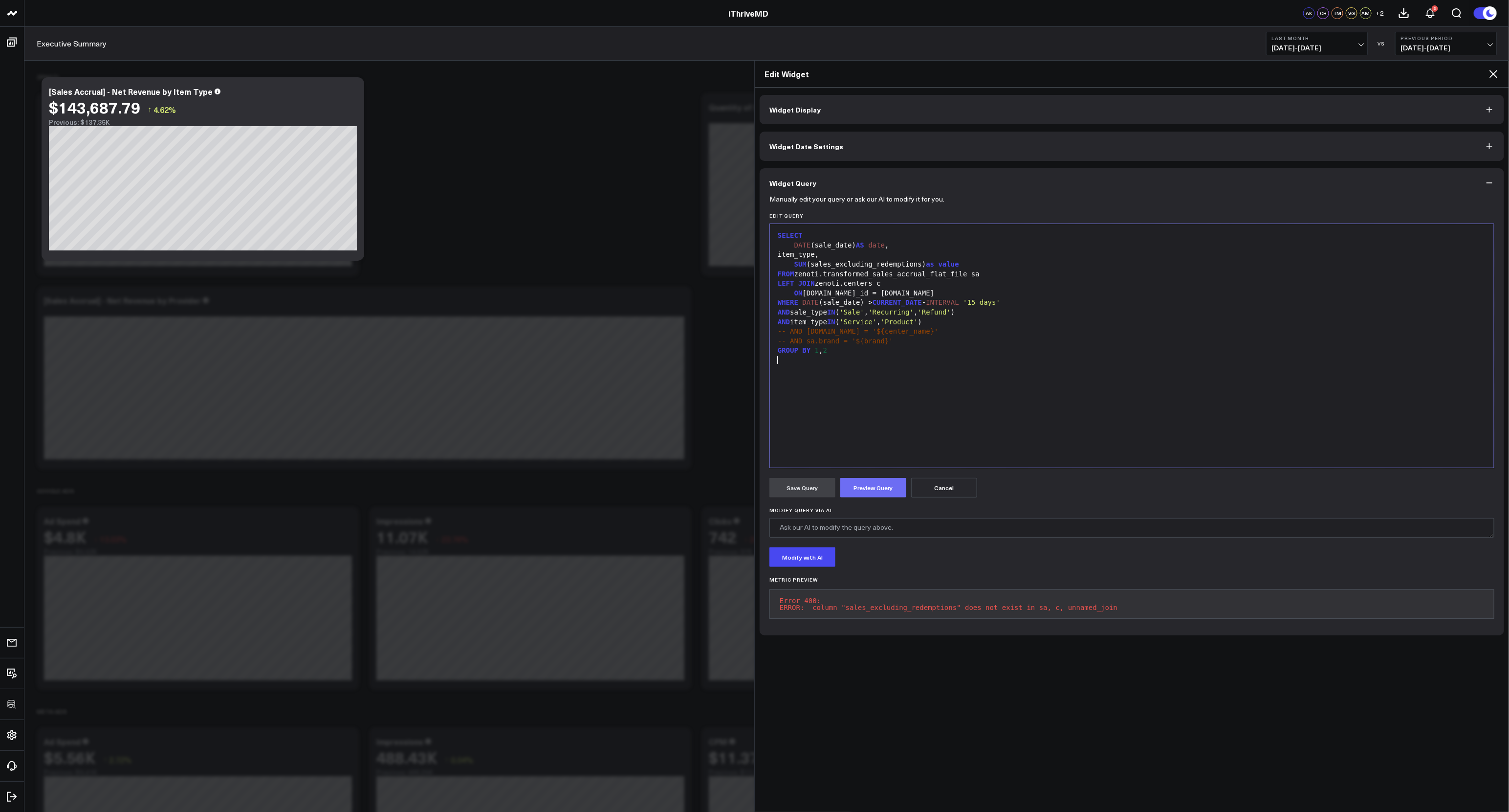
click at [876, 494] on button "Preview Query" at bounding box center [873, 487] width 66 height 20
click at [893, 444] on div "SELECT DATE (sale_date) AS date , item_type, SUM (sales_excluding_redemptions) …" at bounding box center [1132, 346] width 714 height 234
click at [922, 264] on div "SUM (sales_excluding_redemptions) as value" at bounding box center [1132, 264] width 714 height 10
click at [885, 480] on button "Preview Query" at bounding box center [873, 487] width 66 height 20
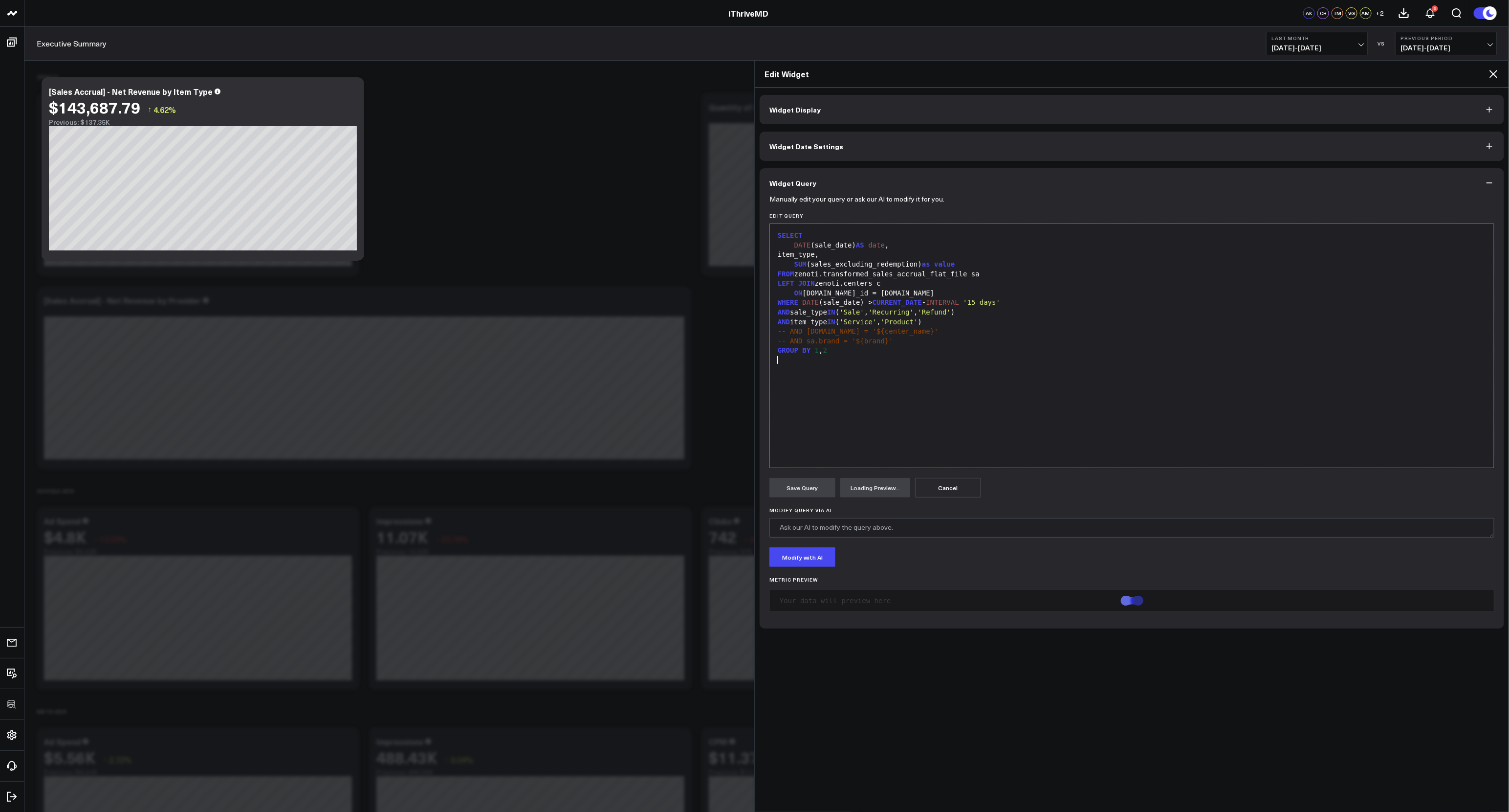
click at [972, 407] on div "SELECT DATE (sale_date) AS date , item_type, SUM (sales_excluding_redemption) a…" at bounding box center [1132, 346] width 714 height 234
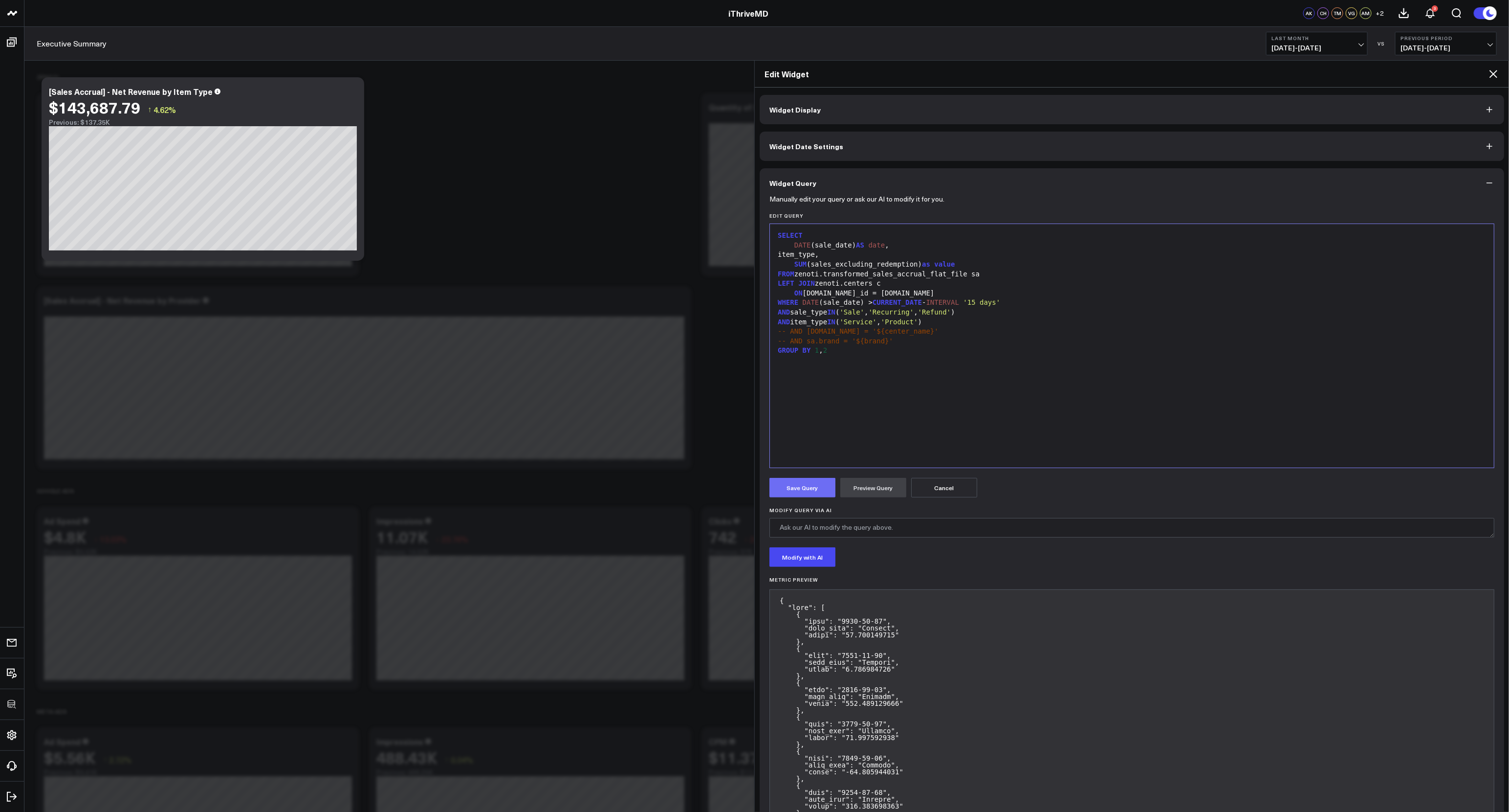
click at [814, 496] on button "Save Query" at bounding box center [803, 487] width 66 height 20
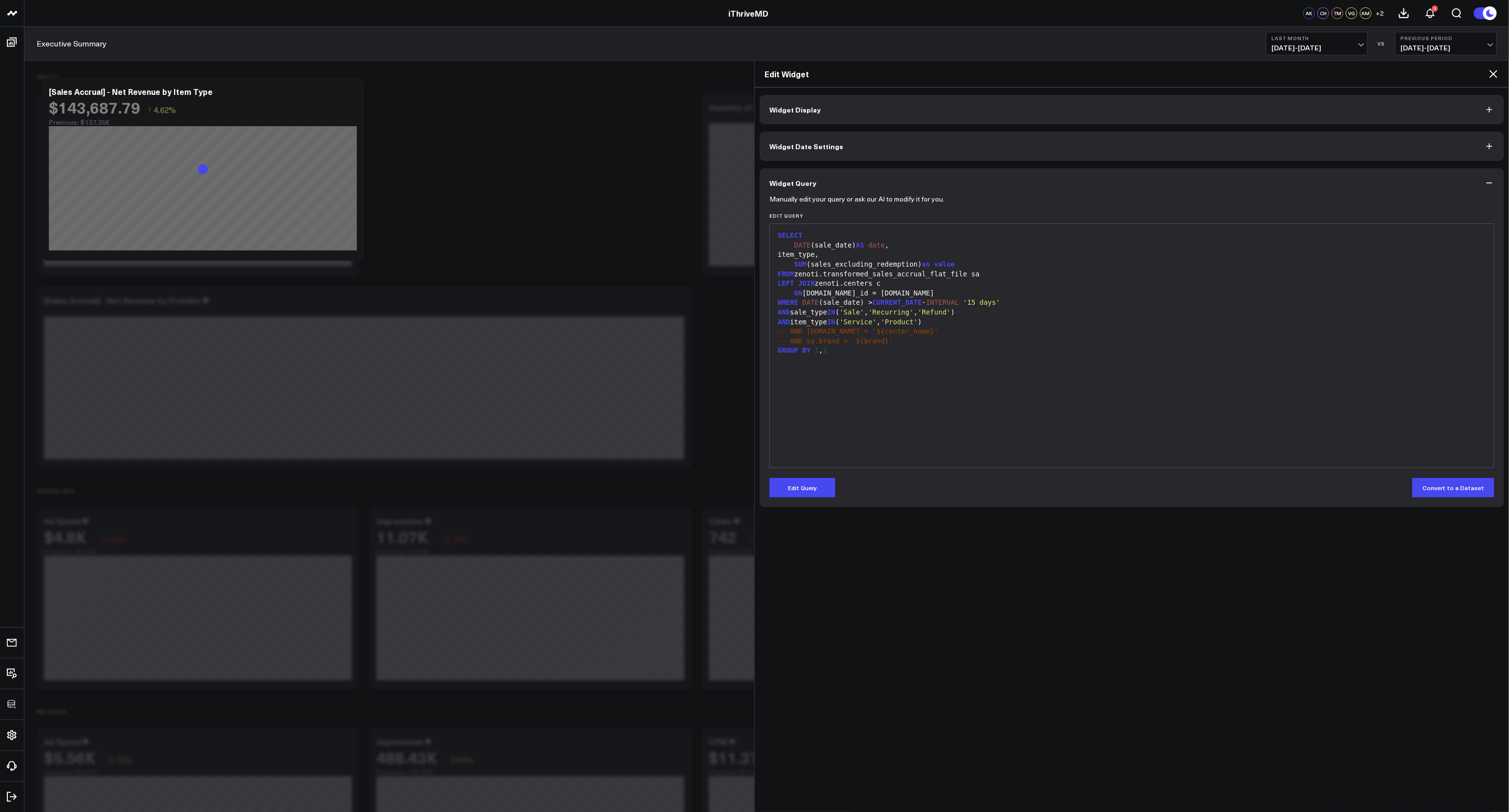
click at [870, 396] on div "SELECT DATE (sale_date) AS date , item_type, SUM (sales_excluding_redemption) a…" at bounding box center [1132, 346] width 714 height 234
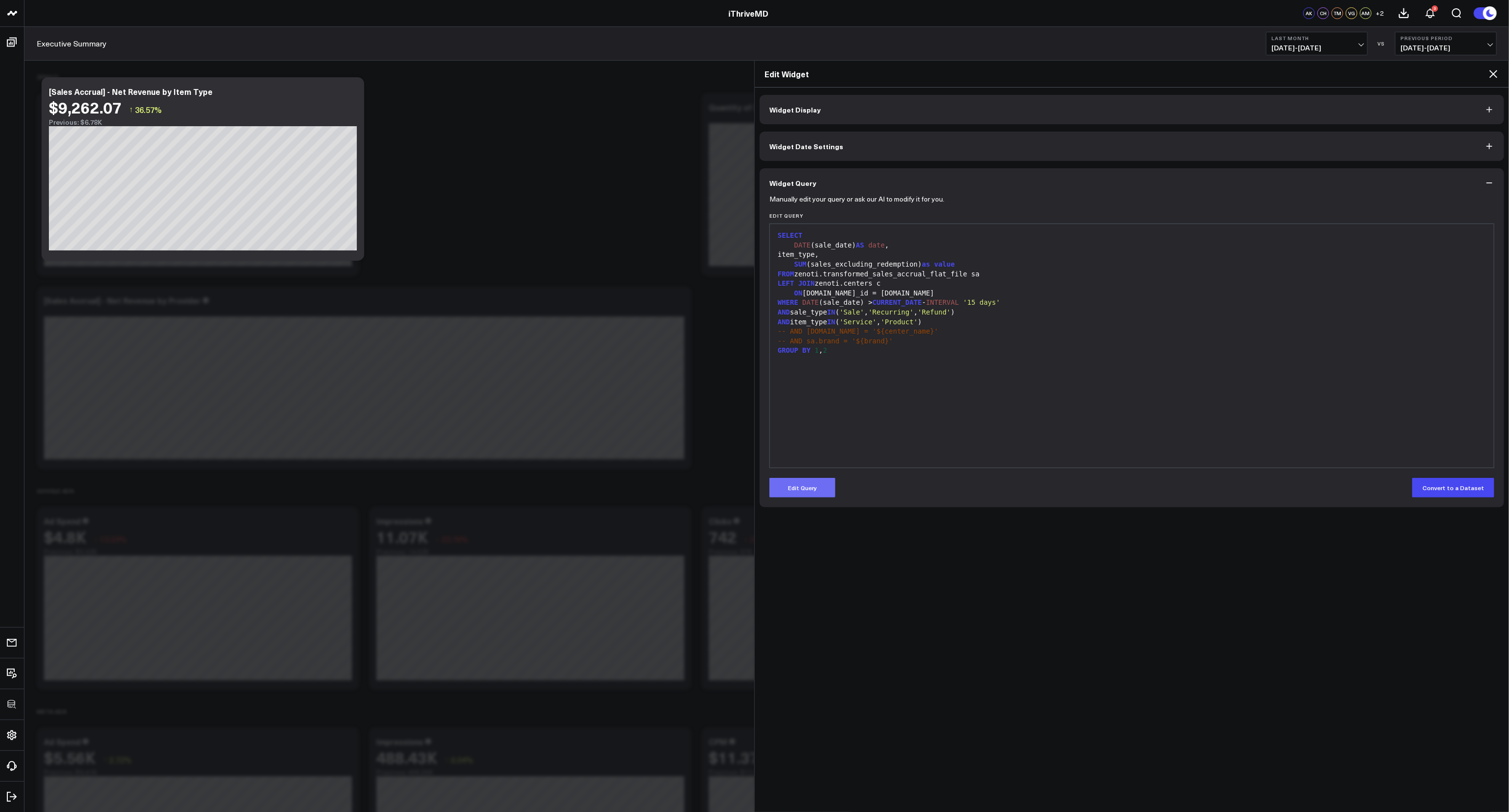
click at [818, 493] on button "Edit Query" at bounding box center [803, 487] width 66 height 20
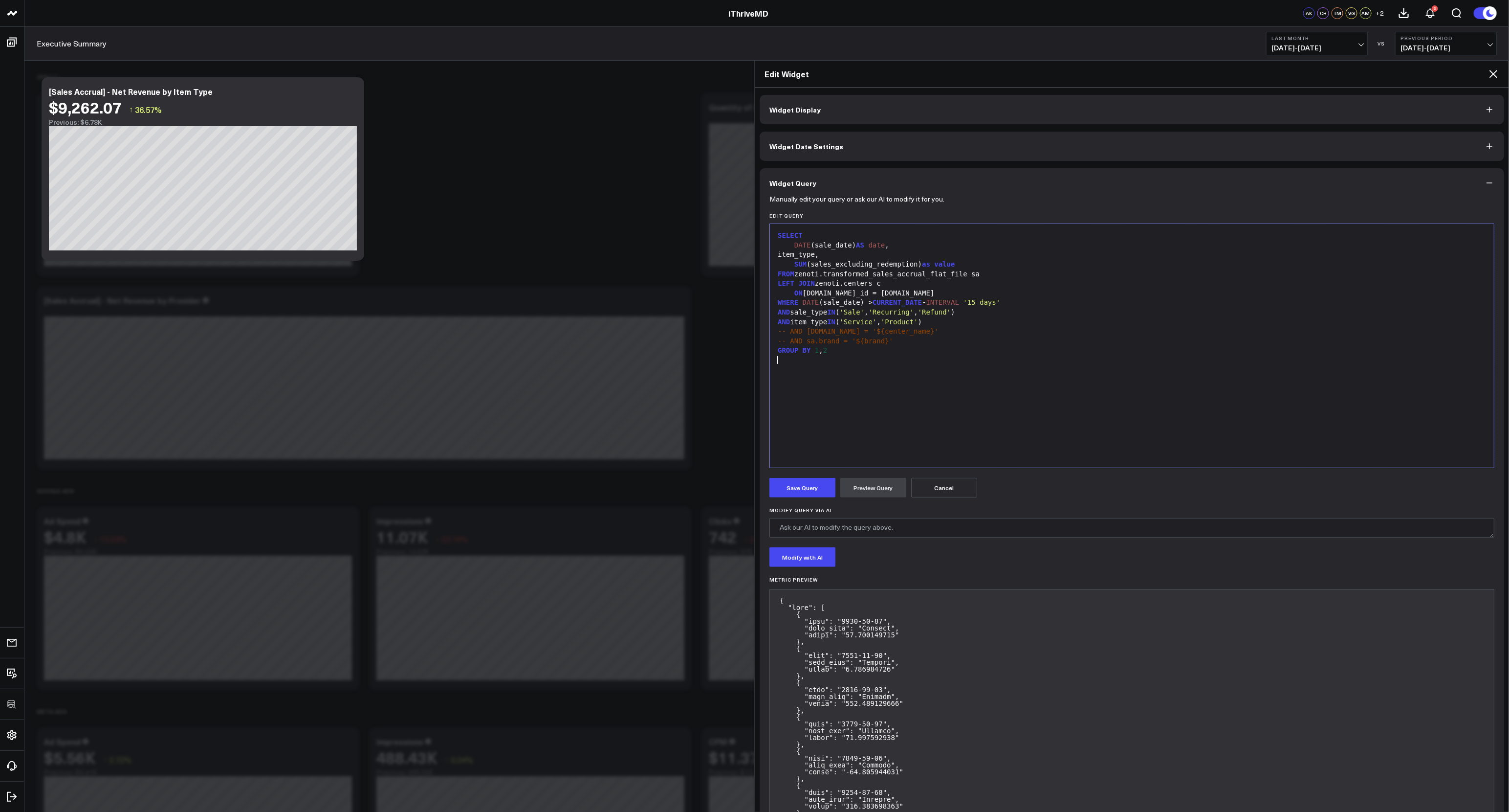
click at [944, 358] on div at bounding box center [1132, 360] width 714 height 10
click at [879, 488] on button "Preview Query" at bounding box center [873, 487] width 66 height 20
click at [803, 487] on button "Save Query" at bounding box center [803, 487] width 66 height 20
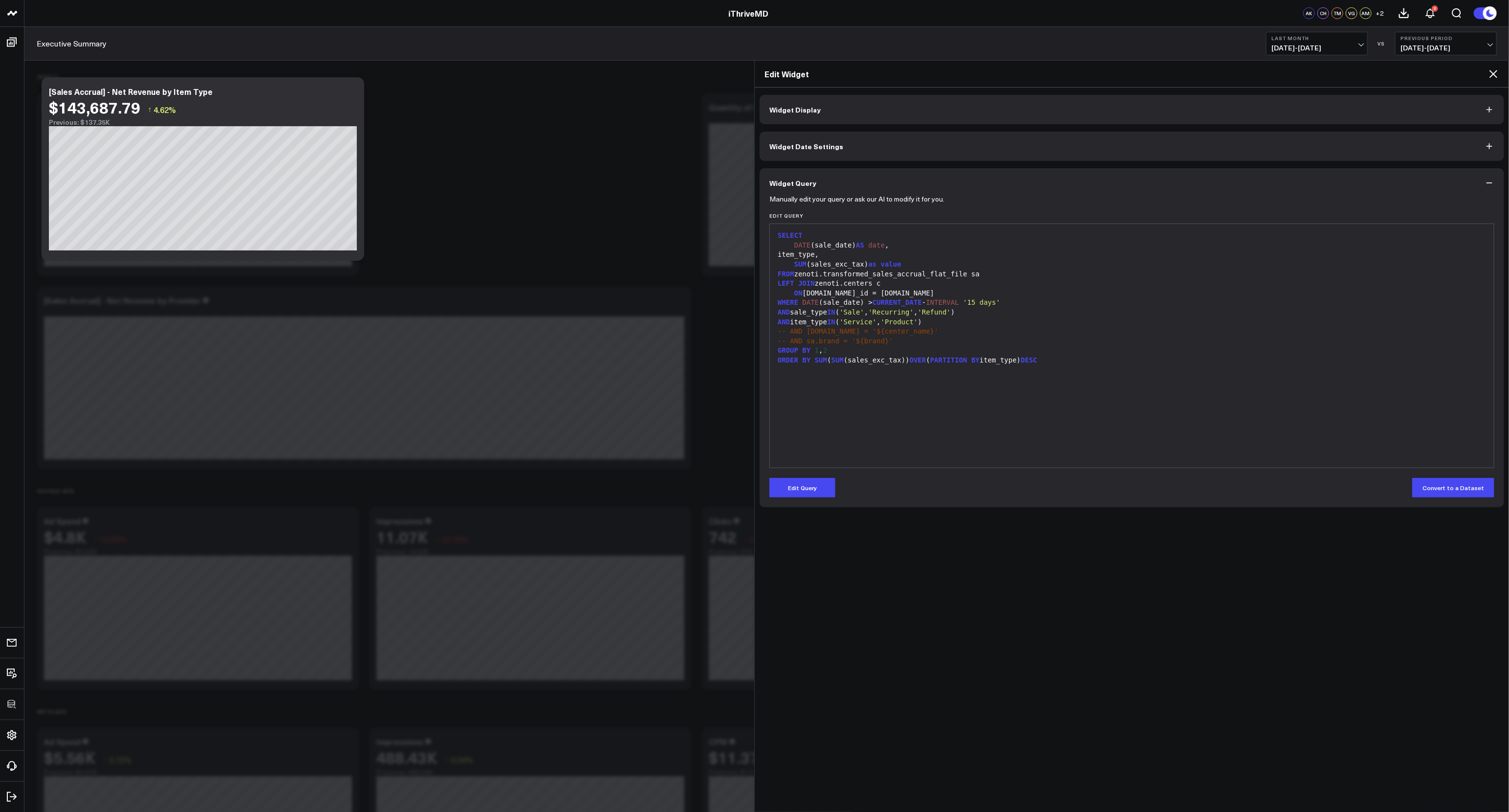
click at [1493, 73] on icon at bounding box center [1493, 74] width 12 height 12
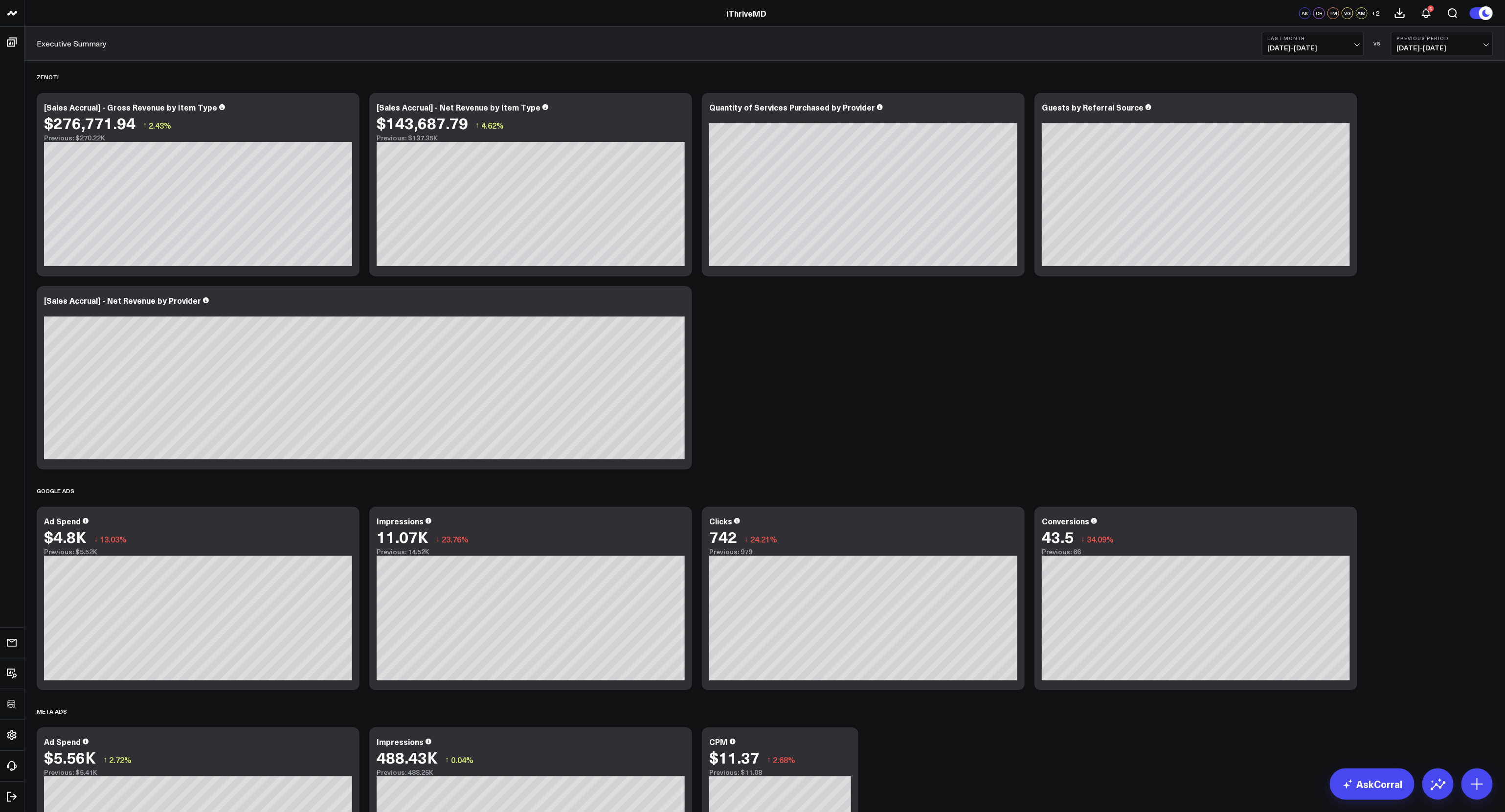
click at [967, 379] on div "Zenoti Modify via AI Copy link to widget Ask support Remove Create linked copy …" at bounding box center [765, 598] width 1466 height 1075
click at [1035, 354] on div "Zenoti Modify via AI Copy link to widget Ask support Remove Create linked copy …" at bounding box center [765, 598] width 1466 height 1075
click at [1055, 353] on div "Zenoti Modify via AI Copy link to widget Ask support Remove Create linked copy …" at bounding box center [765, 598] width 1466 height 1075
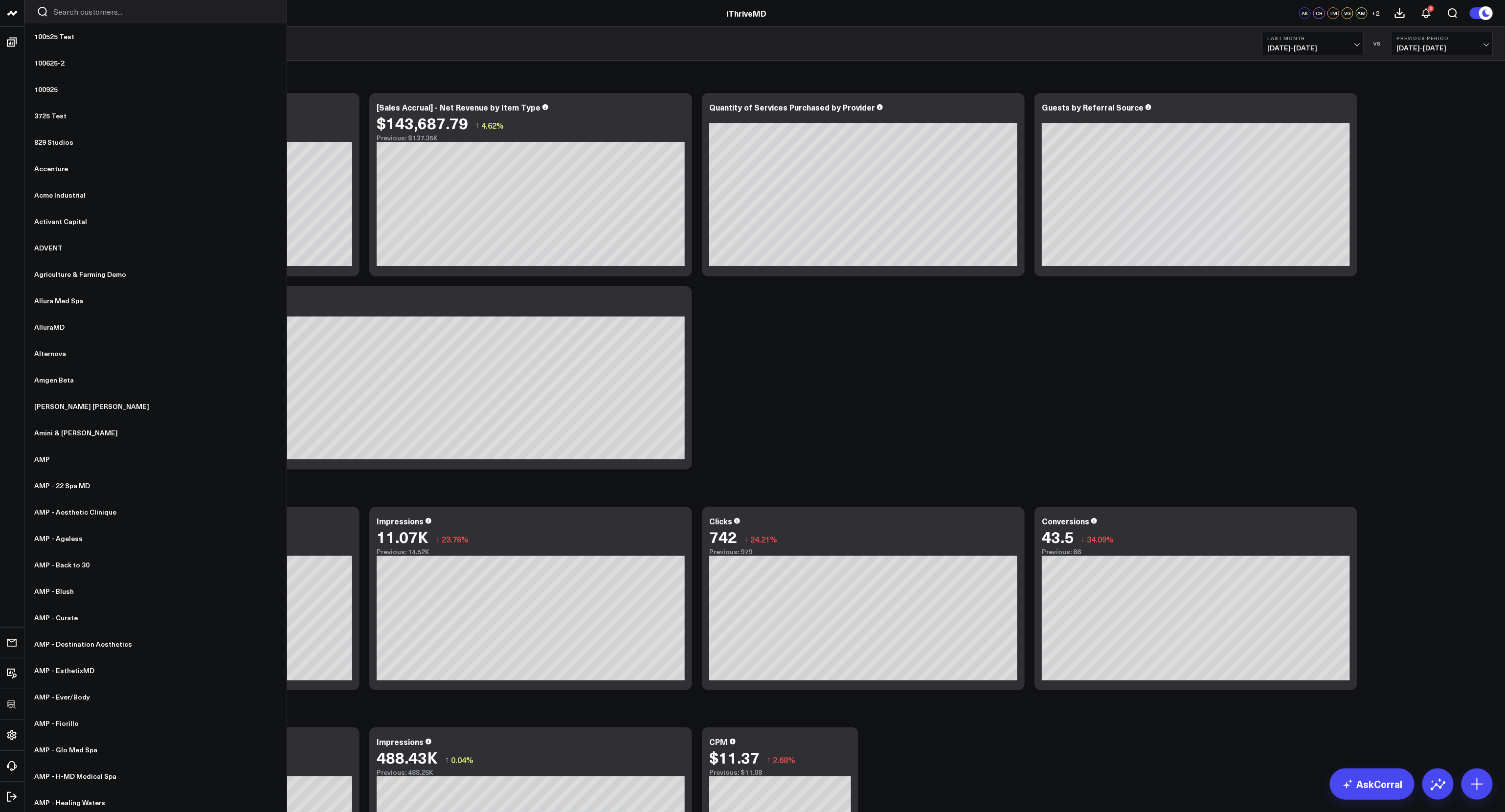
click at [77, 13] on input "Search customers input" at bounding box center [164, 12] width 221 height 11
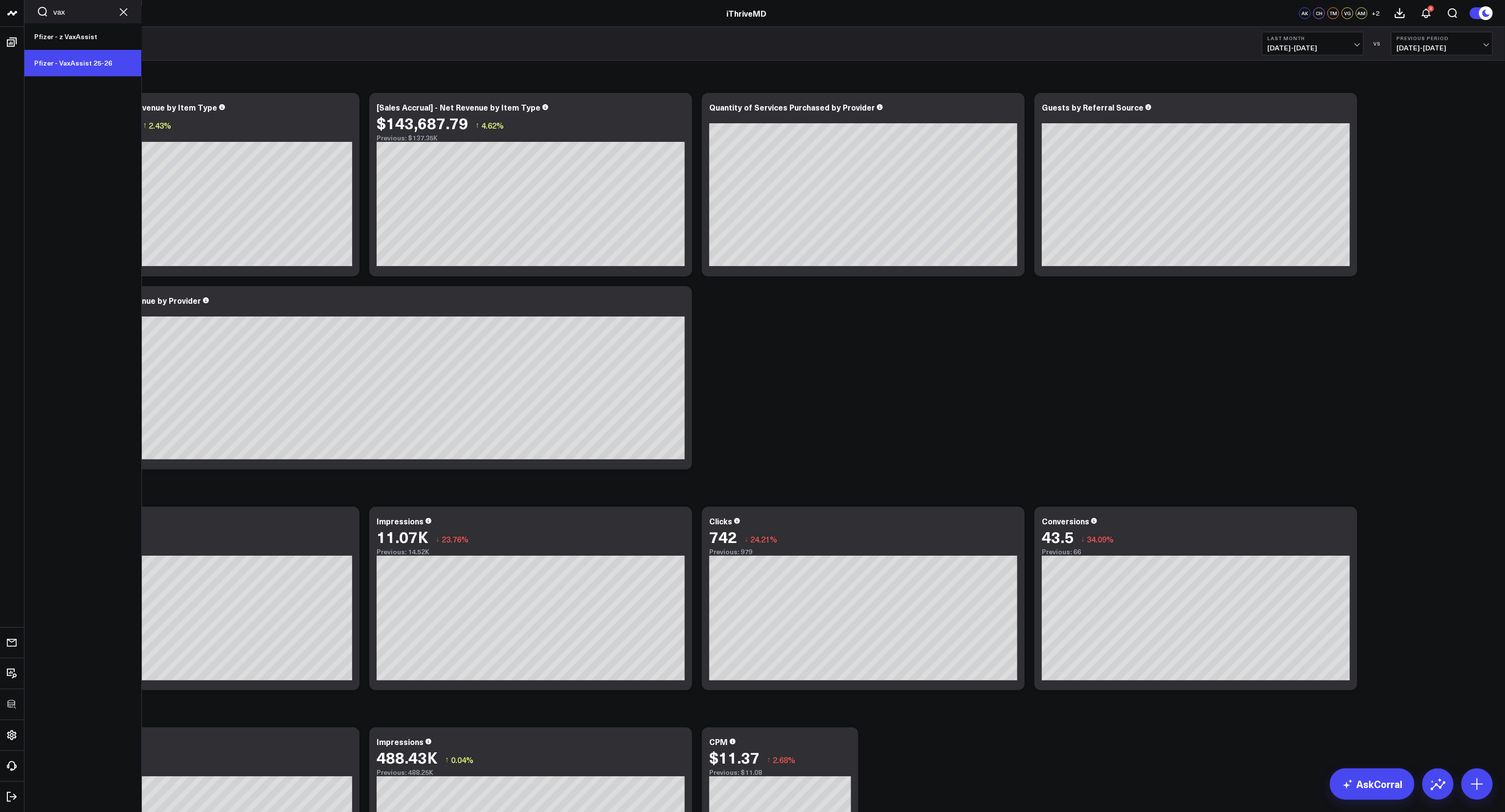
type input "vax"
click at [77, 64] on link "Pfizer - VaxAssist 25-26" at bounding box center [82, 63] width 117 height 27
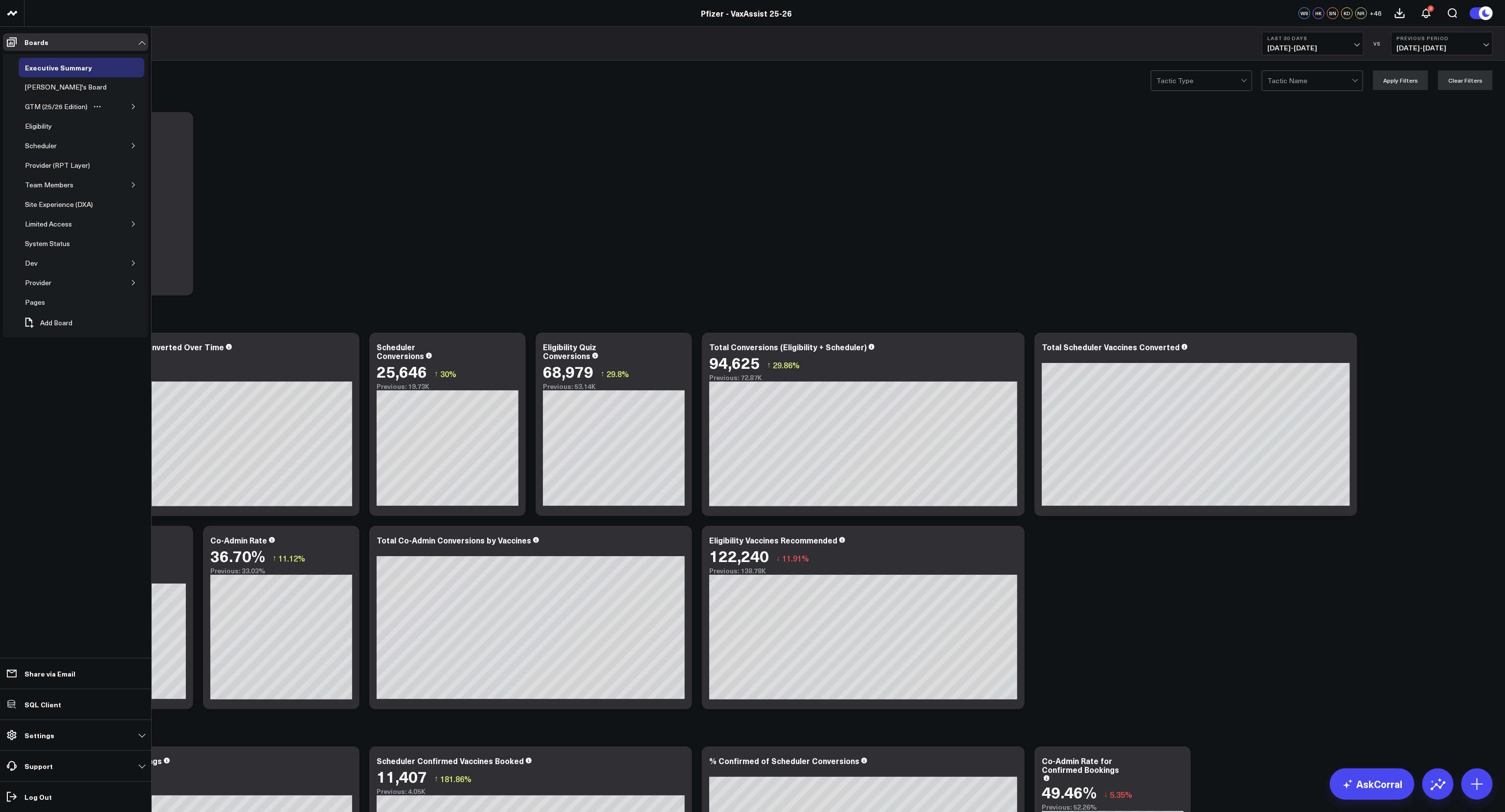
click at [139, 106] on div "GTM (25/26 Edition)" at bounding box center [81, 106] width 126 height 20
click at [131, 106] on icon "button" at bounding box center [134, 107] width 6 height 6
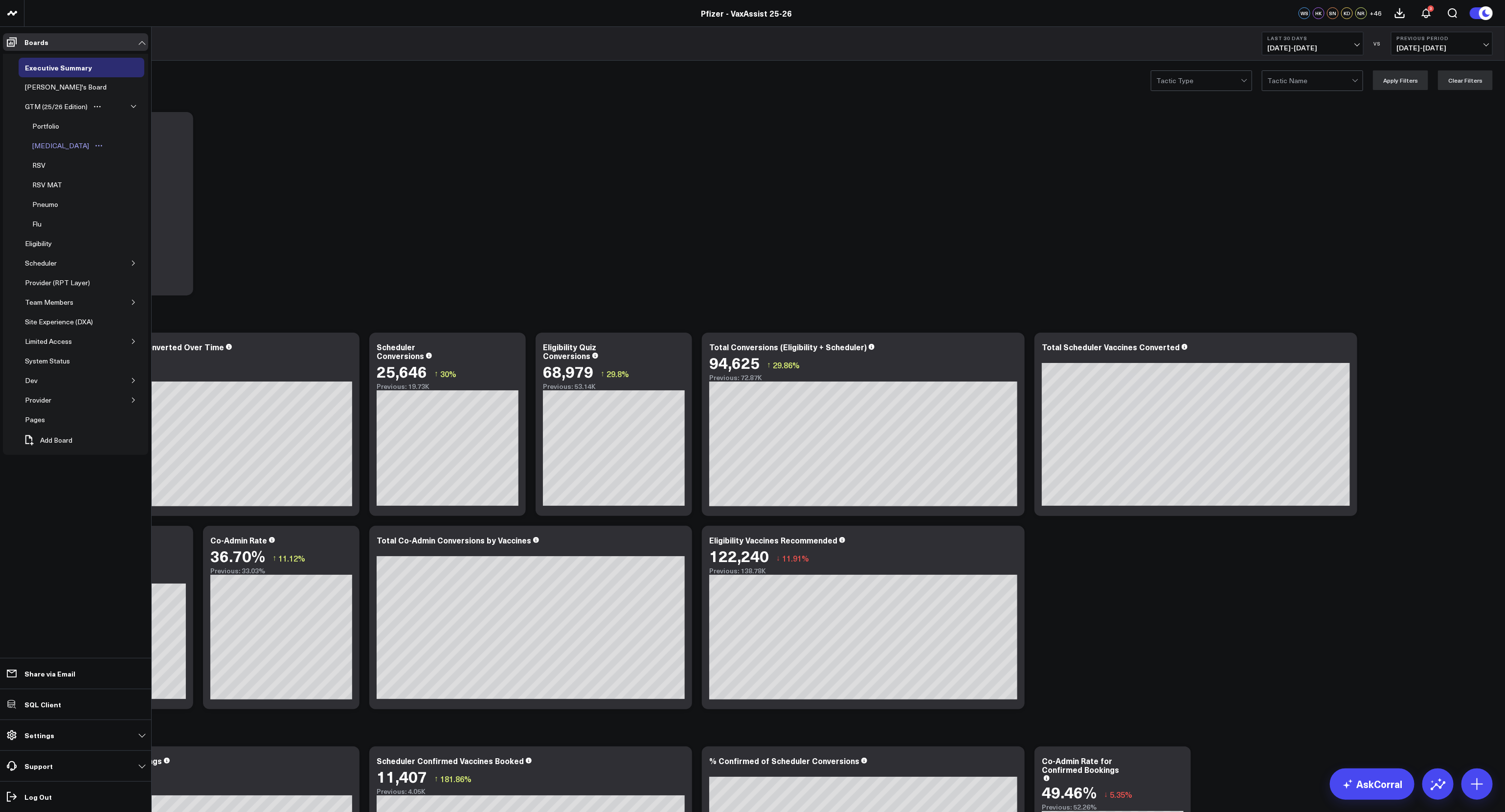
click at [44, 147] on div "[MEDICAL_DATA]" at bounding box center [60, 146] width 62 height 12
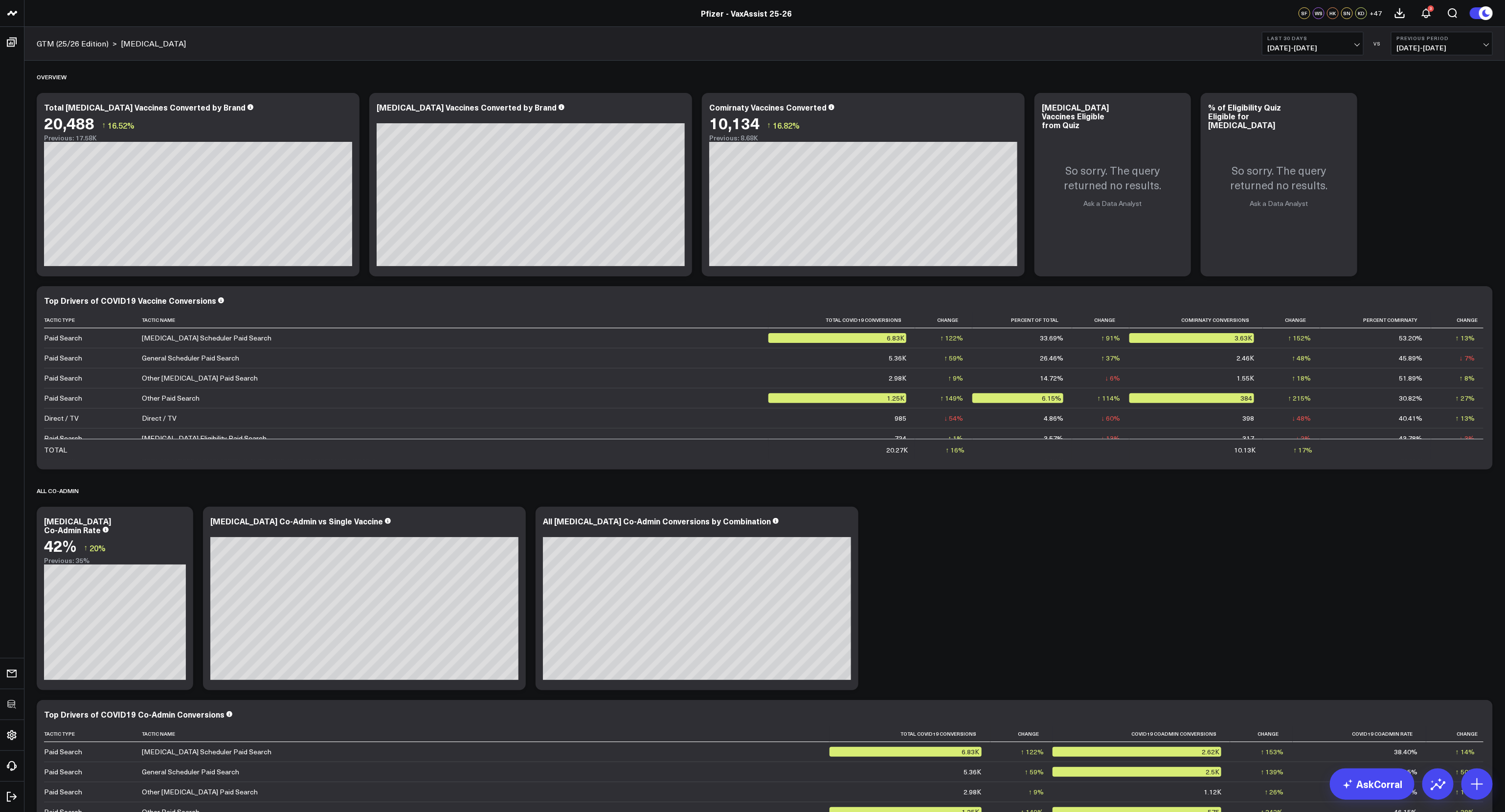
click at [1322, 44] on span "[DATE] - [DATE]" at bounding box center [1312, 48] width 91 height 8
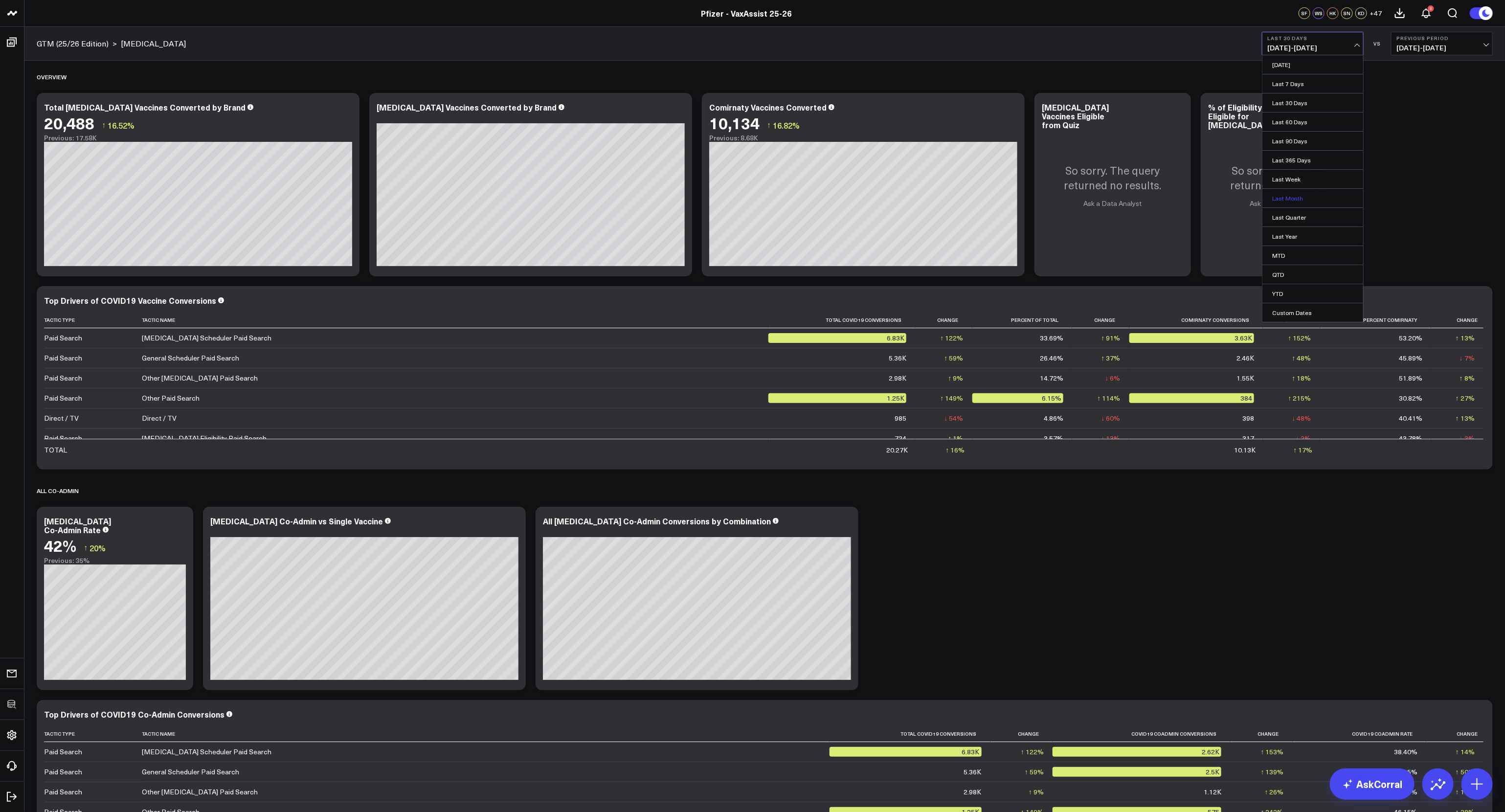
click at [1300, 194] on link "Last Month" at bounding box center [1312, 198] width 101 height 19
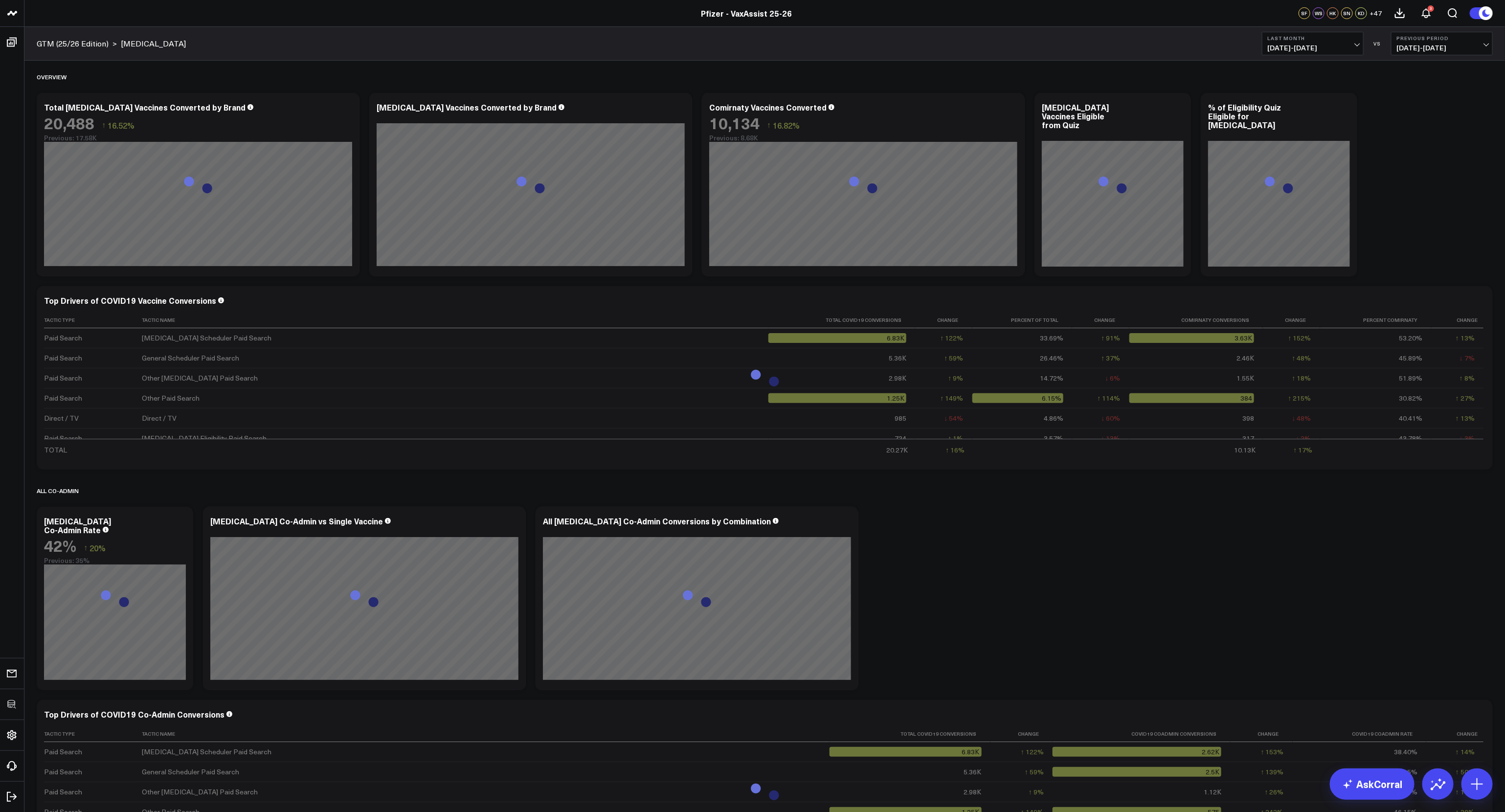
click at [1424, 184] on div "Overview Modify via AI Copy link to widget Ask support Remove Create linked cop…" at bounding box center [765, 695] width 1466 height 1268
click at [1176, 108] on icon at bounding box center [1178, 108] width 12 height 12
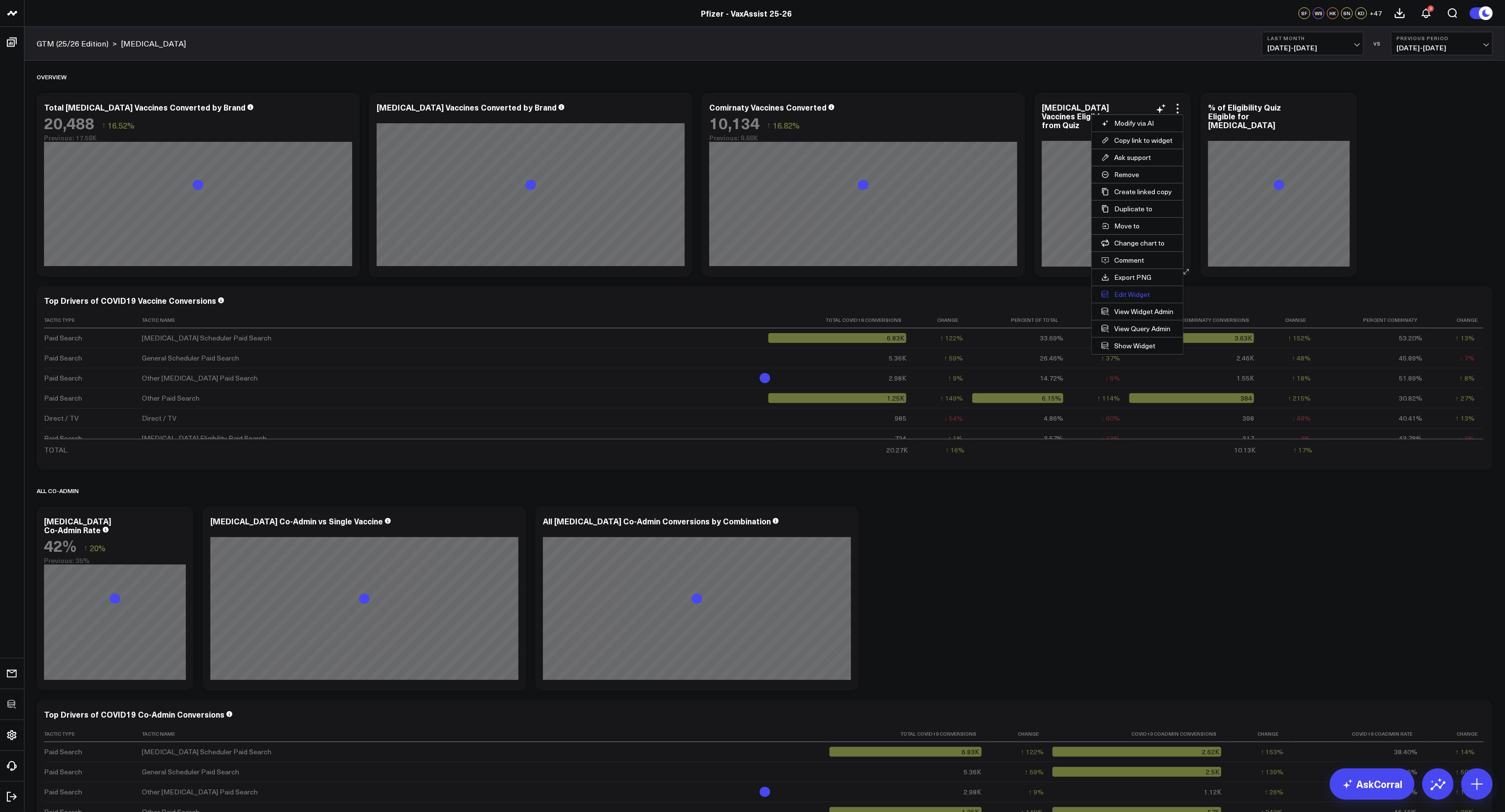
click at [1126, 294] on button "Edit Widget" at bounding box center [1137, 294] width 92 height 16
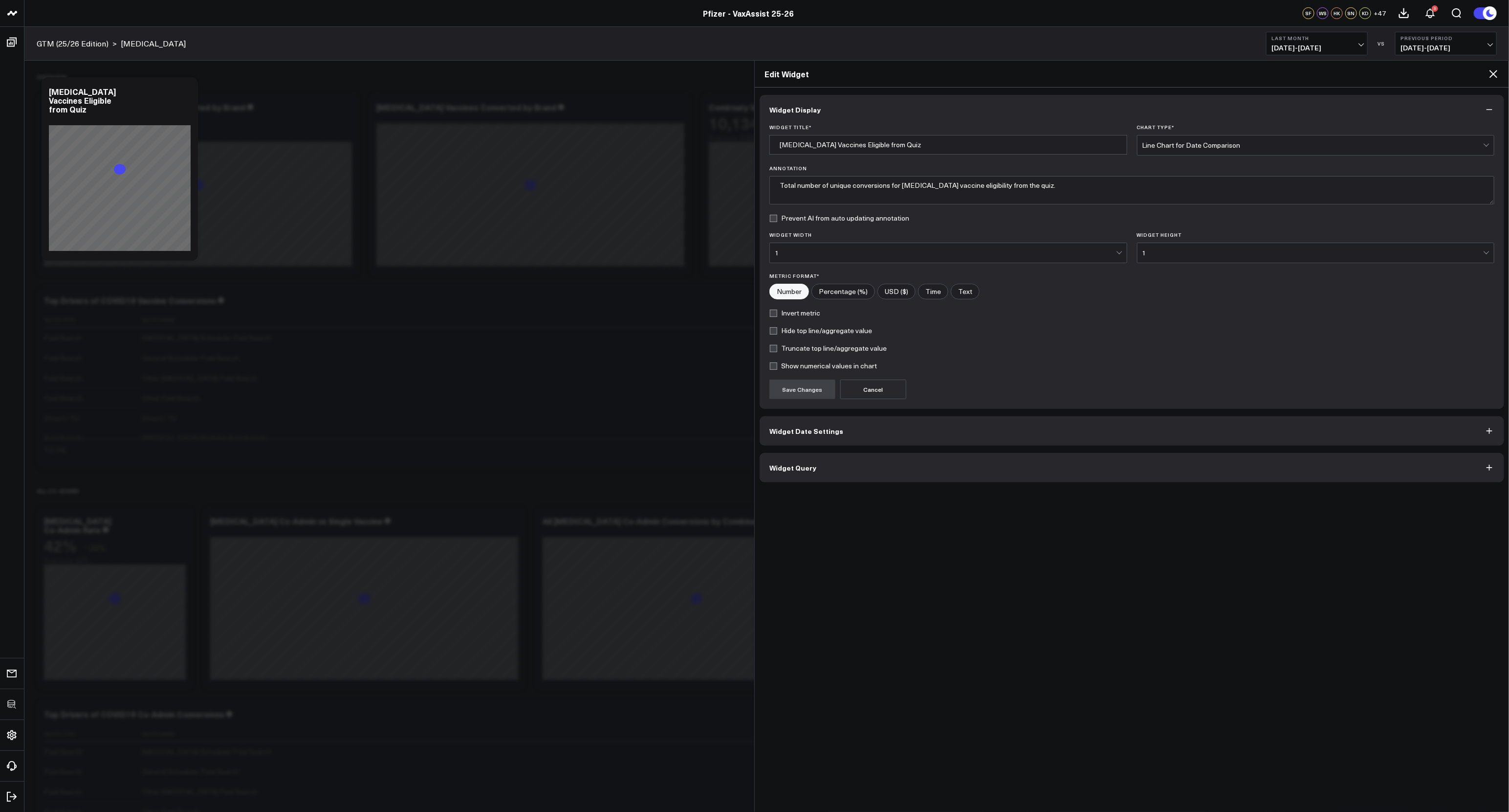
click at [1026, 462] on button "Widget Query" at bounding box center [1132, 468] width 745 height 30
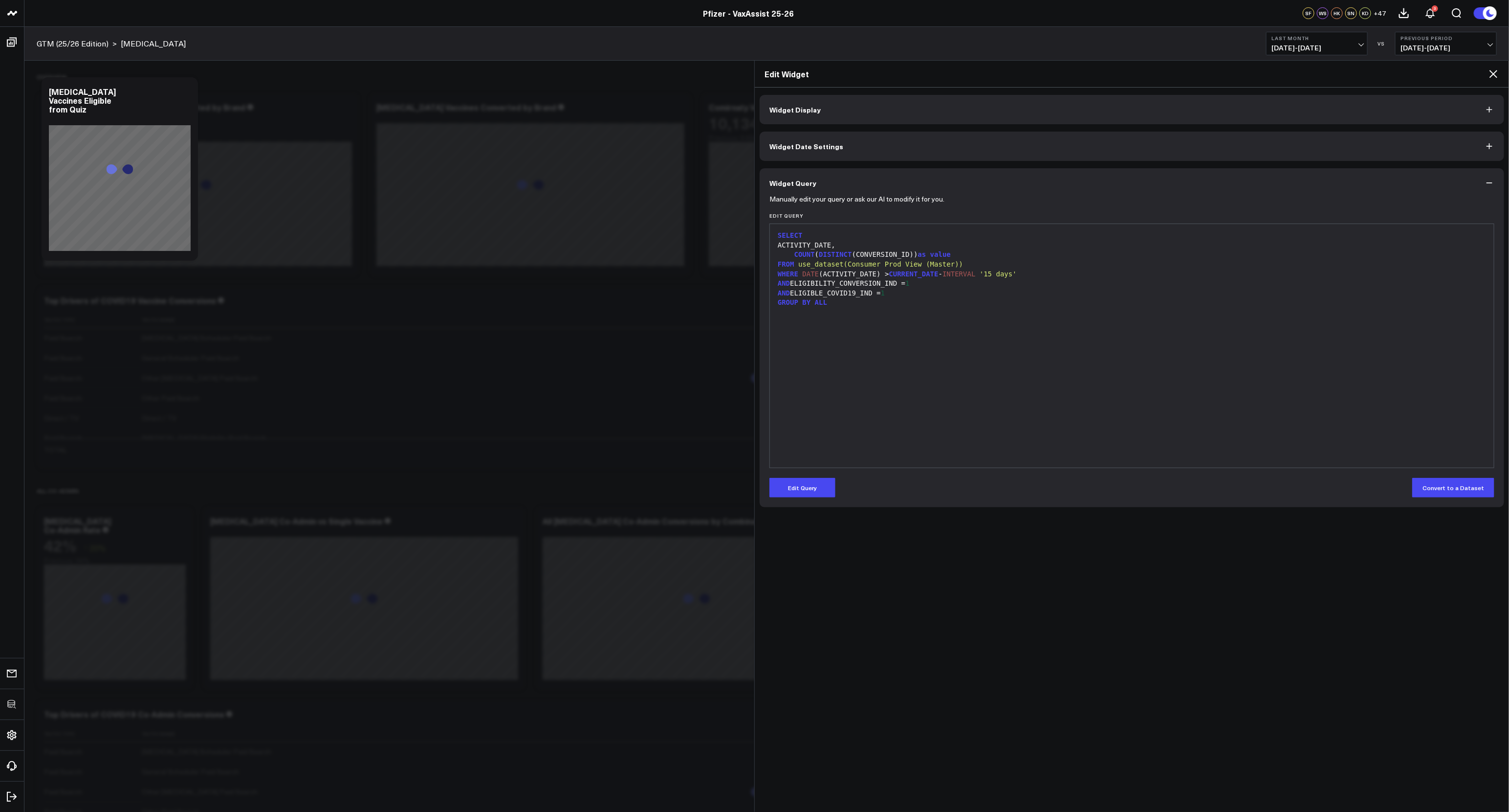
click at [960, 435] on div "SELECT ACTIVITY_DATE, COUNT ( DISTINCT (CONVERSION_ID)) as value FROM use_datas…" at bounding box center [1132, 346] width 714 height 234
click at [1496, 79] on icon at bounding box center [1493, 74] width 12 height 12
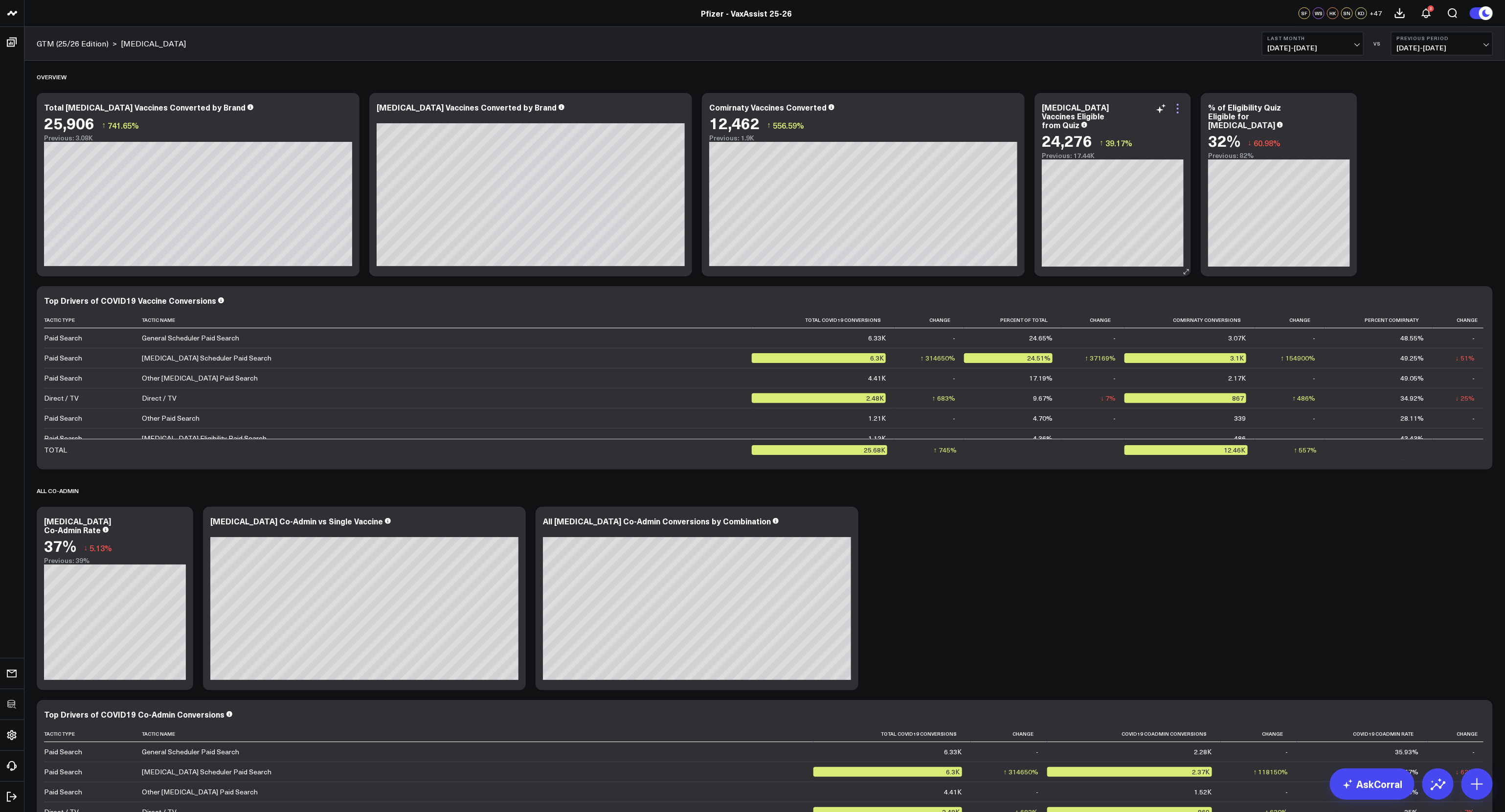
click at [1176, 110] on icon at bounding box center [1178, 108] width 12 height 12
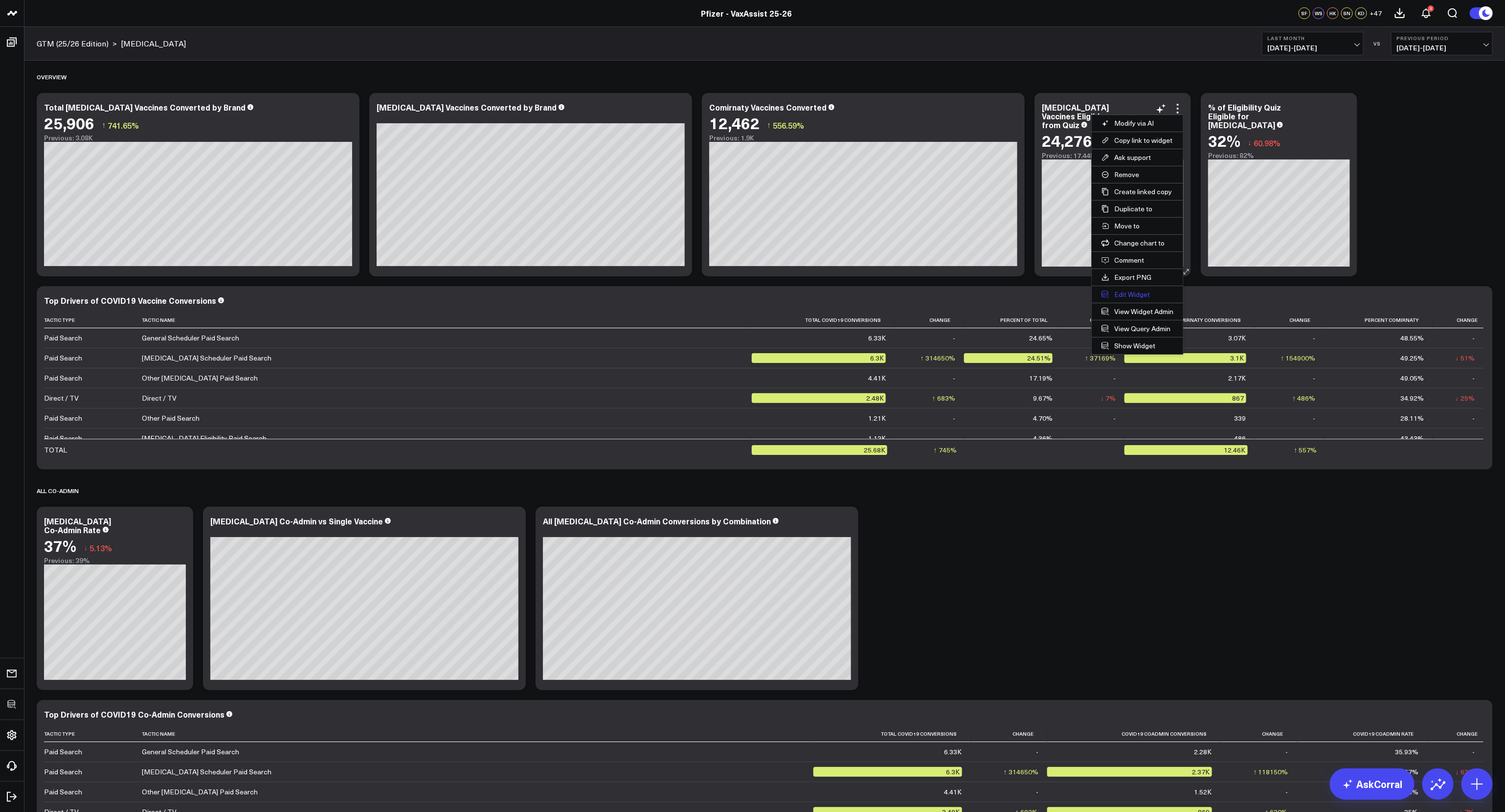
click at [1139, 289] on button "Edit Widget" at bounding box center [1137, 294] width 92 height 16
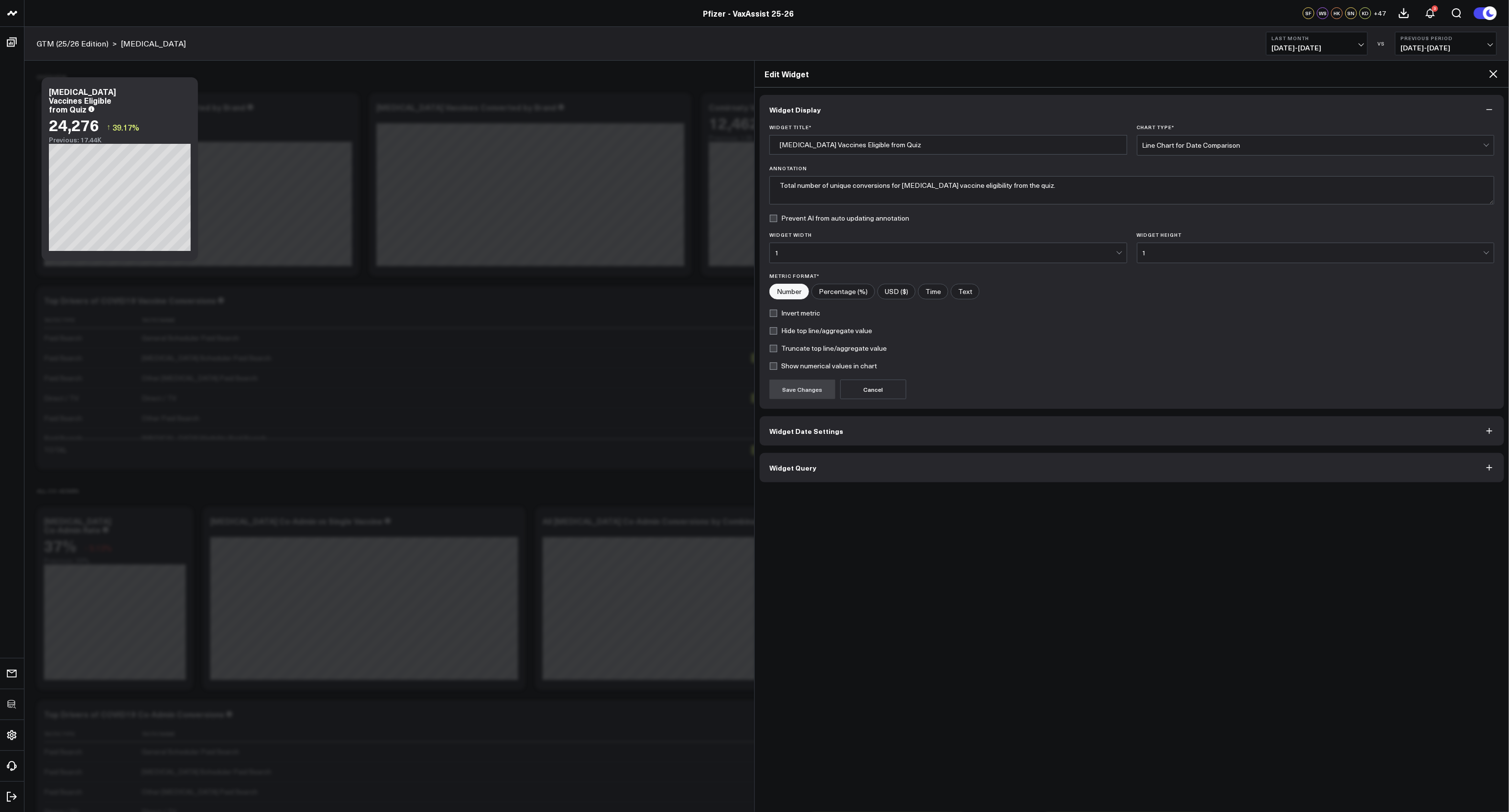
click at [1032, 456] on button "Widget Query" at bounding box center [1132, 468] width 745 height 30
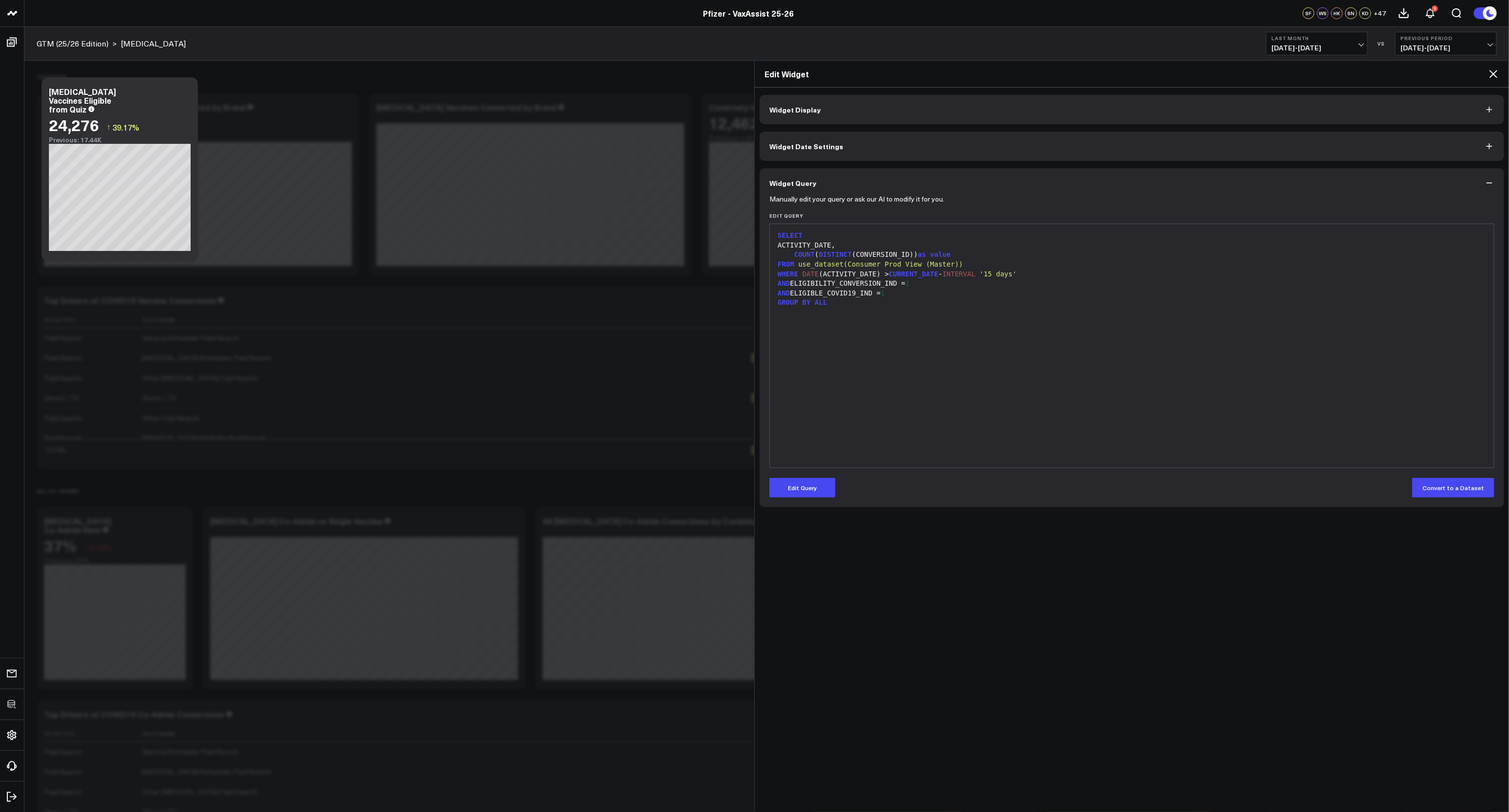
click at [821, 476] on form "Manually edit your query or ask our AI to modify it for you. Edit Query 9 1 2 3…" at bounding box center [1132, 347] width 725 height 300
click at [822, 482] on button "Edit Query" at bounding box center [803, 487] width 66 height 20
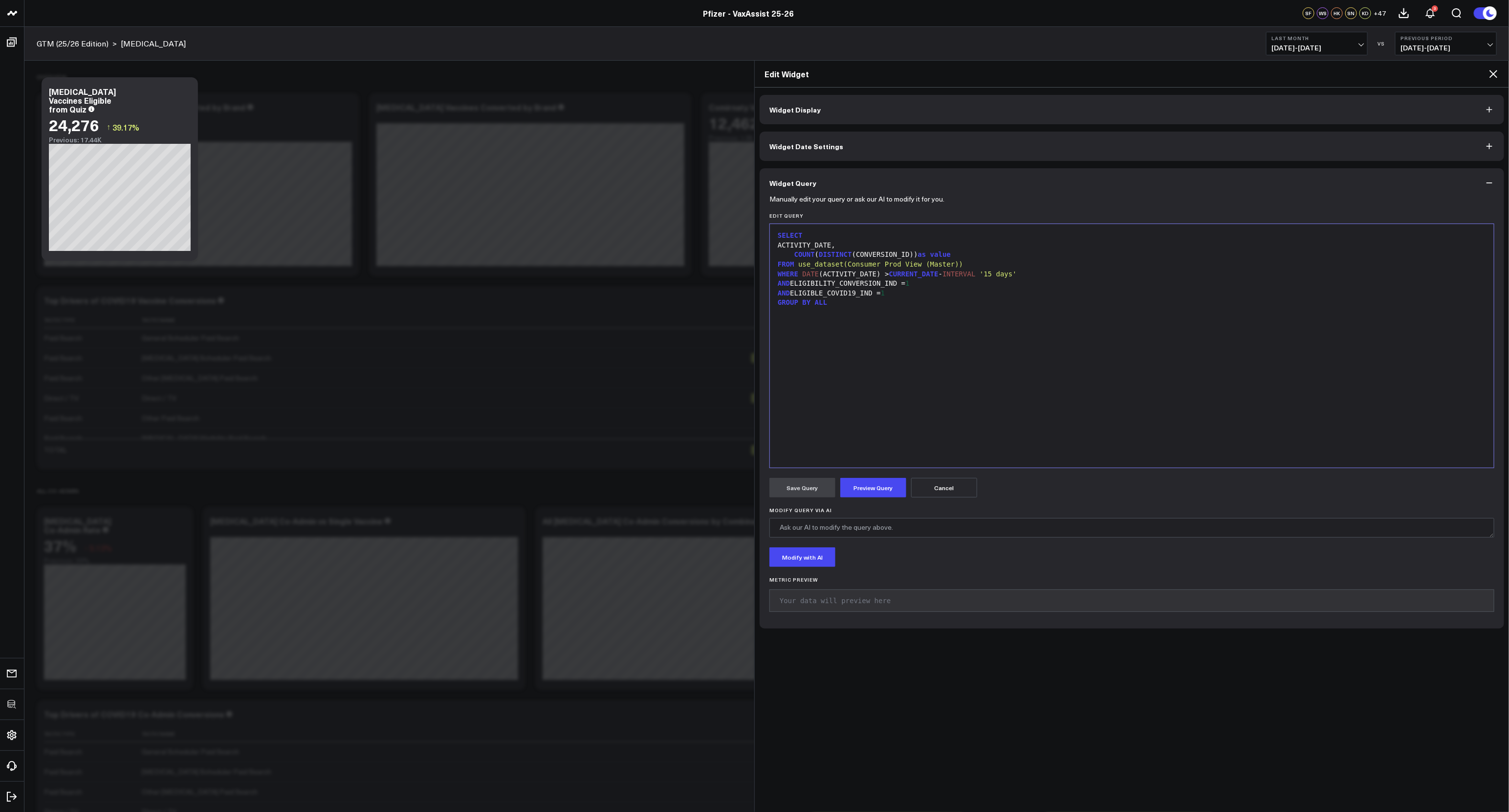
click at [966, 419] on div "SELECT ACTIVITY_DATE, COUNT ( DISTINCT (CONVERSION_ID)) as value FROM use_datas…" at bounding box center [1132, 346] width 714 height 234
click at [968, 419] on div "SELECT ACTIVITY_DATE, COUNT ( DISTINCT (CONVERSION_ID)) as value FROM use_datas…" at bounding box center [1132, 346] width 714 height 234
click at [969, 420] on div "SELECT ACTIVITY_DATE, COUNT ( DISTINCT (CONVERSION_ID)) as value FROM use_datas…" at bounding box center [1132, 346] width 714 height 234
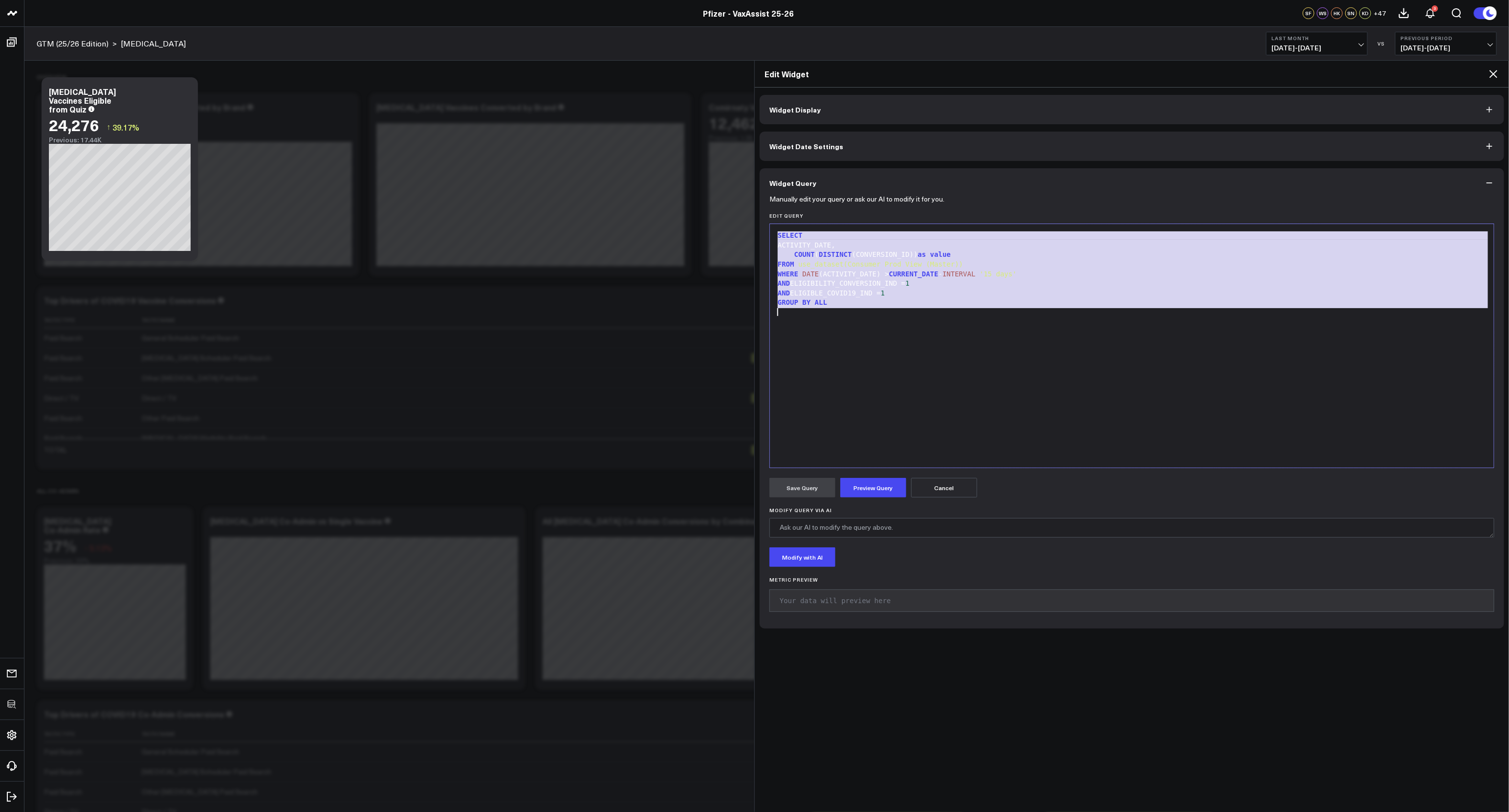
copy div "SELECT ACTIVITY_DATE, COUNT ( DISTINCT (CONVERSION_ID)) as value FROM use_datas…"
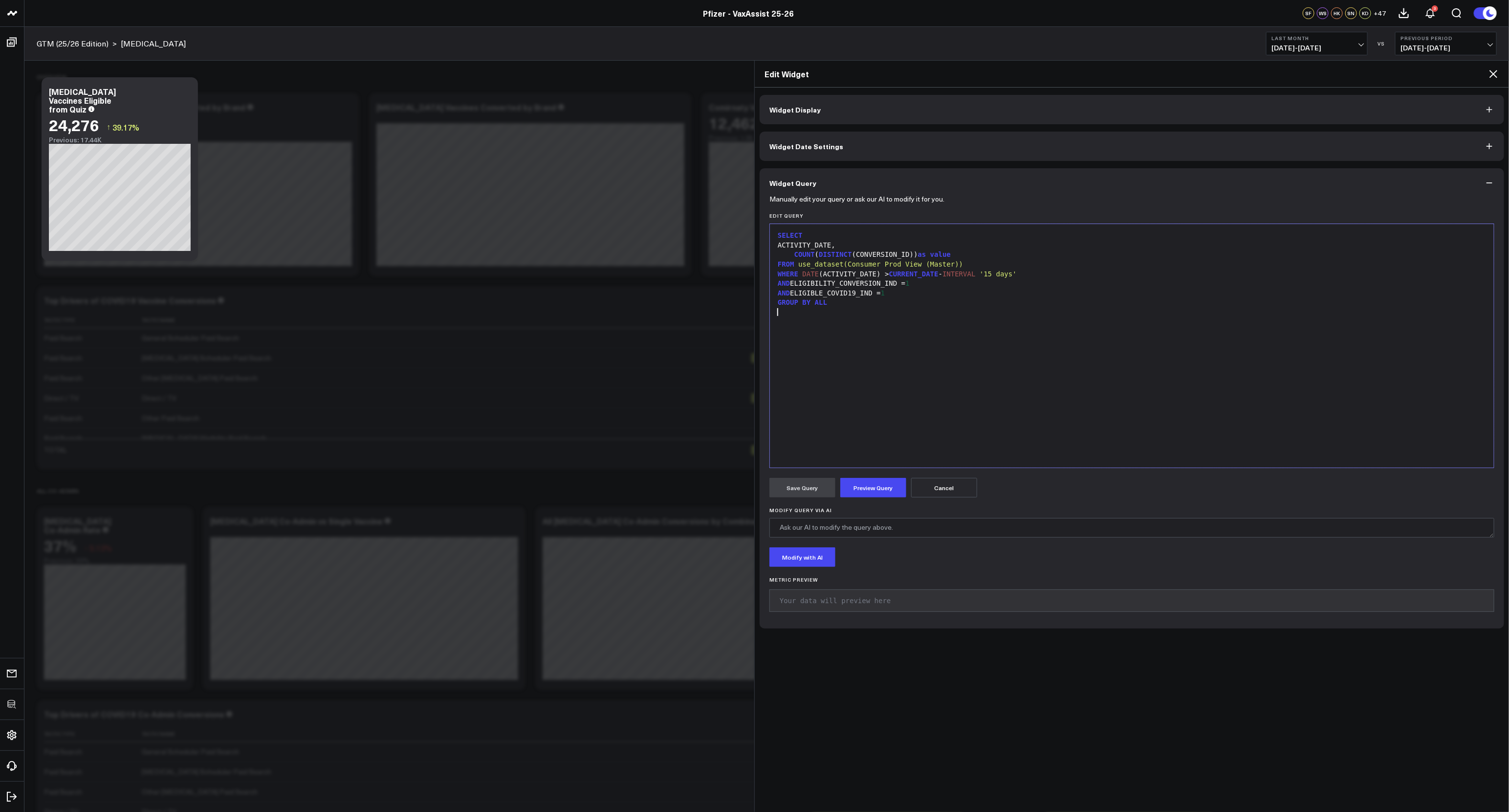
click at [923, 312] on div at bounding box center [1132, 312] width 714 height 10
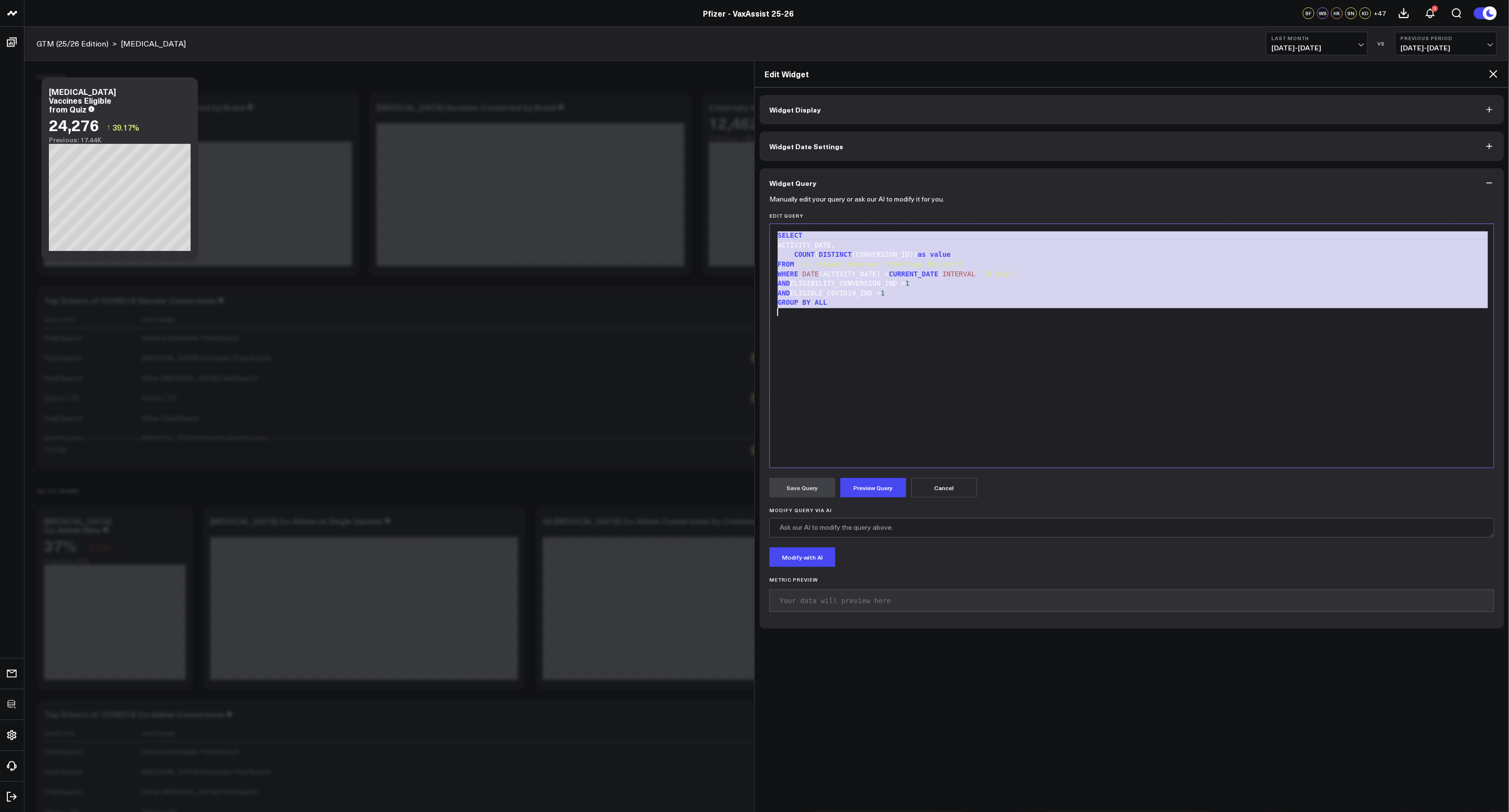
copy div "SELECT ACTIVITY_DATE, COUNT ( DISTINCT (CONVERSION_ID)) as value FROM use_datas…"
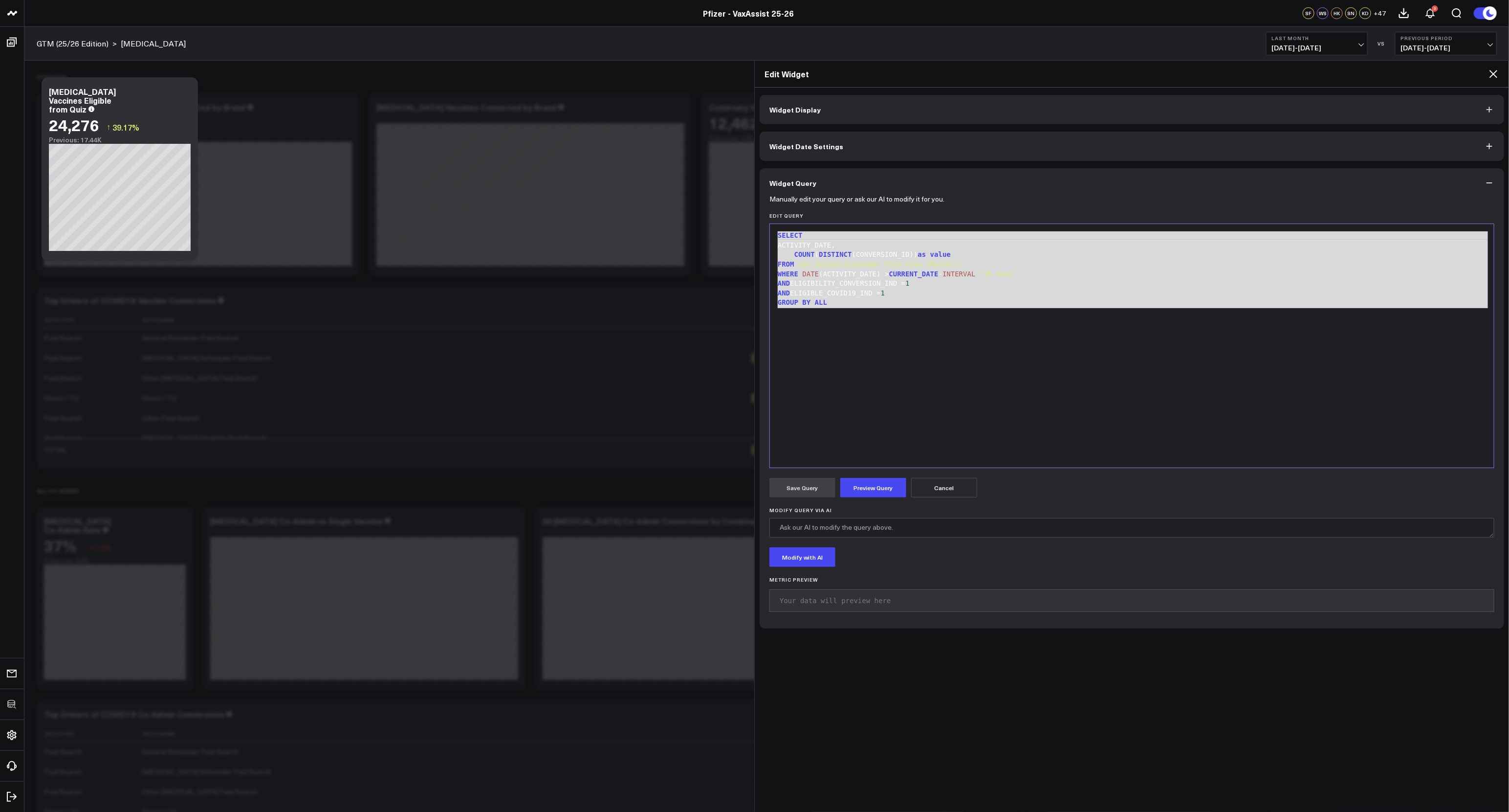
click at [1492, 77] on icon at bounding box center [1493, 74] width 8 height 8
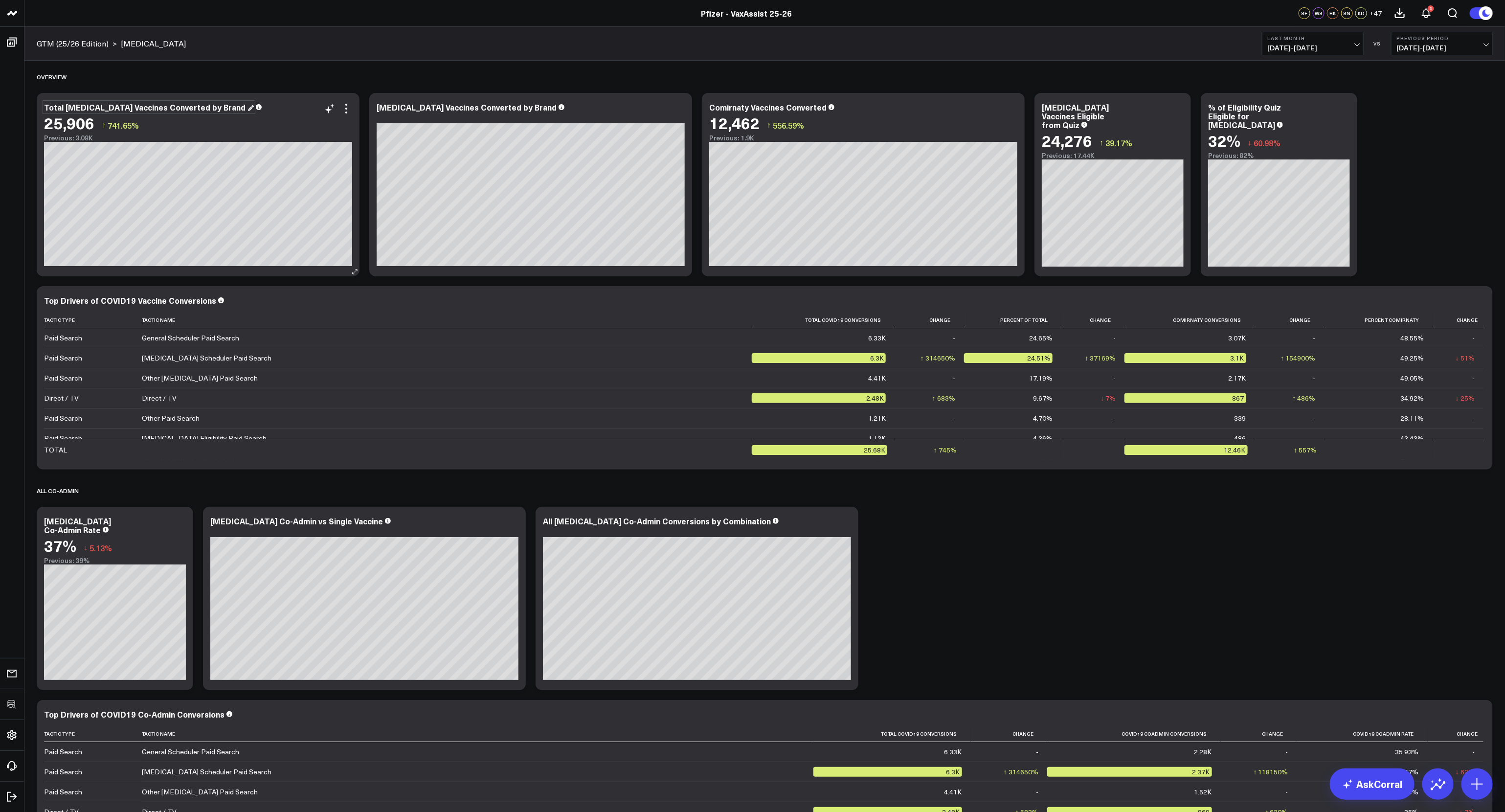
click at [151, 112] on div "Total [MEDICAL_DATA] Vaccines Converted by Brand" at bounding box center [149, 107] width 210 height 11
click at [1444, 45] on span "[DATE] - [DATE]" at bounding box center [1442, 48] width 91 height 8
click at [1412, 100] on link "YoY" at bounding box center [1442, 102] width 101 height 19
